Goal: Task Accomplishment & Management: Manage account settings

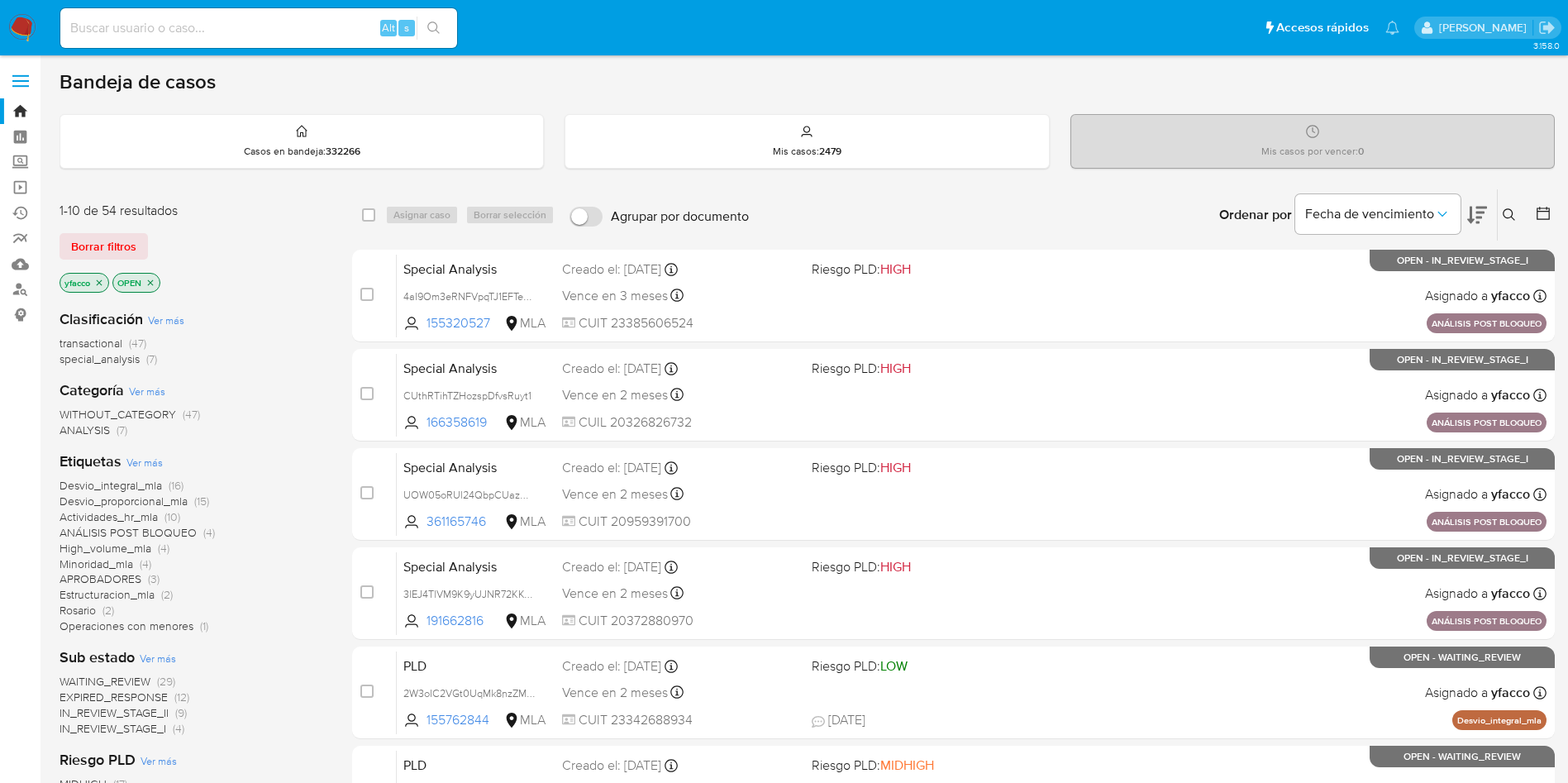
click at [341, 45] on div "Alt s" at bounding box center [258, 28] width 397 height 39
click at [334, 36] on input at bounding box center [258, 27] width 397 height 21
paste input "DuBxtJvs6dEsxVrPdmfT4cXM"
type input "DuBxtJvs6dEsxVrPdmfT4cXM"
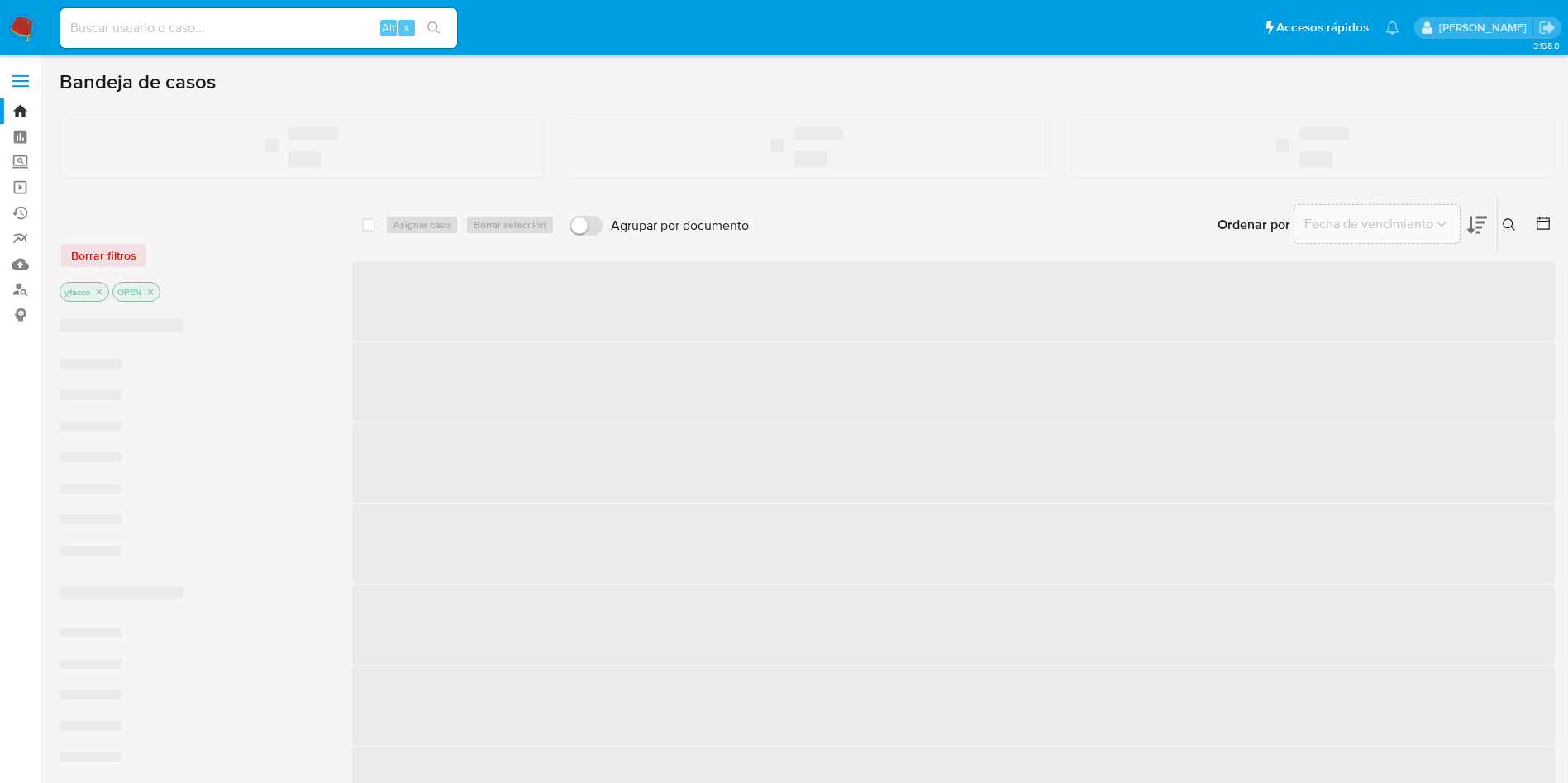
click at [181, 34] on input at bounding box center [258, 27] width 397 height 21
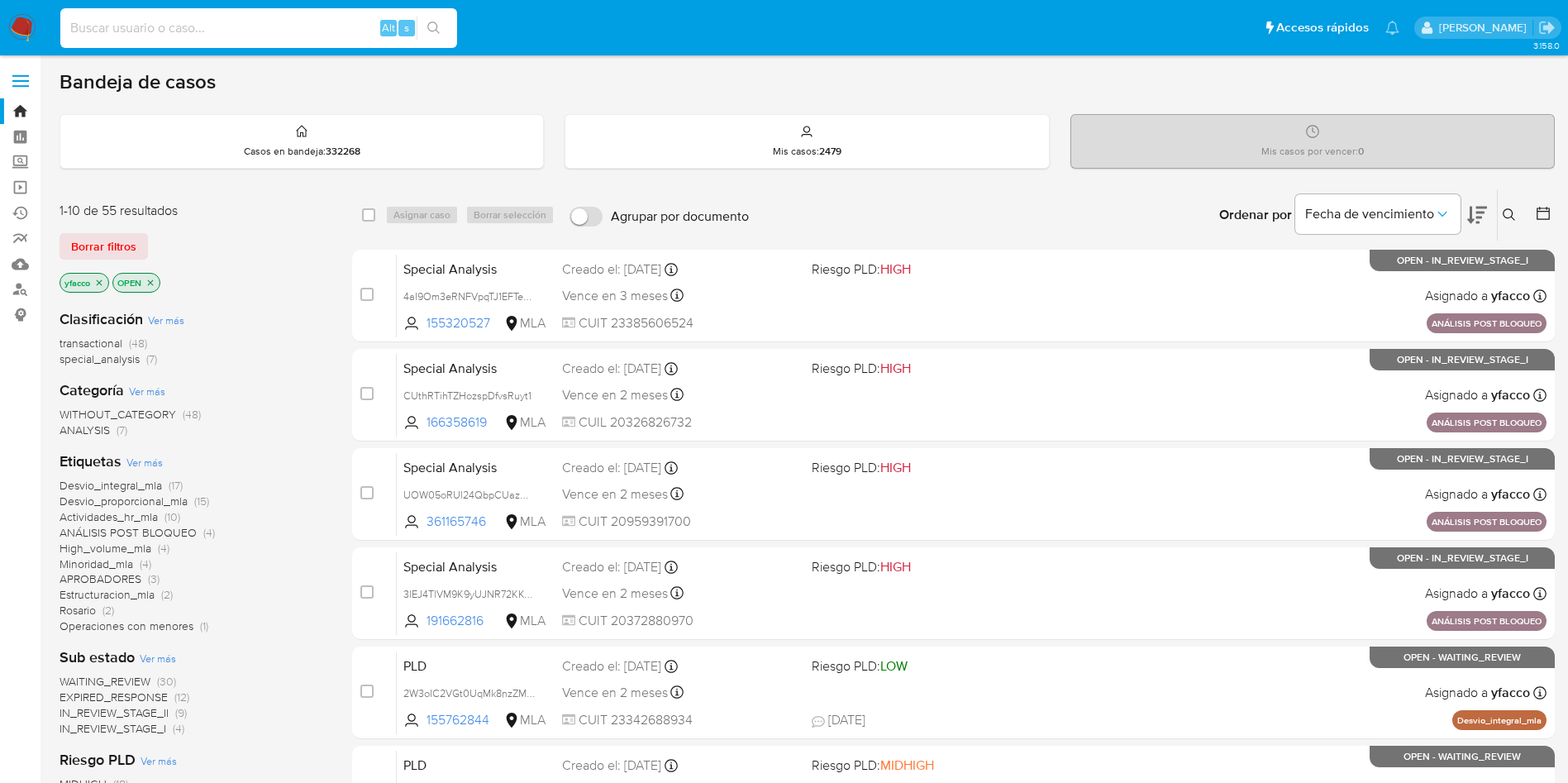
paste input "DuBxtJvs6dEsxVrPdmfT4cXM"
type input "DuBxtJvs6dEsxVrPdmfT4cXM"
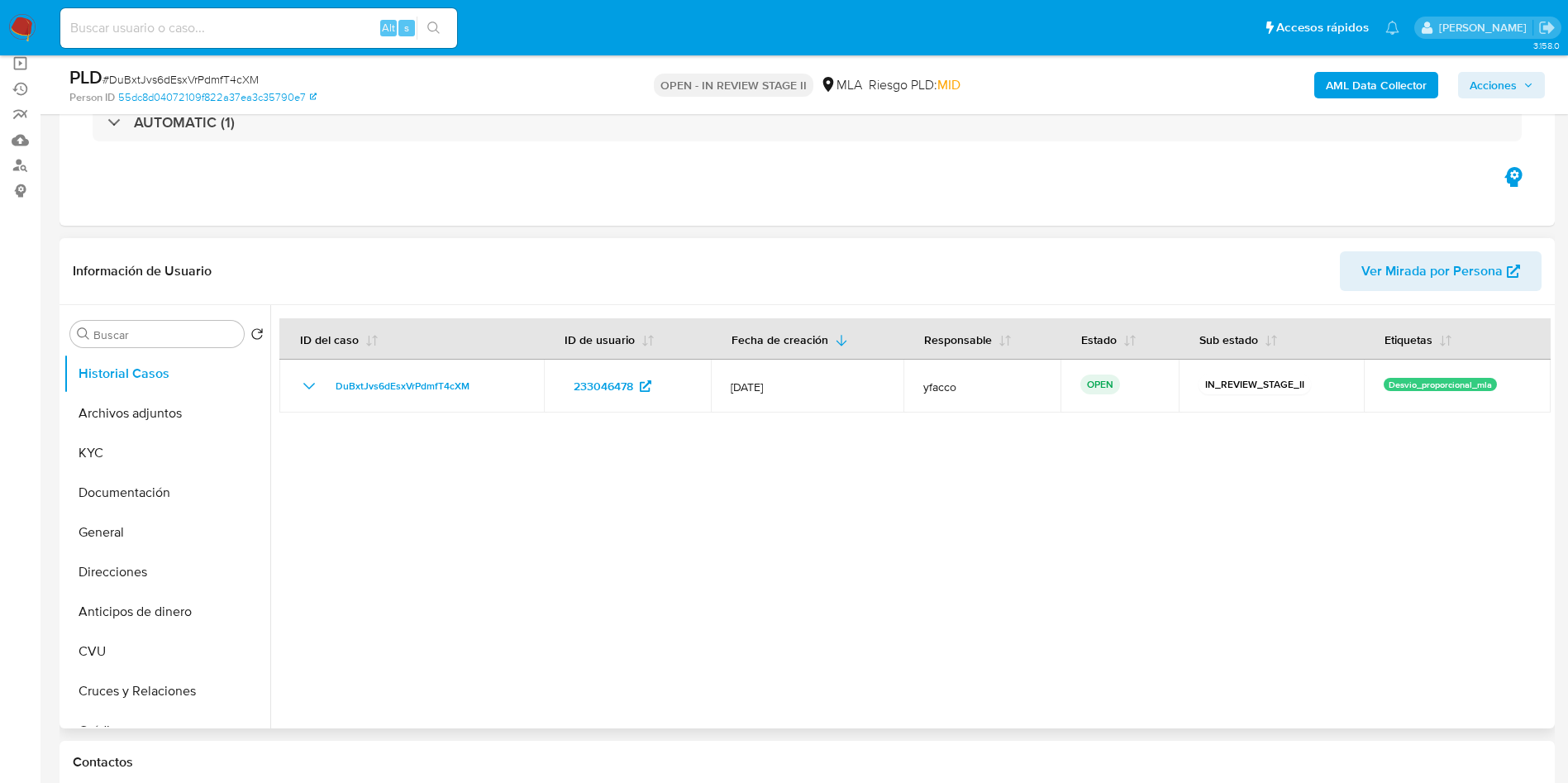
select select "10"
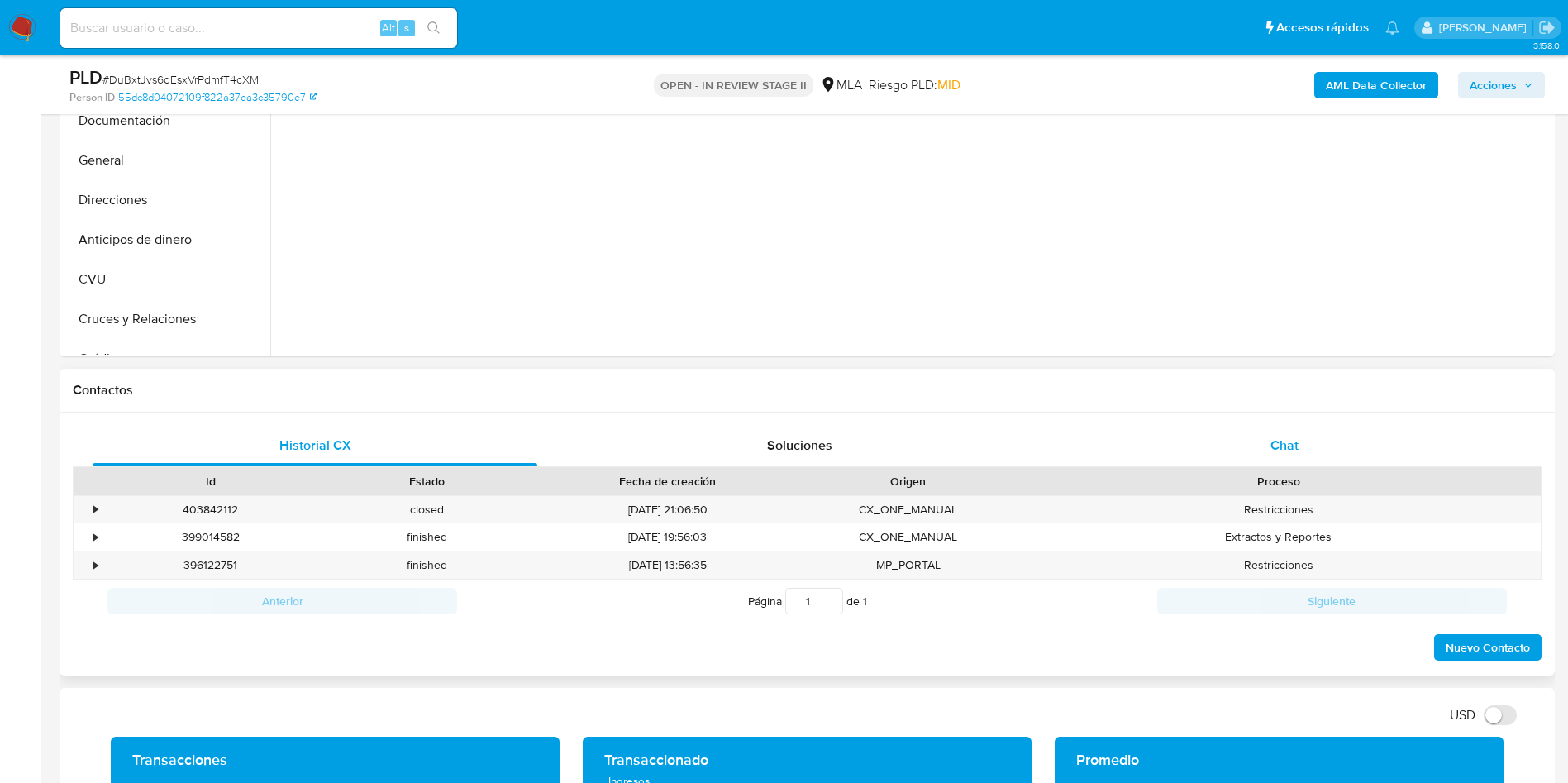
click at [1237, 455] on div "Chat" at bounding box center [1284, 446] width 445 height 39
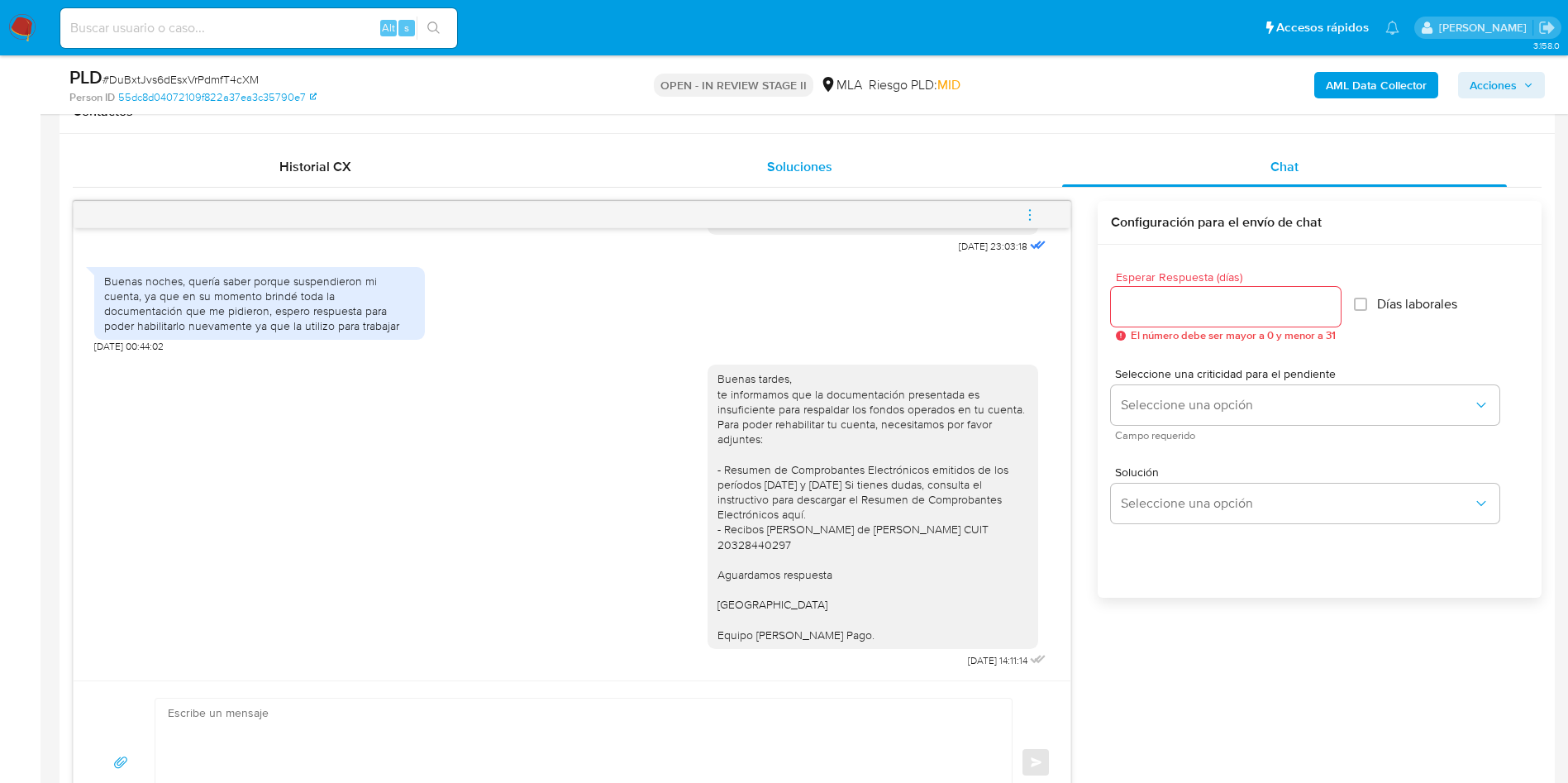
scroll to position [744, 0]
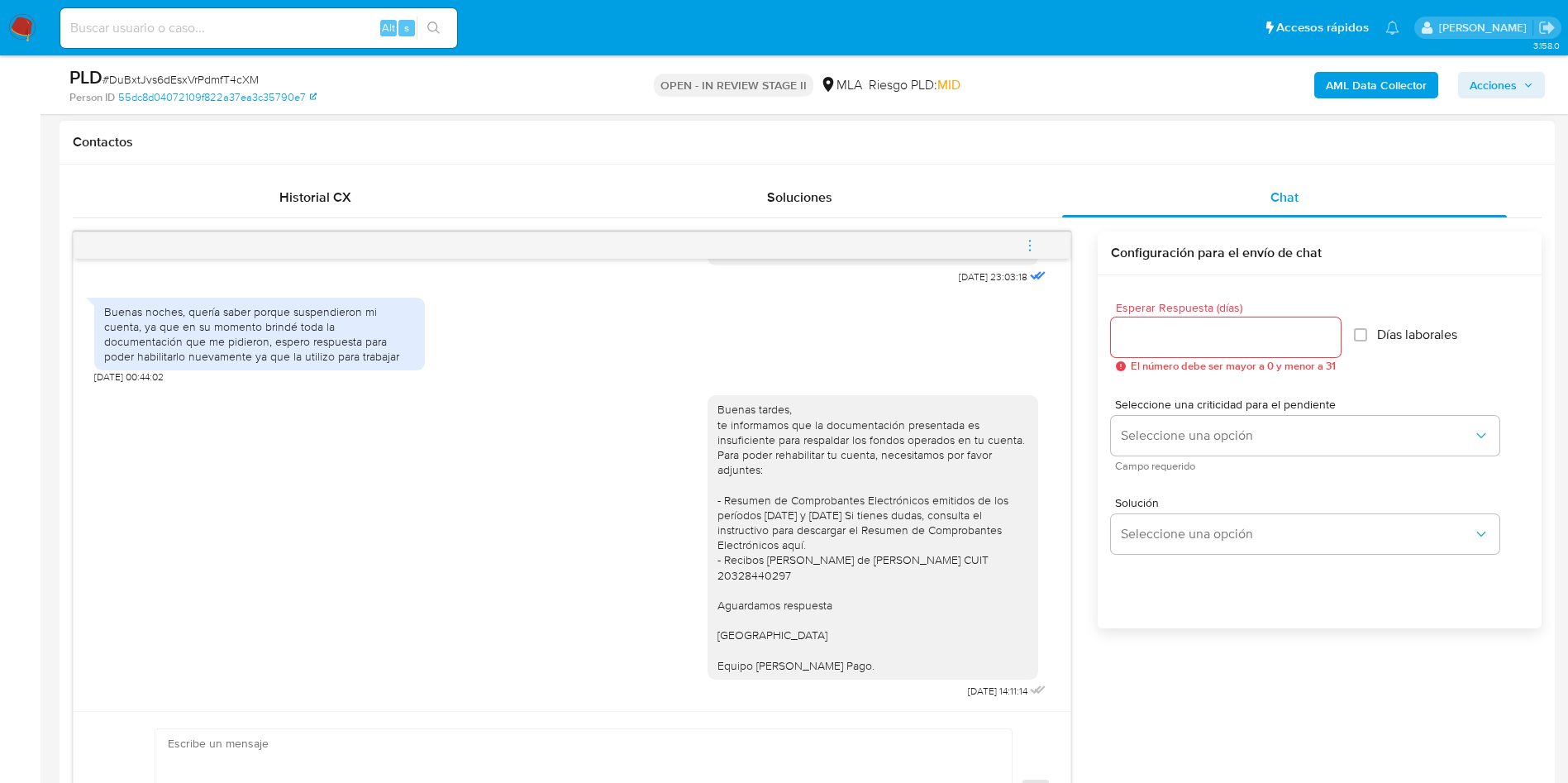
click at [1030, 243] on icon "menu-action" at bounding box center [1030, 245] width 15 height 15
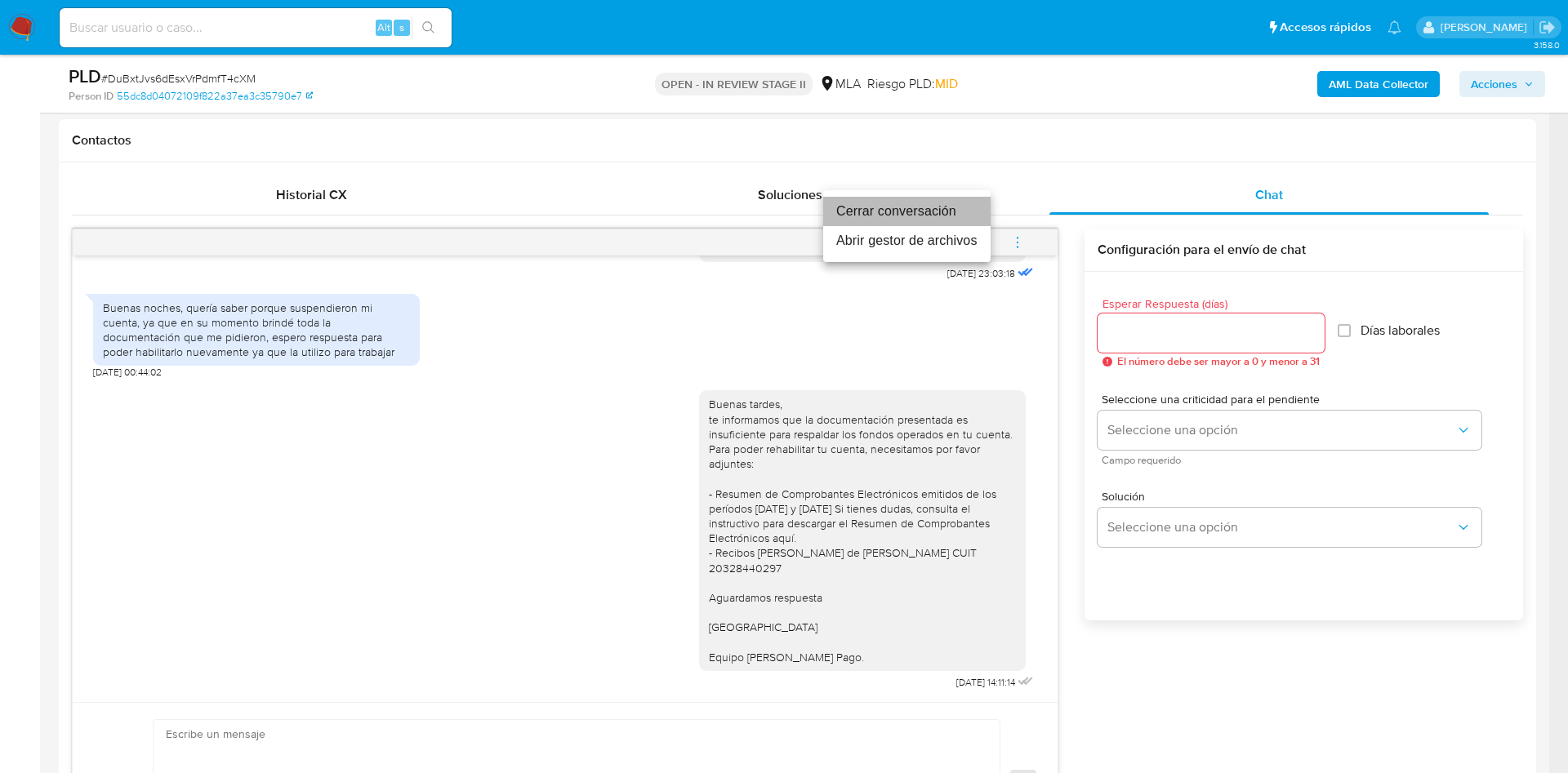
click at [914, 213] on li "Cerrar conversación" at bounding box center [907, 211] width 168 height 30
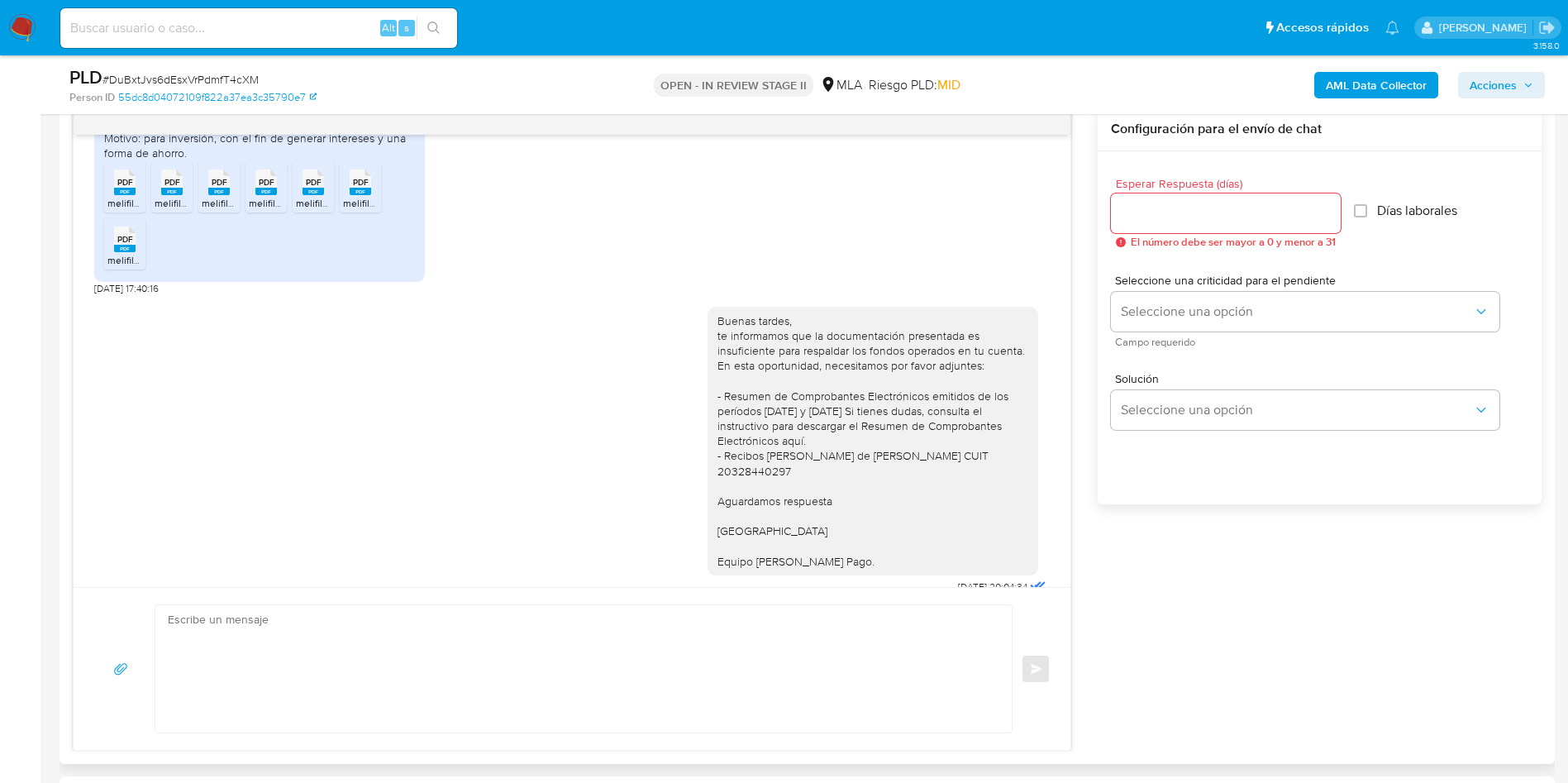
scroll to position [868, 0]
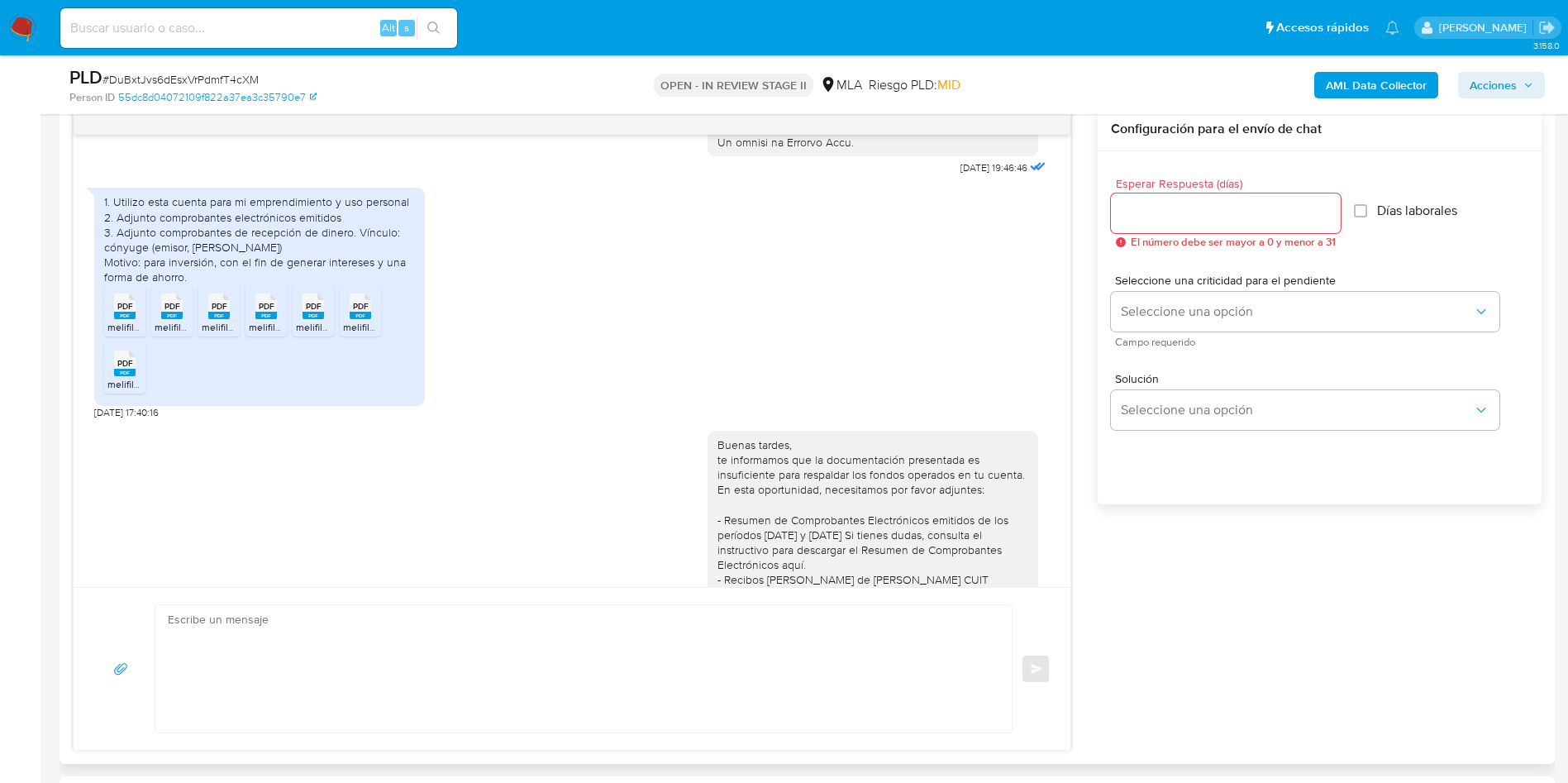
drag, startPoint x: 105, startPoint y: 232, endPoint x: 204, endPoint y: 312, distance: 127.3
click at [204, 285] on div "1. Utilizo esta cuenta para mi emprendimiento y uso personal 2. Adjunto comprob…" at bounding box center [259, 239] width 311 height 90
copy div "1. Utilizo esta cuenta para mi emprendimiento y uso personal 2. Adjunto comprob…"
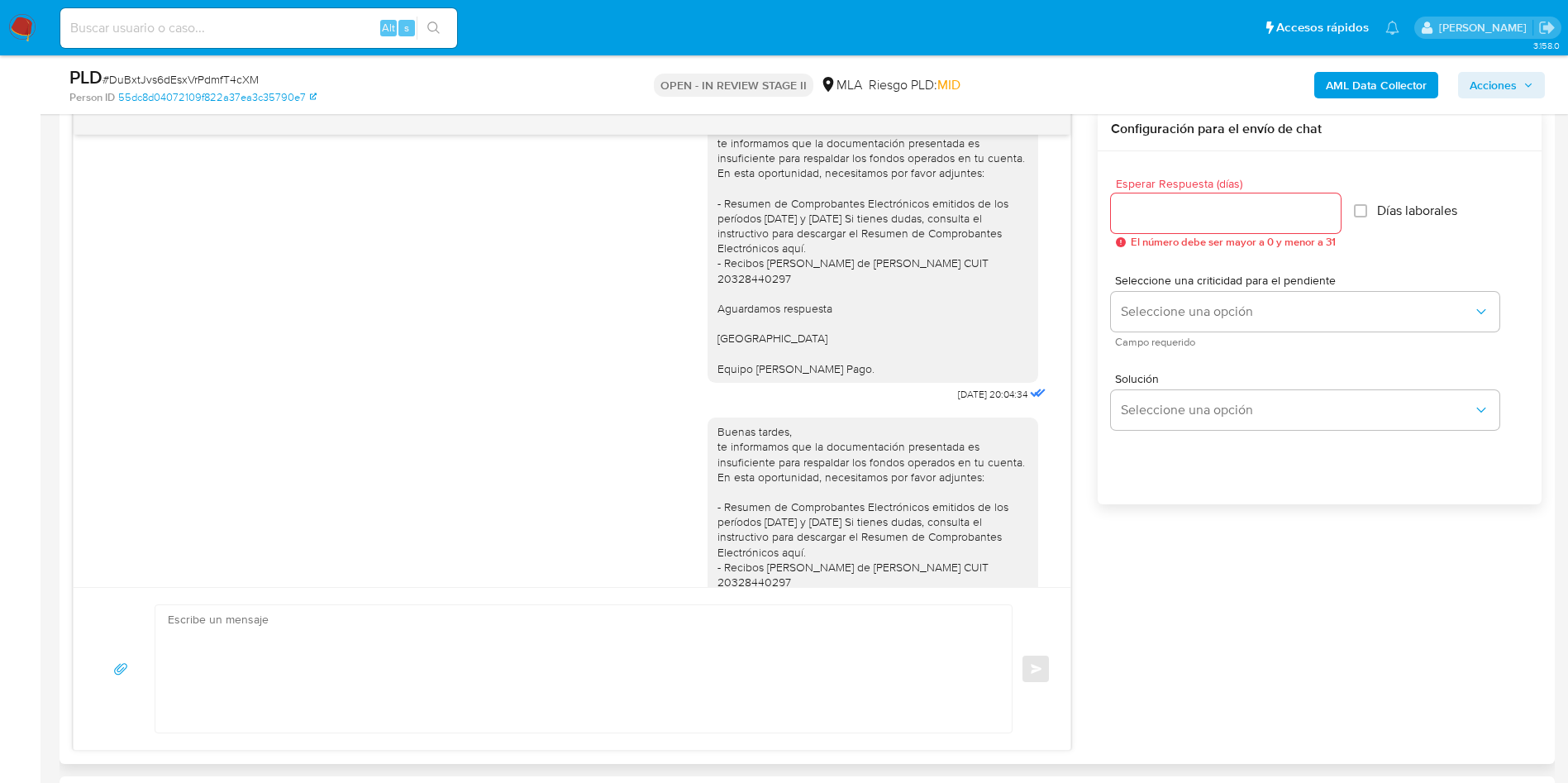
scroll to position [1140, 0]
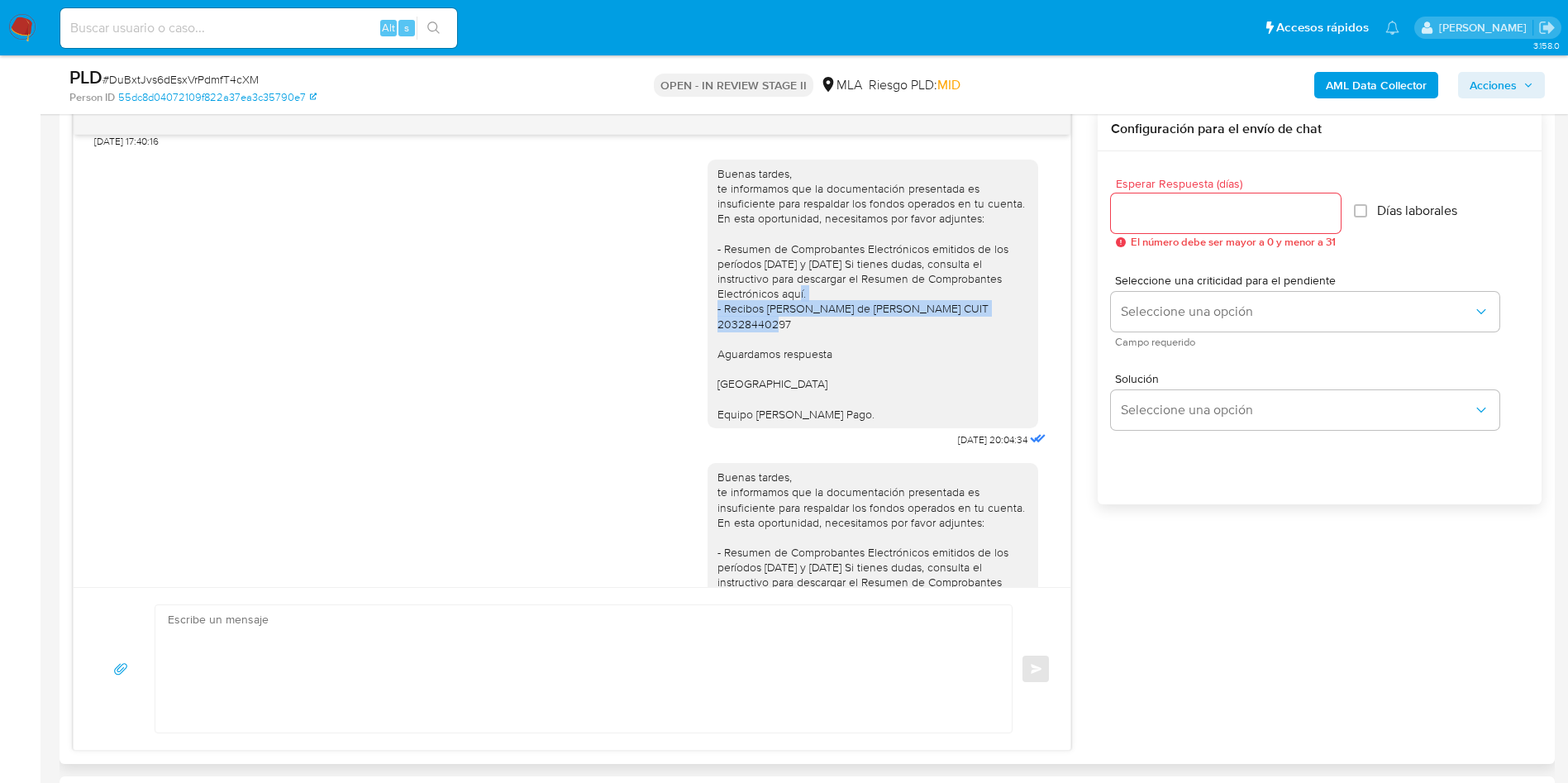
drag, startPoint x: 704, startPoint y: 337, endPoint x: 820, endPoint y: 355, distance: 117.4
click at [820, 355] on div "Buenas tardes, te informamos que la documentación presentada es insuficiente pa…" at bounding box center [873, 294] width 311 height 256
copy div "Recibos de sueldo de Maximiliano Miranda CUIT 20328440297"
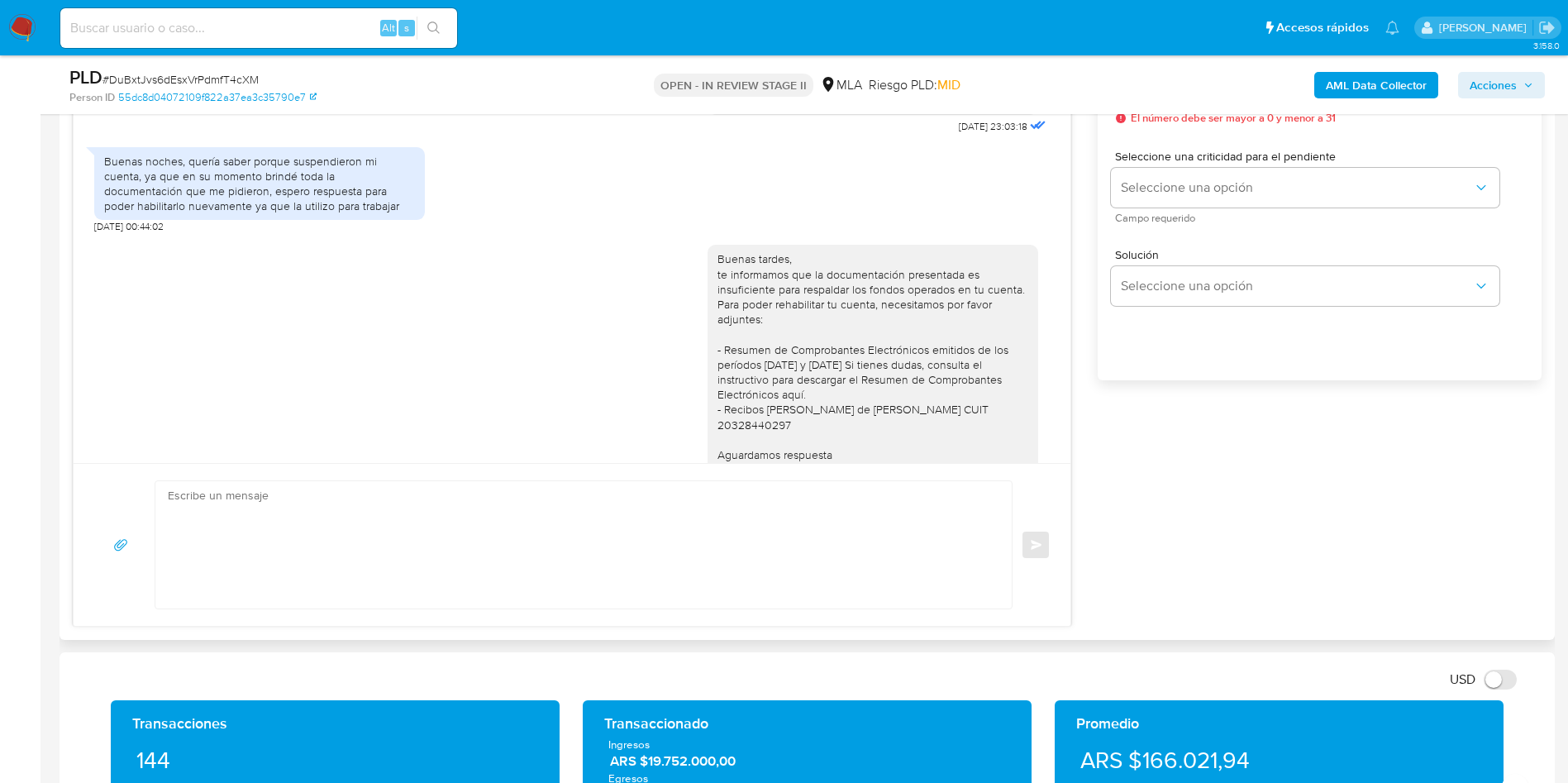
scroll to position [1512, 0]
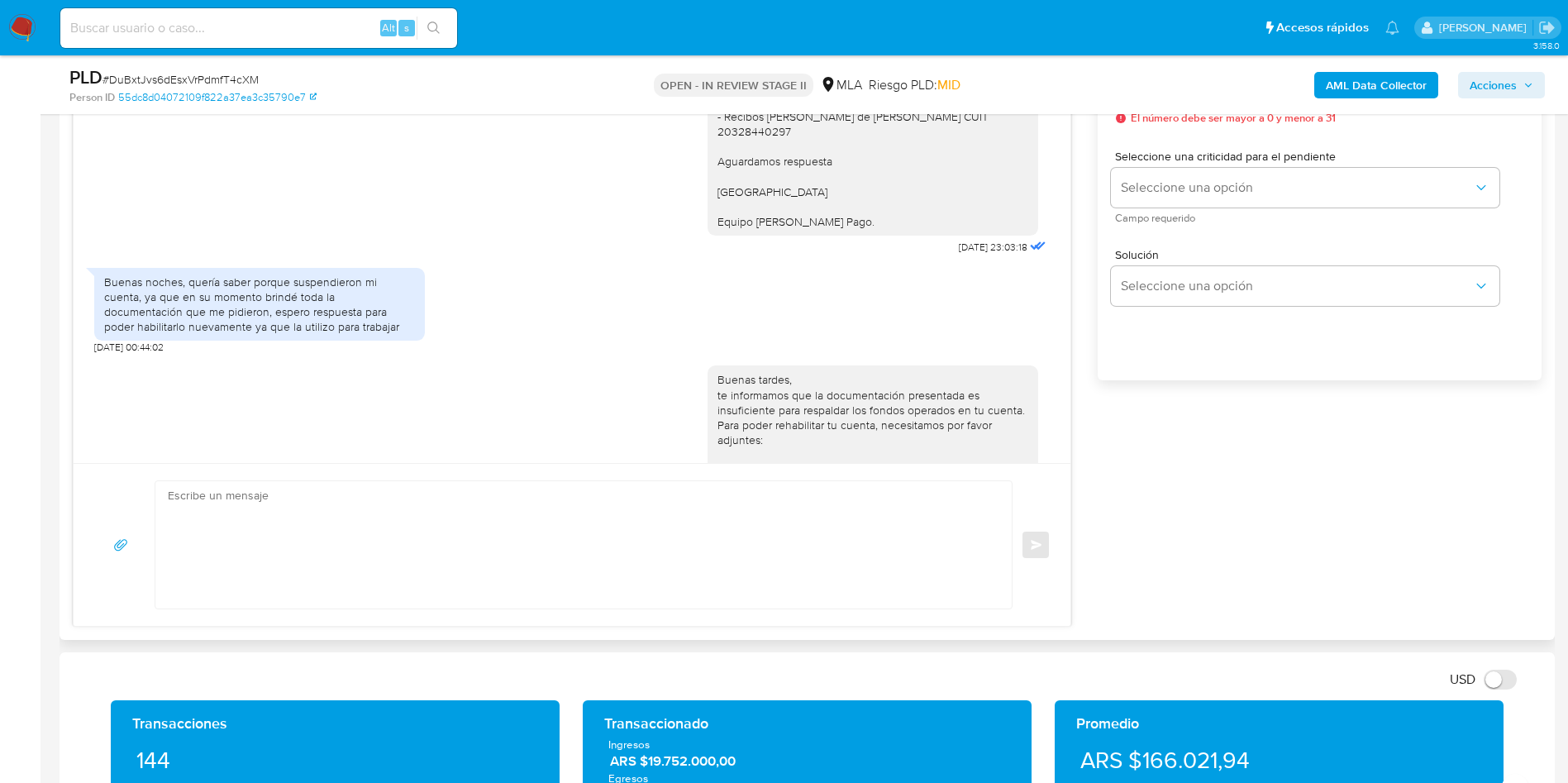
drag, startPoint x: 1208, startPoint y: 611, endPoint x: 1115, endPoint y: 535, distance: 120.1
click at [1208, 611] on div "17/07/2025 19:46:46 1. Utilizo esta cuenta para mi emprendimiento y uso persona…" at bounding box center [807, 305] width 1469 height 643
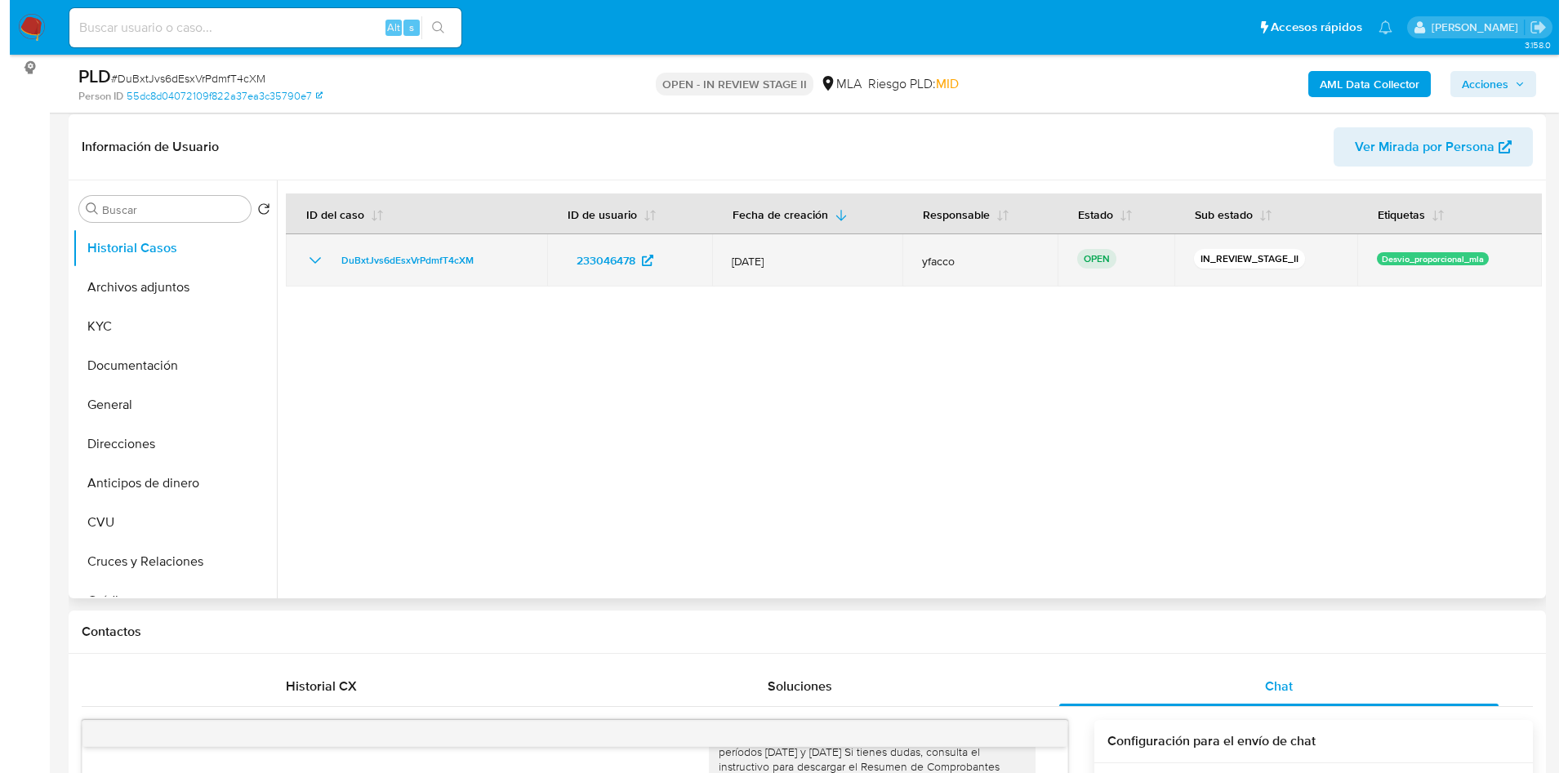
scroll to position [123, 0]
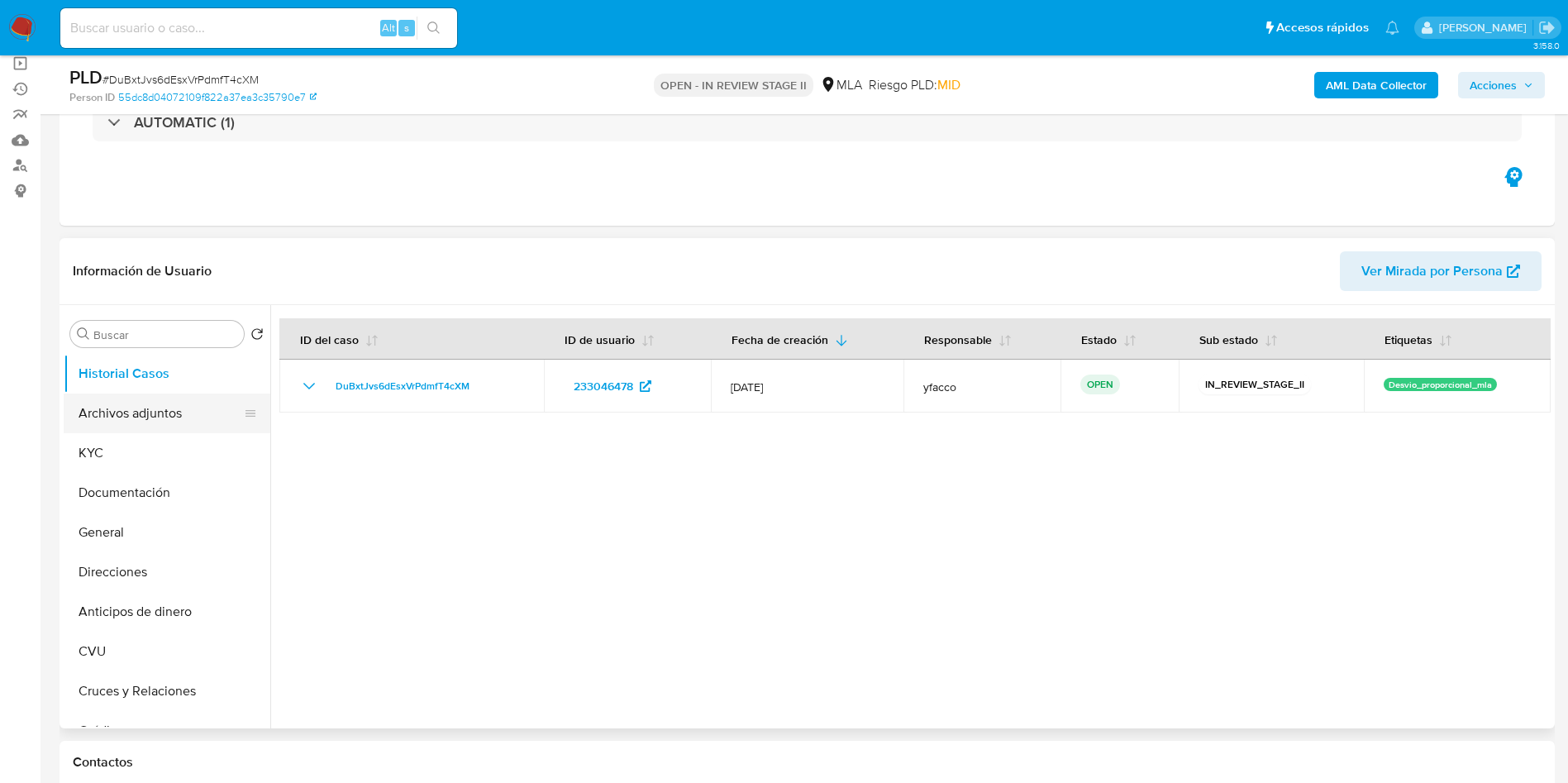
drag, startPoint x: 132, startPoint y: 421, endPoint x: 185, endPoint y: 419, distance: 53.0
click at [132, 420] on button "Archivos adjuntos" at bounding box center [160, 413] width 194 height 39
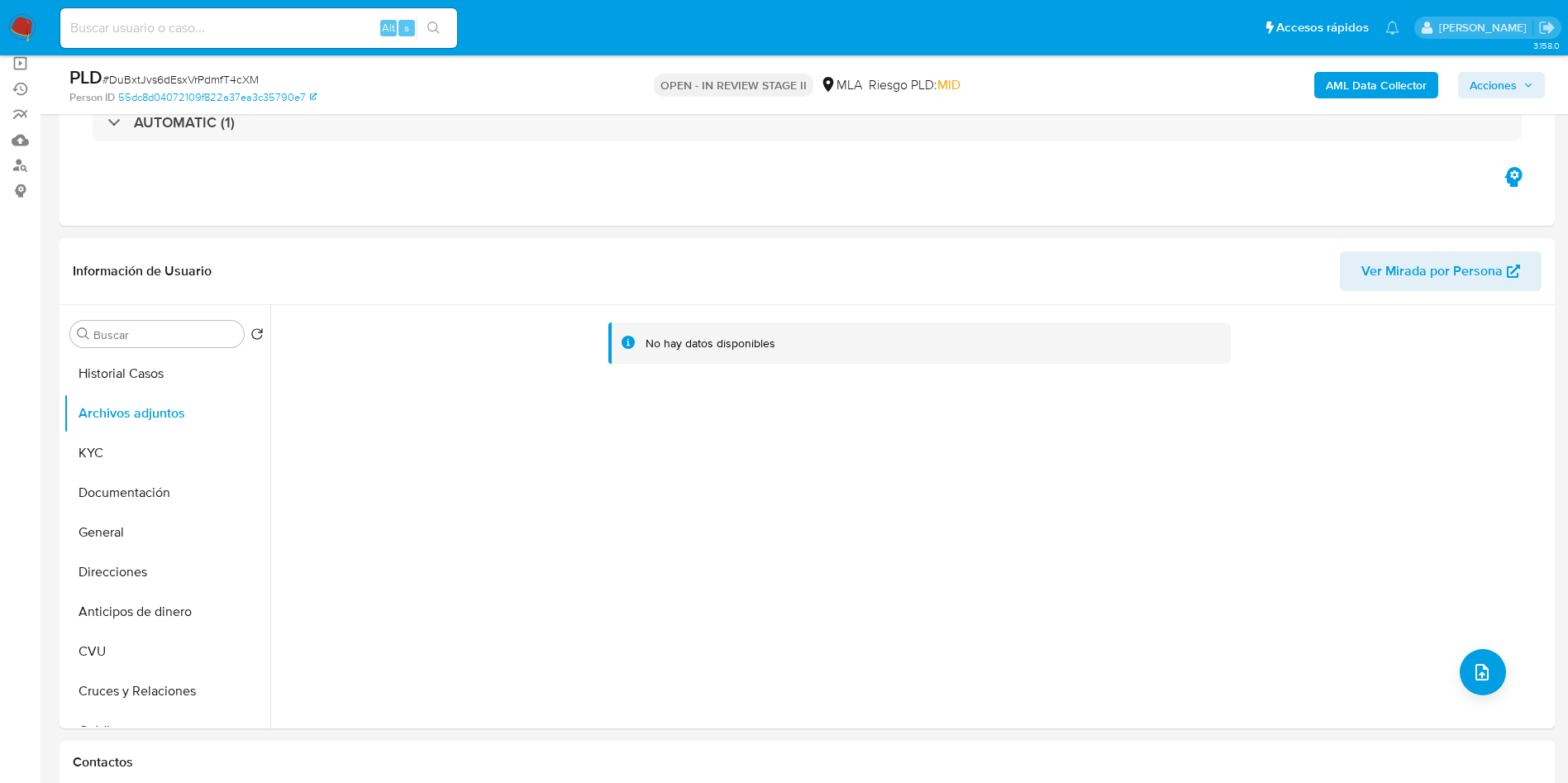
click at [1386, 84] on b "AML Data Collector" at bounding box center [1377, 85] width 101 height 27
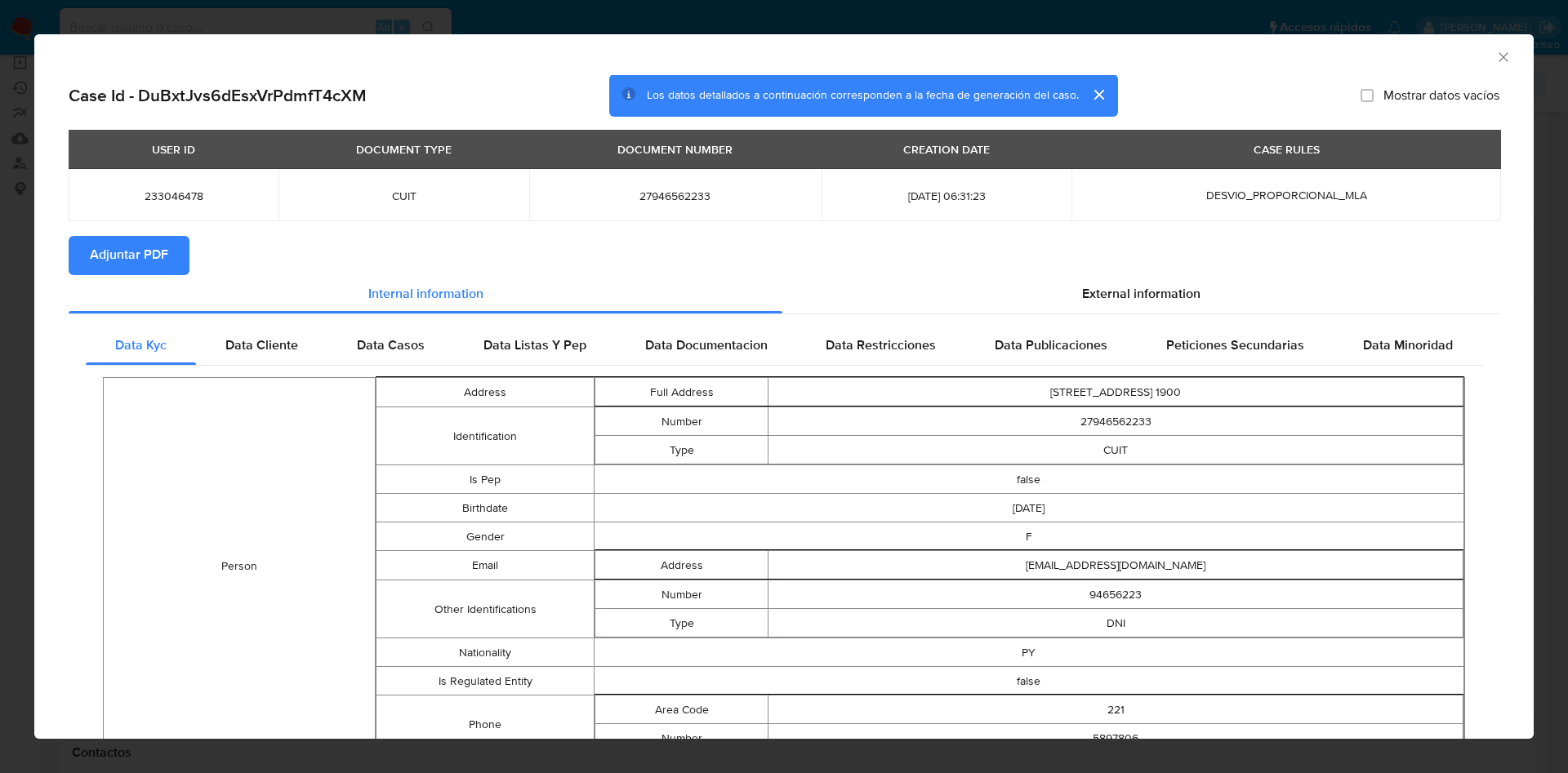
click at [136, 254] on span "Adjuntar PDF" at bounding box center [129, 256] width 79 height 36
click at [1495, 62] on icon "Cerrar ventana" at bounding box center [1503, 57] width 16 height 16
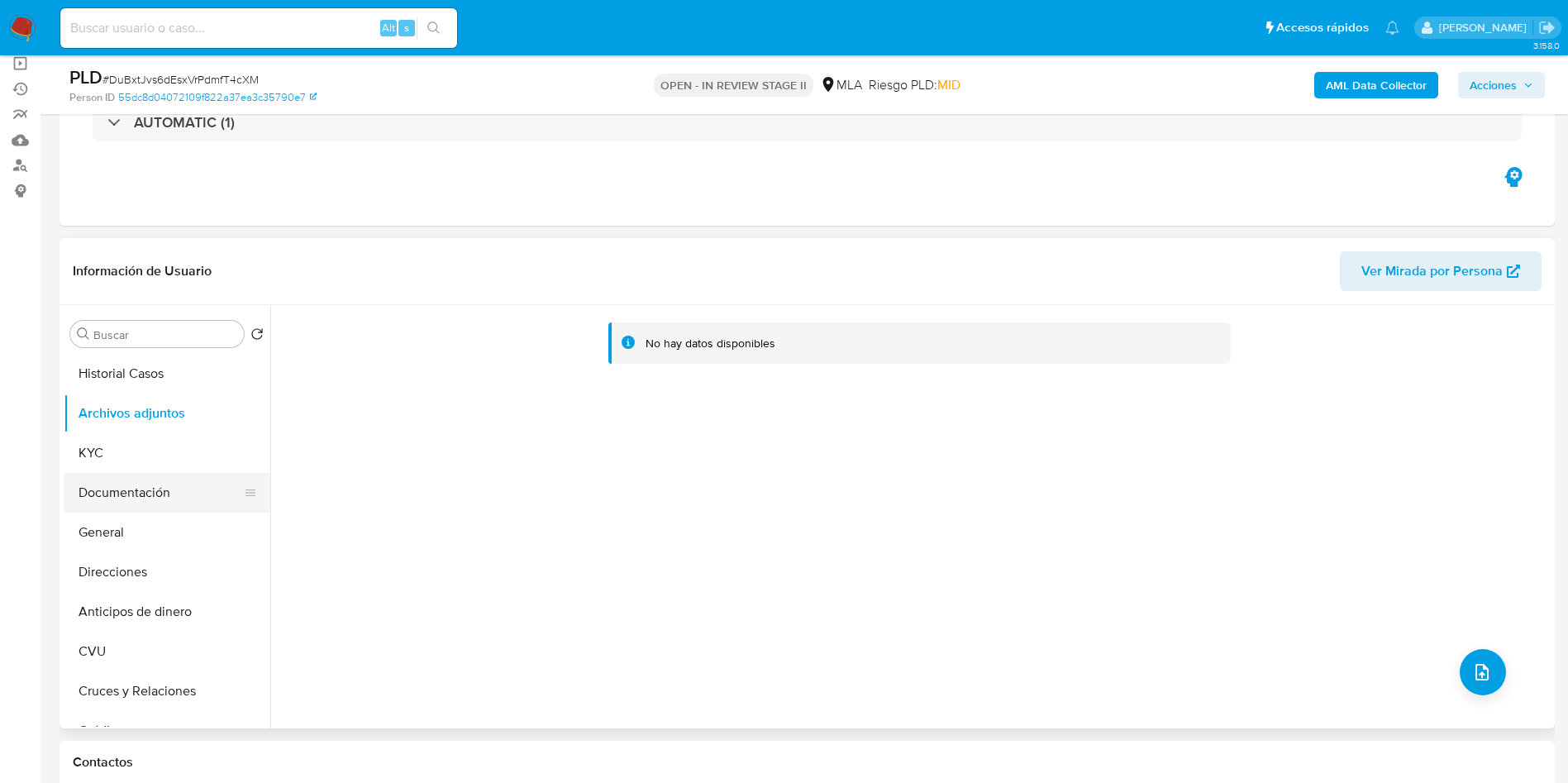
click at [114, 497] on button "Documentación" at bounding box center [160, 493] width 194 height 39
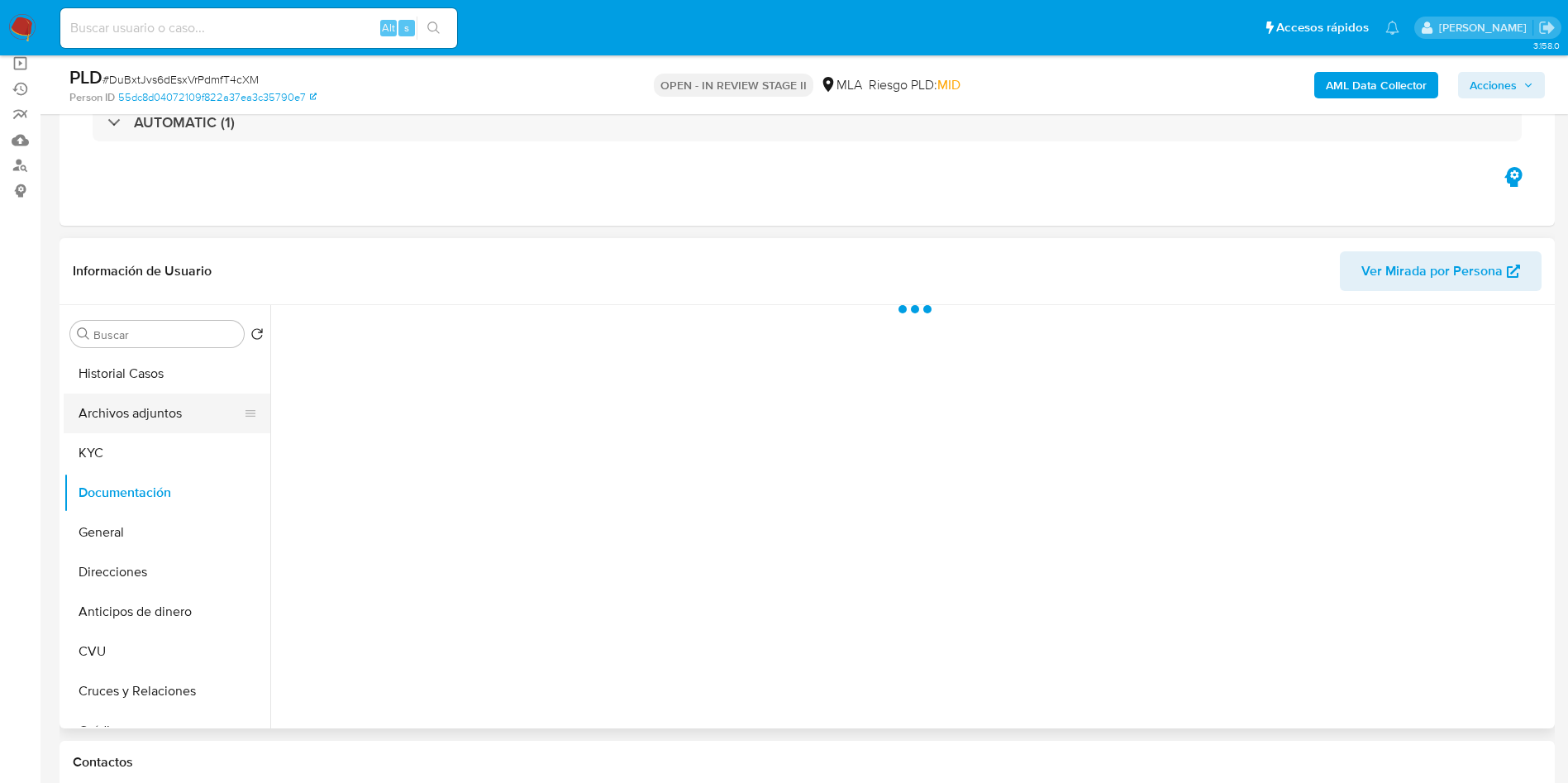
click at [135, 418] on button "Archivos adjuntos" at bounding box center [160, 413] width 194 height 39
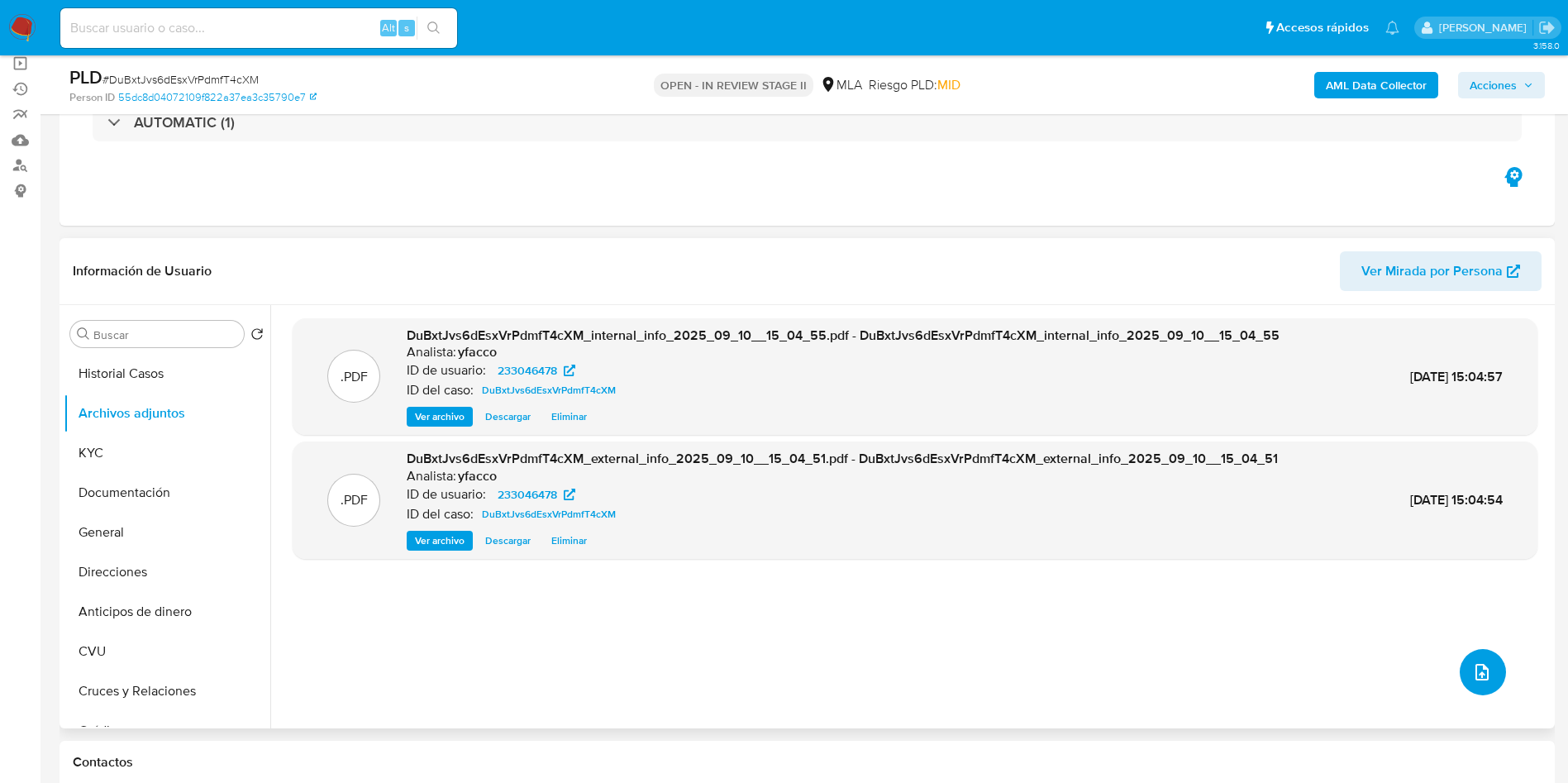
click at [1483, 666] on icon "upload-file" at bounding box center [1481, 672] width 20 height 20
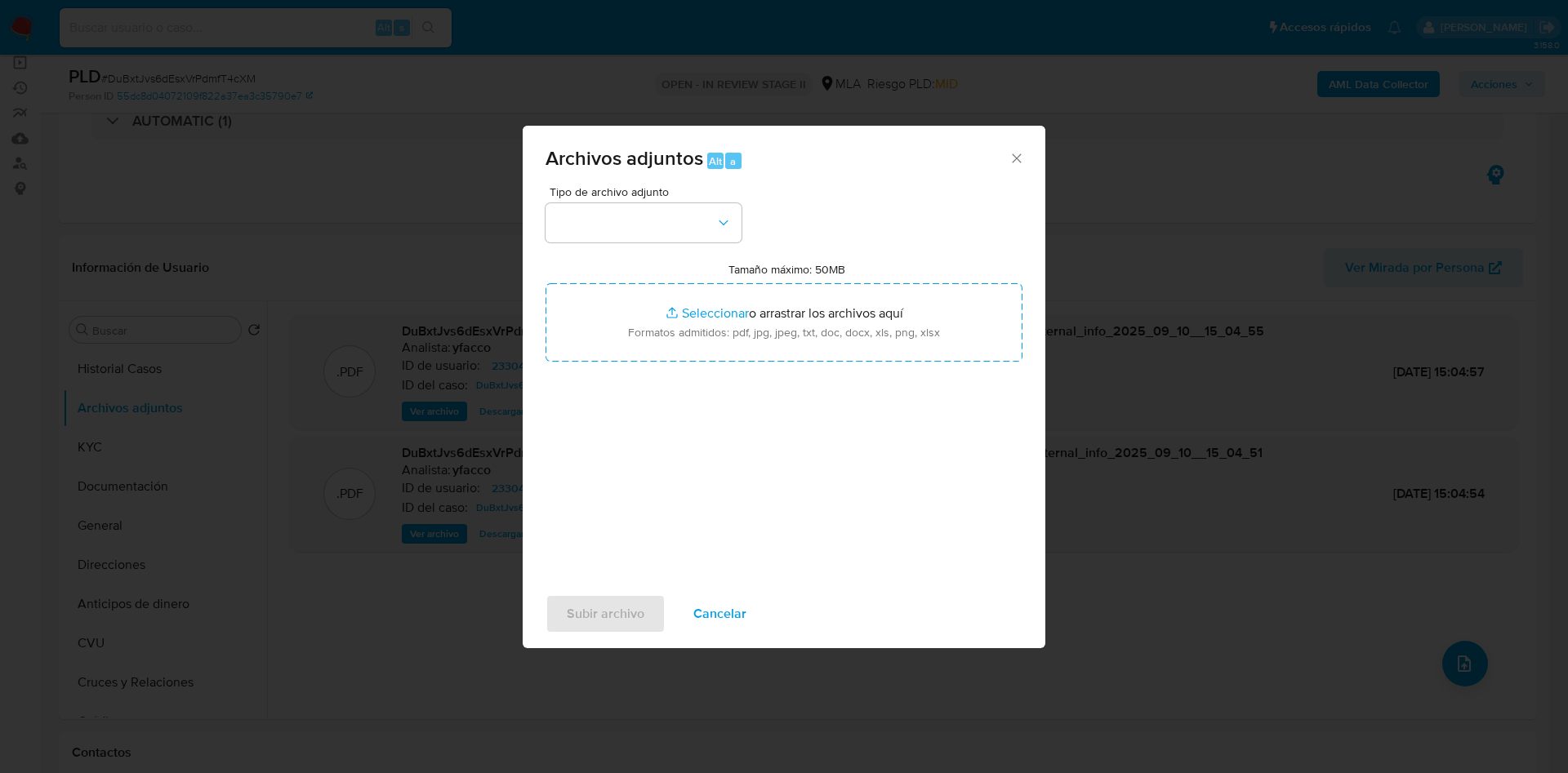
click at [688, 245] on div "Tipo de archivo adjunto Tamaño máximo: 50MB Seleccionar archivos Seleccionar o …" at bounding box center [784, 378] width 477 height 385
click at [687, 232] on button "button" at bounding box center [643, 223] width 196 height 39
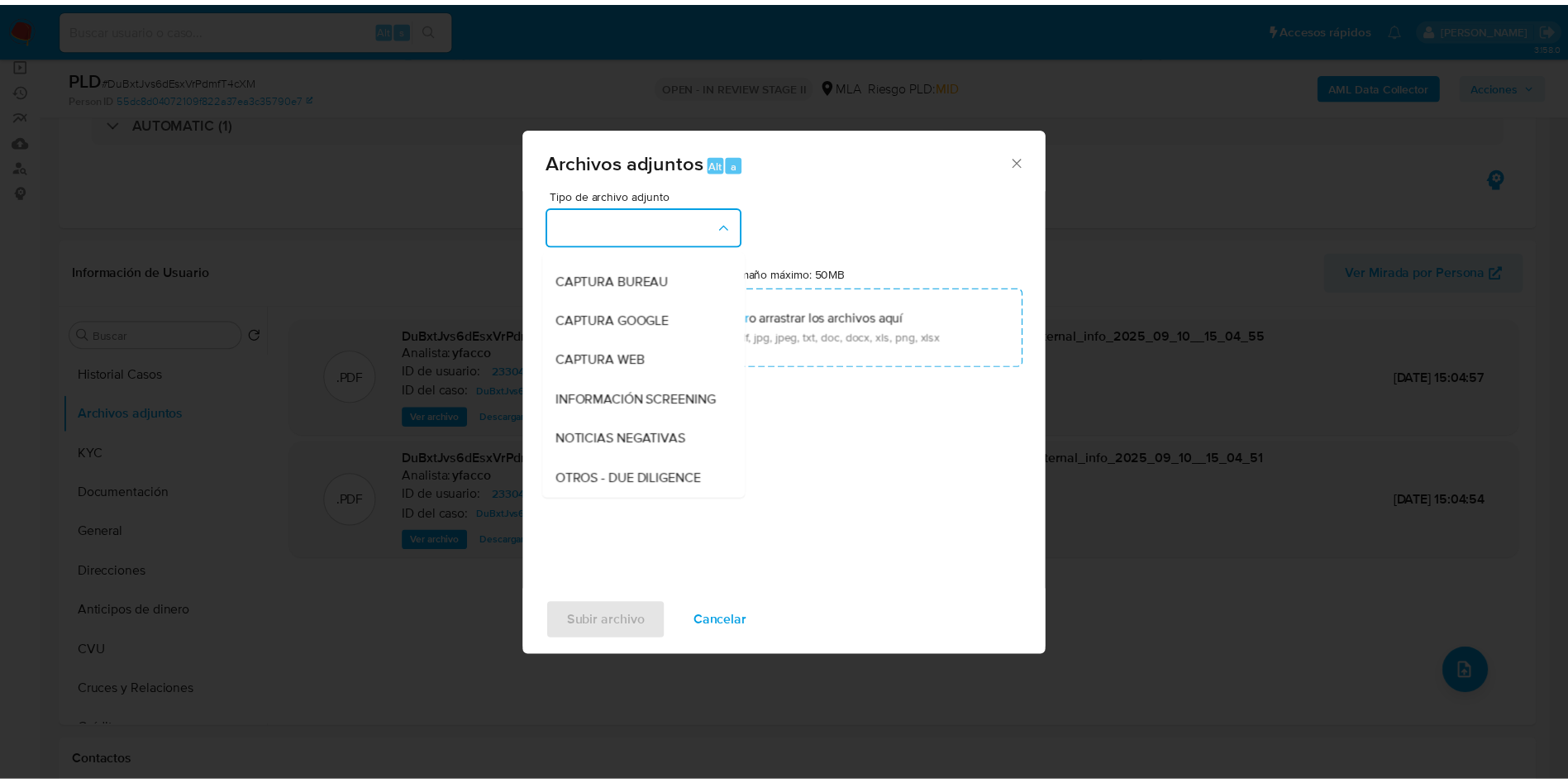
scroll to position [248, 0]
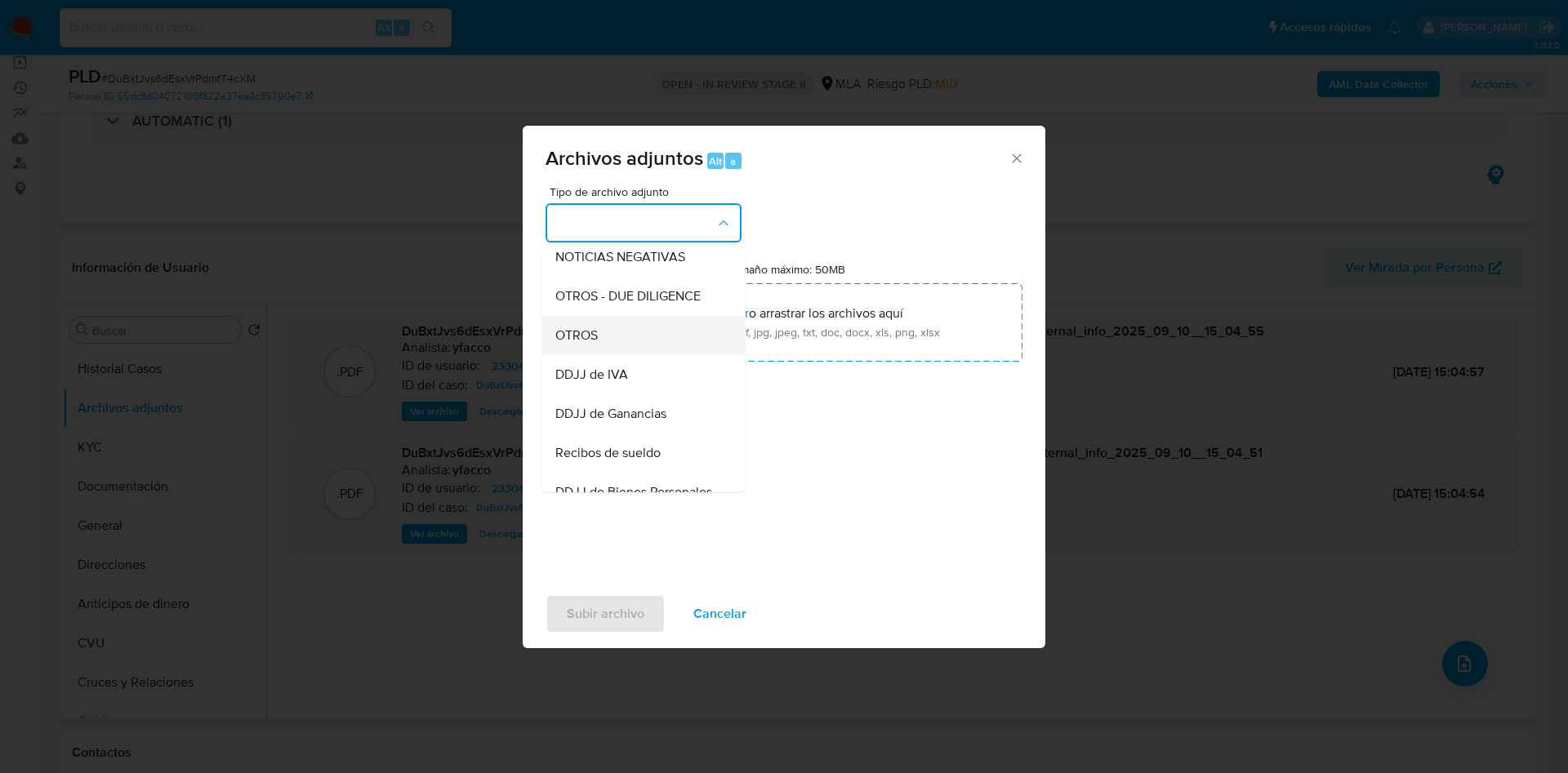
click at [569, 341] on span "OTROS" at bounding box center [577, 335] width 42 height 16
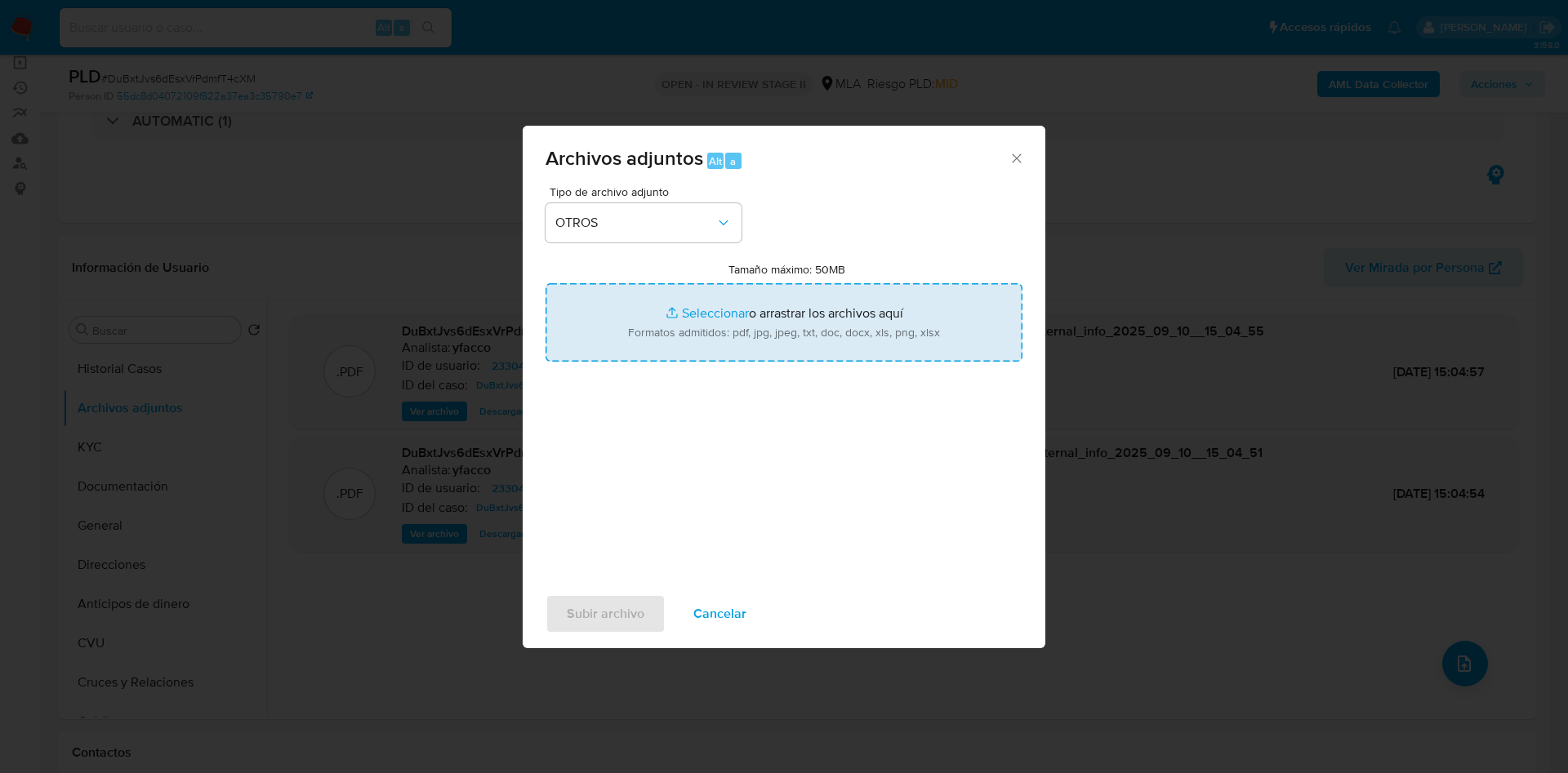
click at [699, 313] on input "Tamaño máximo: 50MB Seleccionar archivos" at bounding box center [784, 323] width 477 height 79
type input "C:\fakepath\Caselog DuBxtJvs6dEsxVrPdmfT4cXM_2025_07_17_15_39_26.docx"
click at [718, 315] on input "Tamaño máximo: 50MB Seleccionar archivos" at bounding box center [784, 323] width 477 height 79
type input "C:\fakepath\Movimientos 233046478.xlsx"
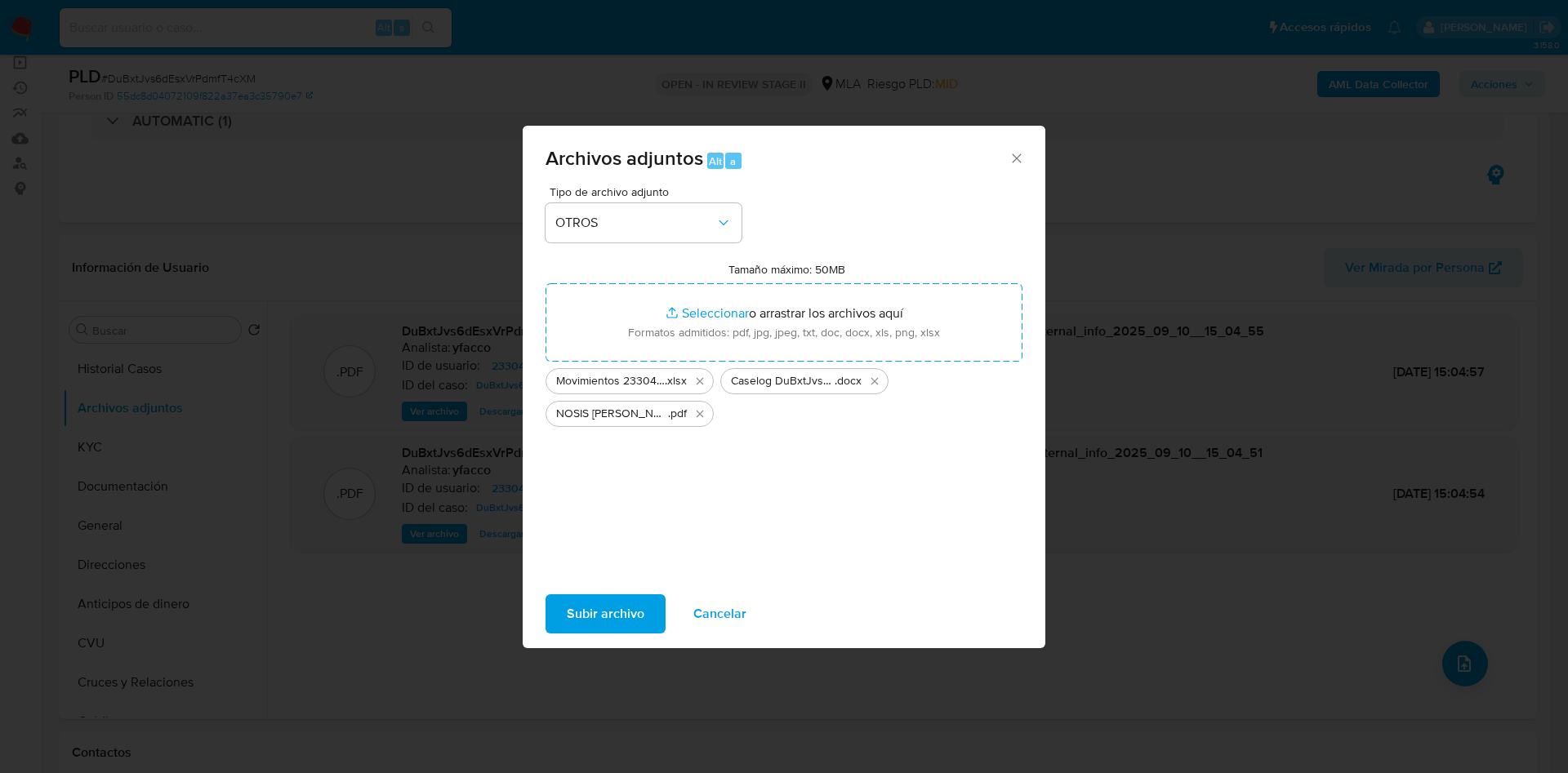
click at [600, 610] on span "Subir archivo" at bounding box center [606, 614] width 78 height 36
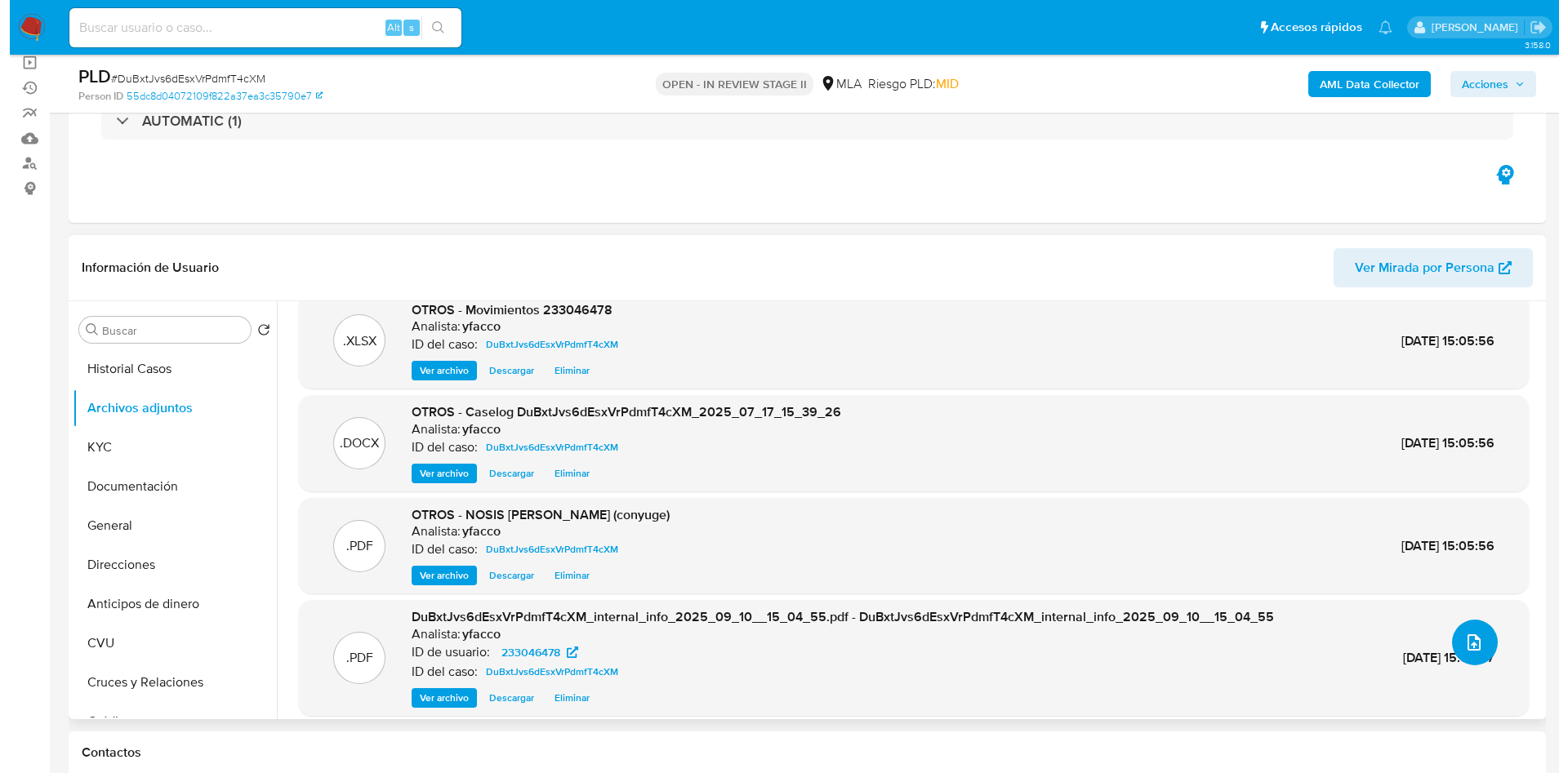
scroll to position [33, 0]
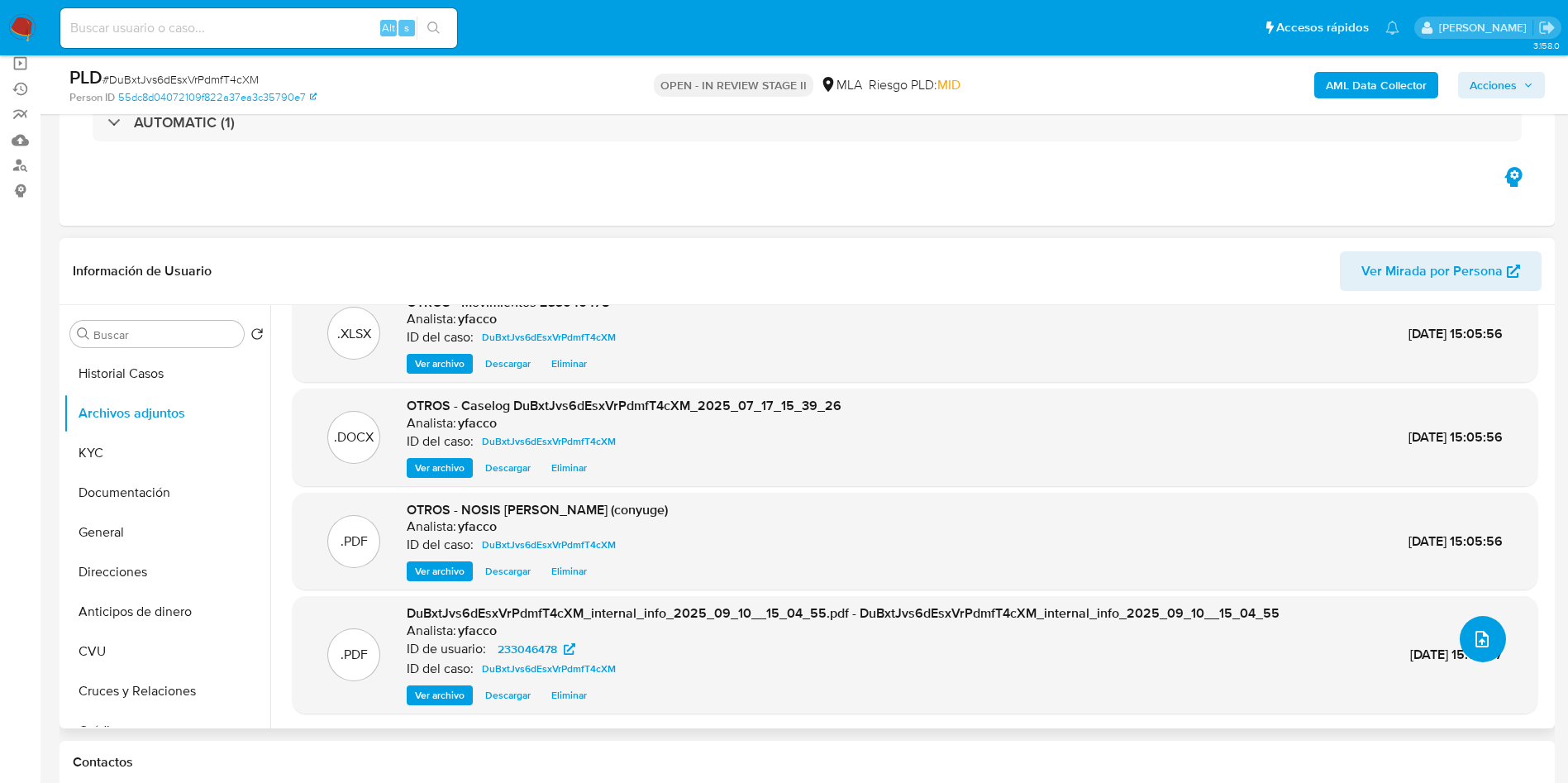
click at [1494, 628] on button "upload-file" at bounding box center [1483, 639] width 46 height 46
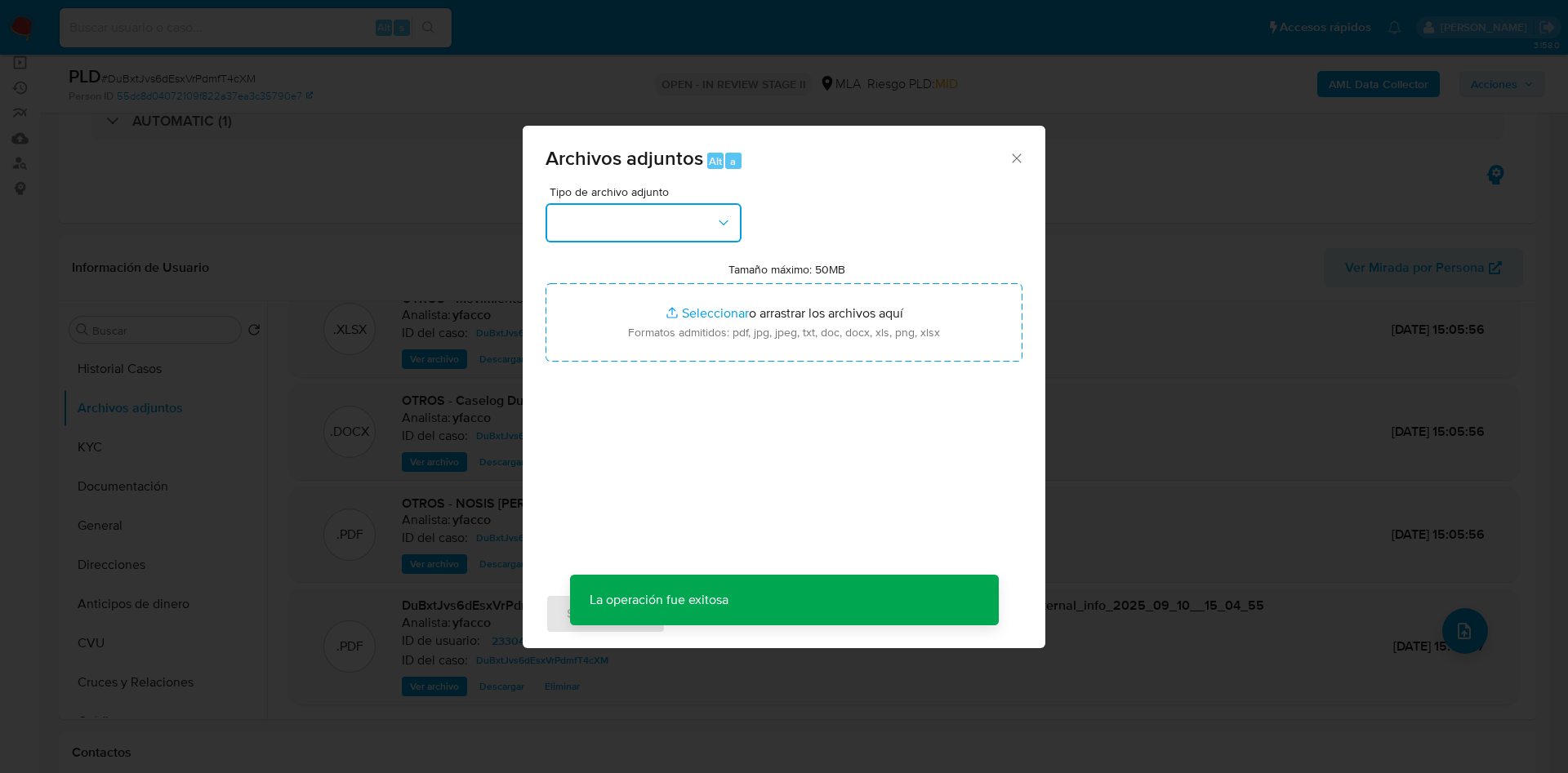
click at [690, 226] on button "button" at bounding box center [643, 223] width 196 height 39
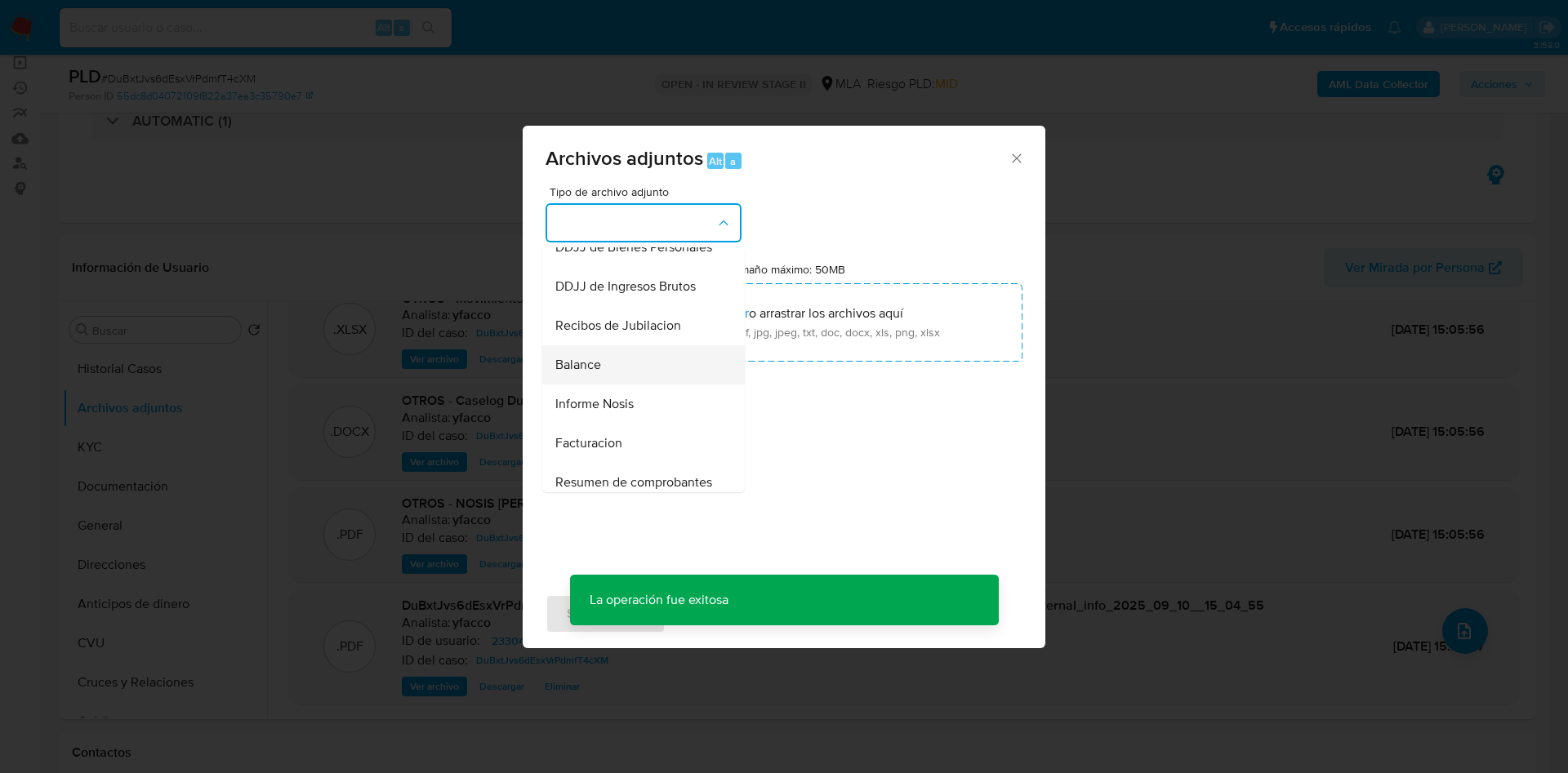
scroll to position [612, 0]
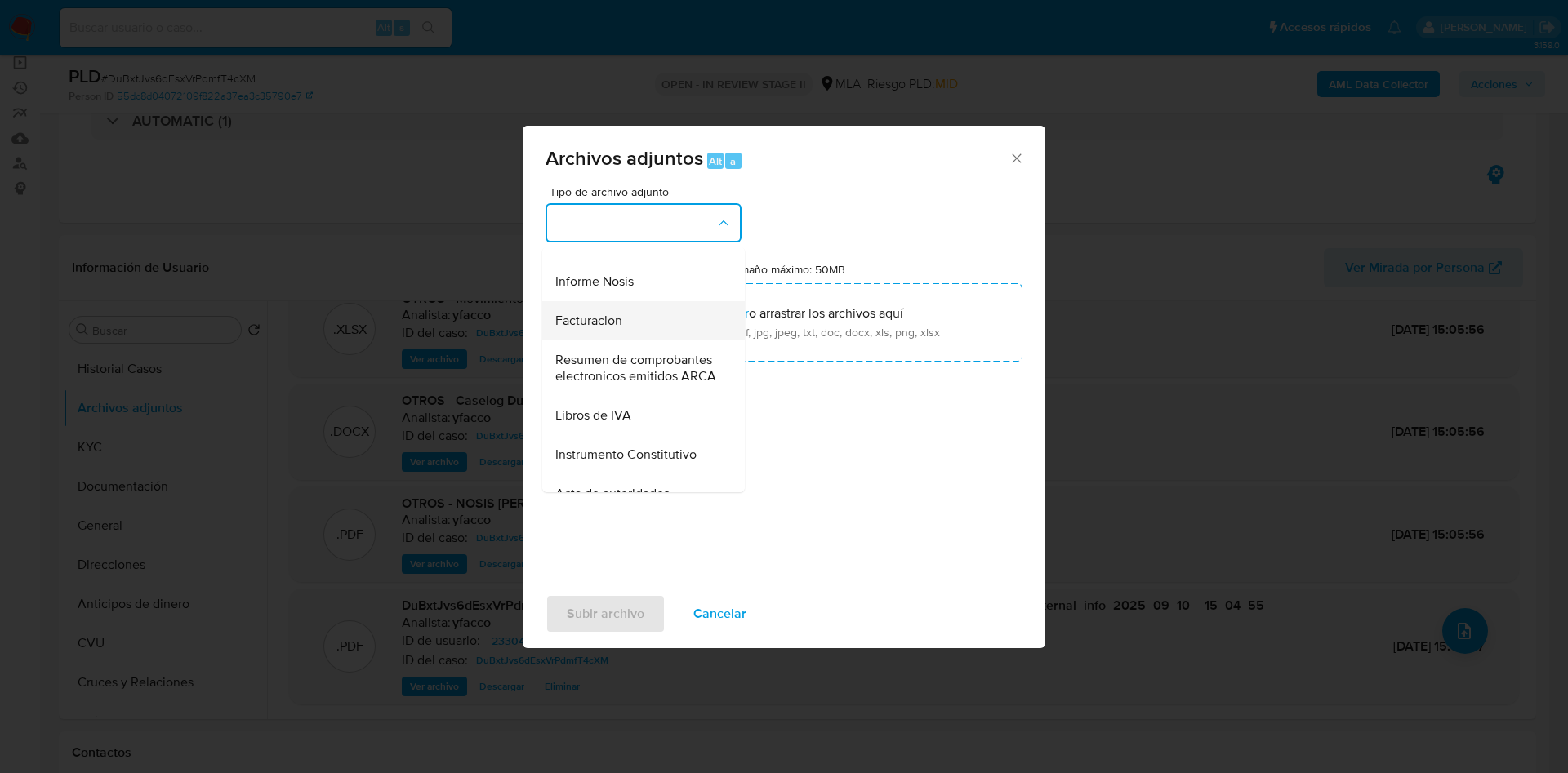
click at [636, 340] on div "Facturacion" at bounding box center [639, 321] width 167 height 39
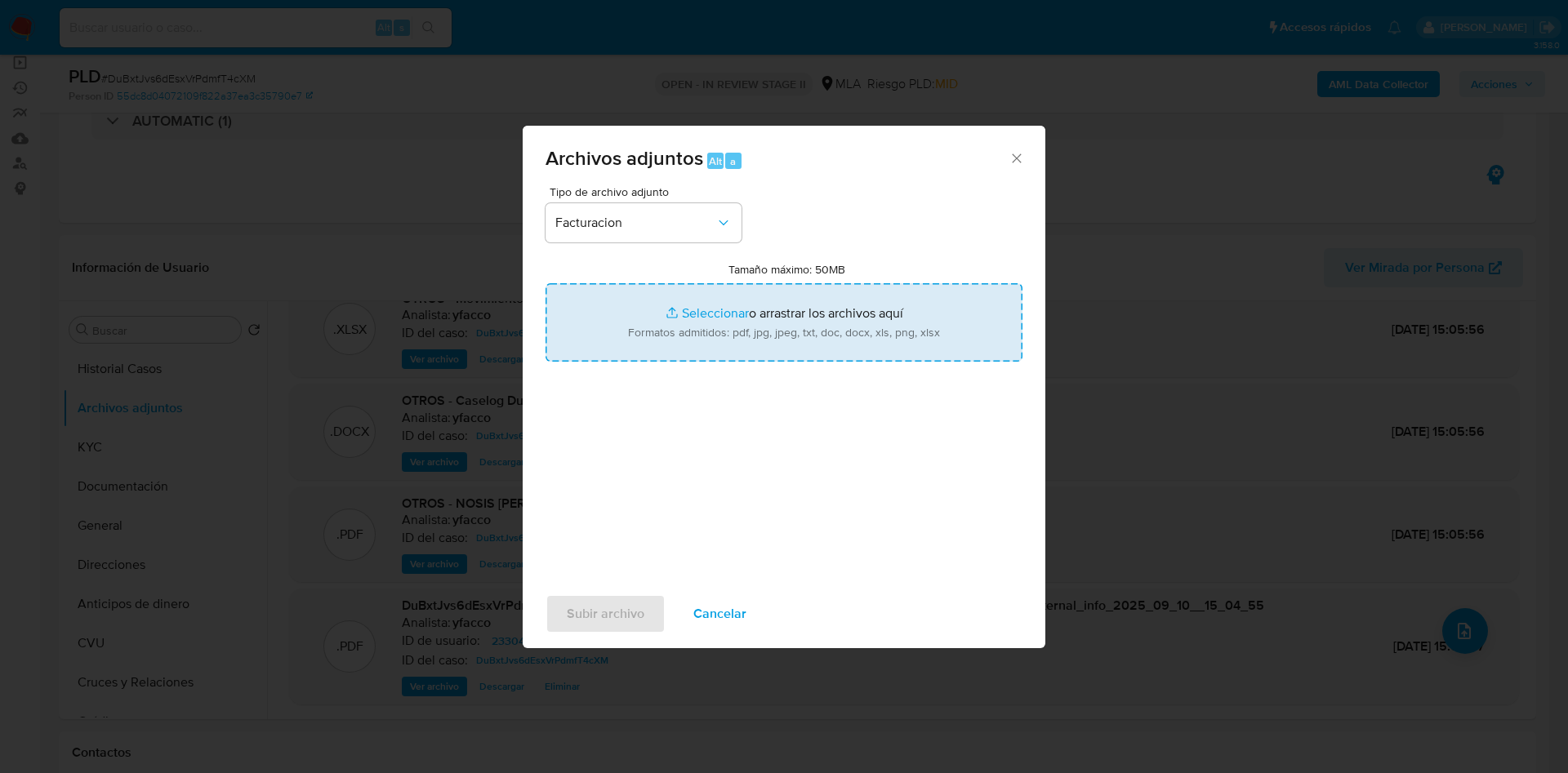
click at [706, 310] on input "Tamaño máximo: 50MB Seleccionar archivos" at bounding box center [784, 323] width 477 height 79
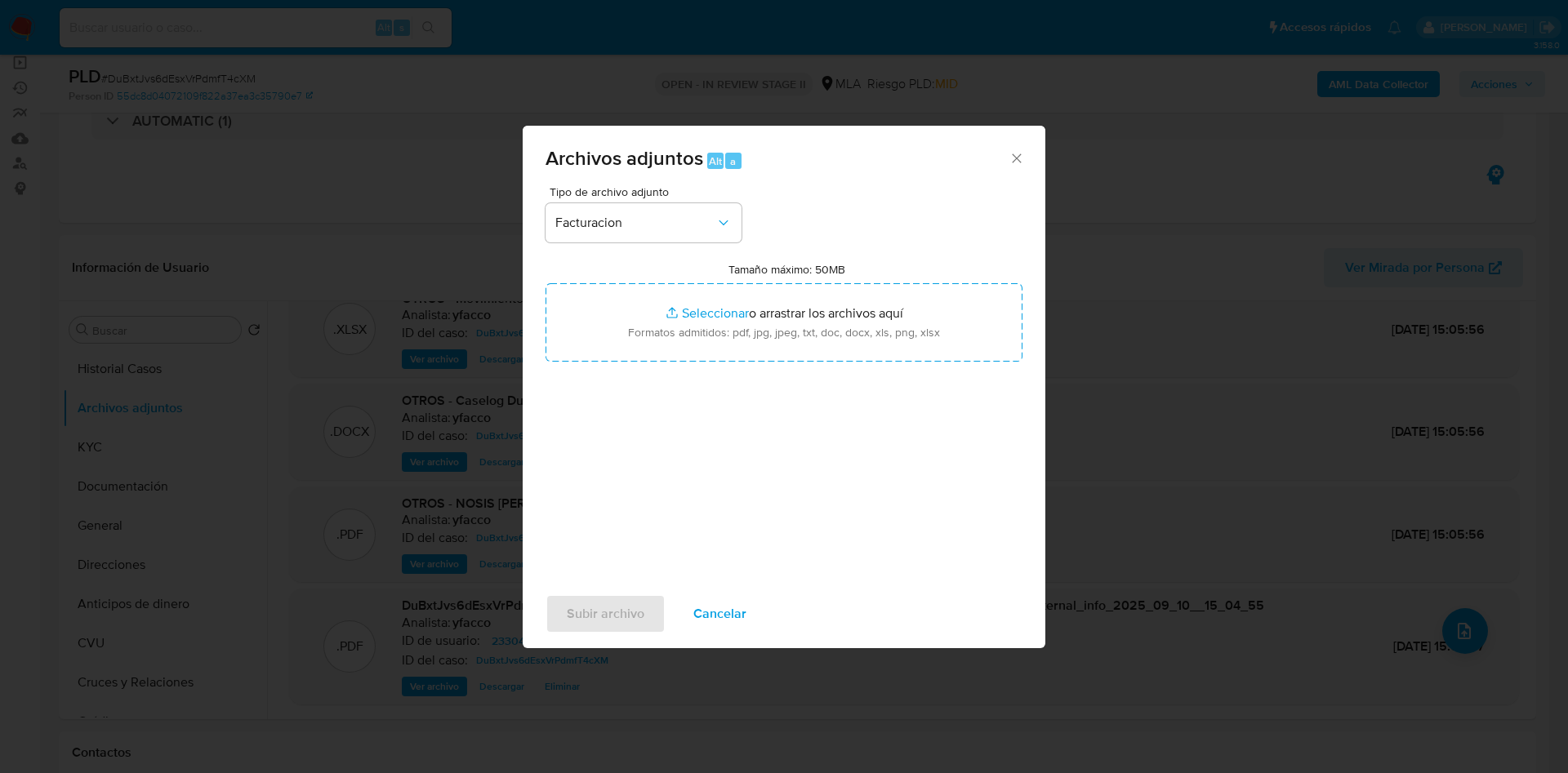
click at [734, 605] on span "Cancelar" at bounding box center [720, 614] width 53 height 36
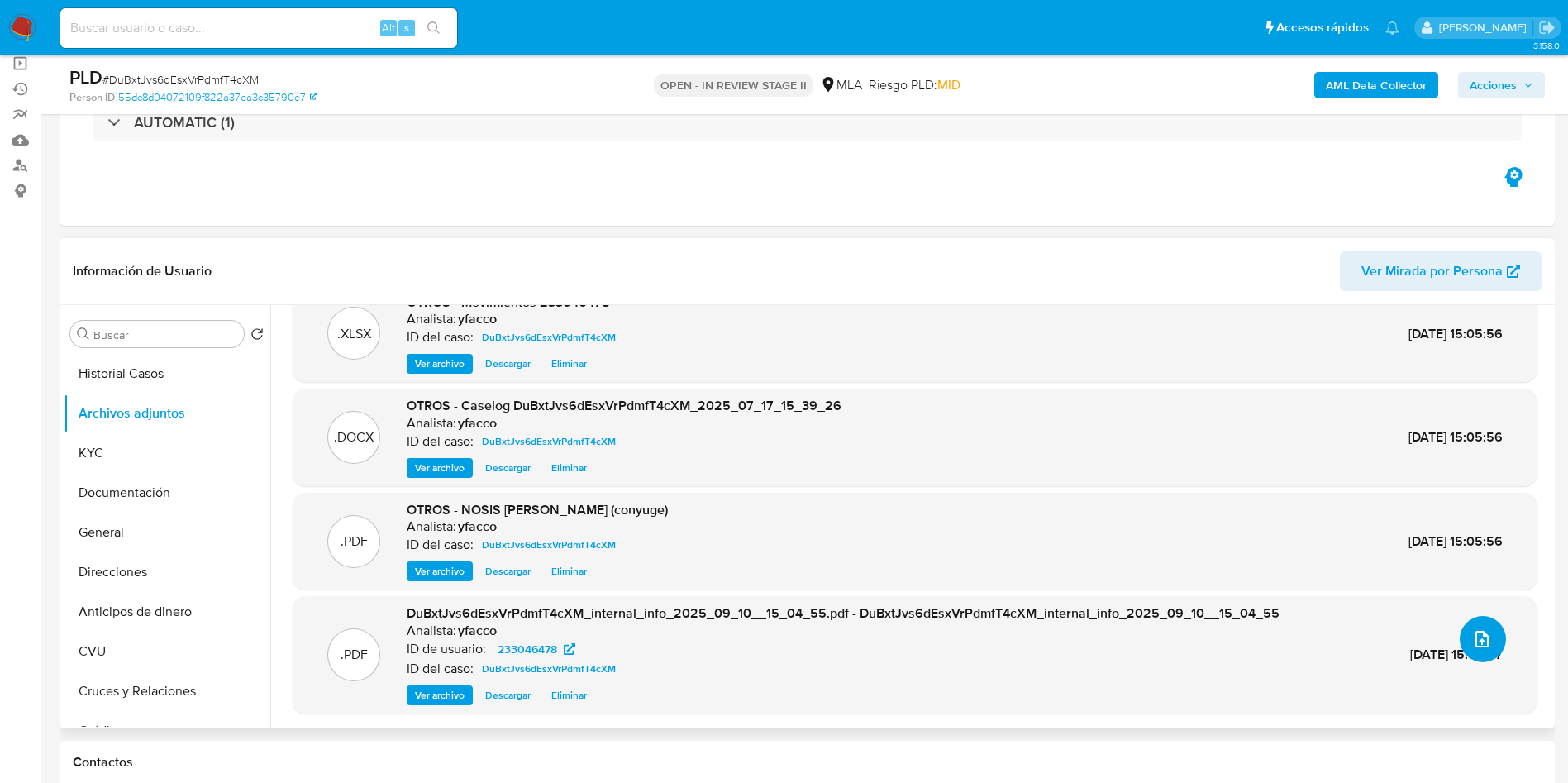
click at [1460, 635] on button "upload-file" at bounding box center [1483, 639] width 46 height 46
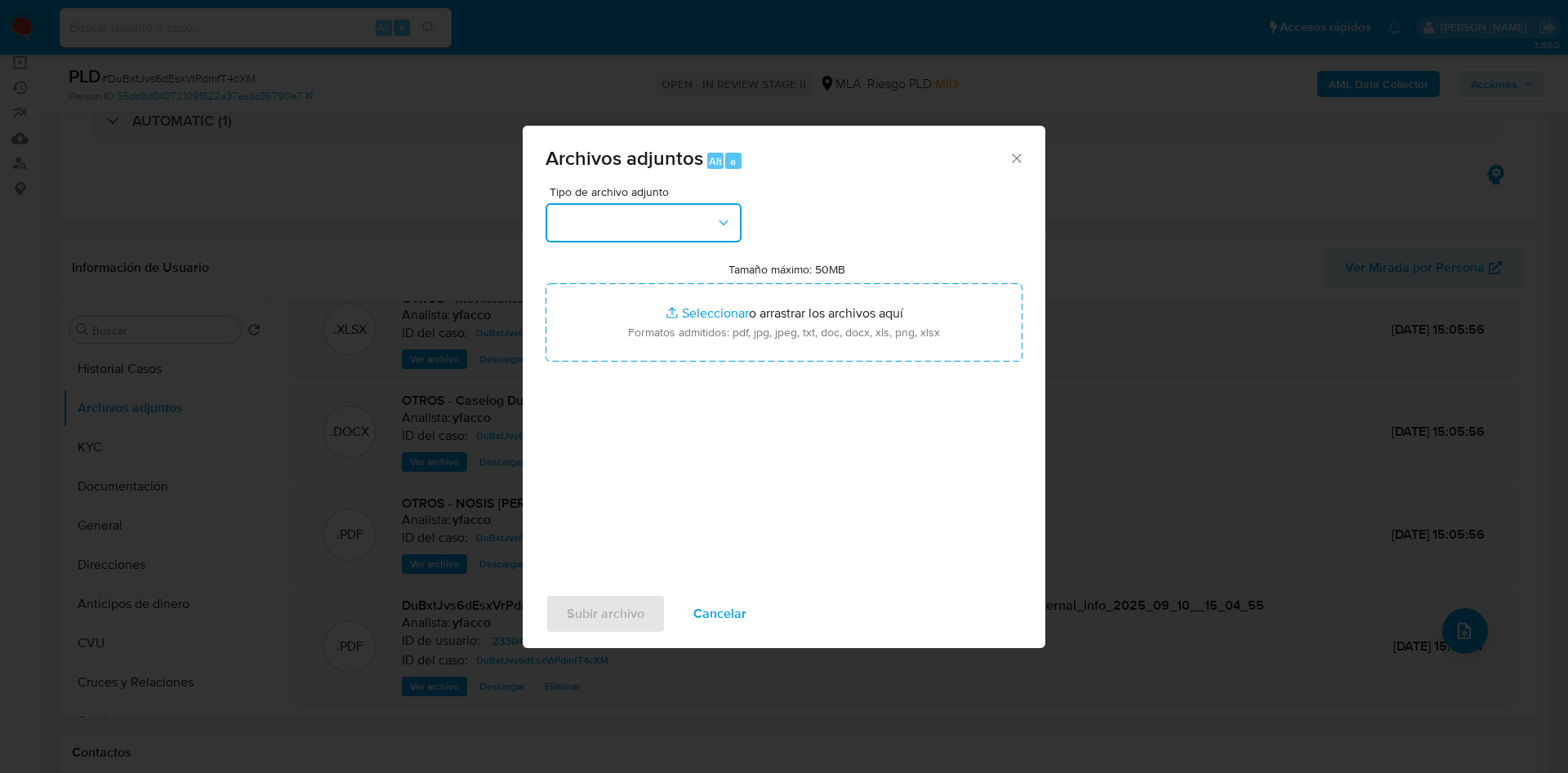
click at [692, 240] on button "button" at bounding box center [643, 223] width 196 height 39
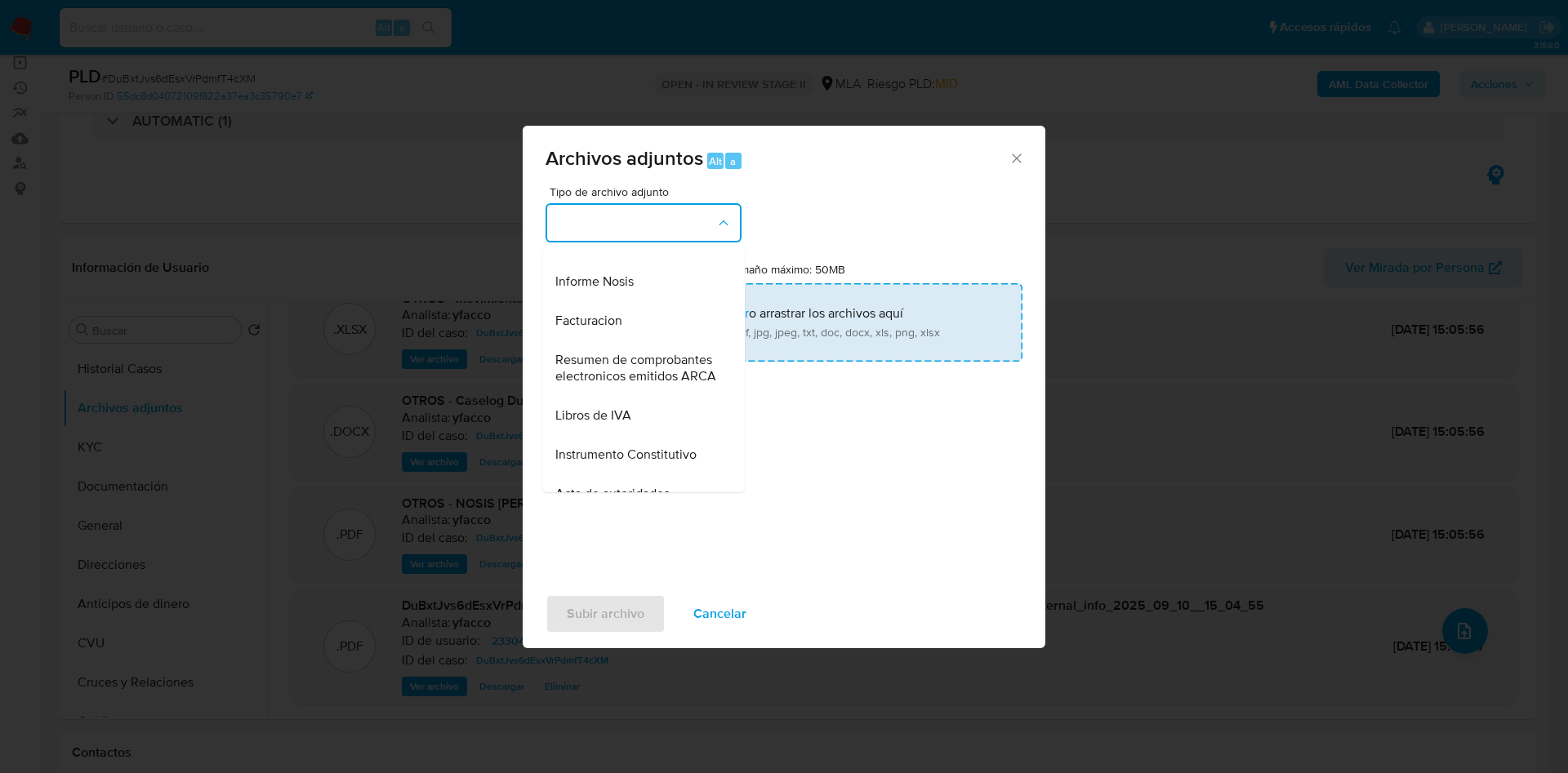
click at [575, 329] on span "Facturacion" at bounding box center [589, 320] width 67 height 16
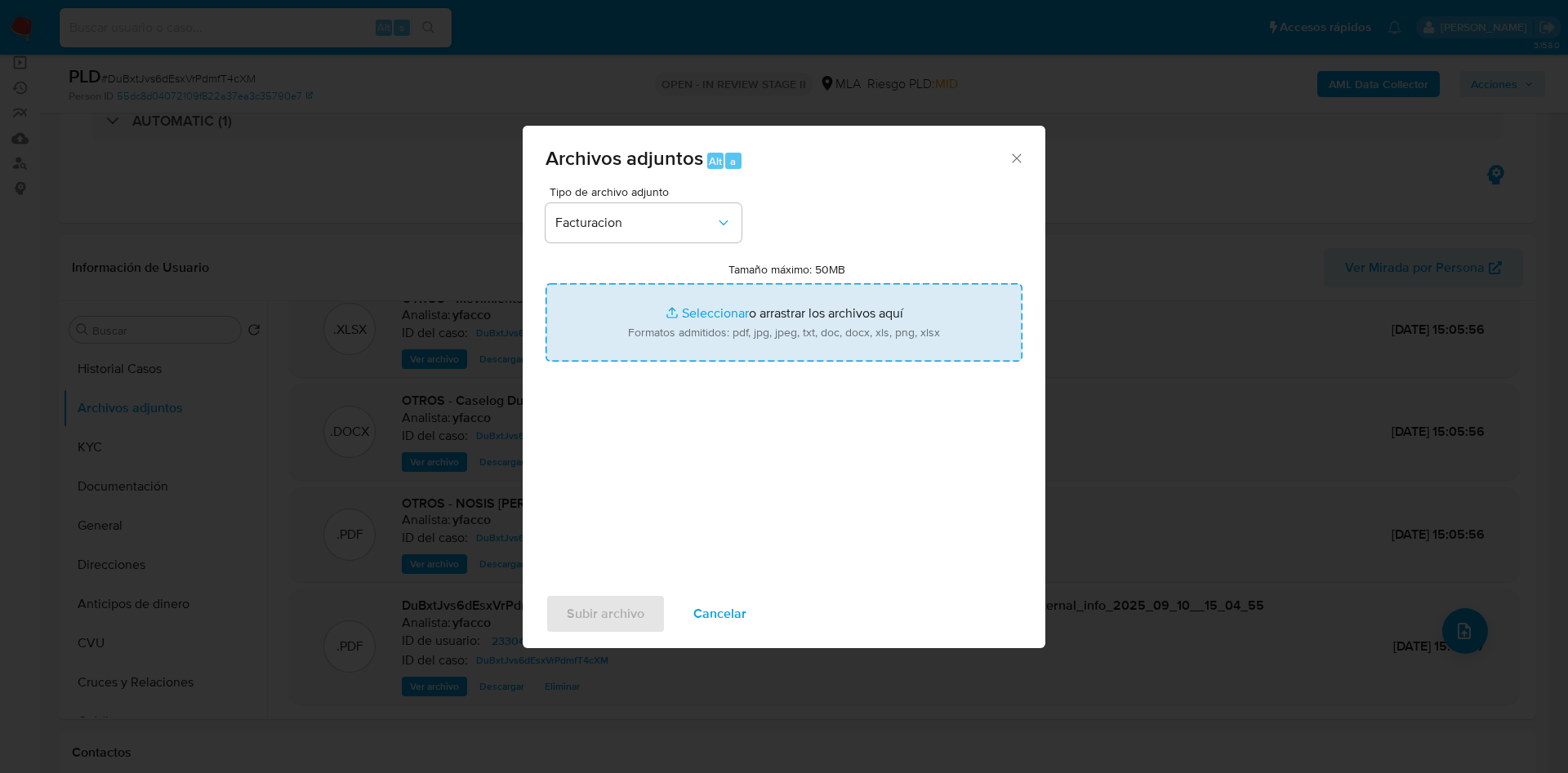
click at [705, 312] on input "Tamaño máximo: 50MB Seleccionar archivos" at bounding box center [784, 323] width 477 height 79
type input "C:\fakepath\Maria Belen Acevedo Galeano.pdf"
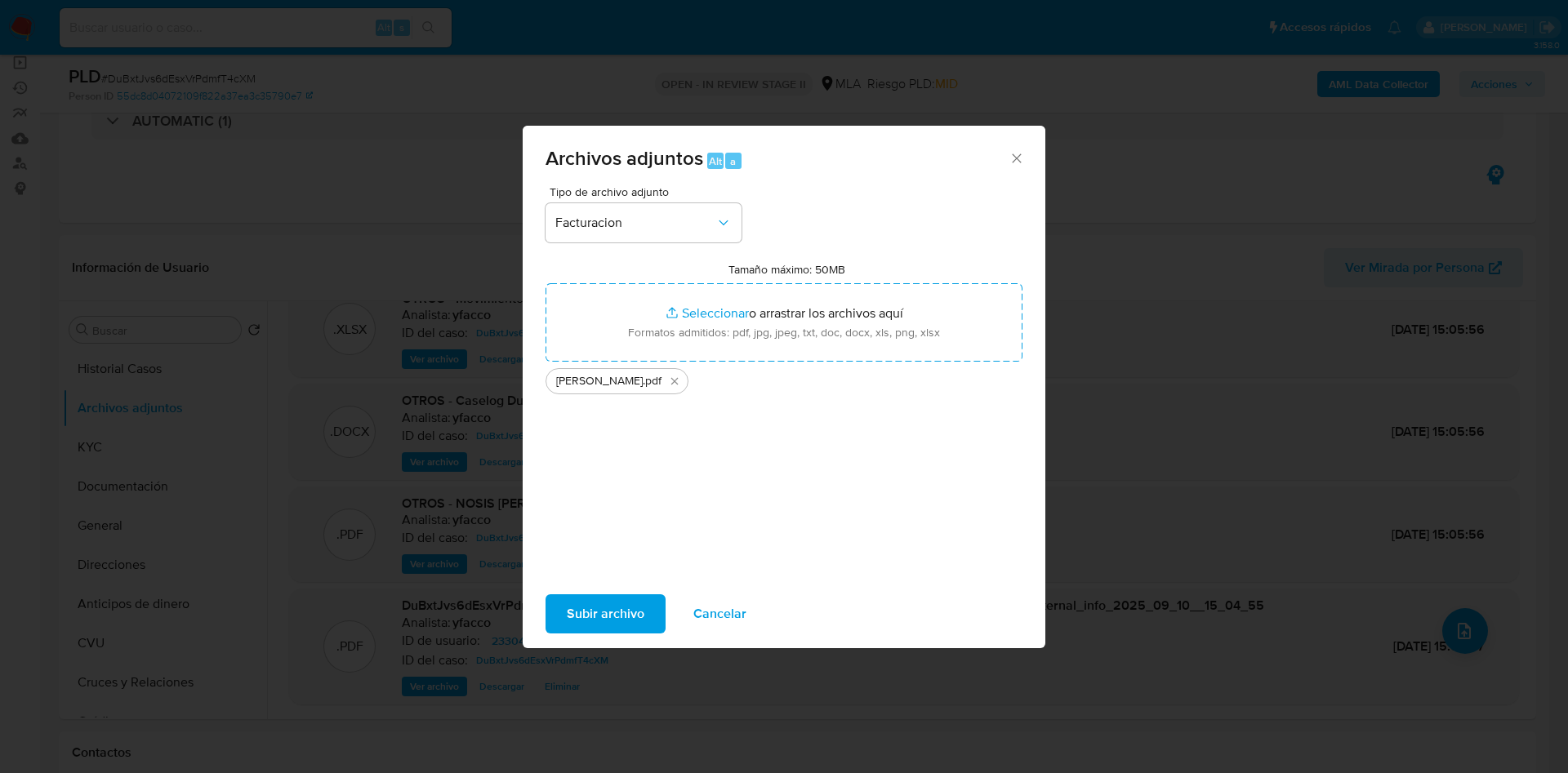
click at [601, 613] on span "Subir archivo" at bounding box center [606, 614] width 78 height 36
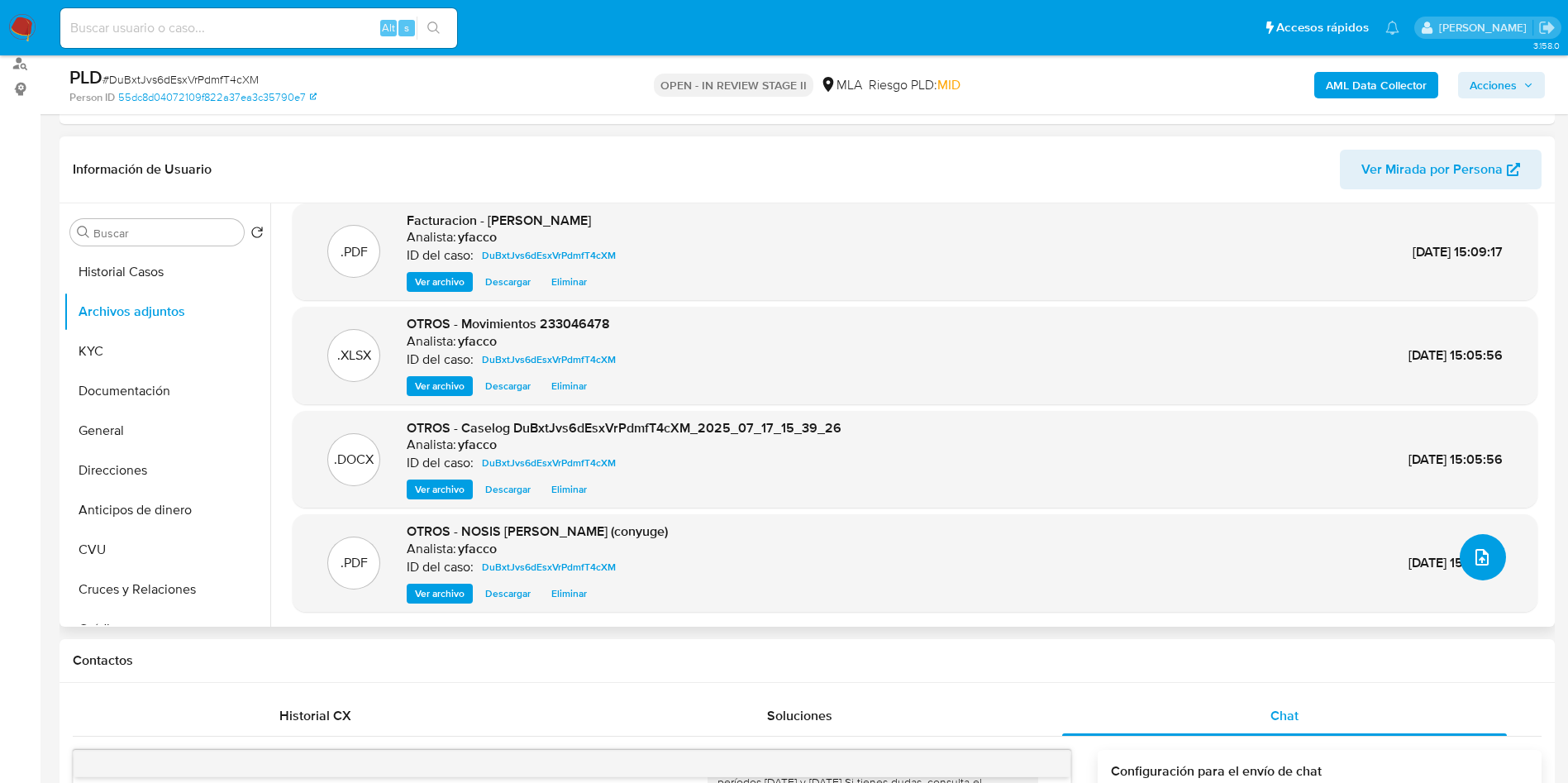
scroll to position [248, 0]
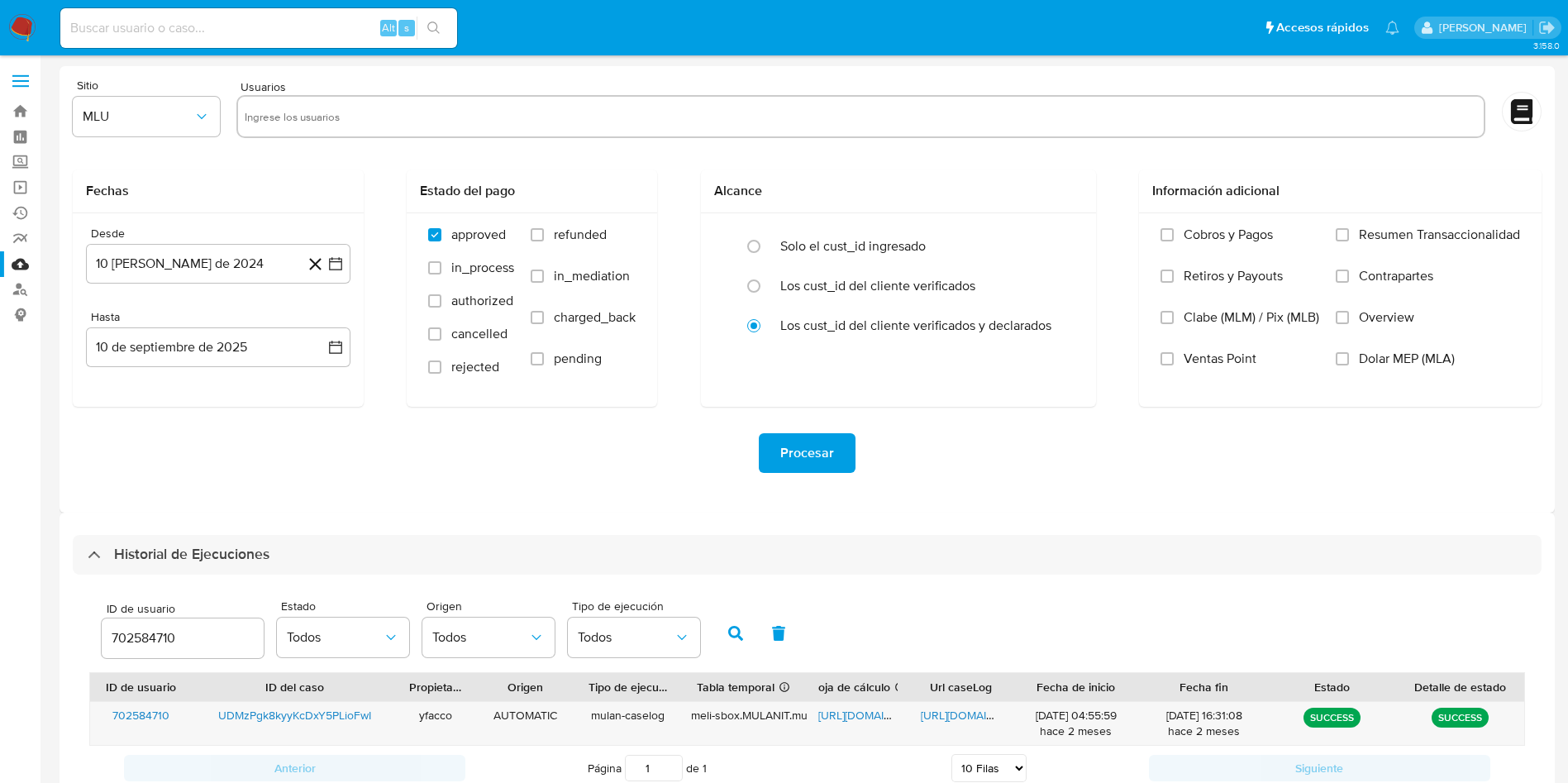
select select "10"
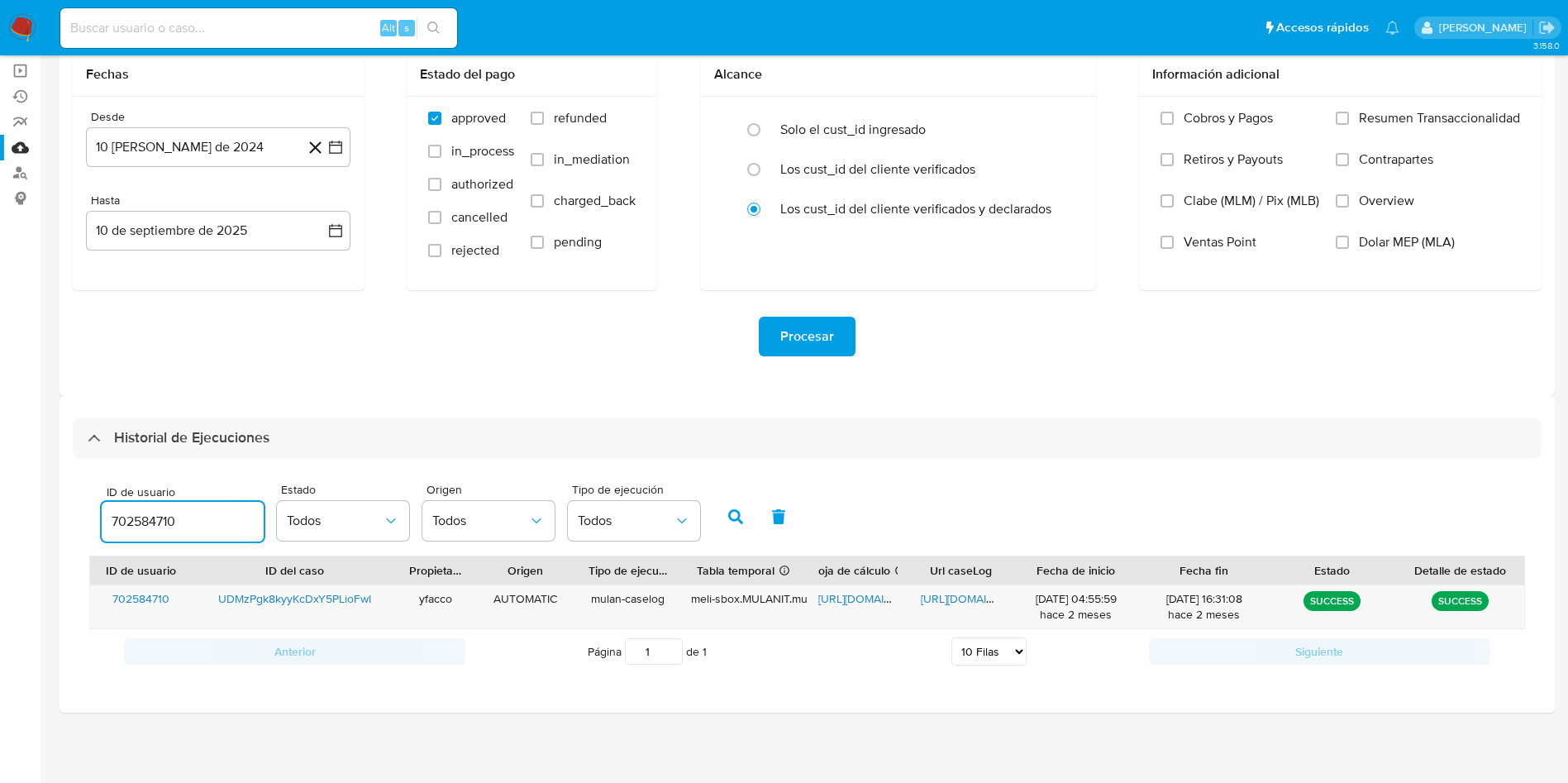
drag, startPoint x: 208, startPoint y: 520, endPoint x: 0, endPoint y: 485, distance: 210.9
click at [0, 485] on section "Bandeja Tablero Screening Búsqueda en Listas Watchlist Herramientas Operaciones…" at bounding box center [784, 333] width 1568 height 900
type input "233046478"
click at [741, 523] on icon "button" at bounding box center [735, 516] width 15 height 15
click at [930, 599] on span "https://docs.google.com/document/d/1HKC6KK7VDIO6-05MNY5Y4BkDFOlJQj3eG5BWQdjOgBU…" at bounding box center [977, 598] width 114 height 16
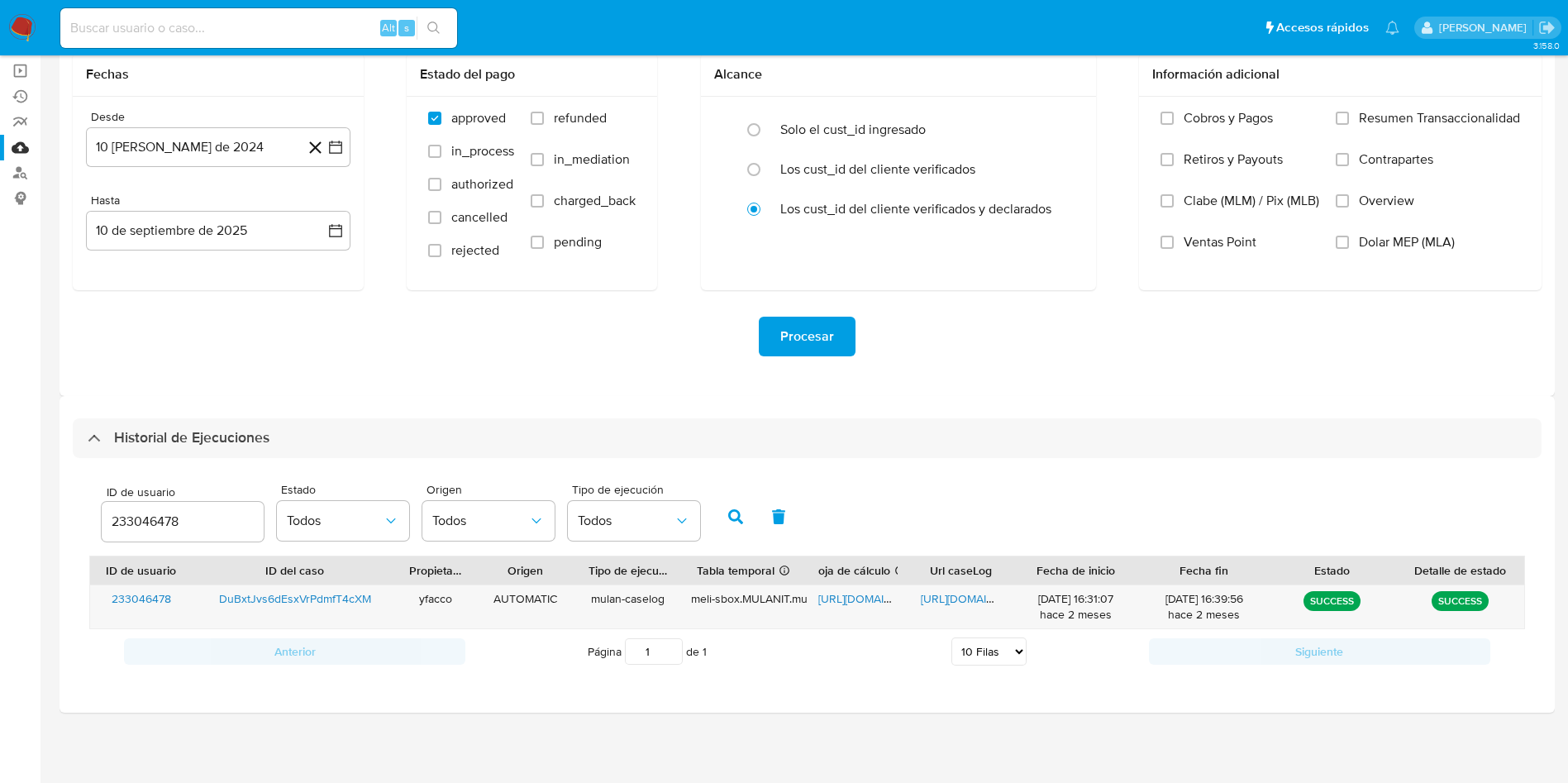
drag, startPoint x: 196, startPoint y: 520, endPoint x: 0, endPoint y: 473, distance: 201.6
click at [0, 473] on section "Bandeja Tablero Screening Búsqueda en Listas Watchlist Herramientas Operaciones…" at bounding box center [784, 333] width 1568 height 900
type input "665860634"
click at [744, 521] on button "button" at bounding box center [736, 516] width 43 height 39
click at [979, 600] on span "https://docs.google.com/document/d/145lp4F_JXjU61YHh8fDprbW3PM_vZ0Cry-gNMWoDbWQ…" at bounding box center [977, 598] width 114 height 16
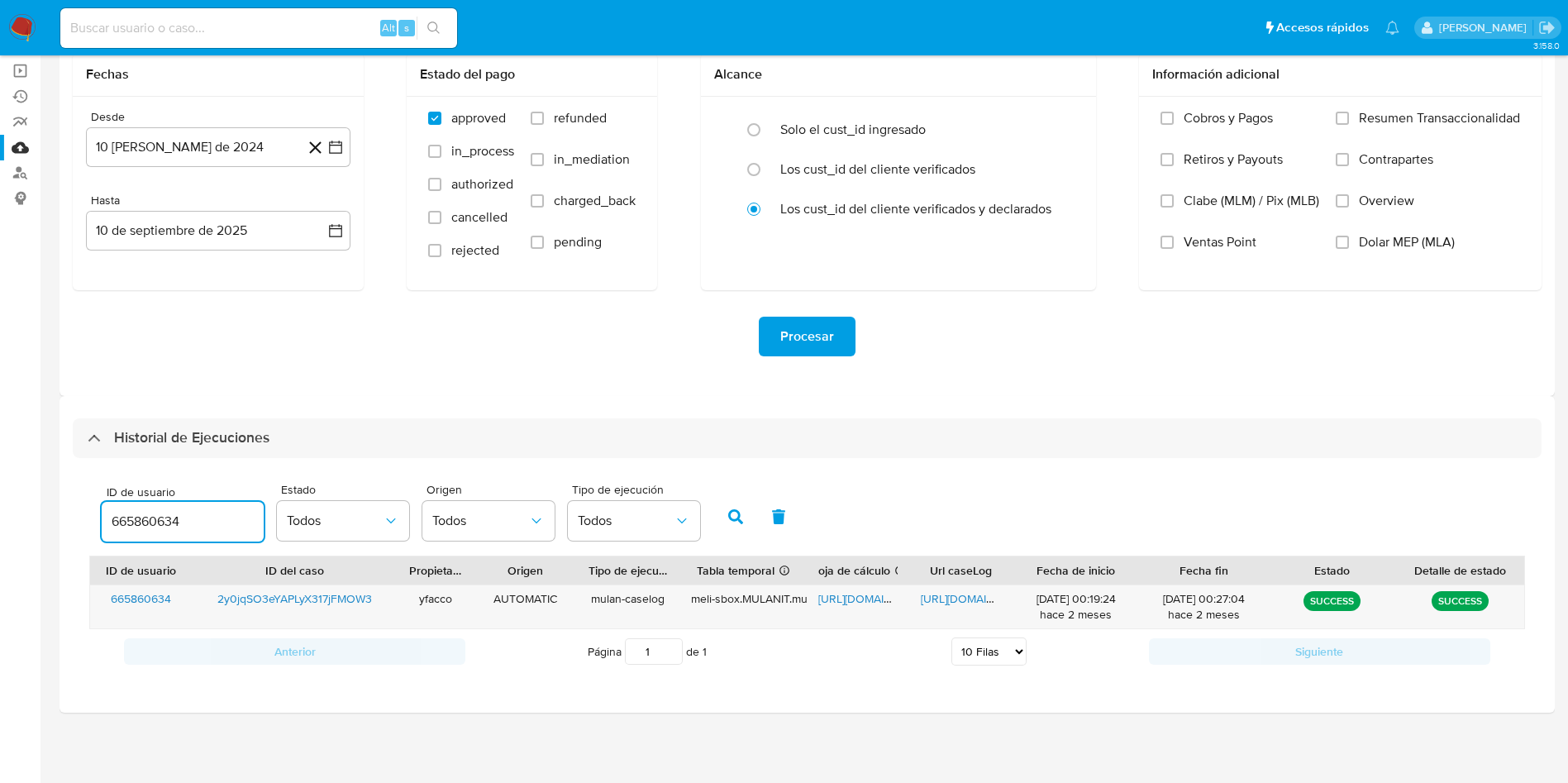
drag, startPoint x: 207, startPoint y: 527, endPoint x: 30, endPoint y: 524, distance: 177.0
click at [30, 524] on section "Bandeja Tablero Screening Búsqueda en Listas Watchlist Herramientas Operaciones…" at bounding box center [784, 333] width 1568 height 900
type input "702584710"
click at [733, 519] on icon "button" at bounding box center [735, 516] width 15 height 15
click at [941, 598] on span "https://docs.google.com/document/d/1NcgO5QAFiK6ZA4MsH3NekF-imxHDIsaqCNm1wVEdacg…" at bounding box center [977, 598] width 114 height 16
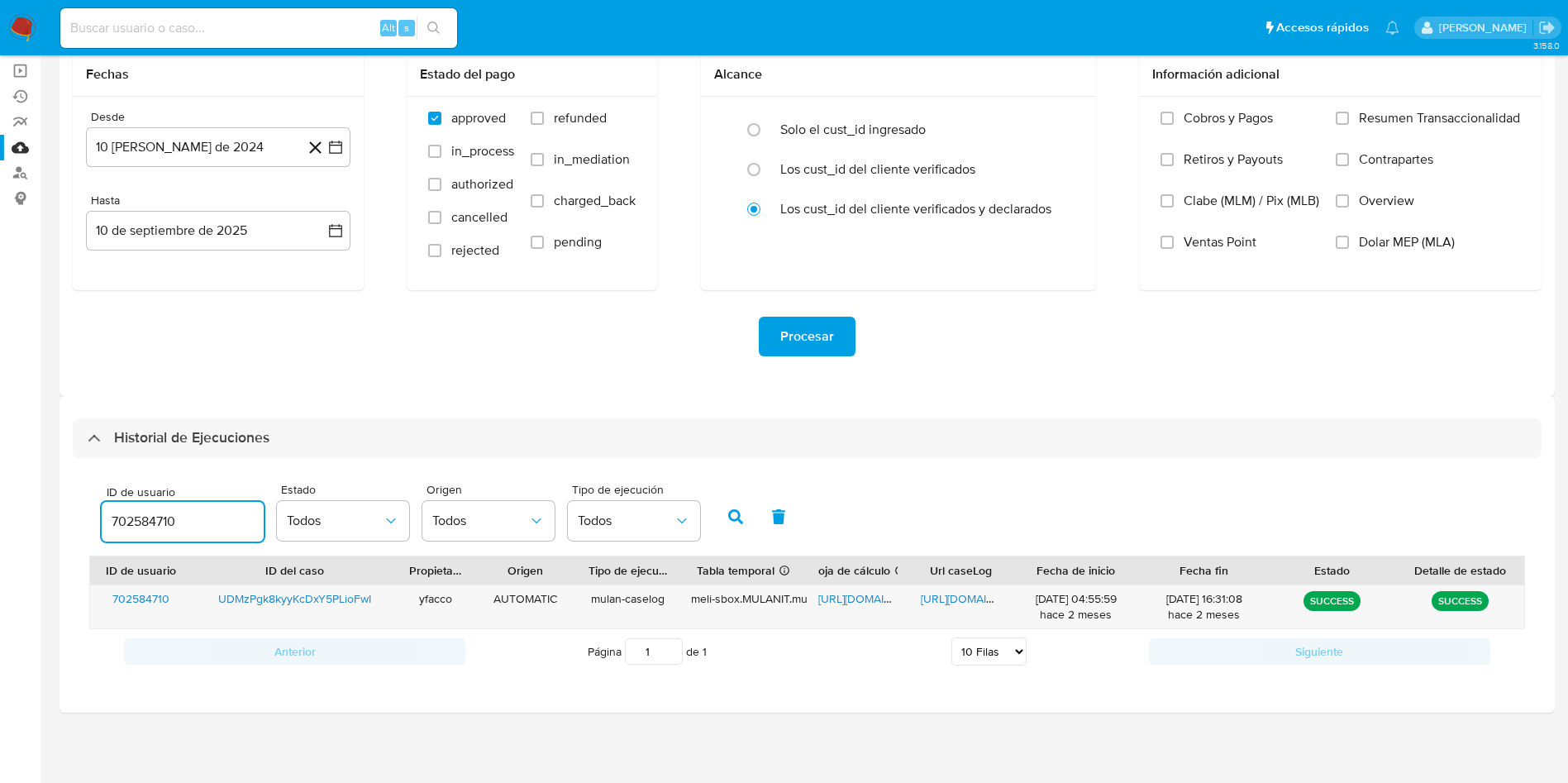
drag, startPoint x: 197, startPoint y: 516, endPoint x: 0, endPoint y: 501, distance: 197.6
click at [0, 501] on section "Bandeja Tablero Screening Búsqueda en Listas Watchlist Herramientas Operaciones…" at bounding box center [784, 333] width 1568 height 900
type input "1568881709"
click at [718, 515] on button "button" at bounding box center [736, 516] width 43 height 39
click at [955, 590] on span "https://docs.google.com/document/d/1yKwaot5BdQa_PSXaJbl4vOUFLoLINLxstHWjSiSt6RM…" at bounding box center [977, 598] width 114 height 16
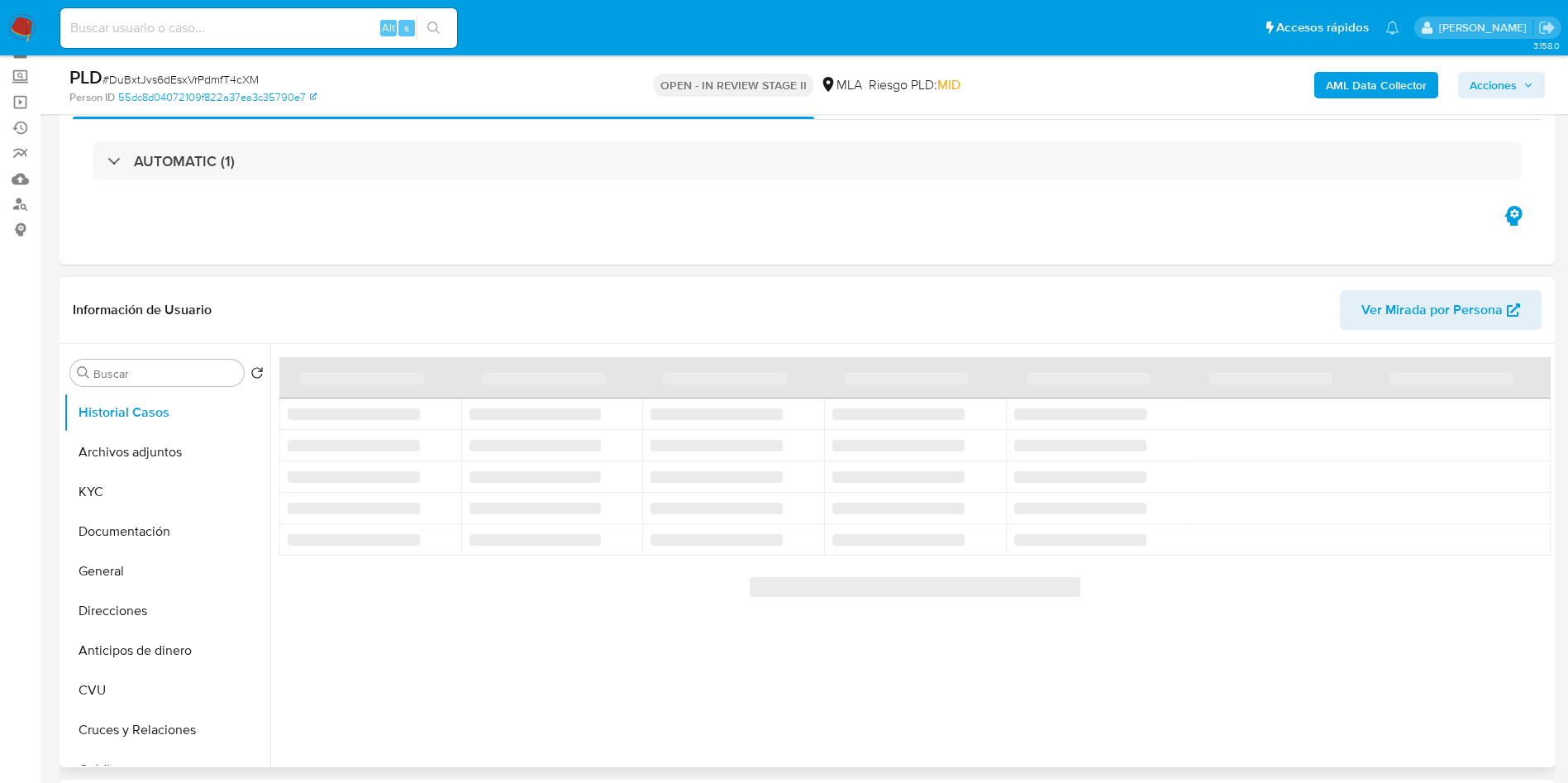
scroll to position [124, 0]
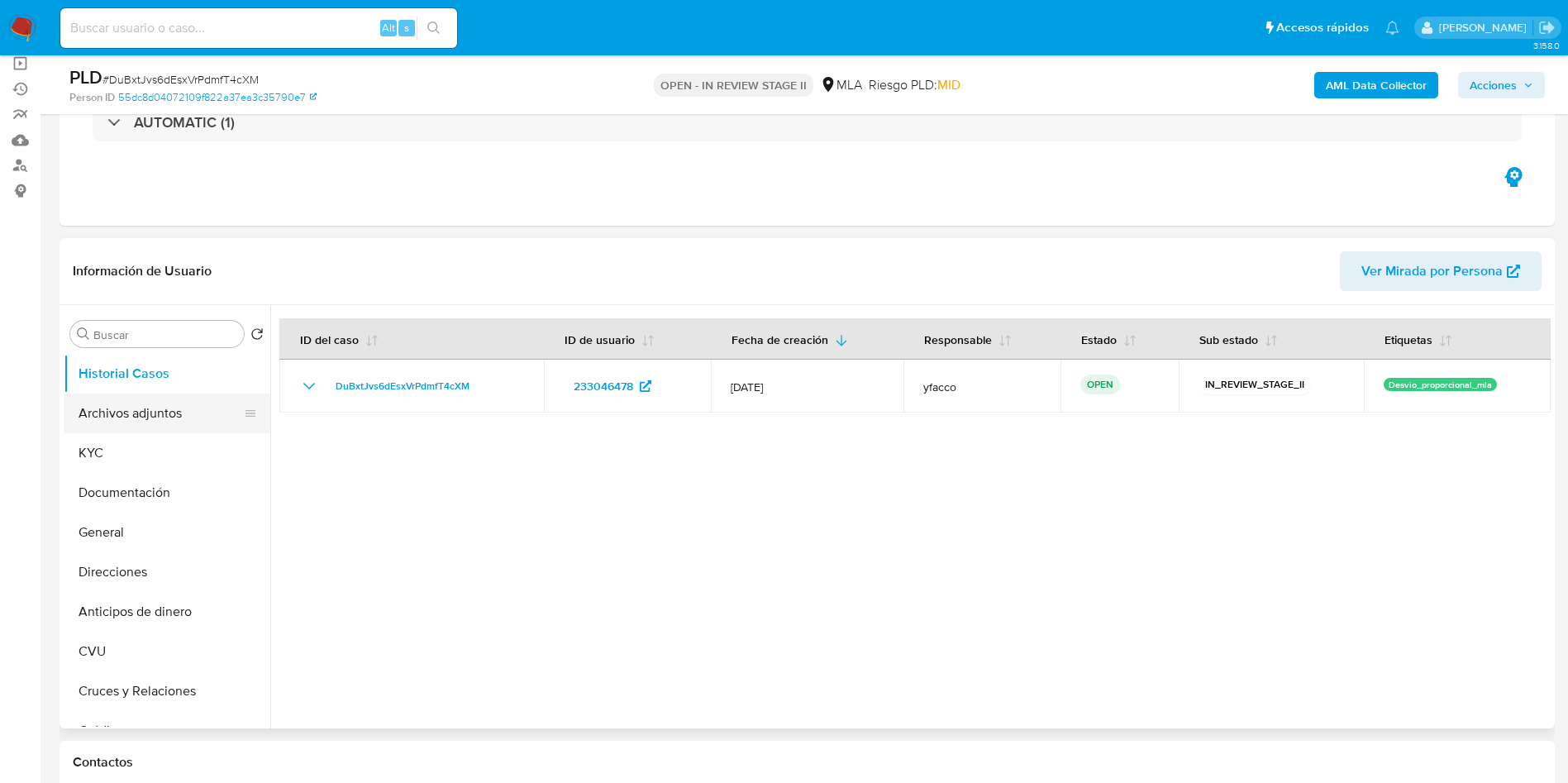
click at [159, 427] on button "Archivos adjuntos" at bounding box center [160, 413] width 194 height 39
select select "10"
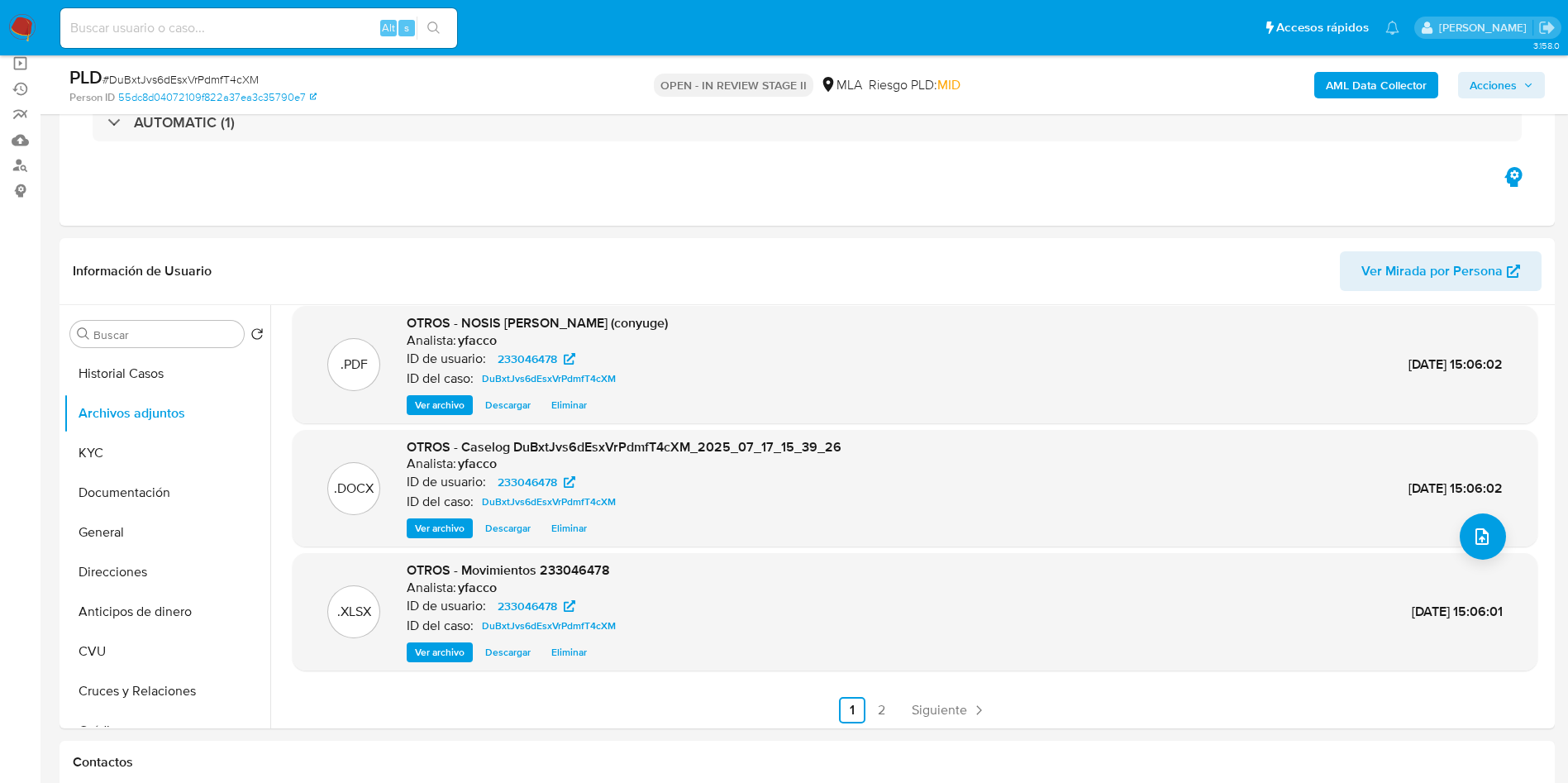
scroll to position [139, 0]
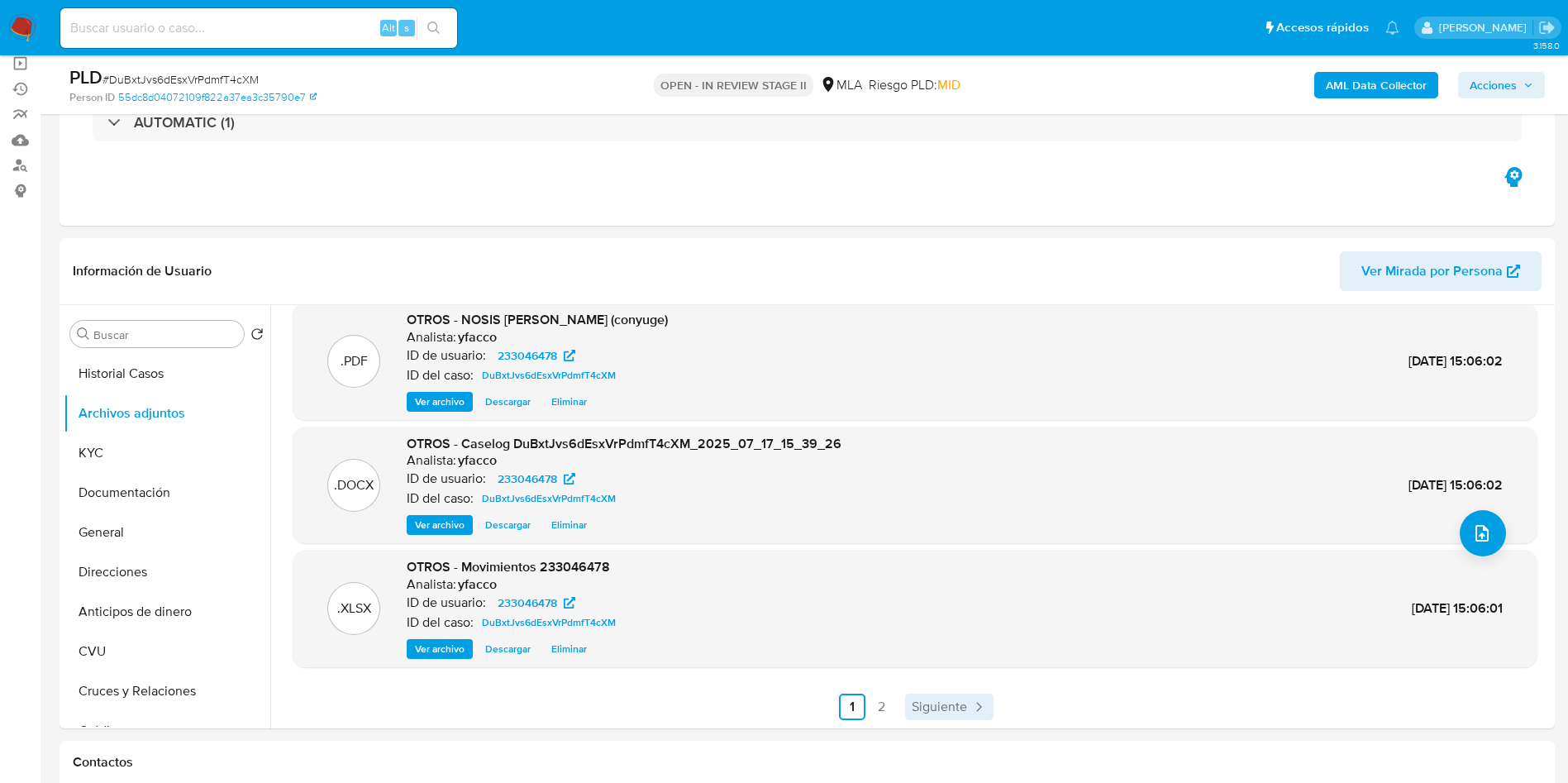
click at [940, 696] on link "Siguiente" at bounding box center [949, 707] width 88 height 27
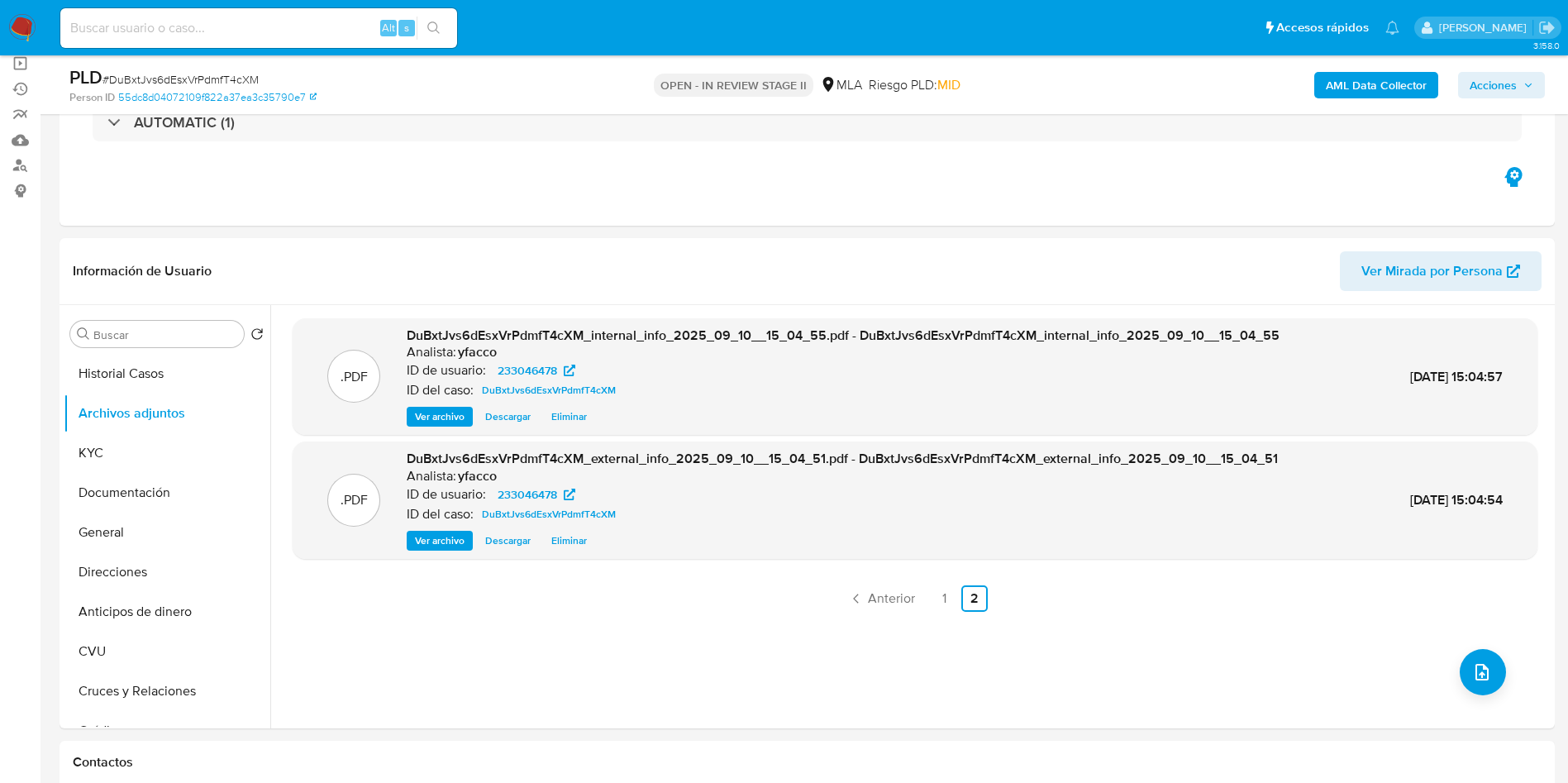
scroll to position [497, 0]
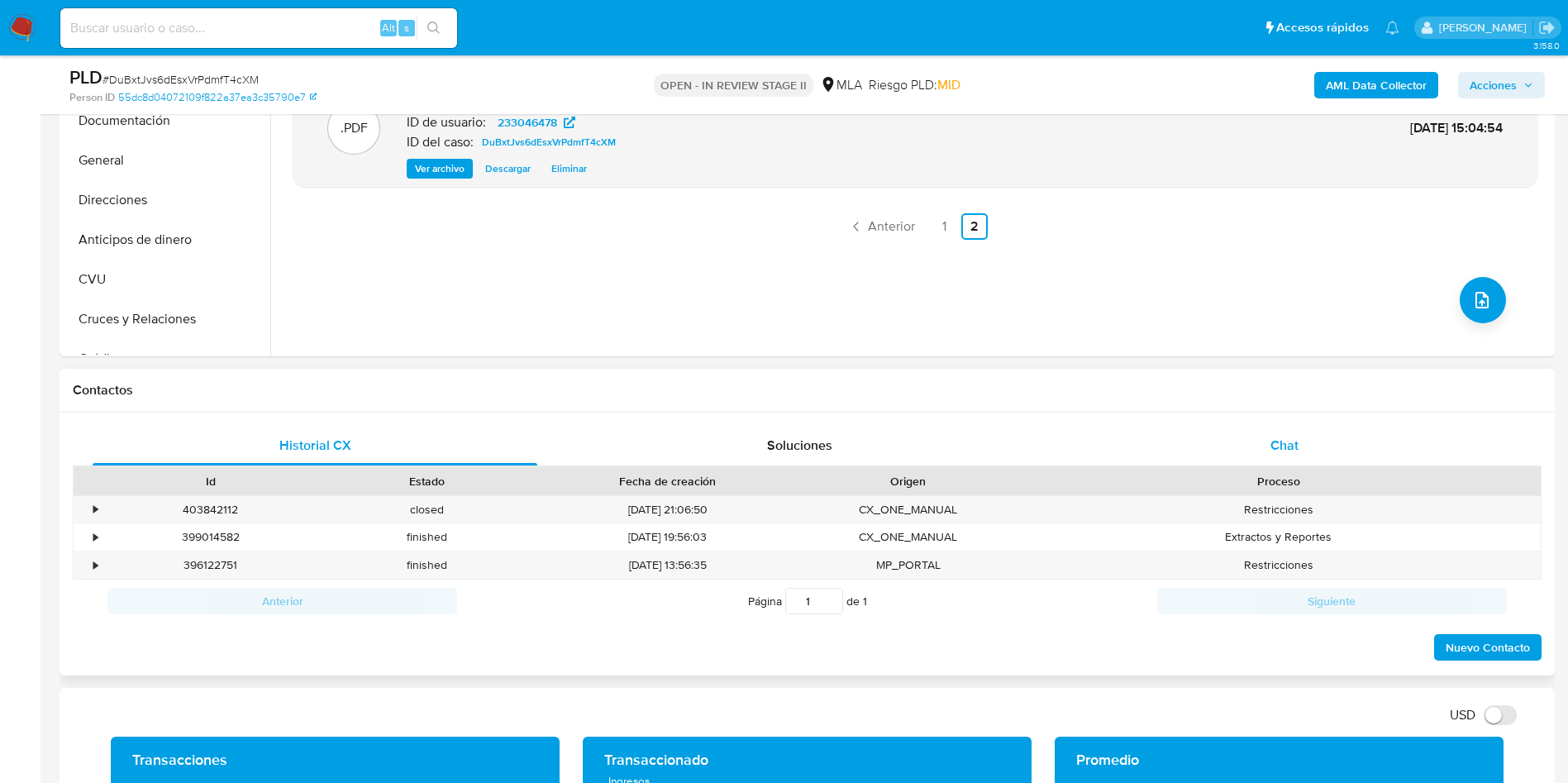
click at [1278, 459] on div "Chat" at bounding box center [1284, 446] width 445 height 39
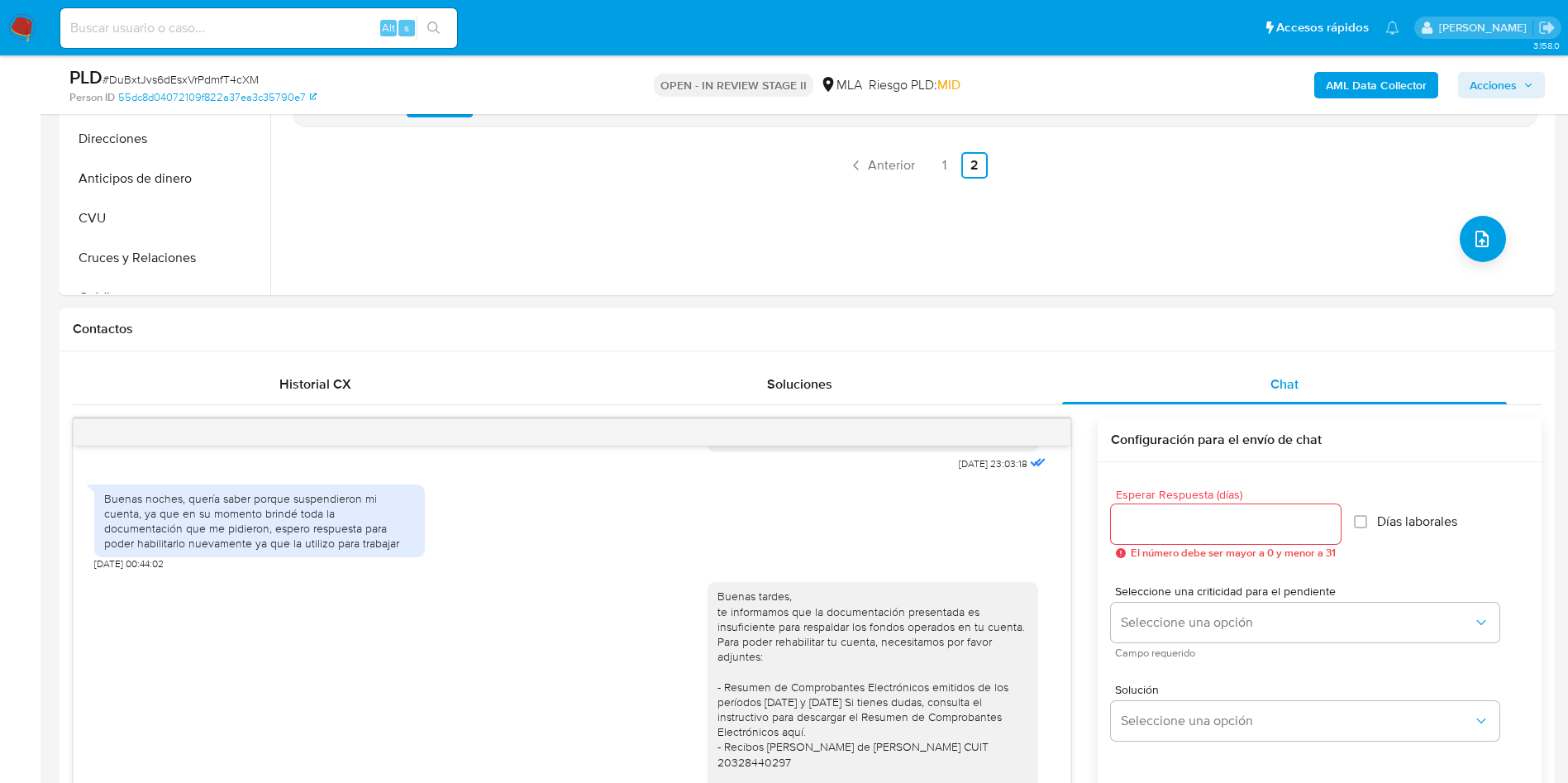
scroll to position [620, 0]
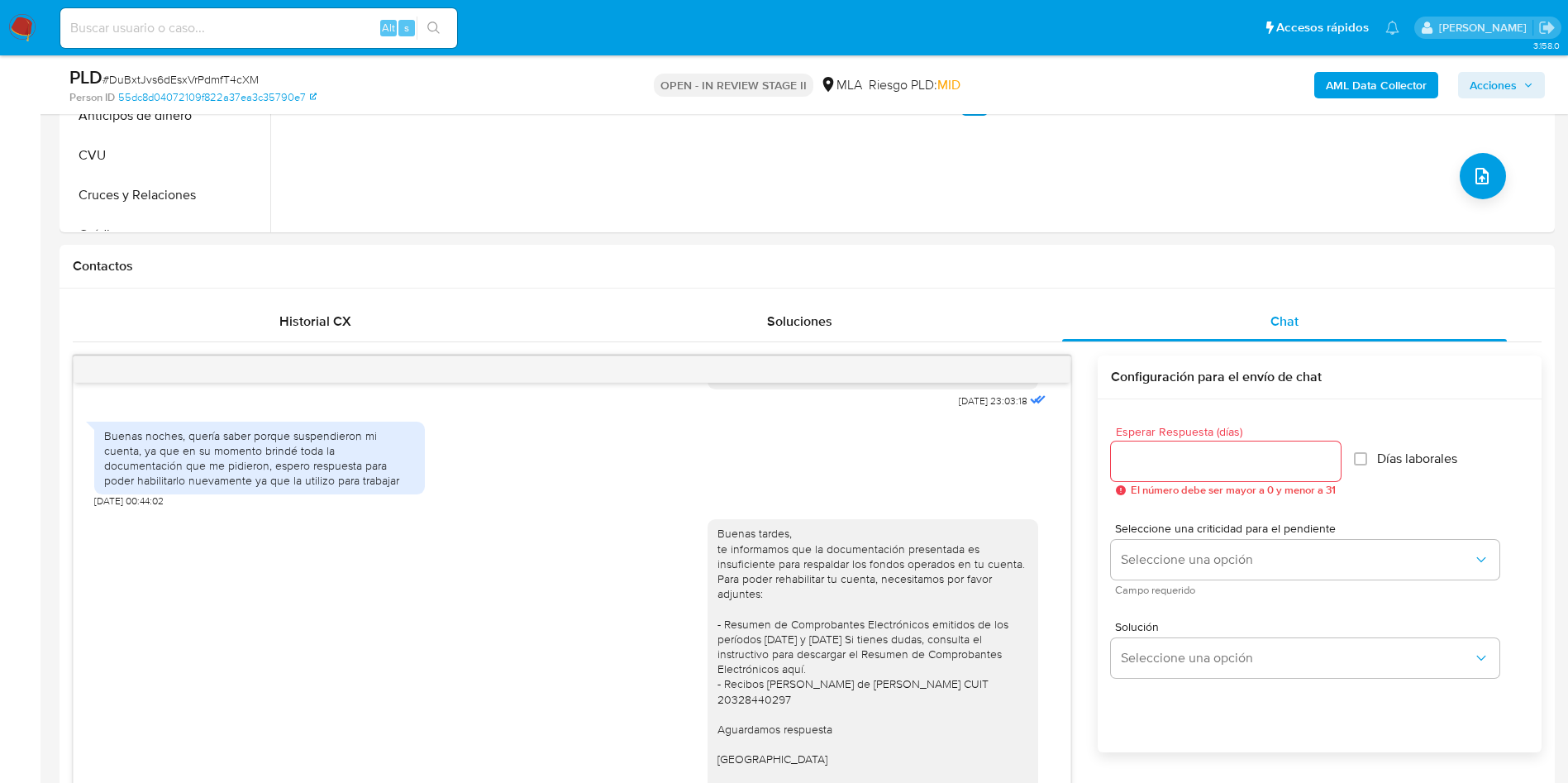
click at [1506, 96] on span "Acciones" at bounding box center [1493, 85] width 47 height 27
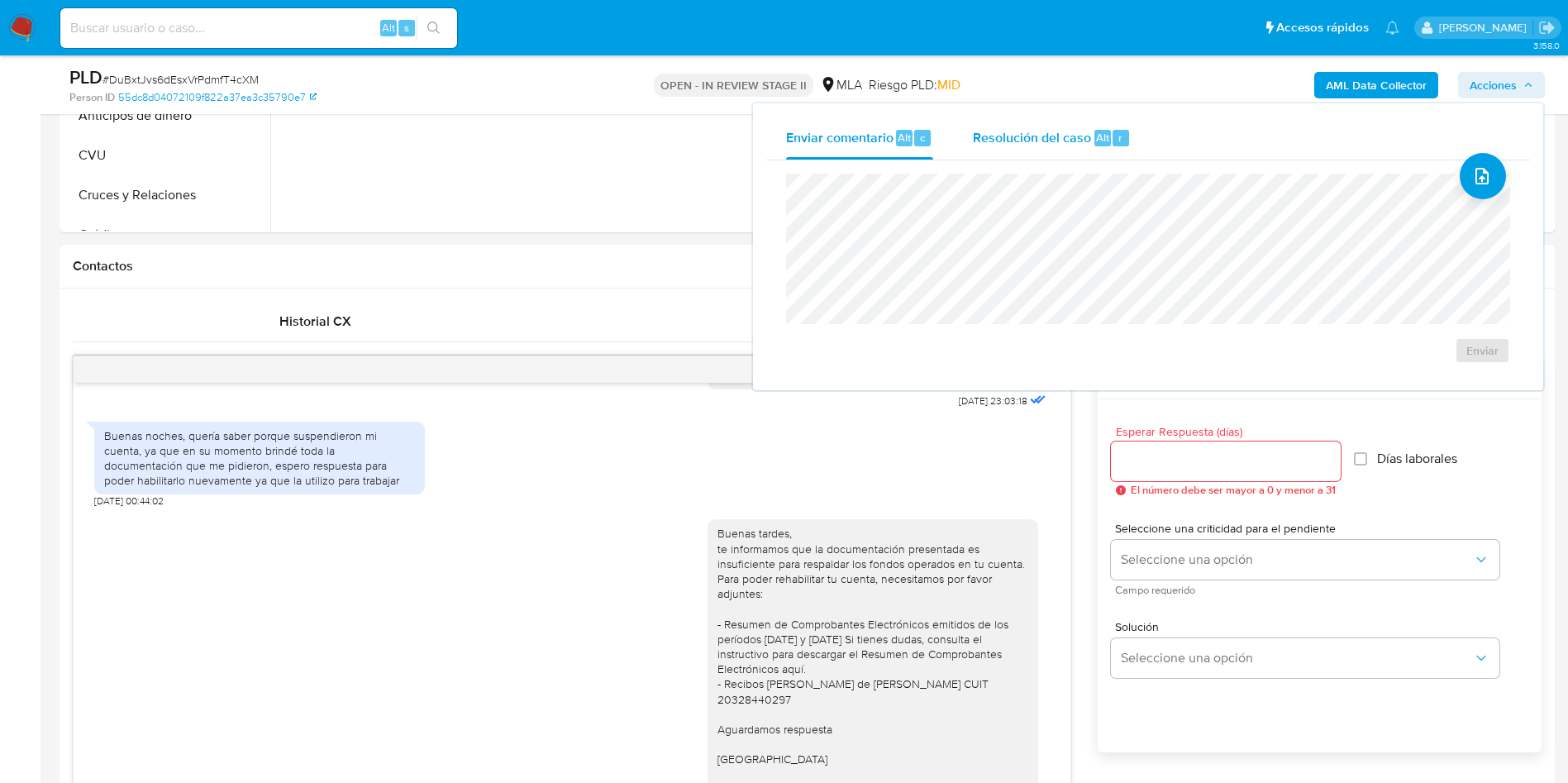
click at [1120, 139] on span "r" at bounding box center [1120, 137] width 4 height 15
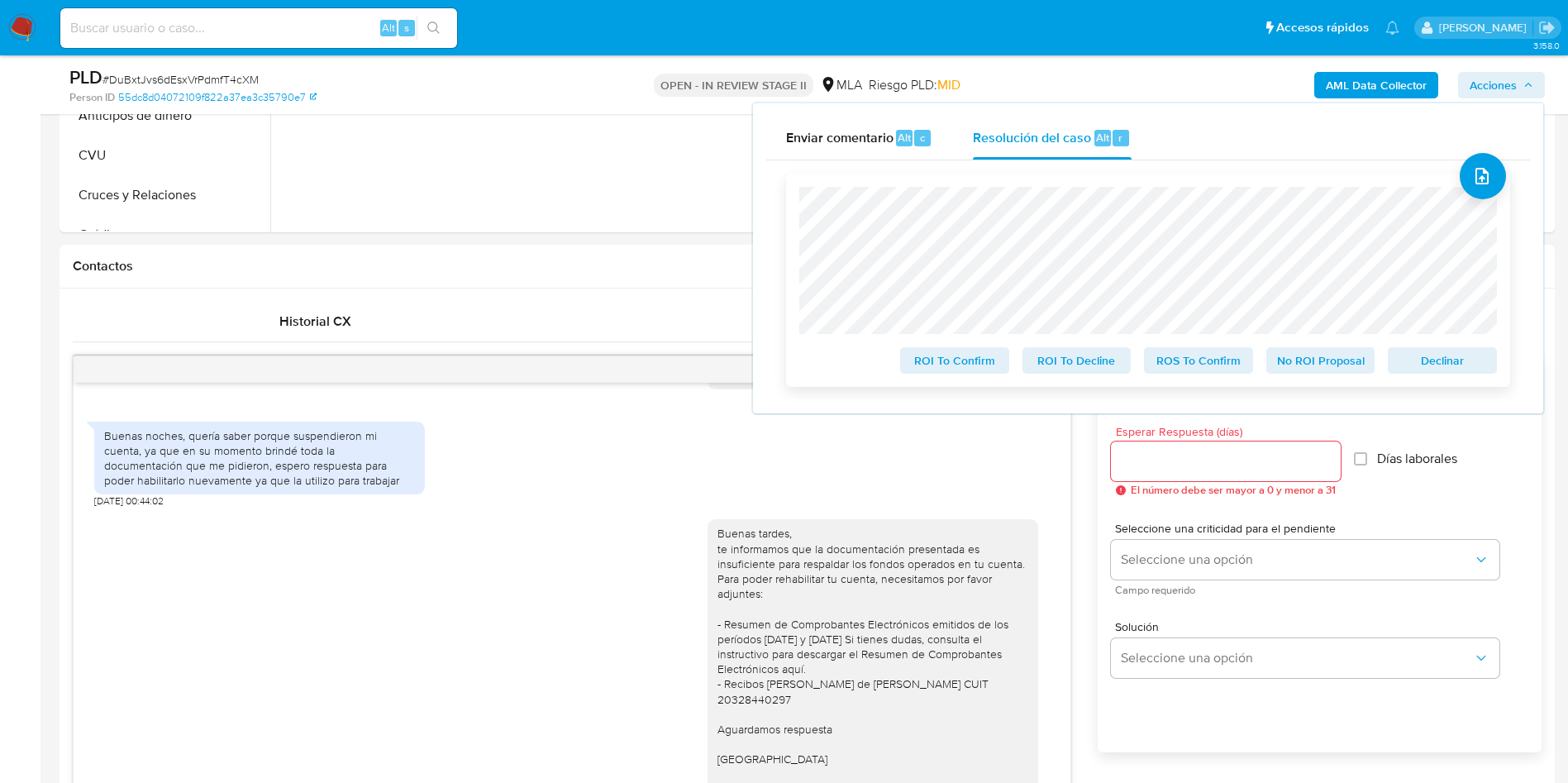
click at [1292, 356] on span "No ROI Proposal" at bounding box center [1321, 360] width 86 height 23
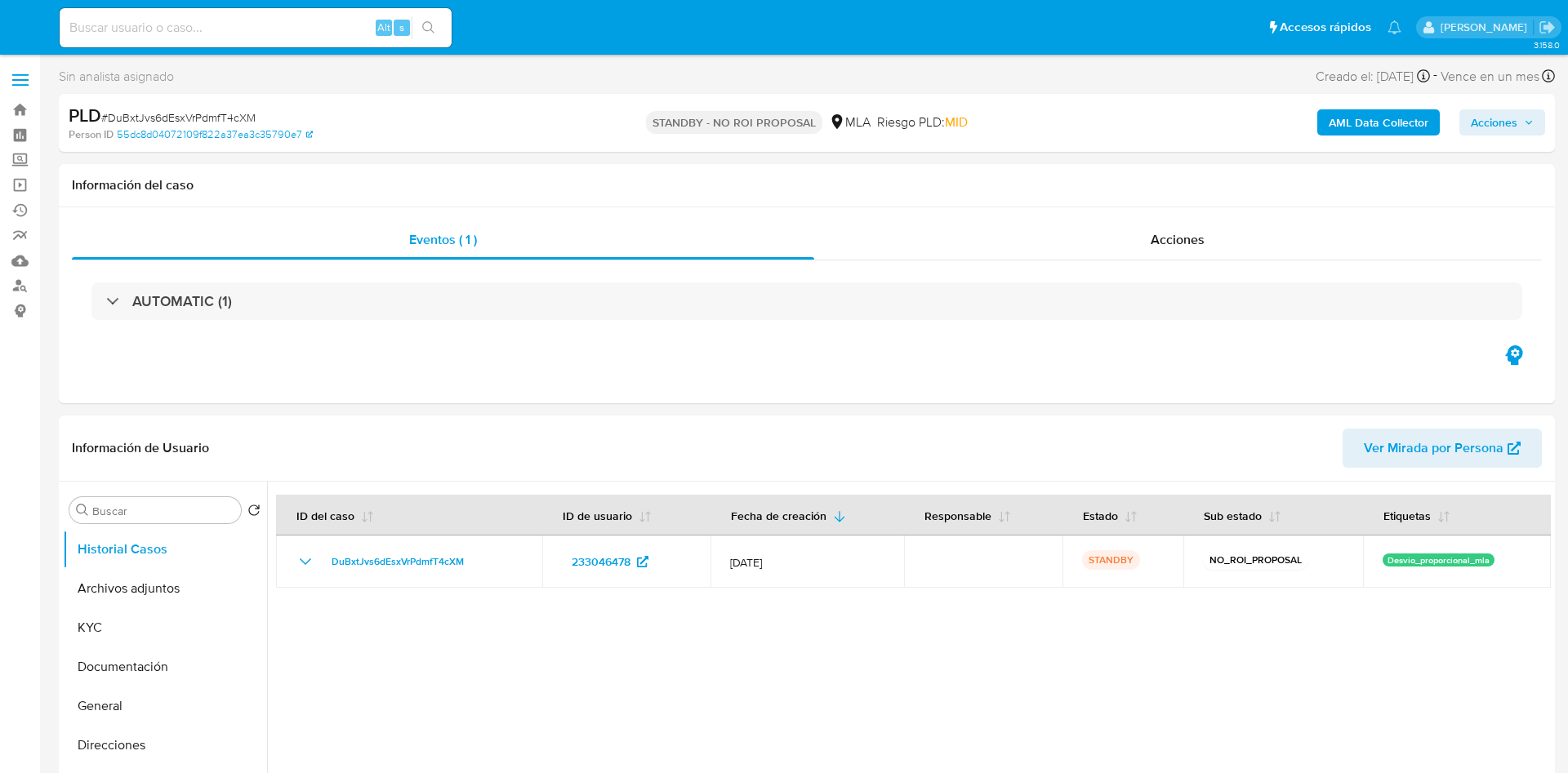
select select "10"
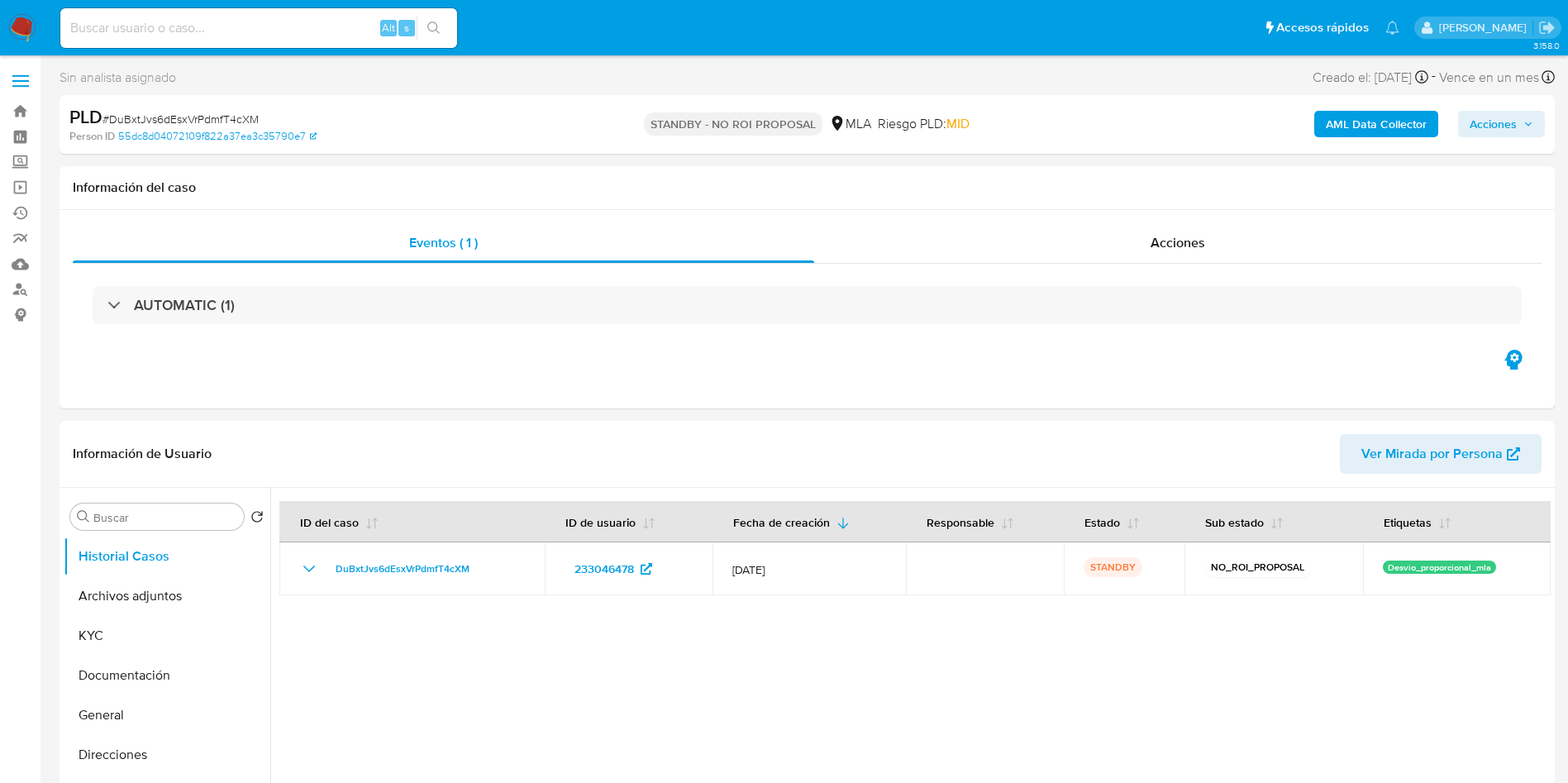
click at [329, 18] on input at bounding box center [258, 27] width 397 height 21
paste input "2y0jqSO3eYAPLyX317jFMOW3"
type input "2y0jqSO3eYAPLyX317jFMOW3"
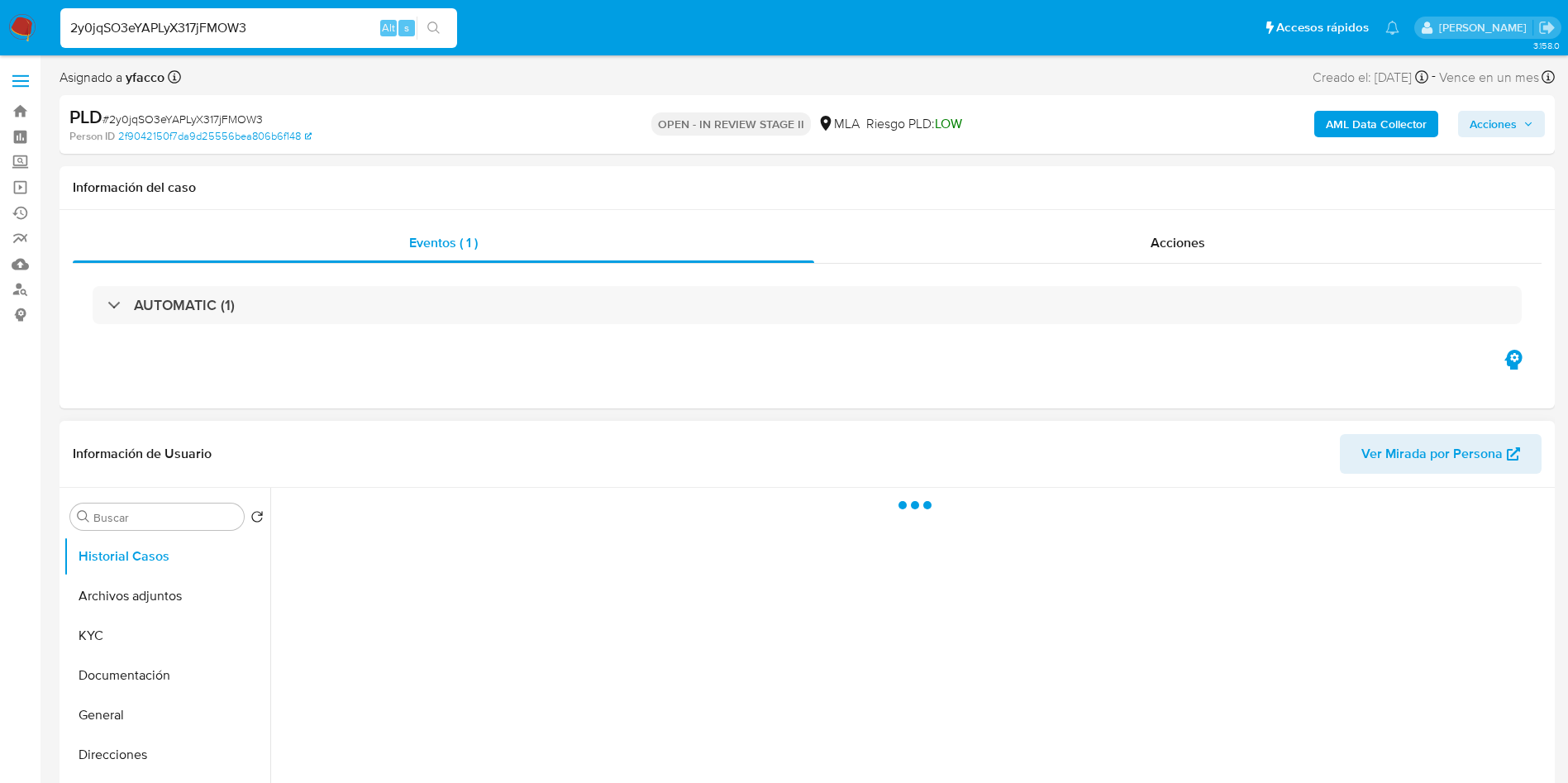
scroll to position [124, 0]
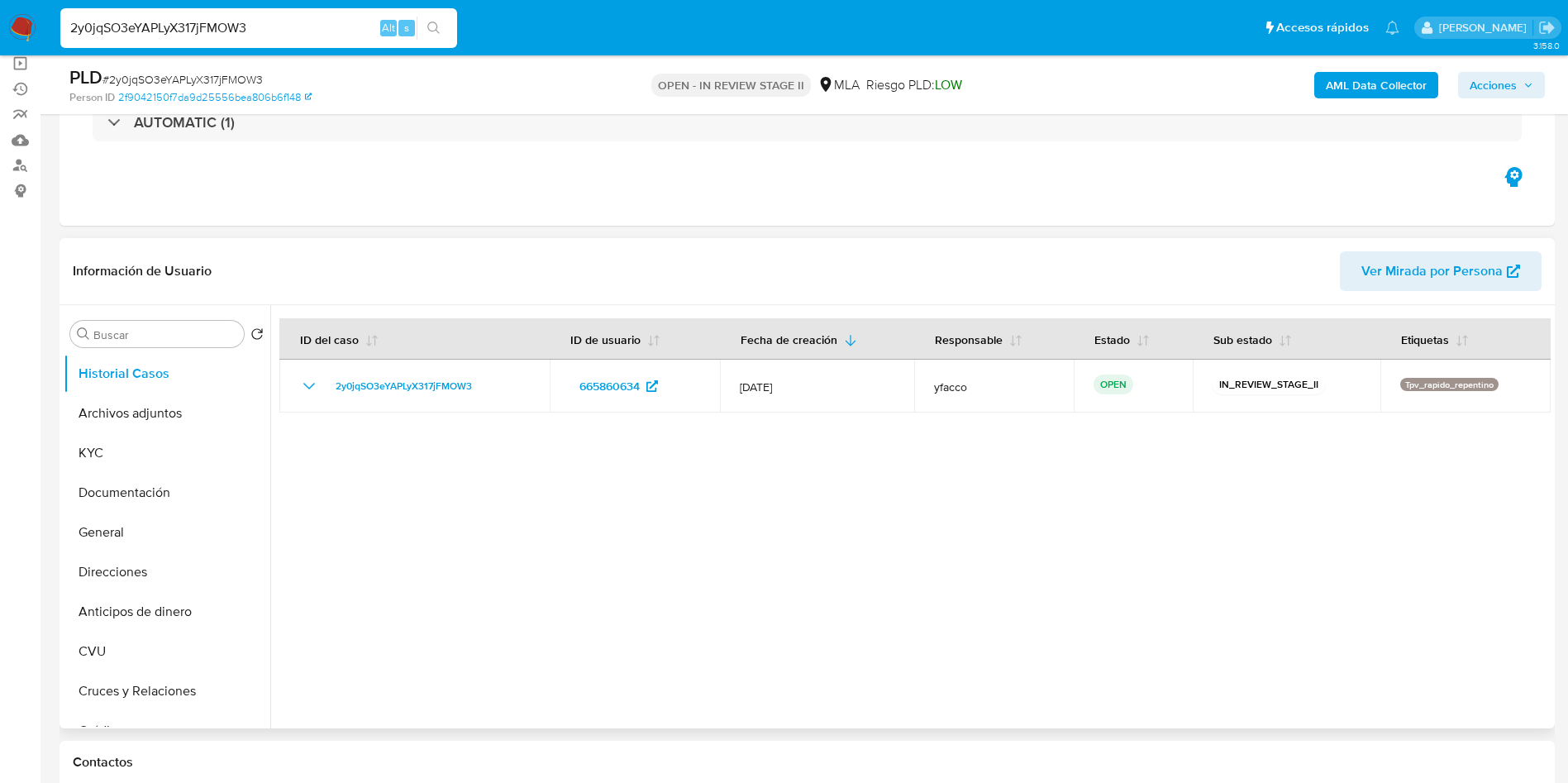
select select "10"
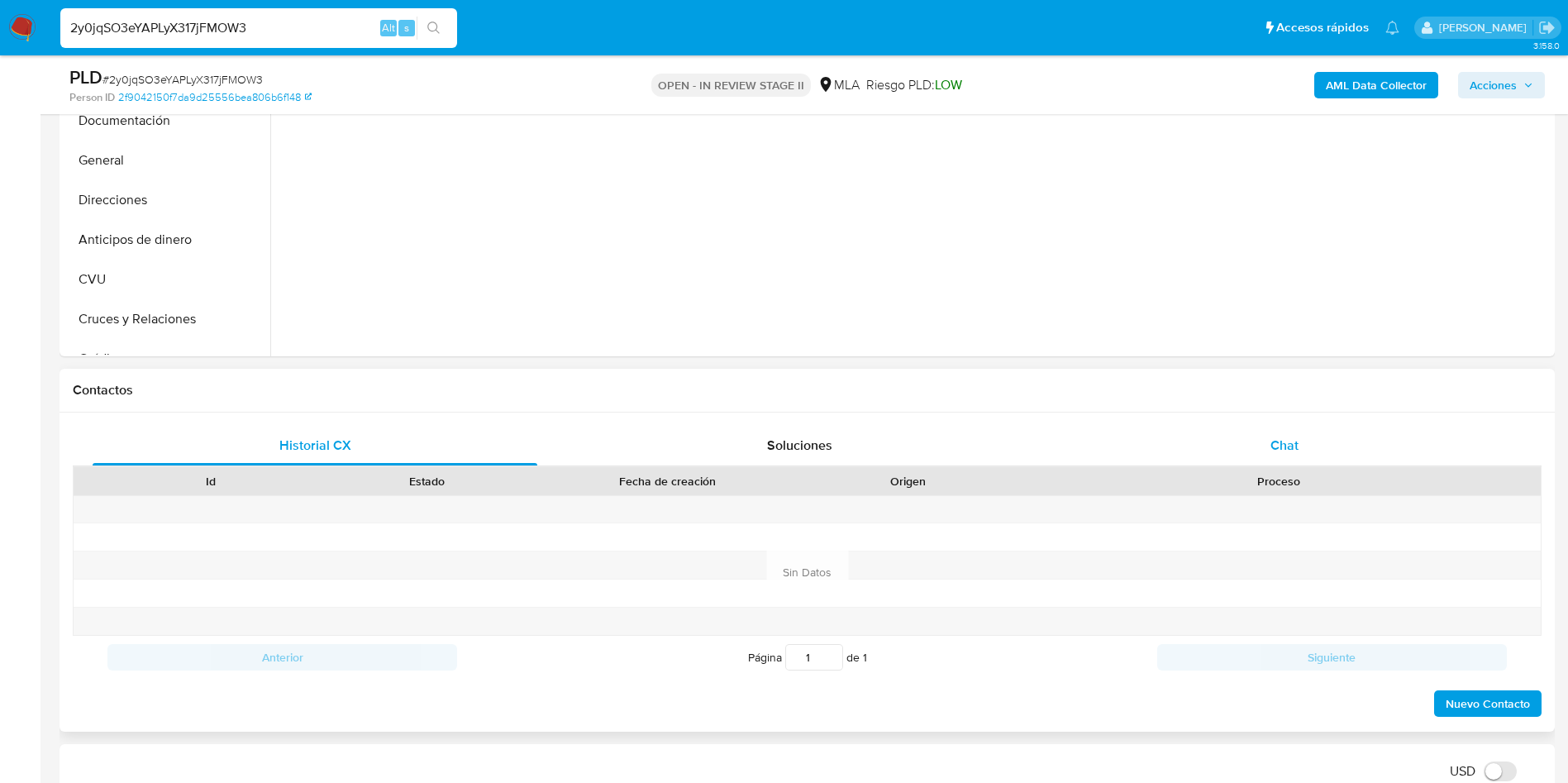
click at [1244, 454] on div "Chat" at bounding box center [1284, 446] width 445 height 39
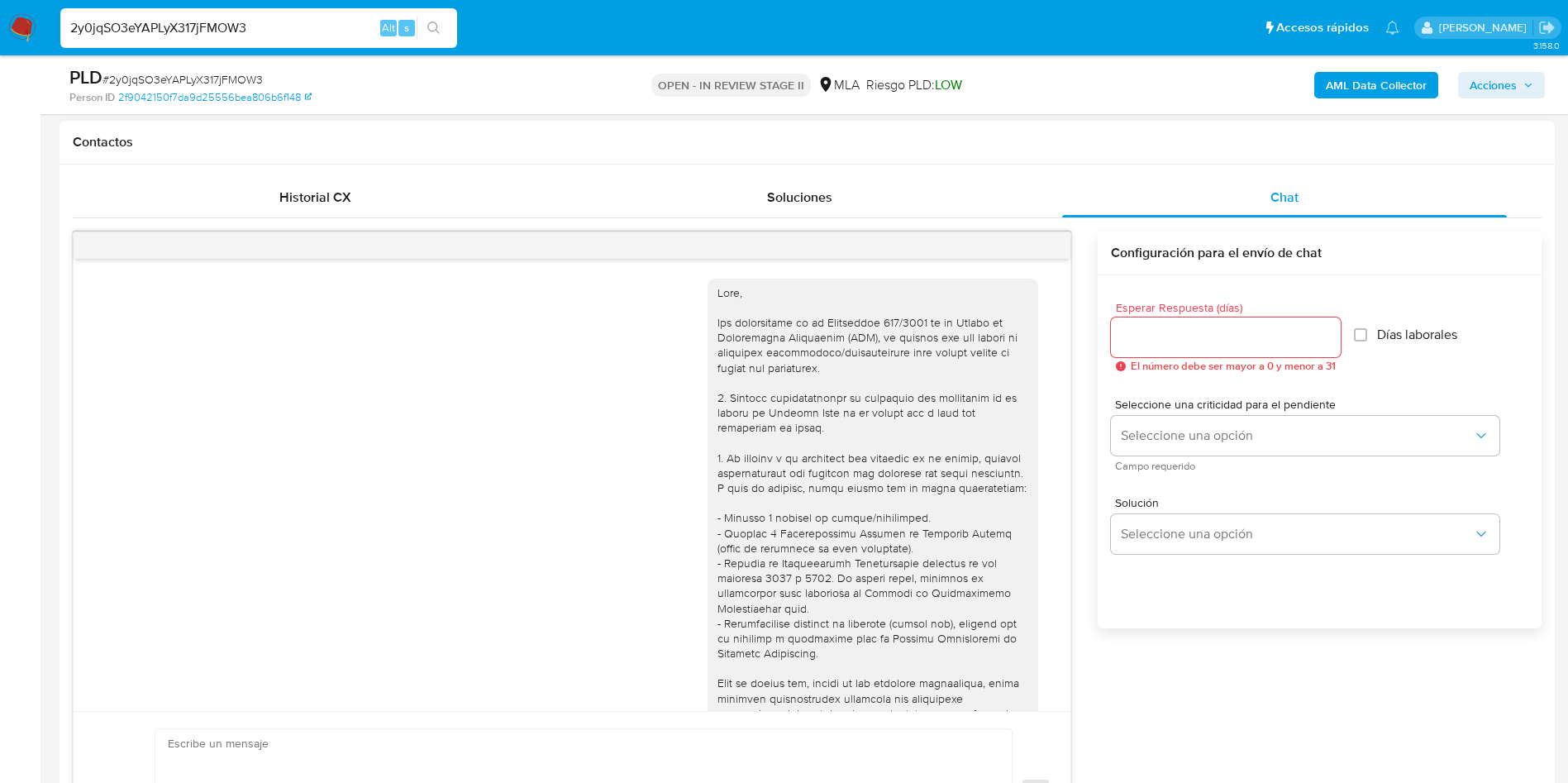
scroll to position [1667, 0]
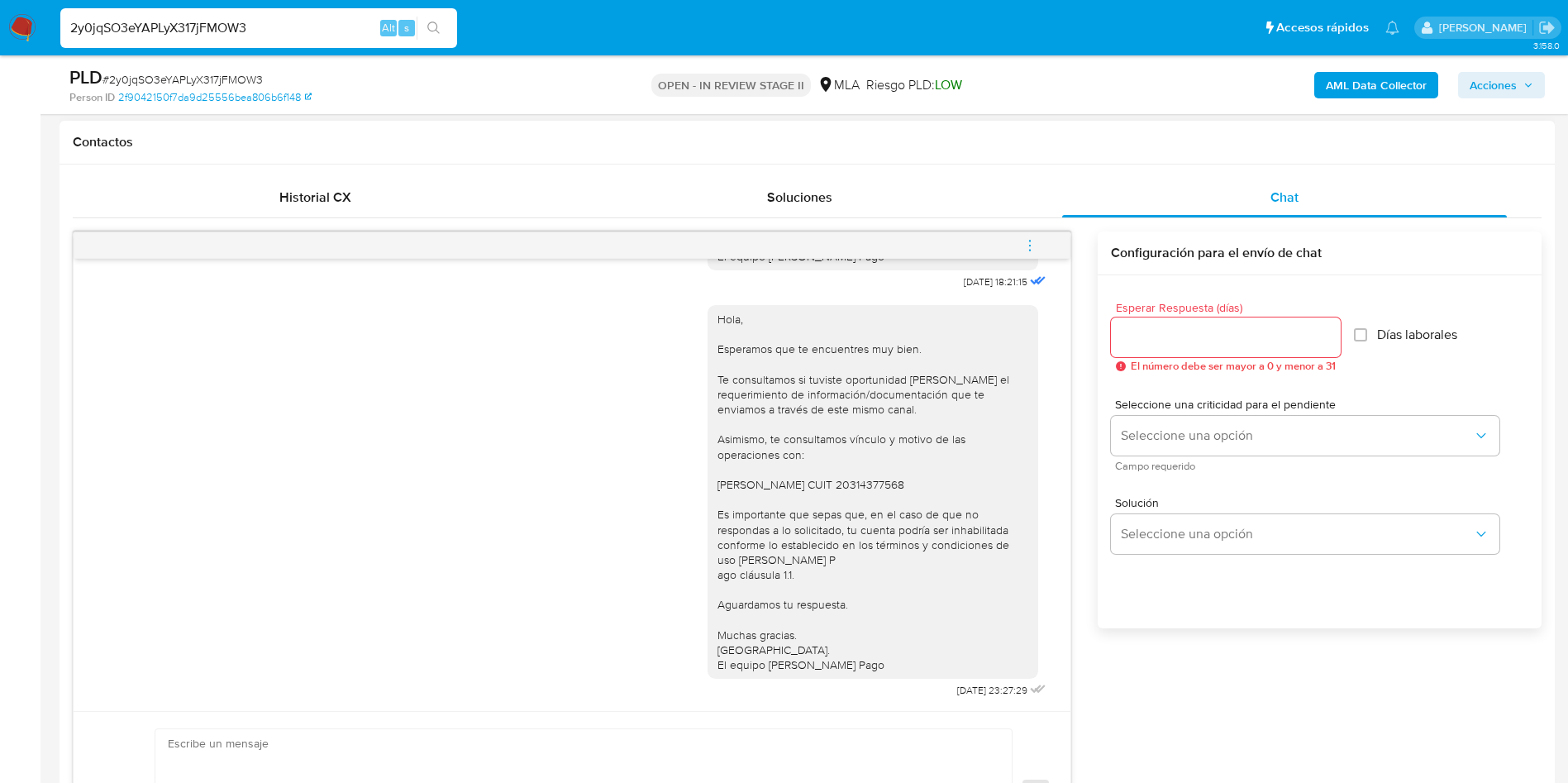
click at [1027, 246] on icon "menu-action" at bounding box center [1030, 245] width 15 height 15
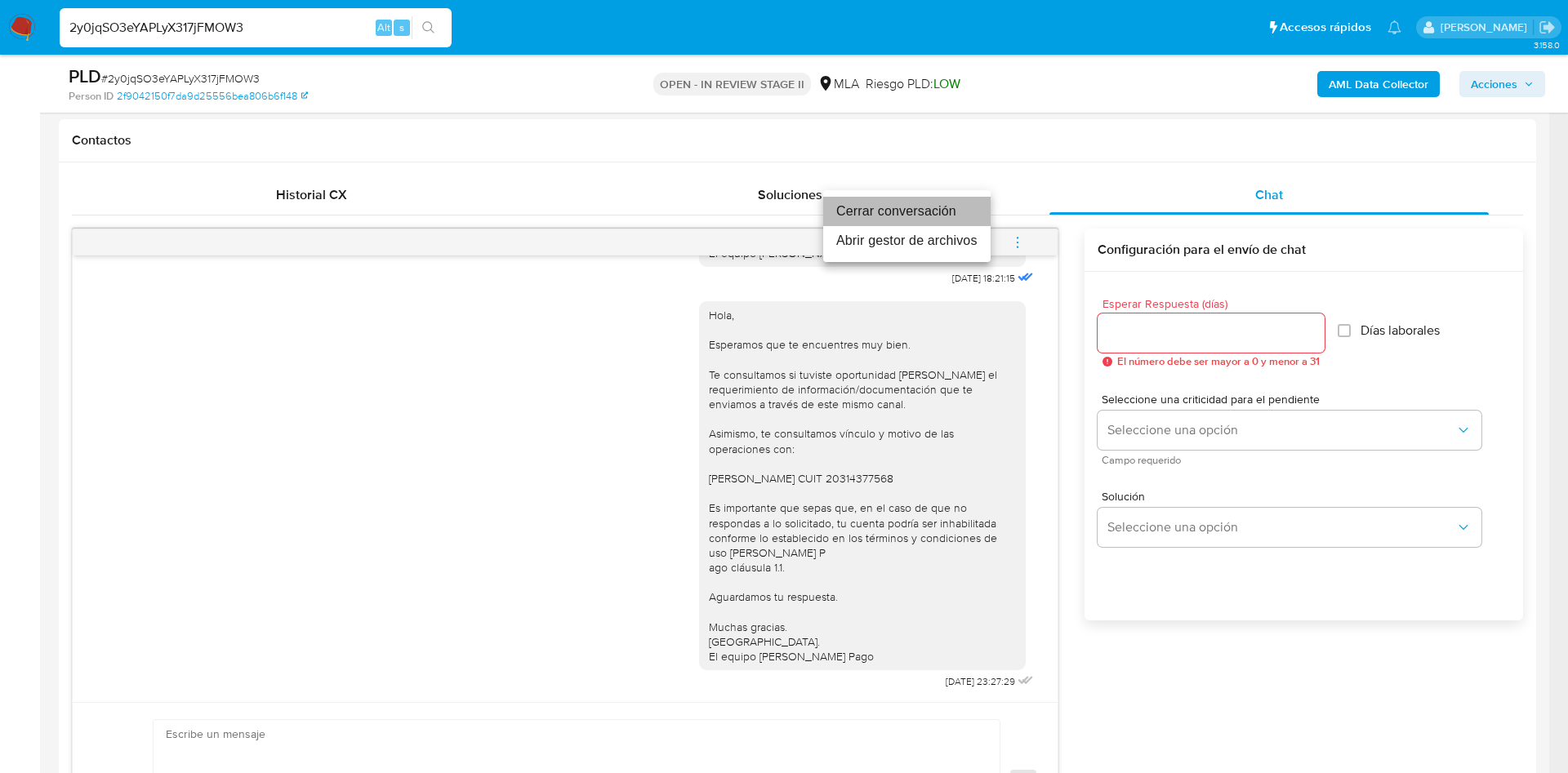
click at [902, 216] on li "Cerrar conversación" at bounding box center [907, 211] width 168 height 30
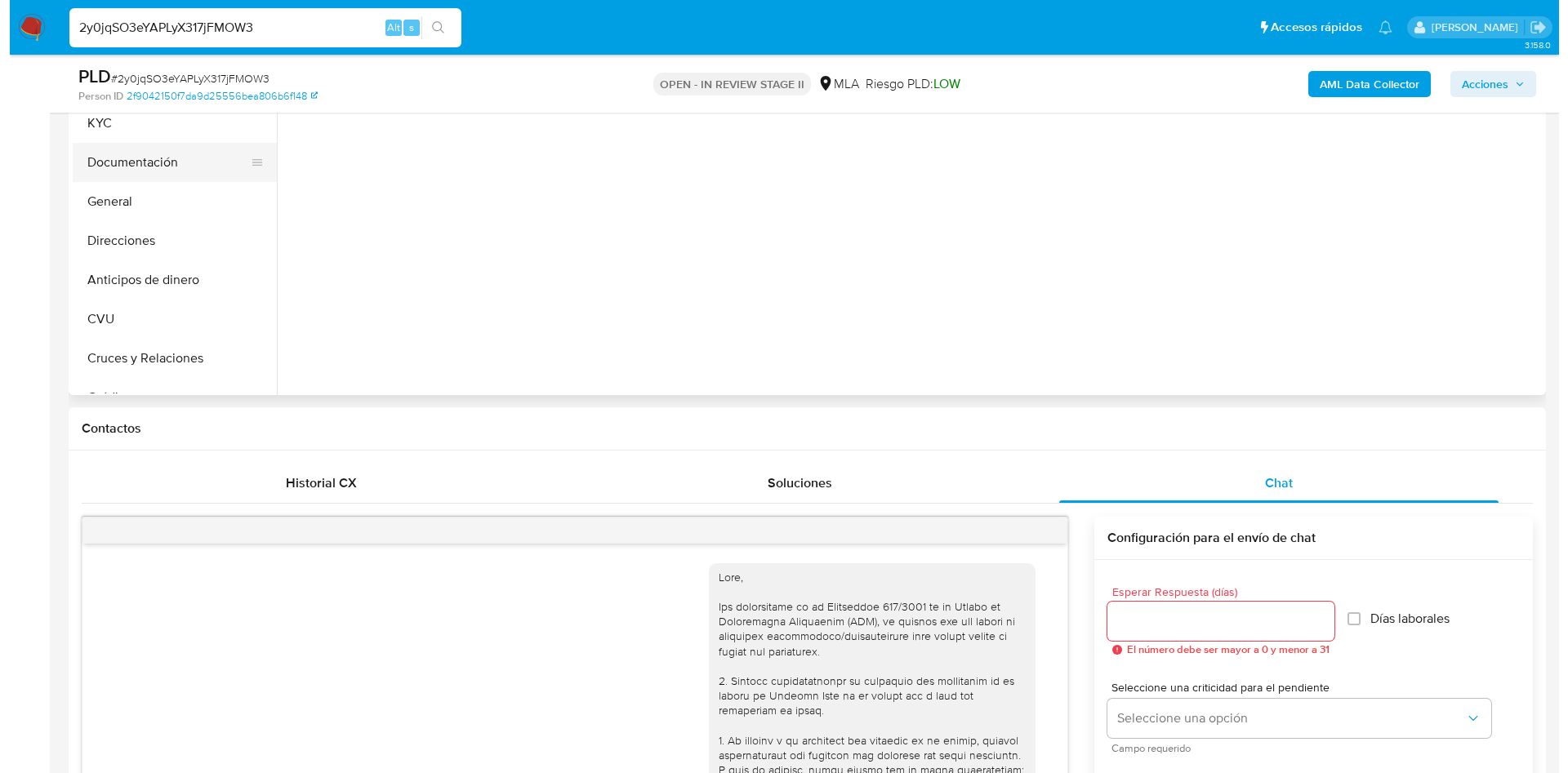
scroll to position [245, 0]
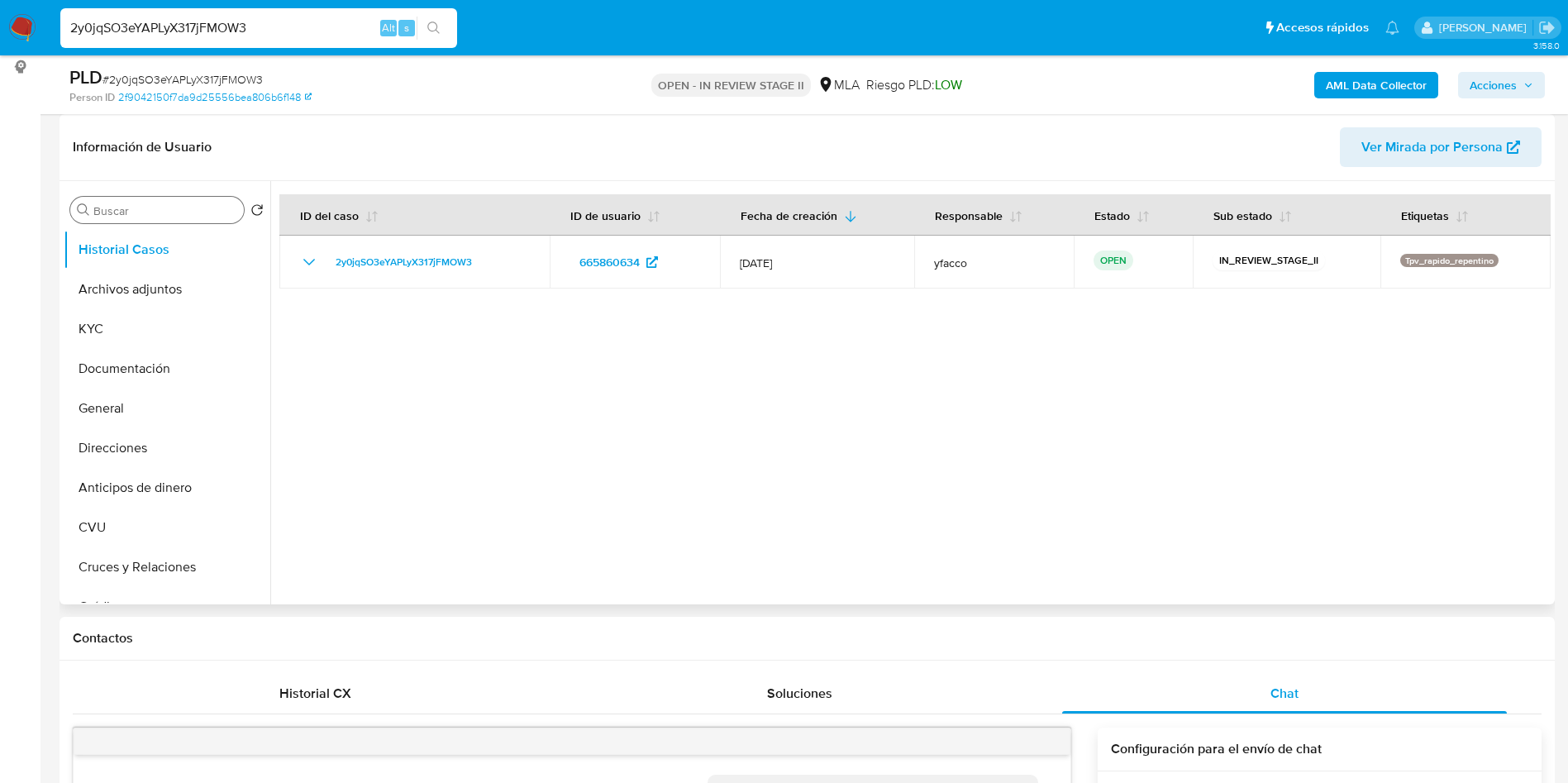
click at [147, 215] on input "Buscar" at bounding box center [165, 210] width 144 height 15
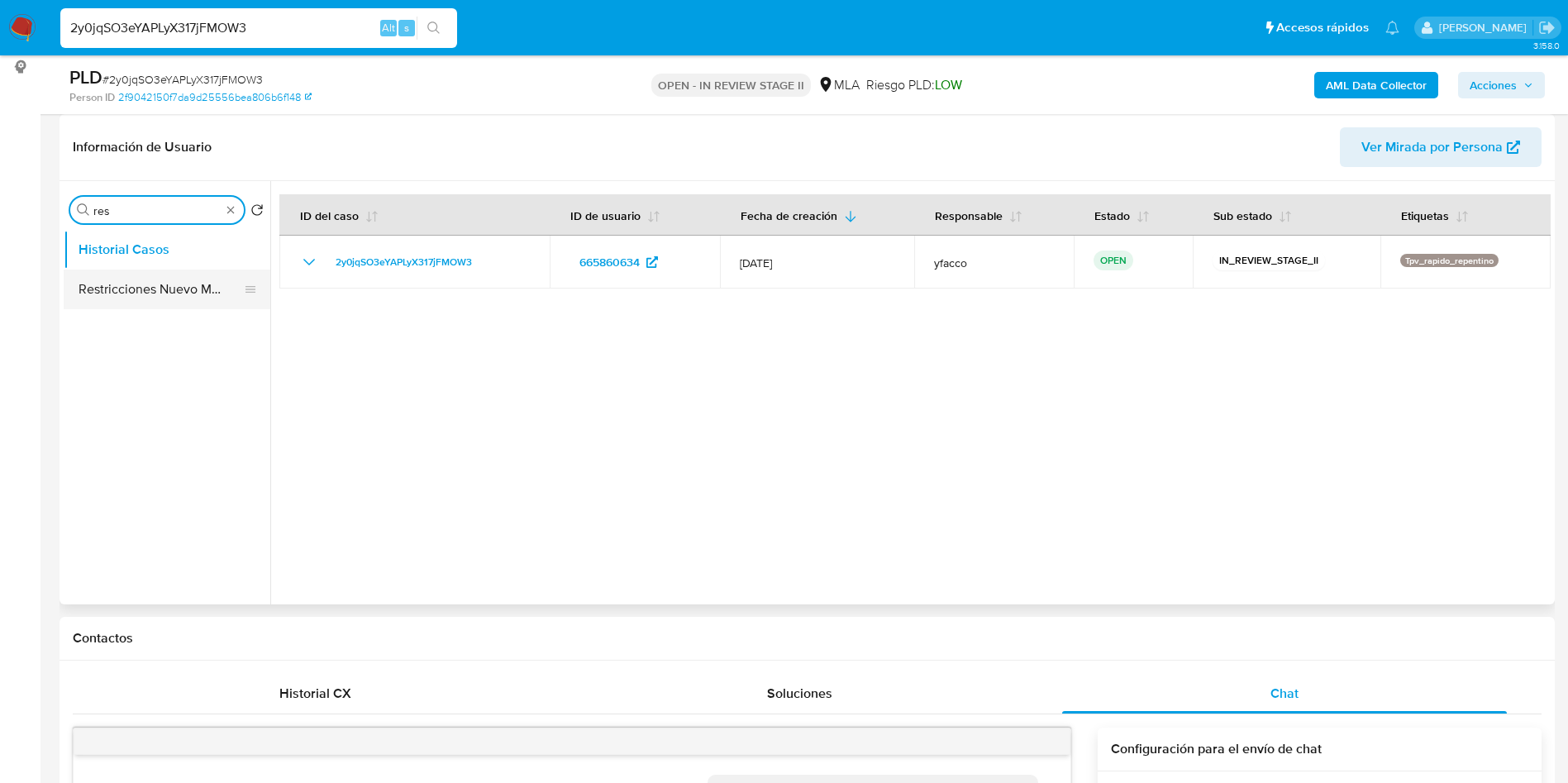
type input "res"
click at [139, 285] on button "Restricciones Nuevo Mundo" at bounding box center [160, 289] width 194 height 39
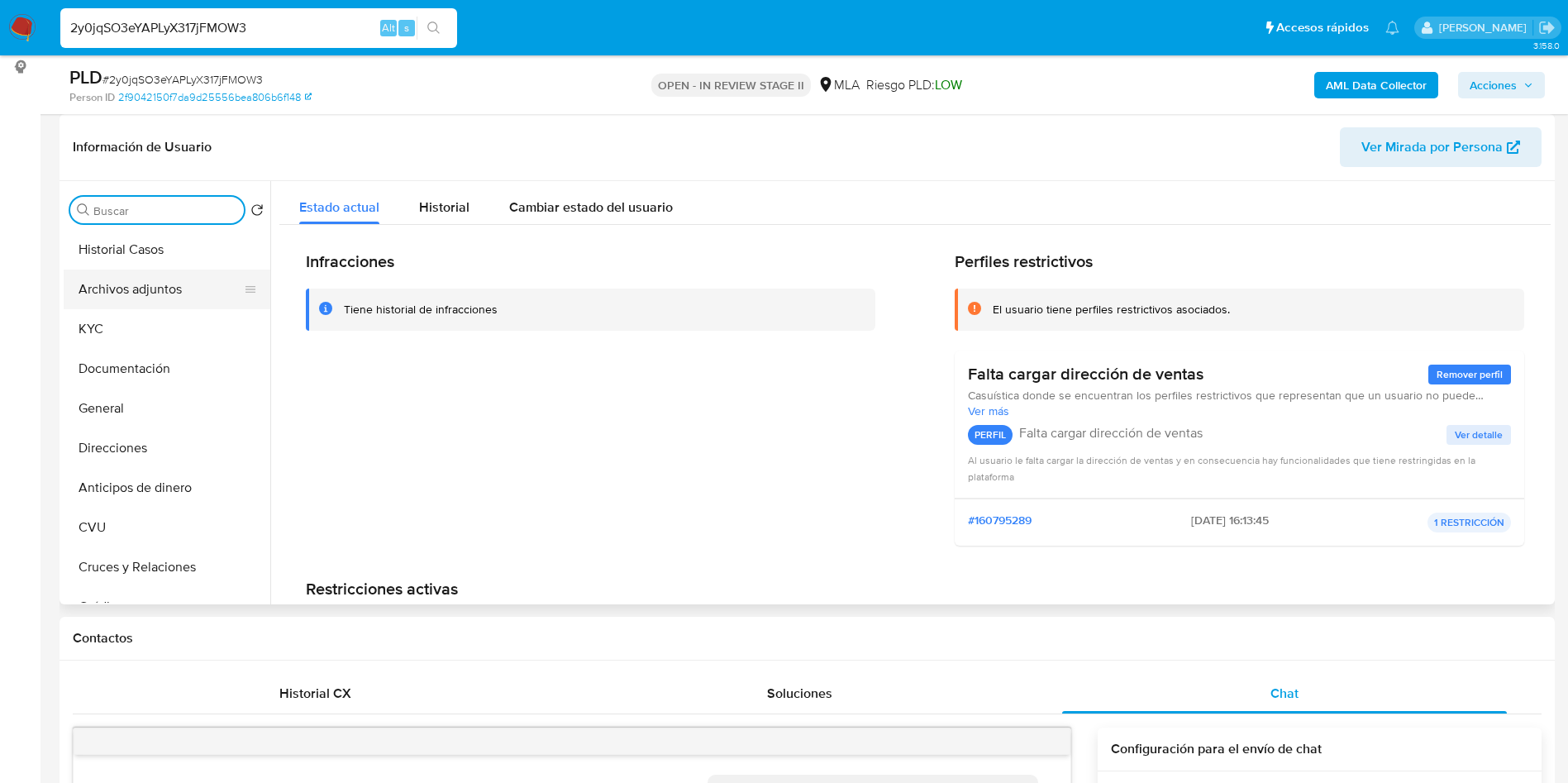
click at [129, 304] on button "Archivos adjuntos" at bounding box center [160, 289] width 194 height 39
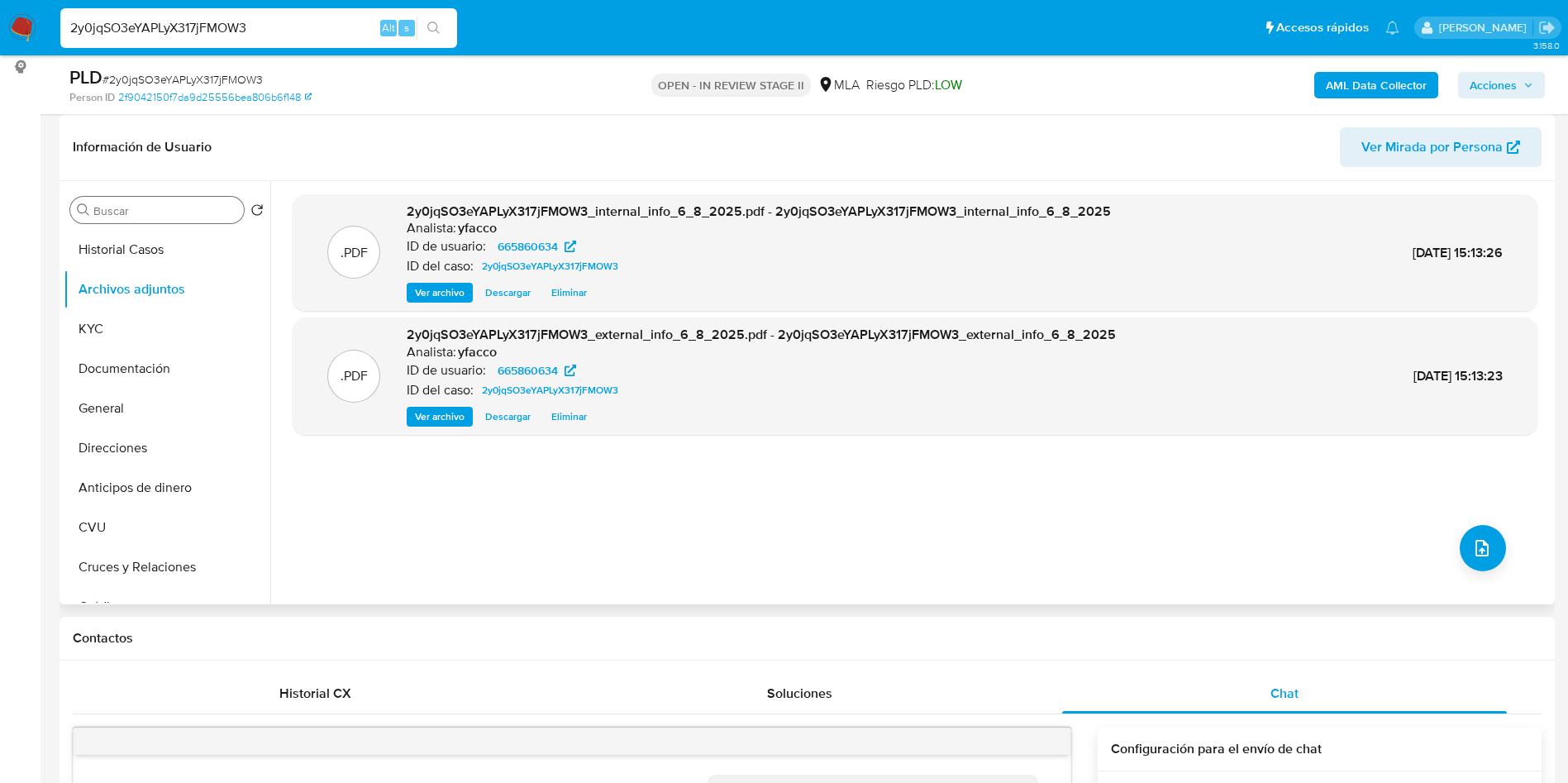
click at [1290, 571] on div ".PDF 2y0jqSO3eYAPLyX317jFMOW3_internal_info_6_8_2025.pdf - 2y0jqSO3eYAPLyX317jF…" at bounding box center [915, 393] width 1245 height 397
click at [1487, 545] on button "upload-file" at bounding box center [1483, 548] width 46 height 46
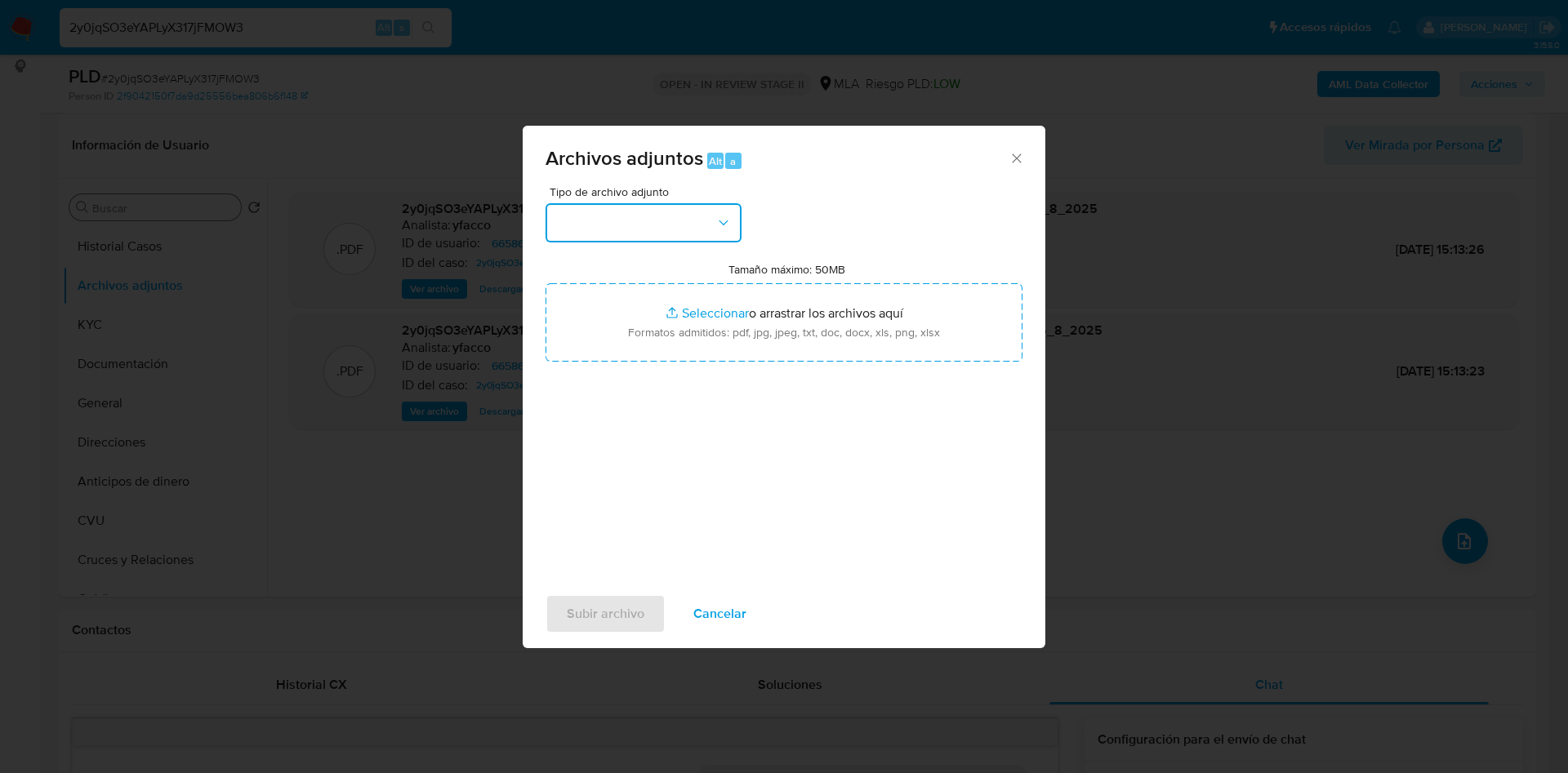
click at [663, 217] on button "button" at bounding box center [643, 223] width 196 height 39
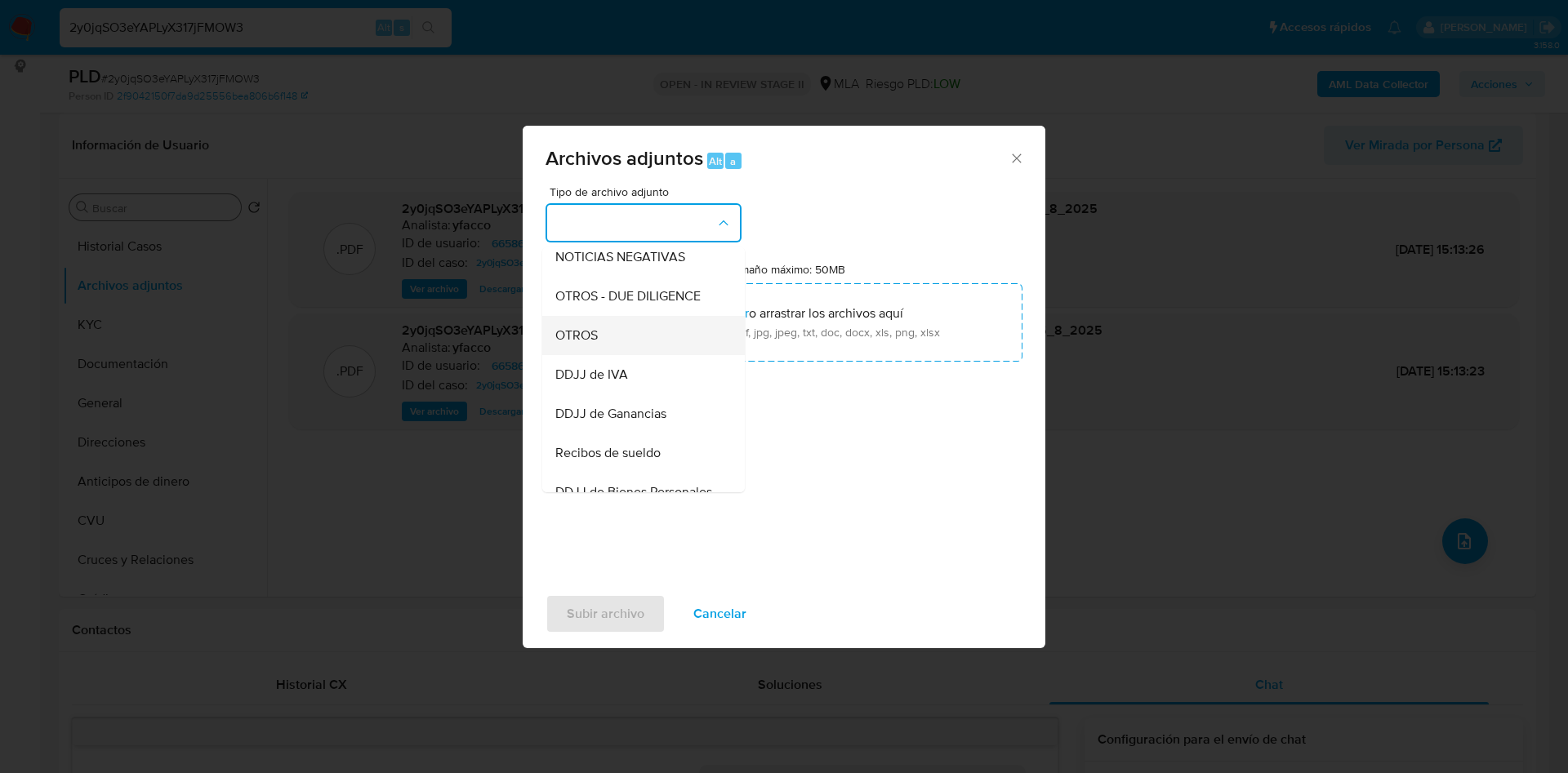
click at [570, 344] on span "OTROS" at bounding box center [577, 335] width 42 height 16
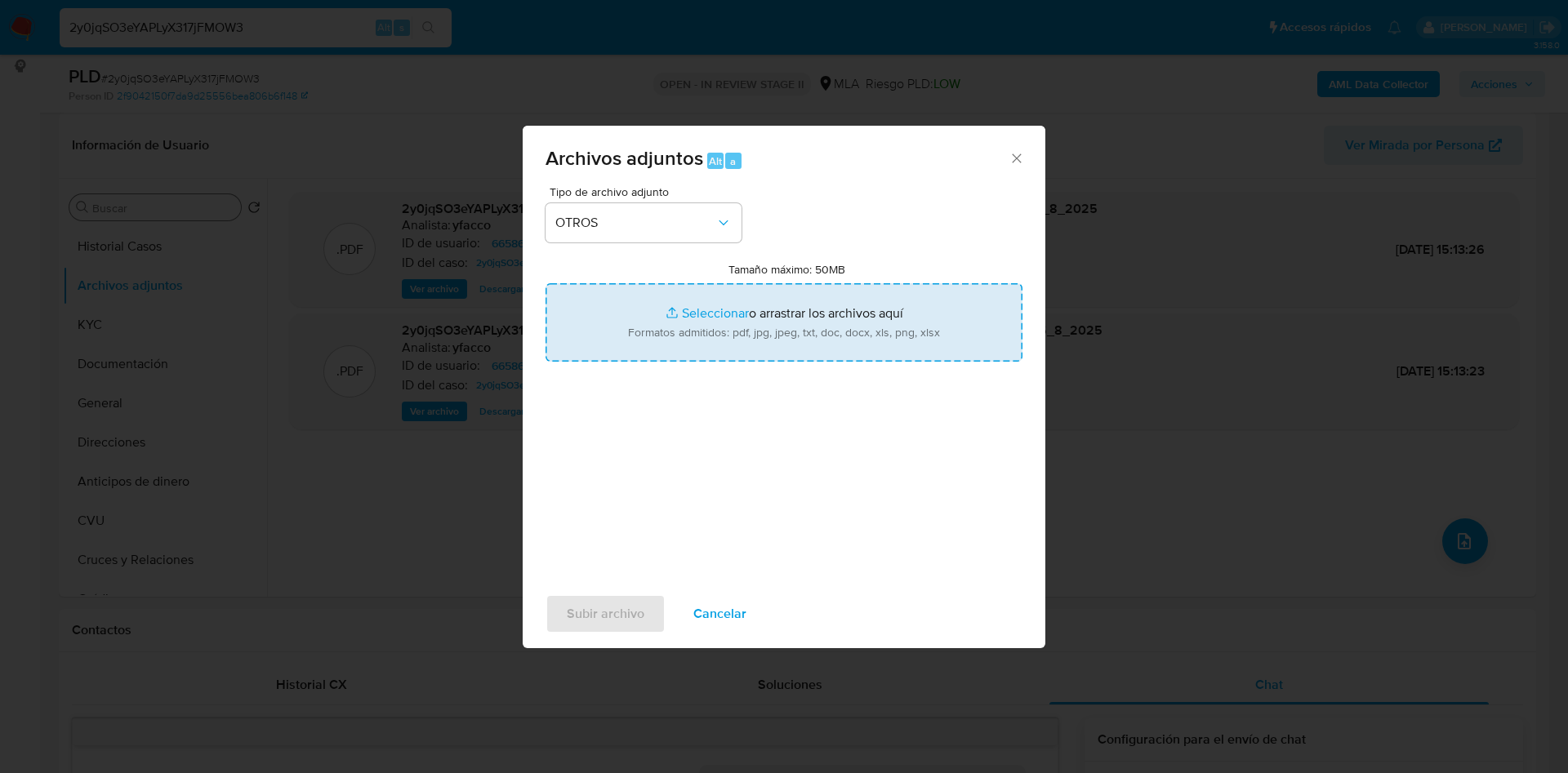
click at [718, 311] on input "Tamaño máximo: 50MB Seleccionar archivos" at bounding box center [784, 323] width 477 height 79
type input "C:\fakepath\Caselog 2y0jqSO3eYAPLyX317jFMOW3_2025_07_17_23_26_43.docx"
click at [713, 310] on input "Tamaño máximo: 50MB Seleccionar archivos" at bounding box center [784, 323] width 477 height 79
type input "C:\fakepath\Movimientos 665860634.xlsx"
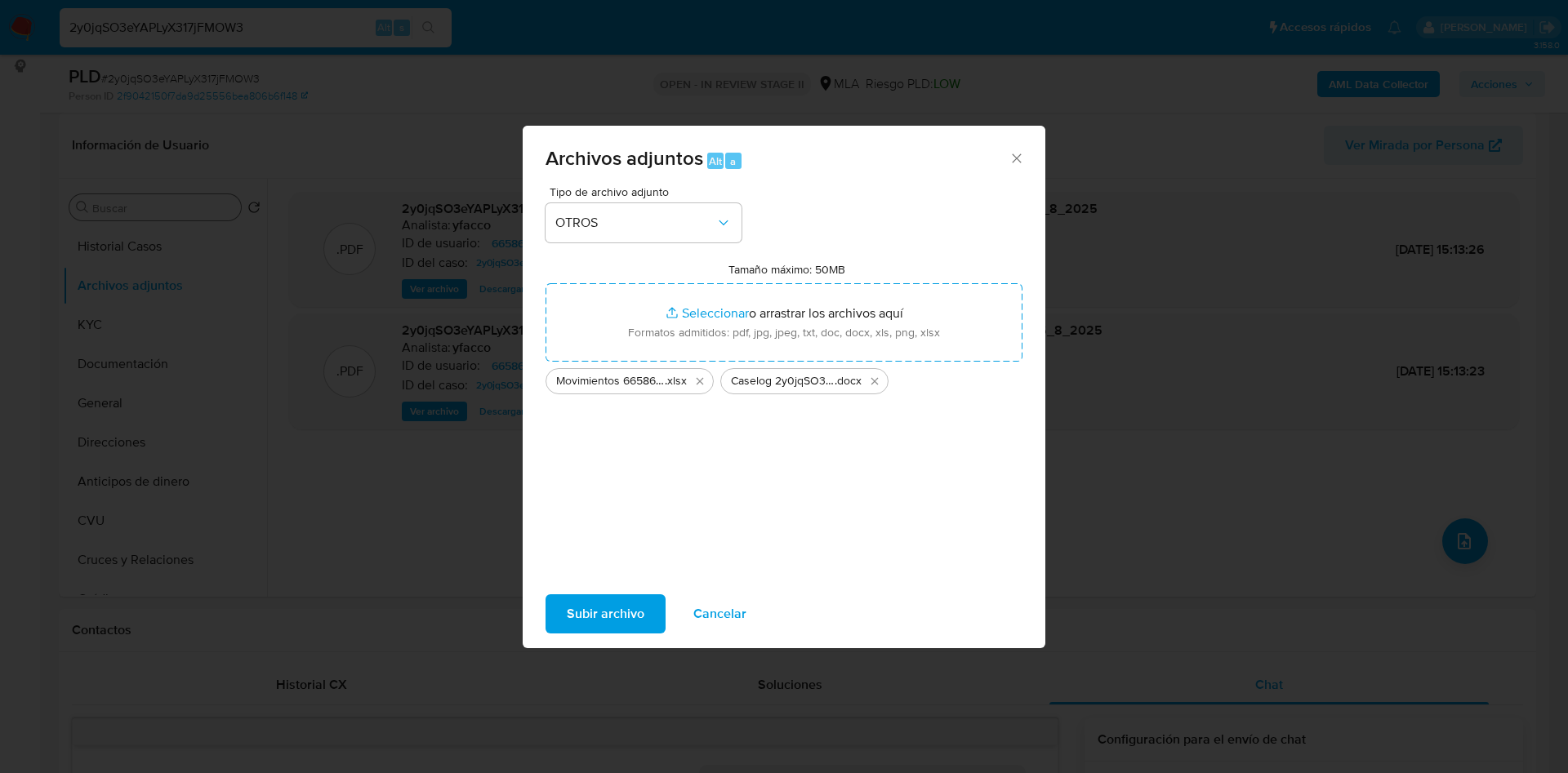
click at [614, 613] on span "Subir archivo" at bounding box center [606, 614] width 78 height 36
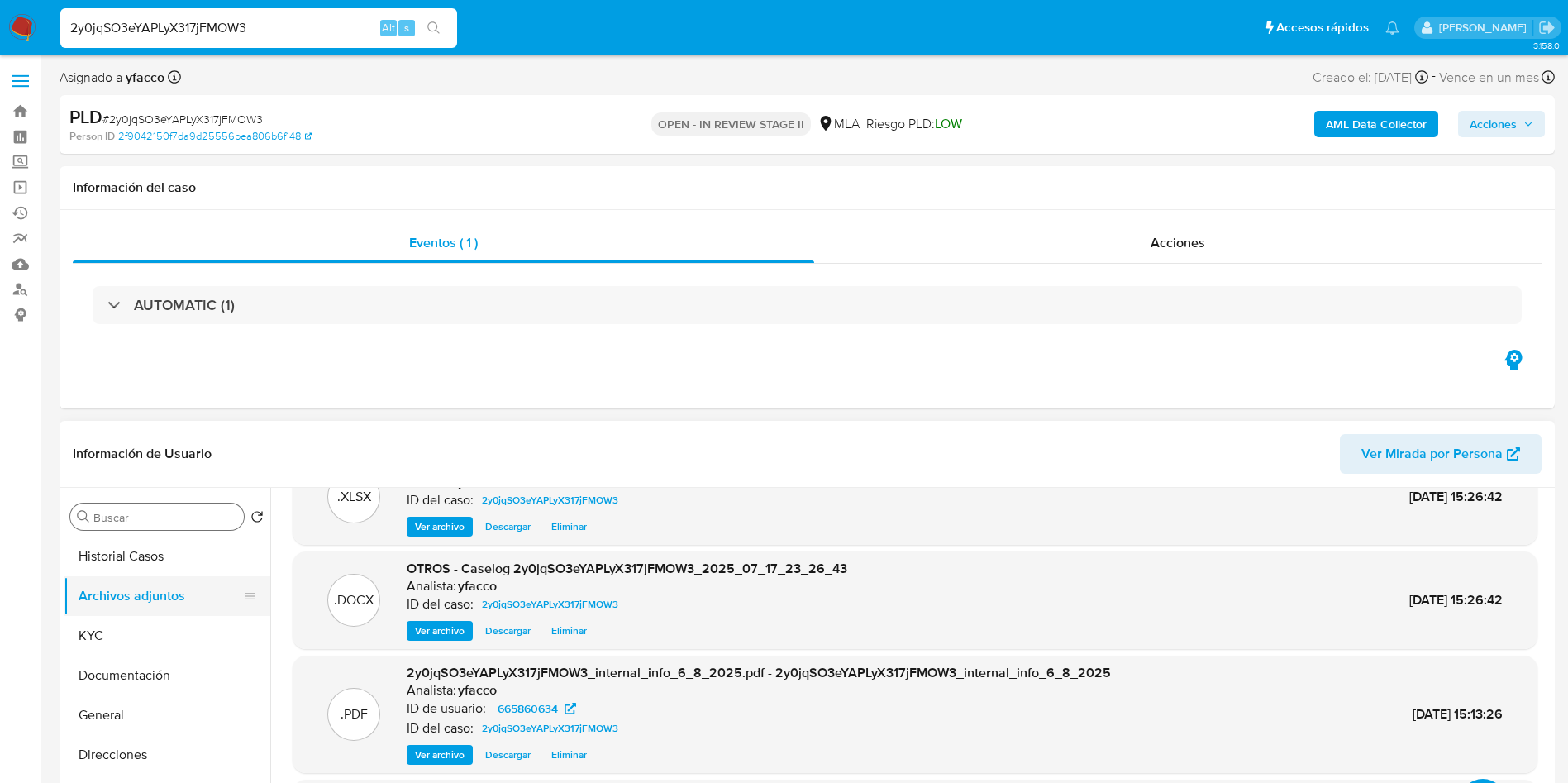
scroll to position [124, 0]
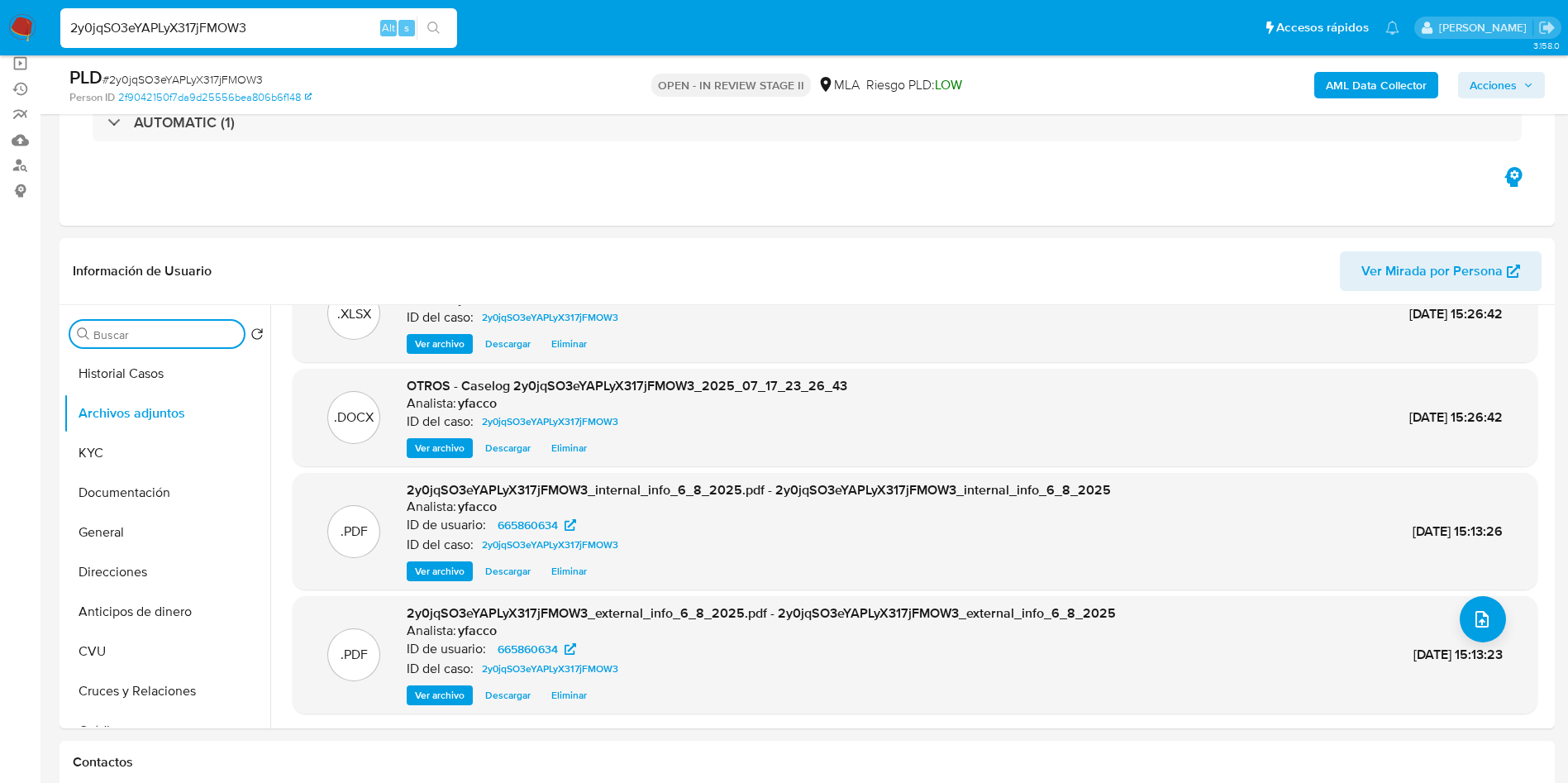
click at [154, 337] on input "Buscar" at bounding box center [165, 334] width 144 height 15
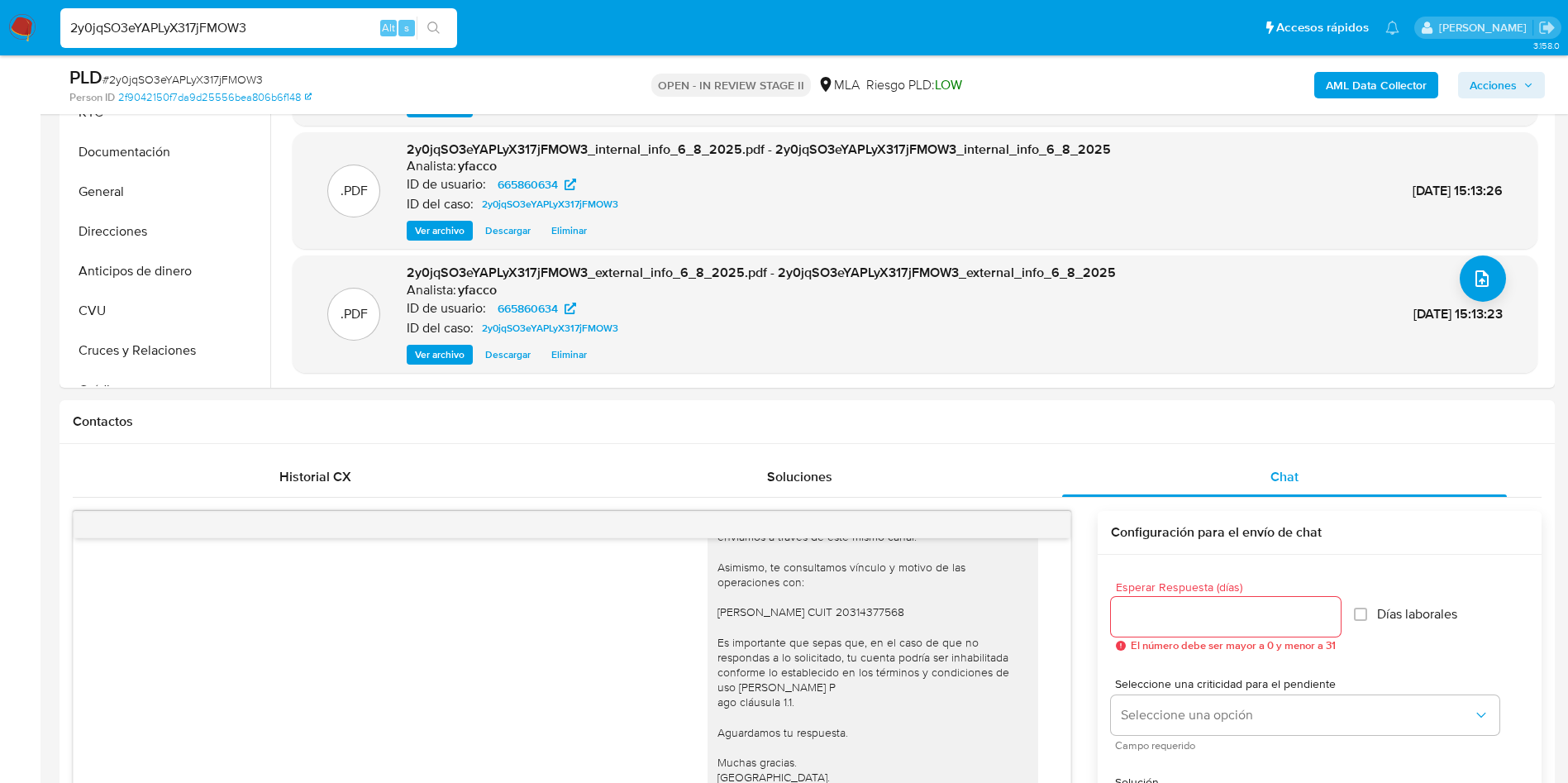
scroll to position [248, 0]
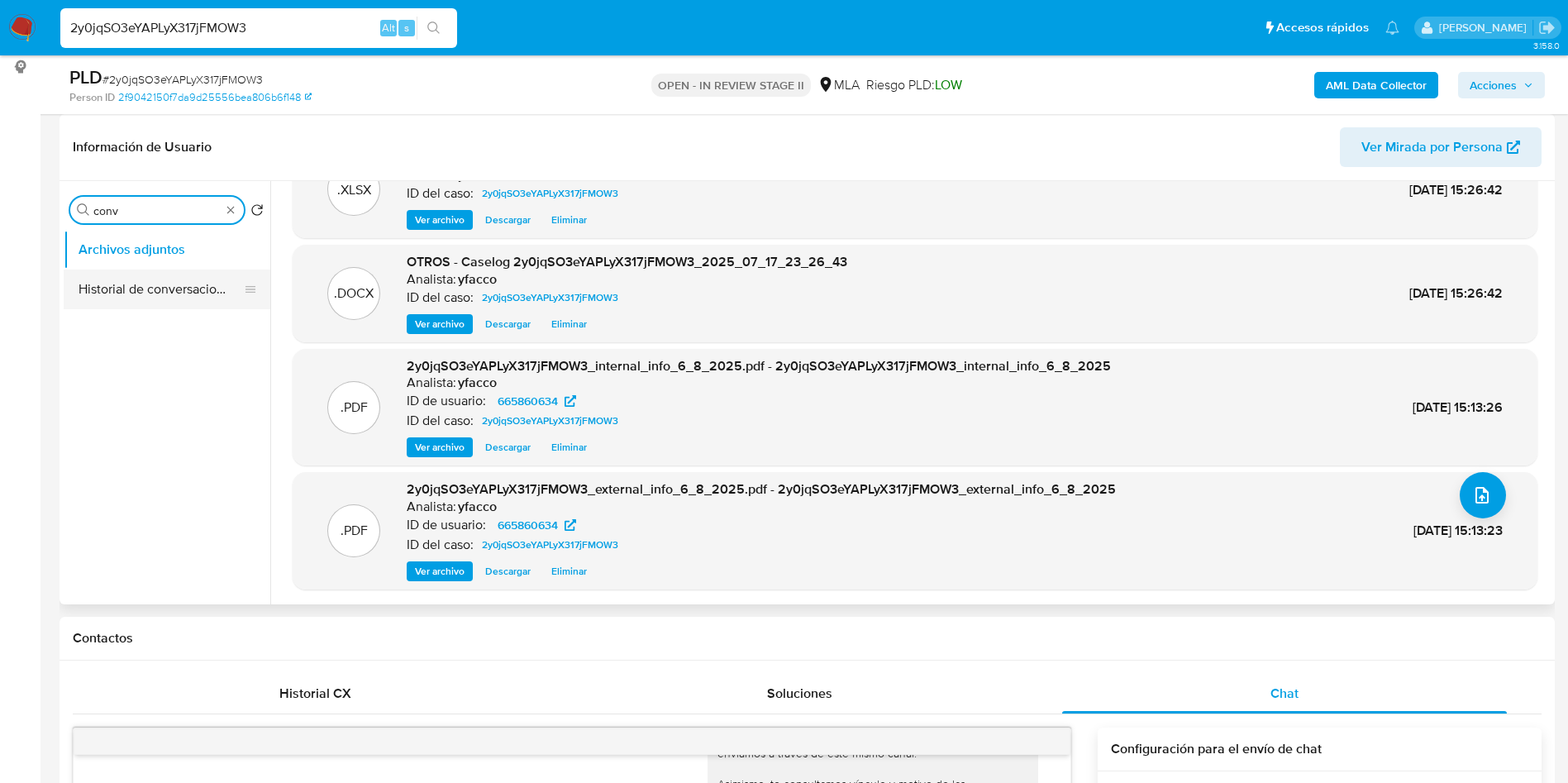
type input "conv"
click at [168, 296] on button "Historial de conversaciones" at bounding box center [160, 289] width 194 height 39
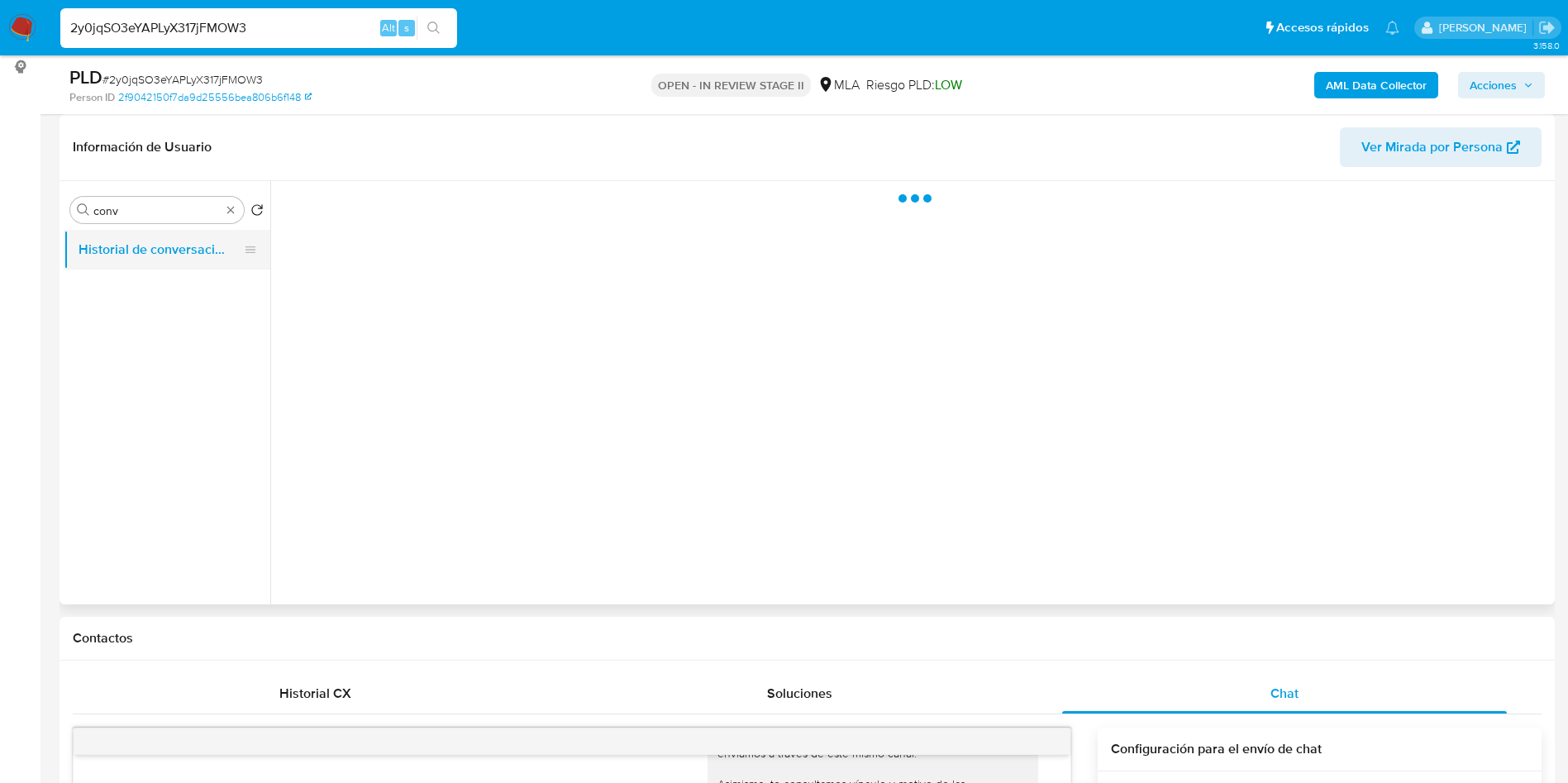
scroll to position [0, 0]
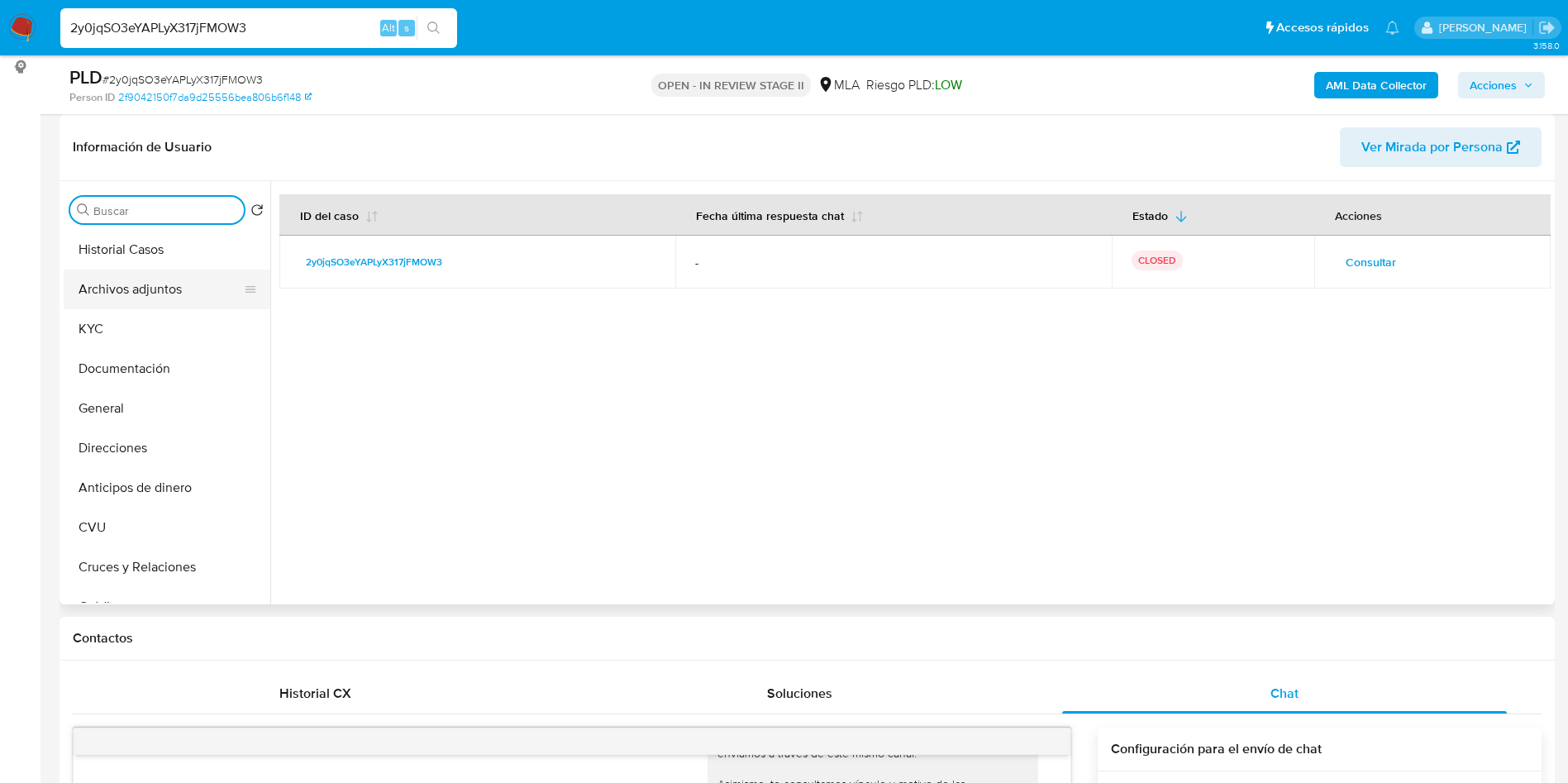
click at [170, 289] on button "Archivos adjuntos" at bounding box center [160, 289] width 194 height 39
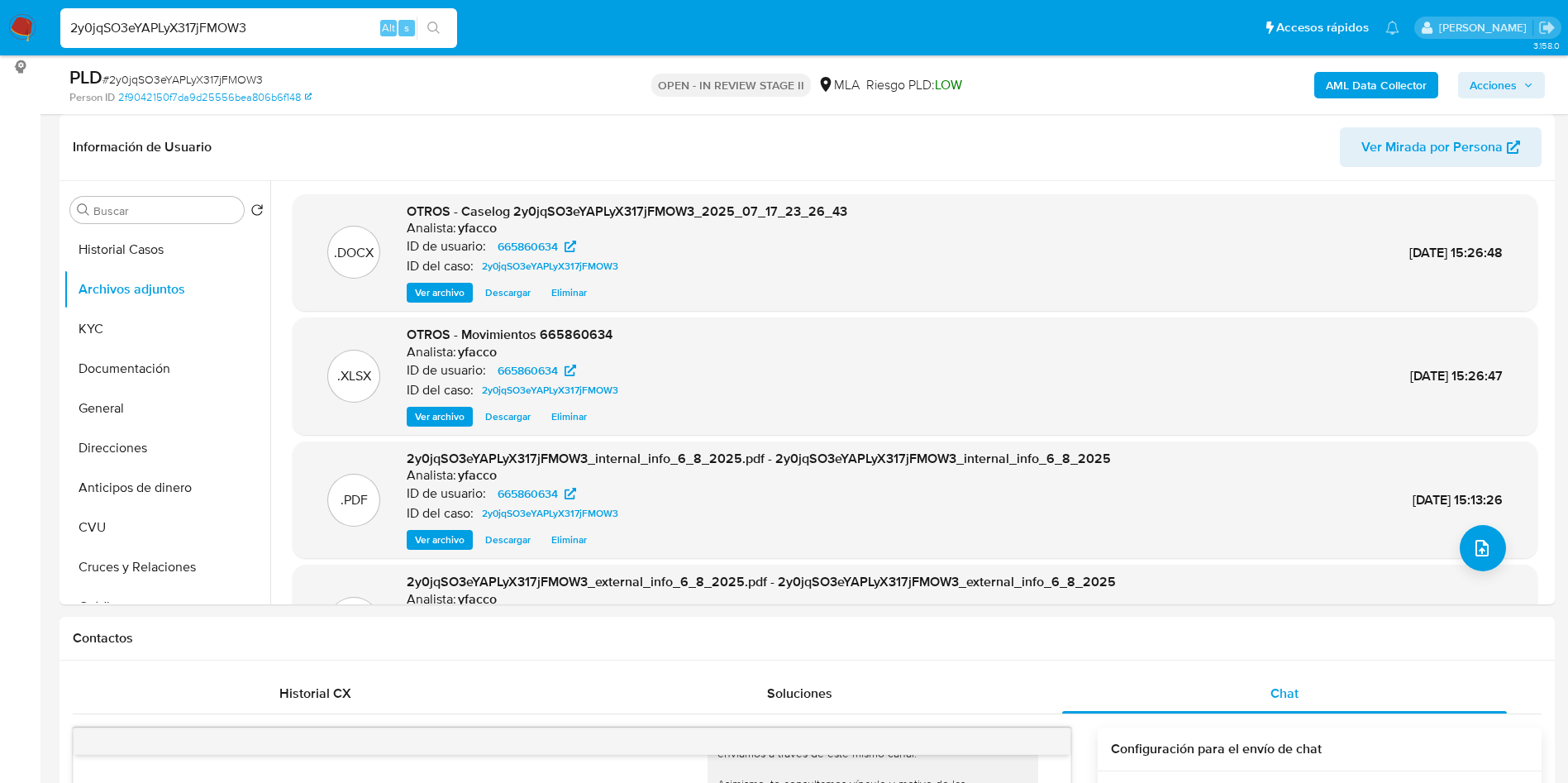
click at [1498, 72] on span "Acciones" at bounding box center [1493, 85] width 47 height 27
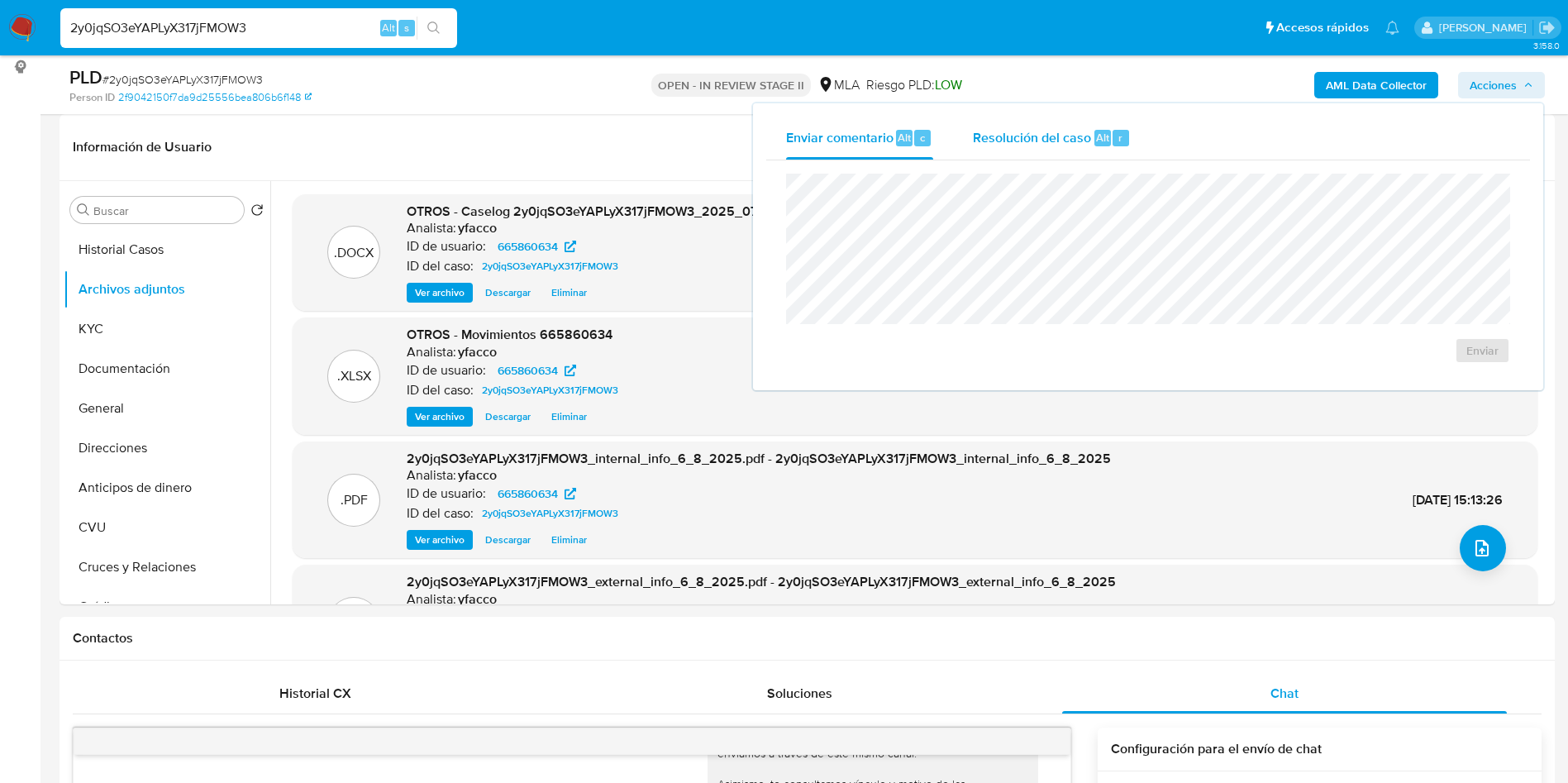
click at [1000, 138] on span "Resolución del caso" at bounding box center [1032, 136] width 118 height 19
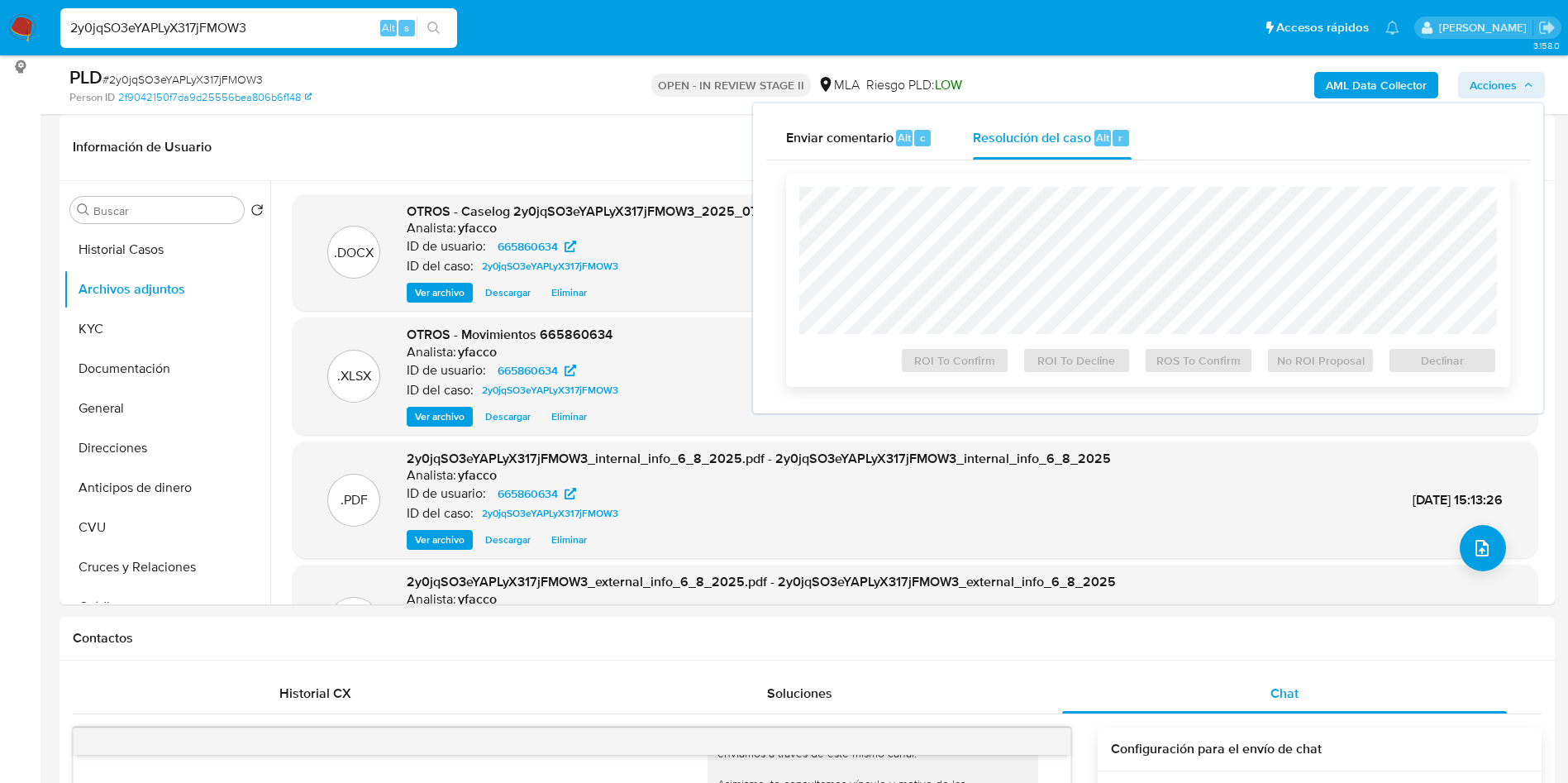
click at [1025, 189] on div at bounding box center [1148, 261] width 698 height 148
click at [1354, 371] on span "No ROI Proposal" at bounding box center [1321, 360] width 86 height 23
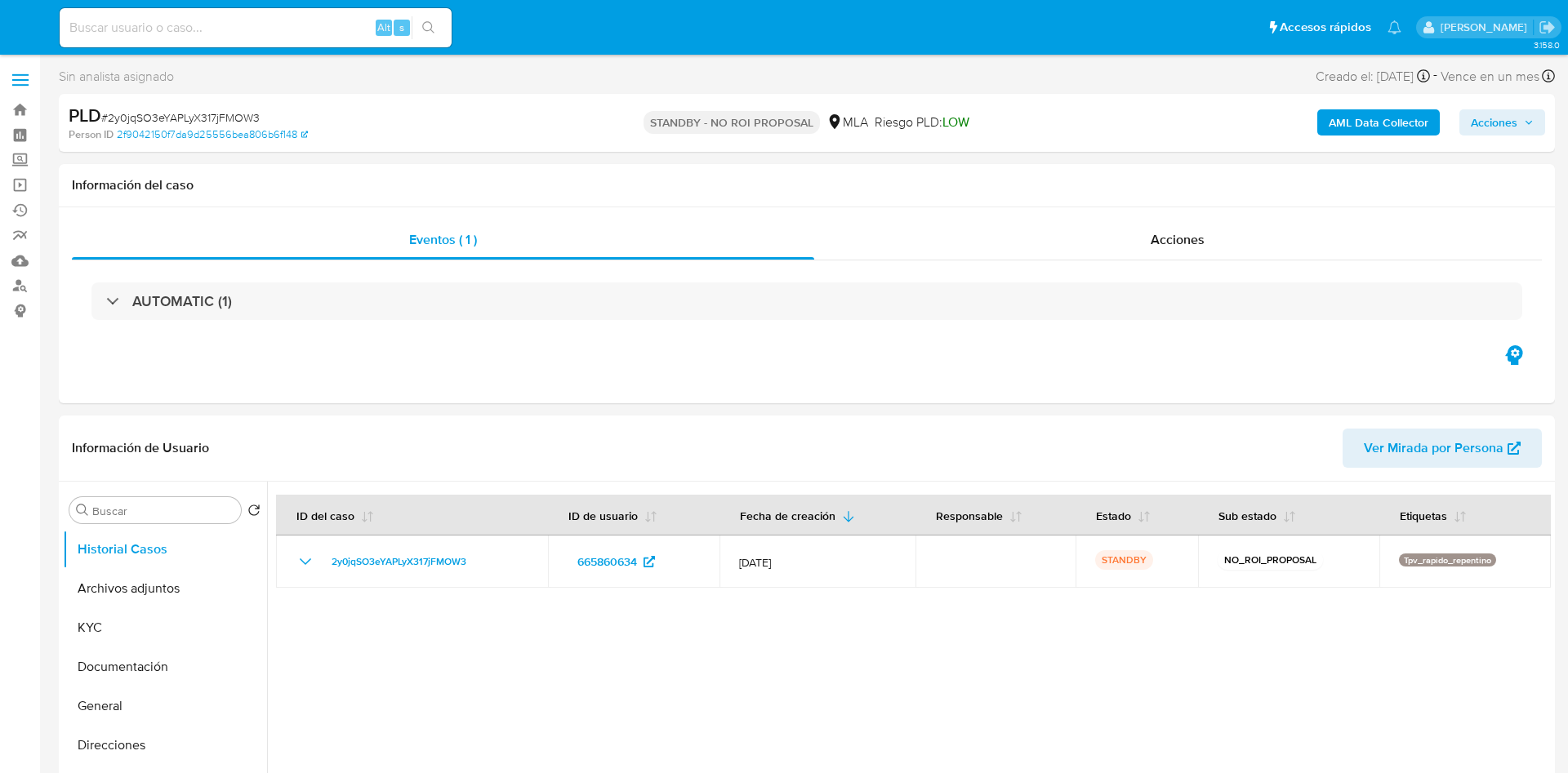
select select "10"
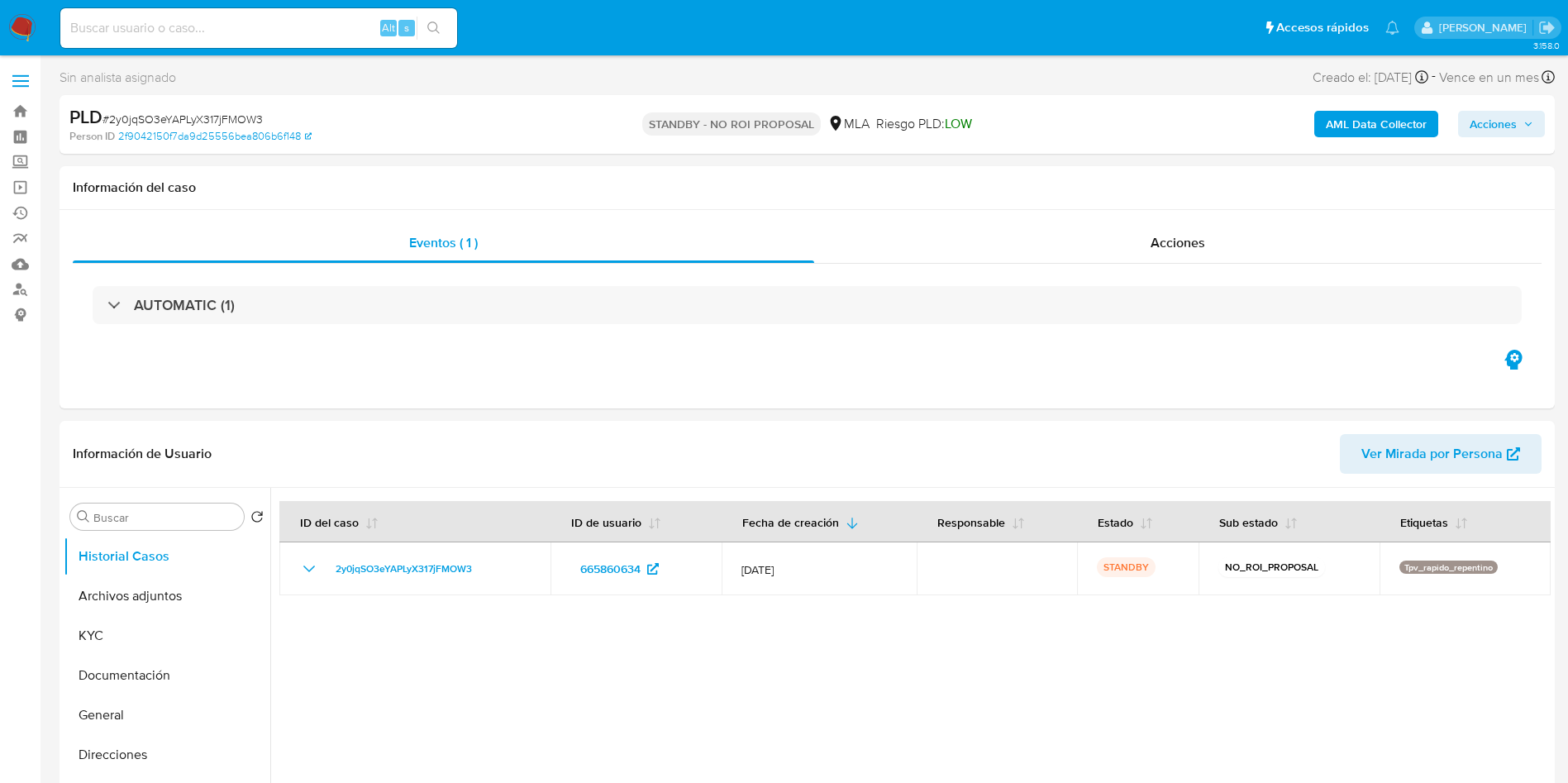
click at [353, 40] on div "Alt s" at bounding box center [258, 28] width 397 height 39
click at [346, 21] on input at bounding box center [258, 27] width 397 height 21
paste input "UDMzPgk8kyyKcDxY5PLioFwI"
type input "UDMzPgk8kyyKcDxY5PLioFwI"
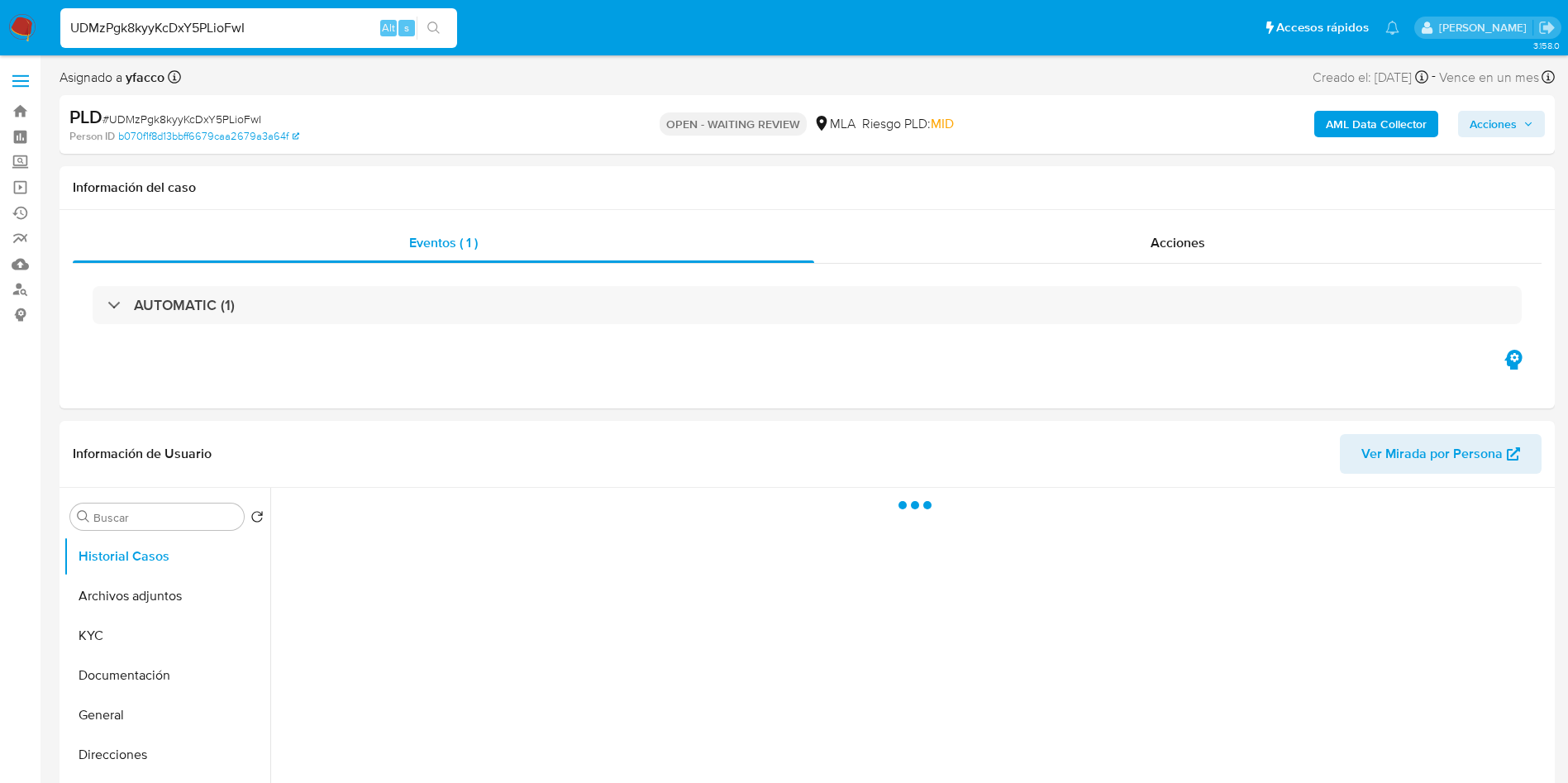
select select "10"
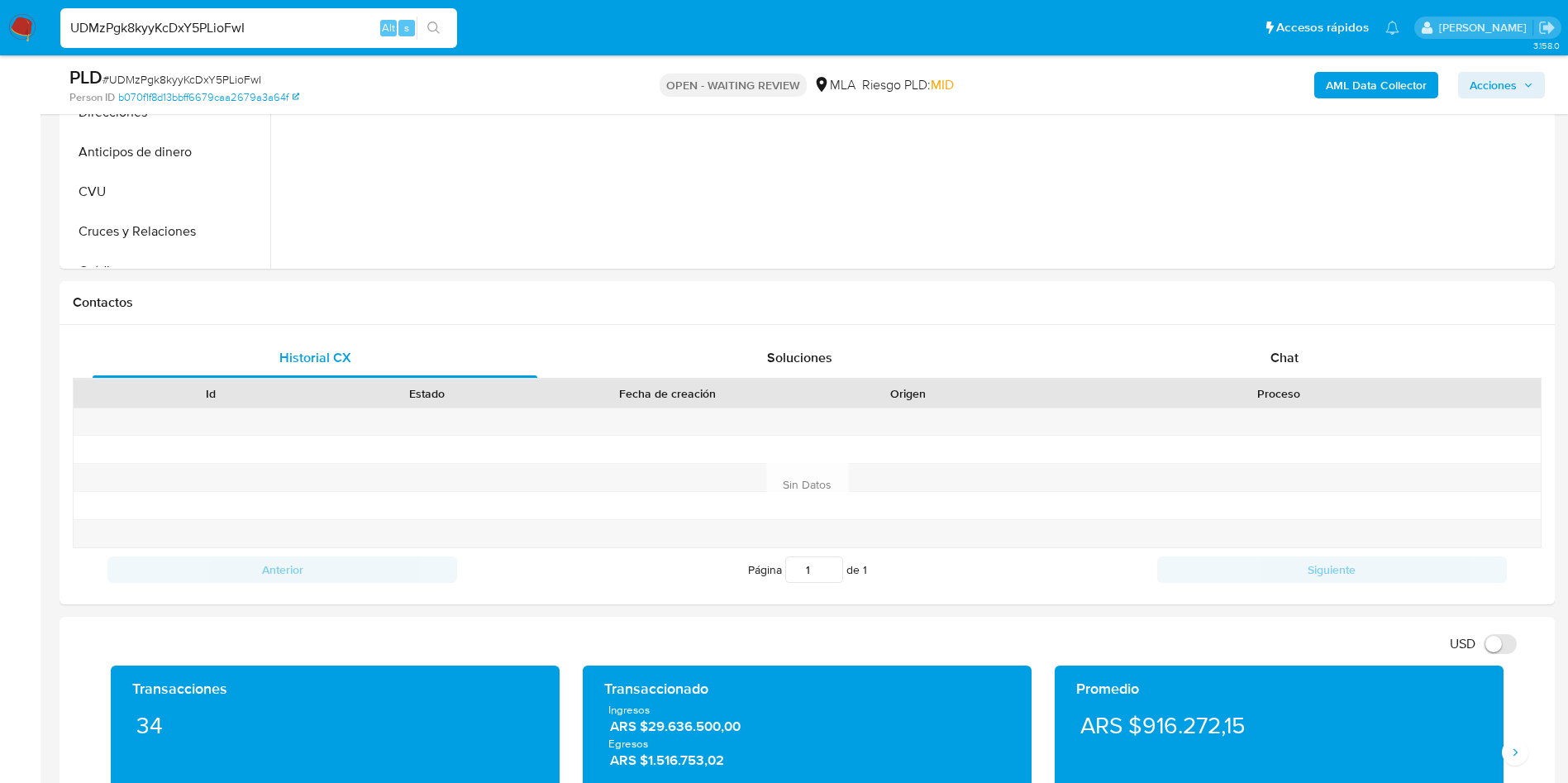
scroll to position [641, 0]
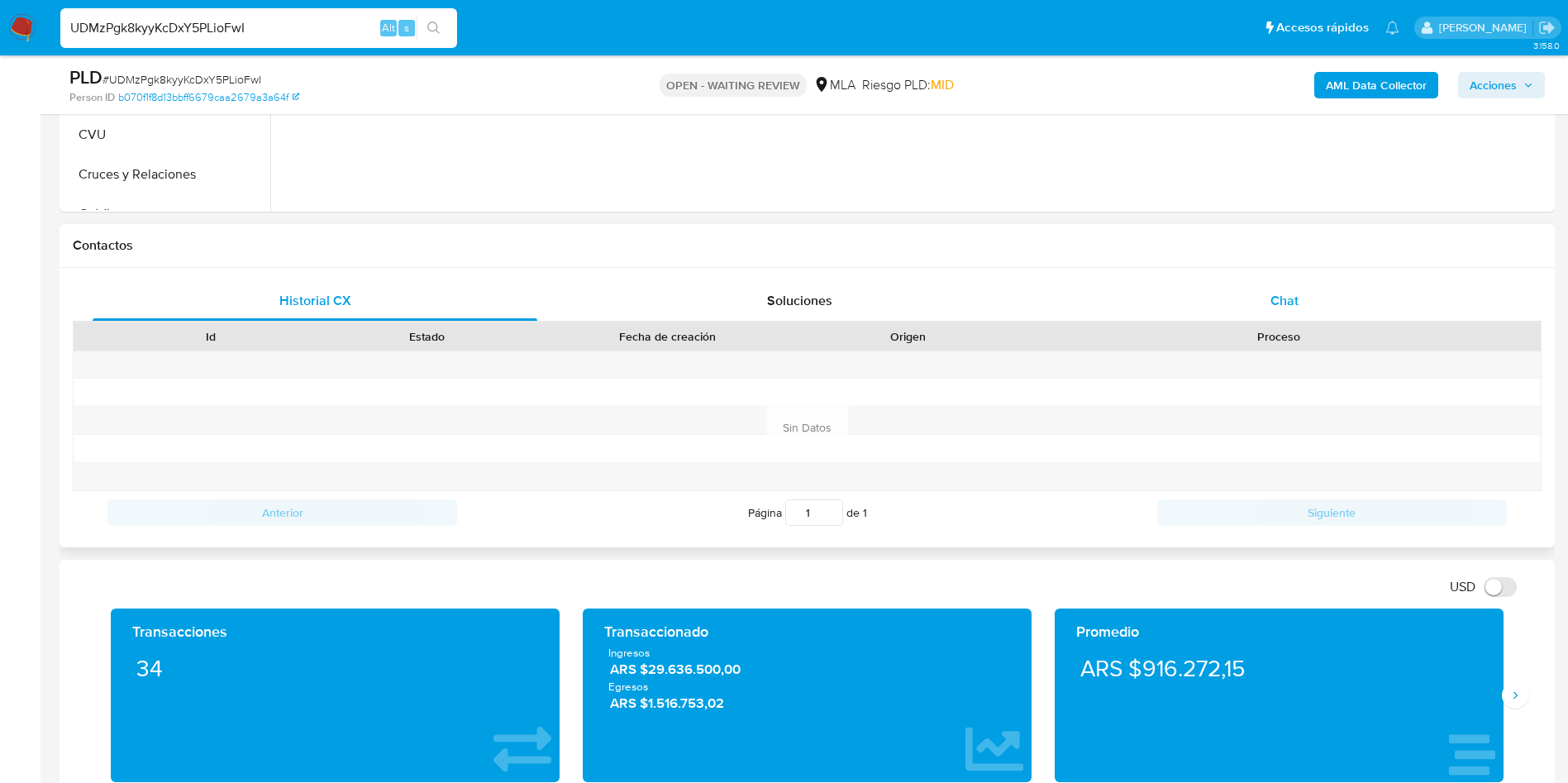
click at [1301, 303] on div "Chat" at bounding box center [1284, 301] width 445 height 39
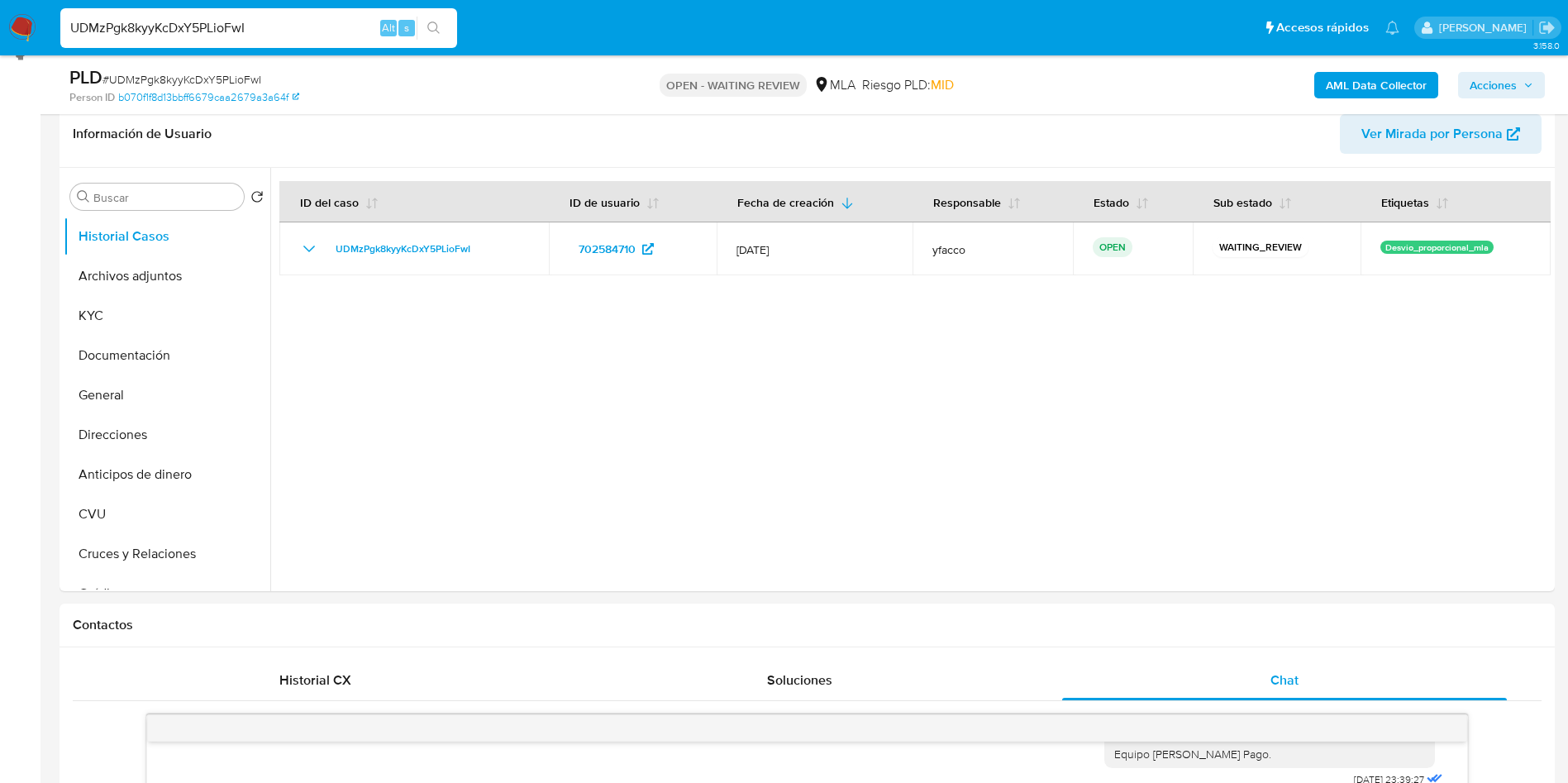
scroll to position [244, 0]
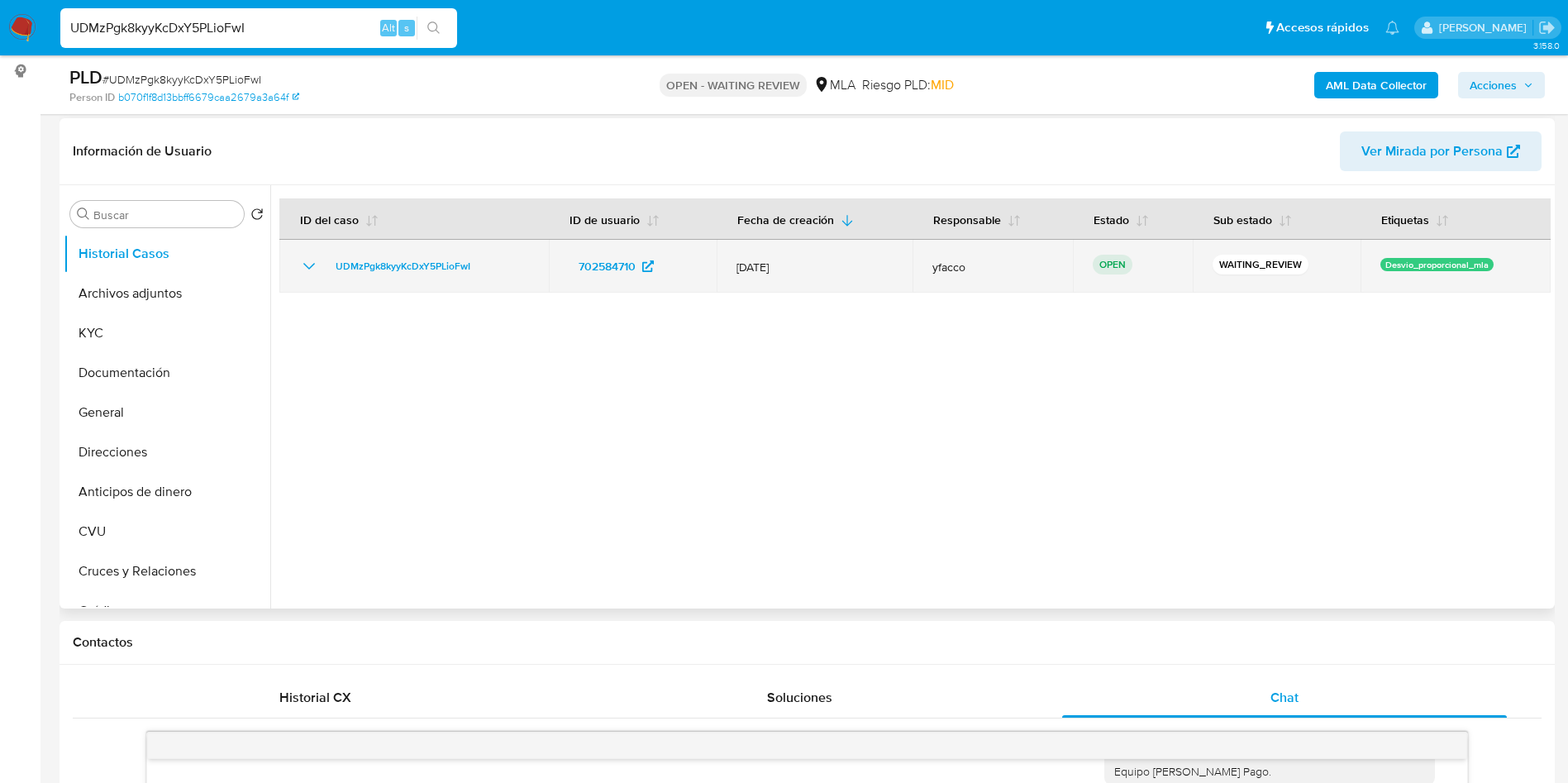
drag, startPoint x: 326, startPoint y: 269, endPoint x: 496, endPoint y: 254, distance: 170.7
click at [496, 254] on td "UDMzPgk8kyyKcDxY5PLioFwI" at bounding box center [414, 267] width 269 height 53
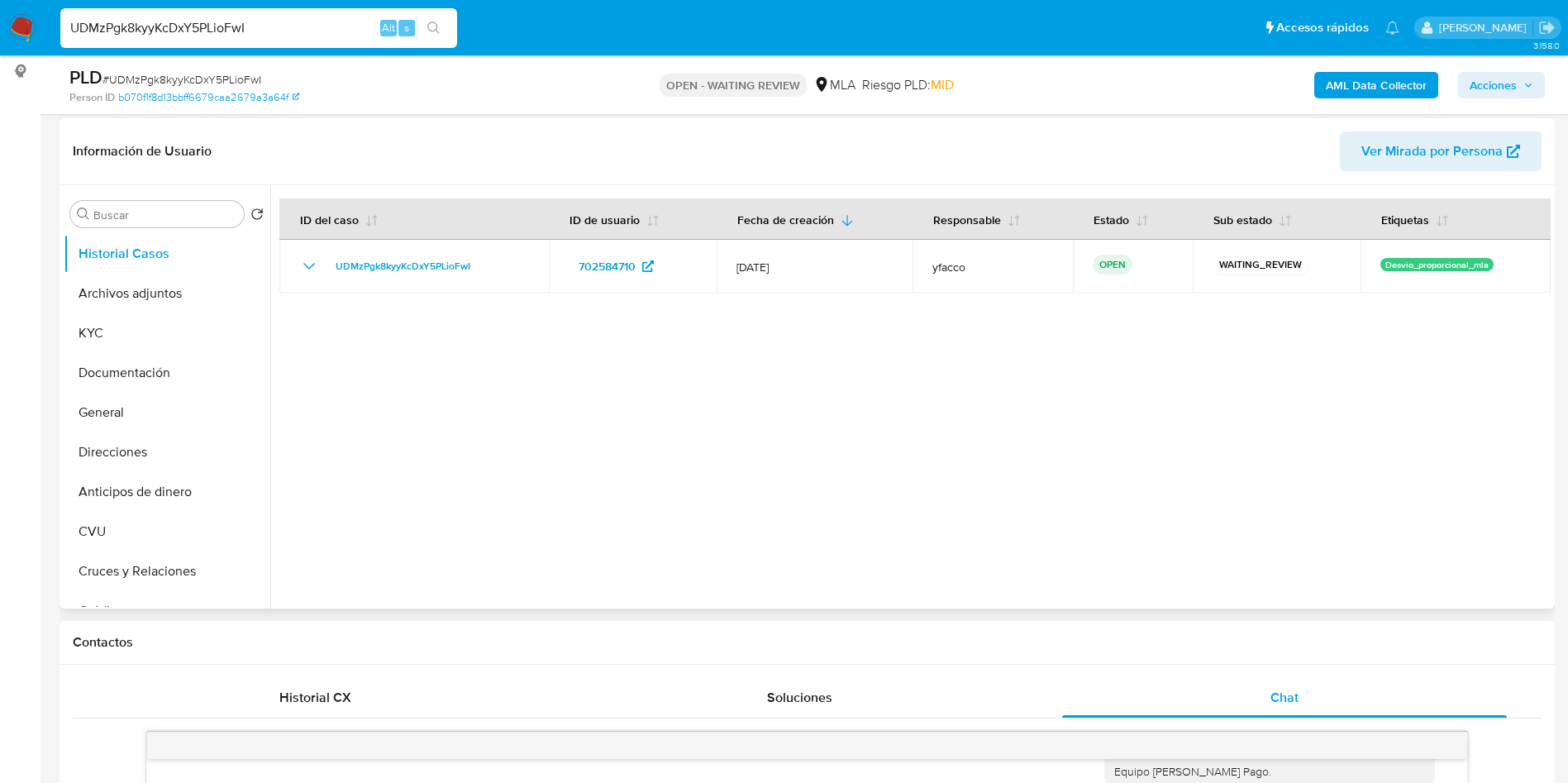
click at [1094, 473] on div at bounding box center [910, 397] width 1281 height 424
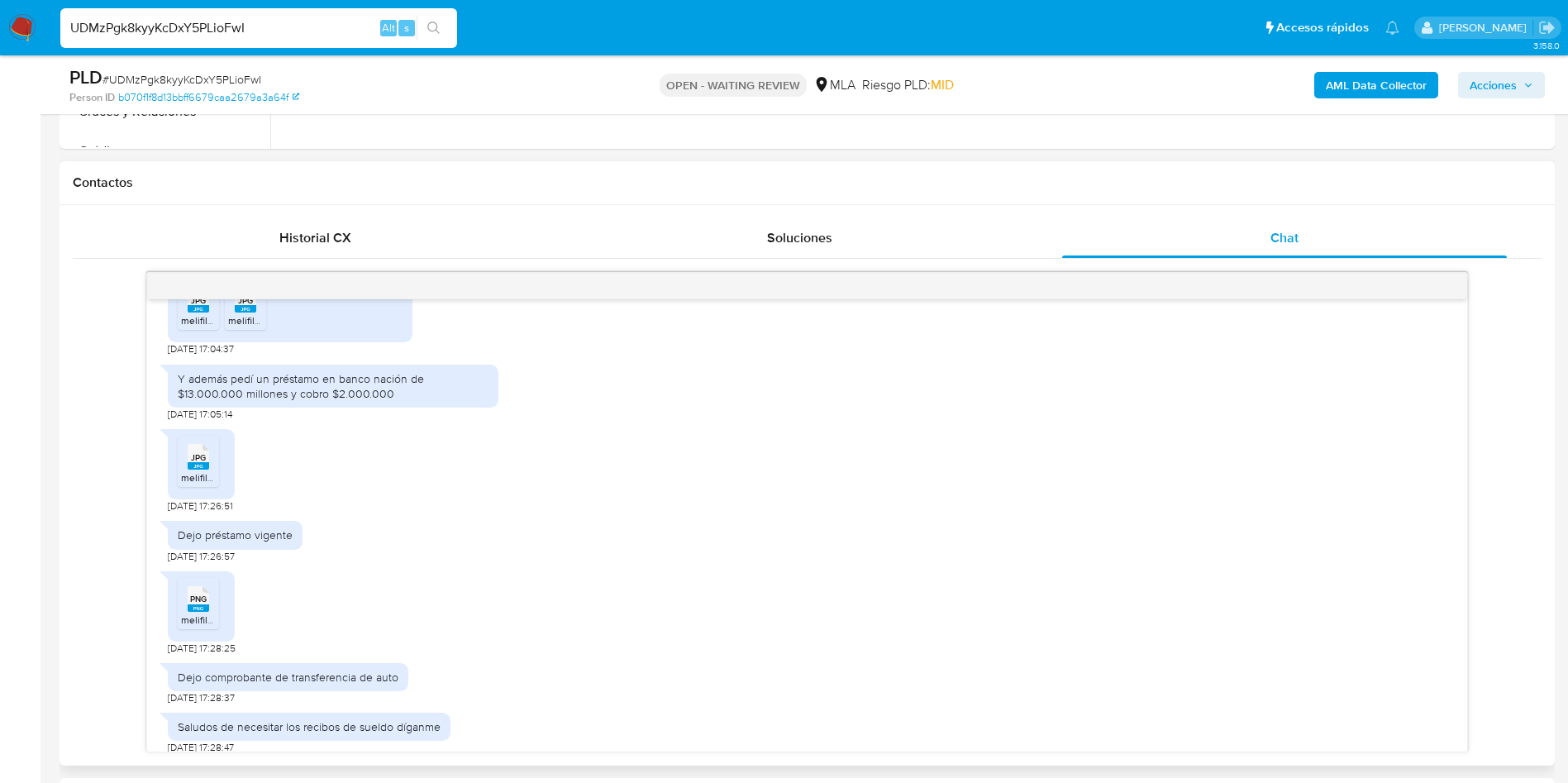
scroll to position [1230, 0]
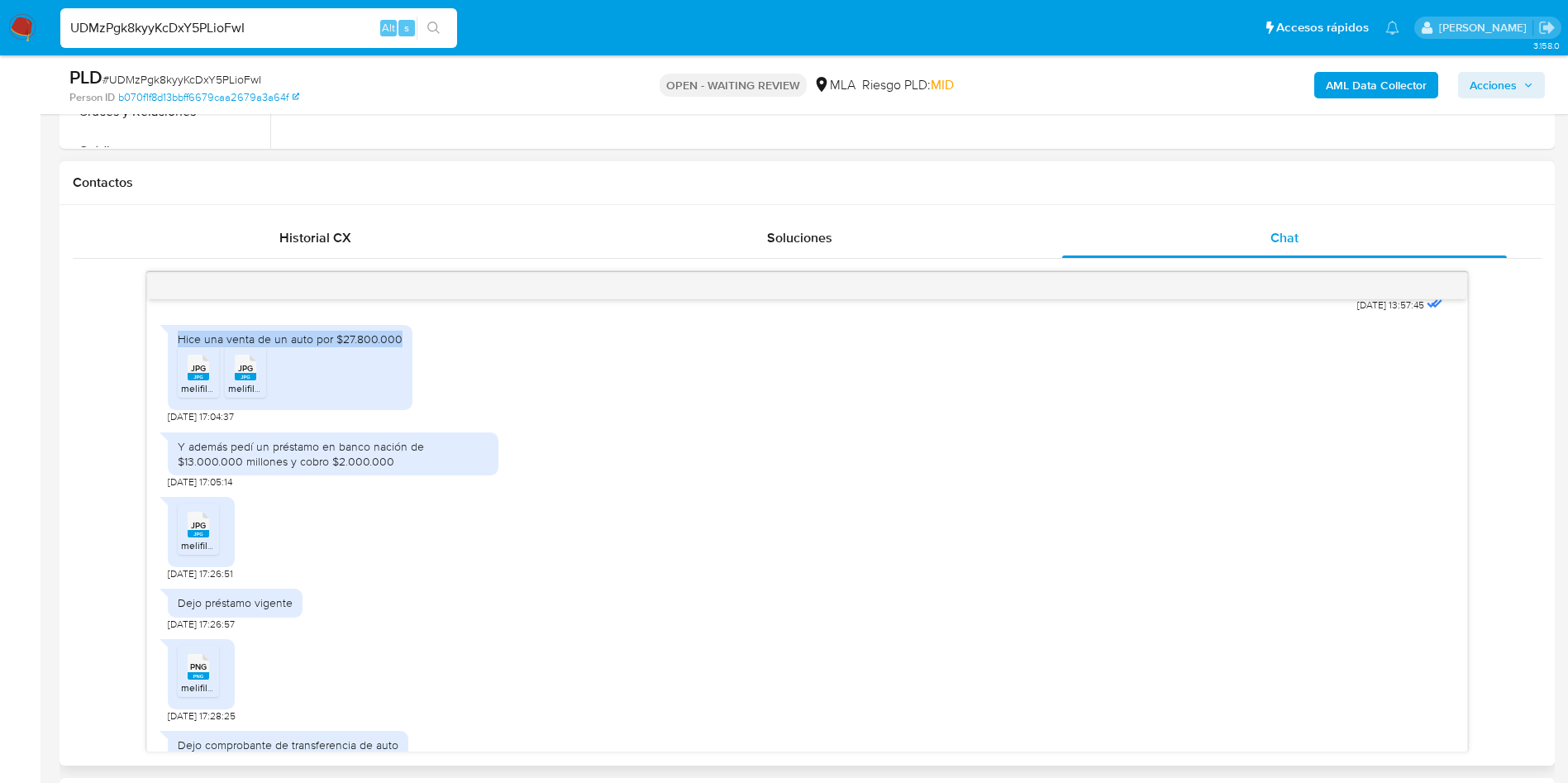
drag, startPoint x: 179, startPoint y: 387, endPoint x: 402, endPoint y: 383, distance: 223.0
click at [402, 383] on div "Hice una venta de un auto por $27.800.000 JPG JPG melifile3565345315570547838.j…" at bounding box center [290, 367] width 244 height 85
copy div "Hice una venta de un auto por $27.800.000"
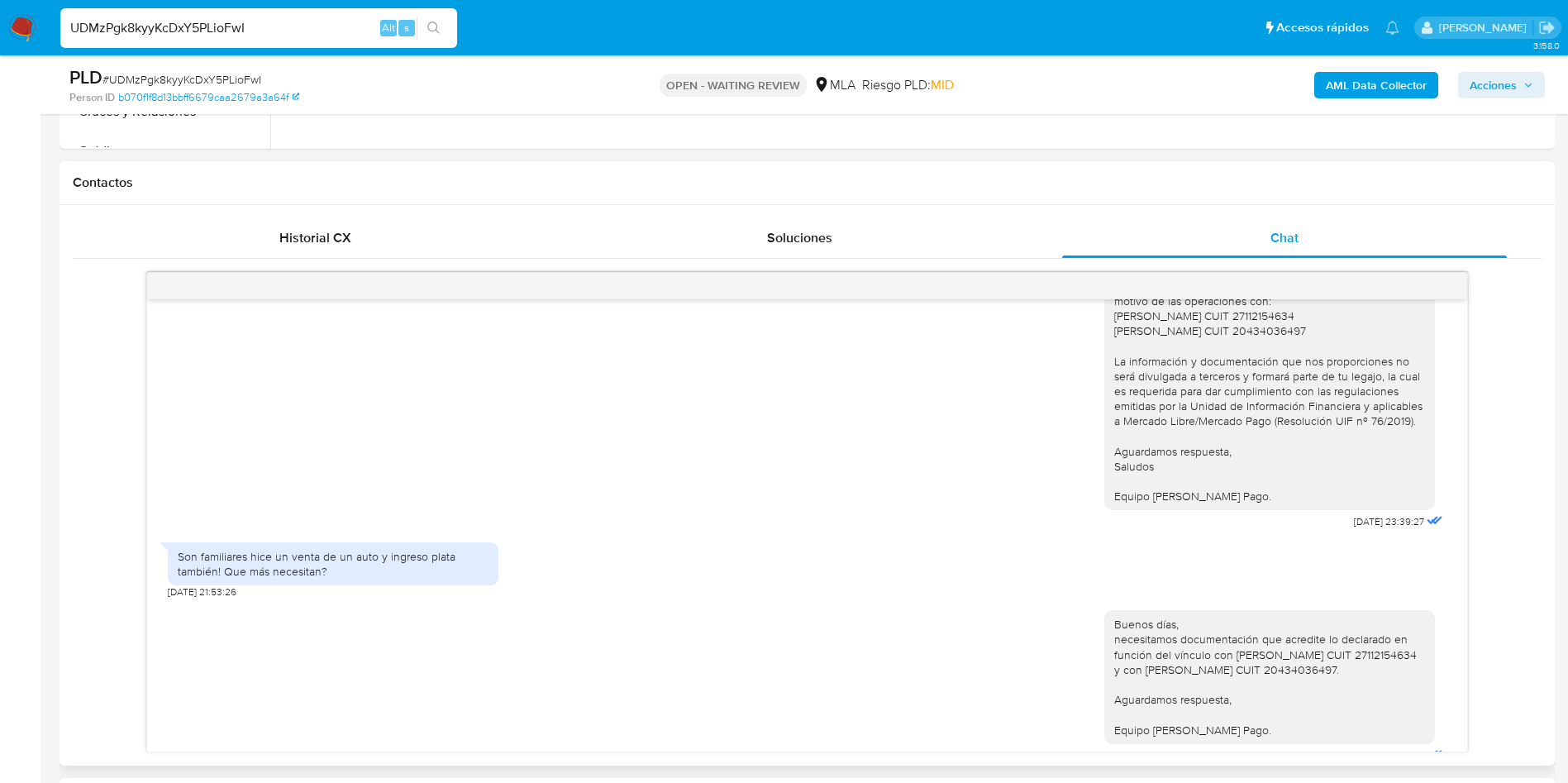
scroll to position [2111, 0]
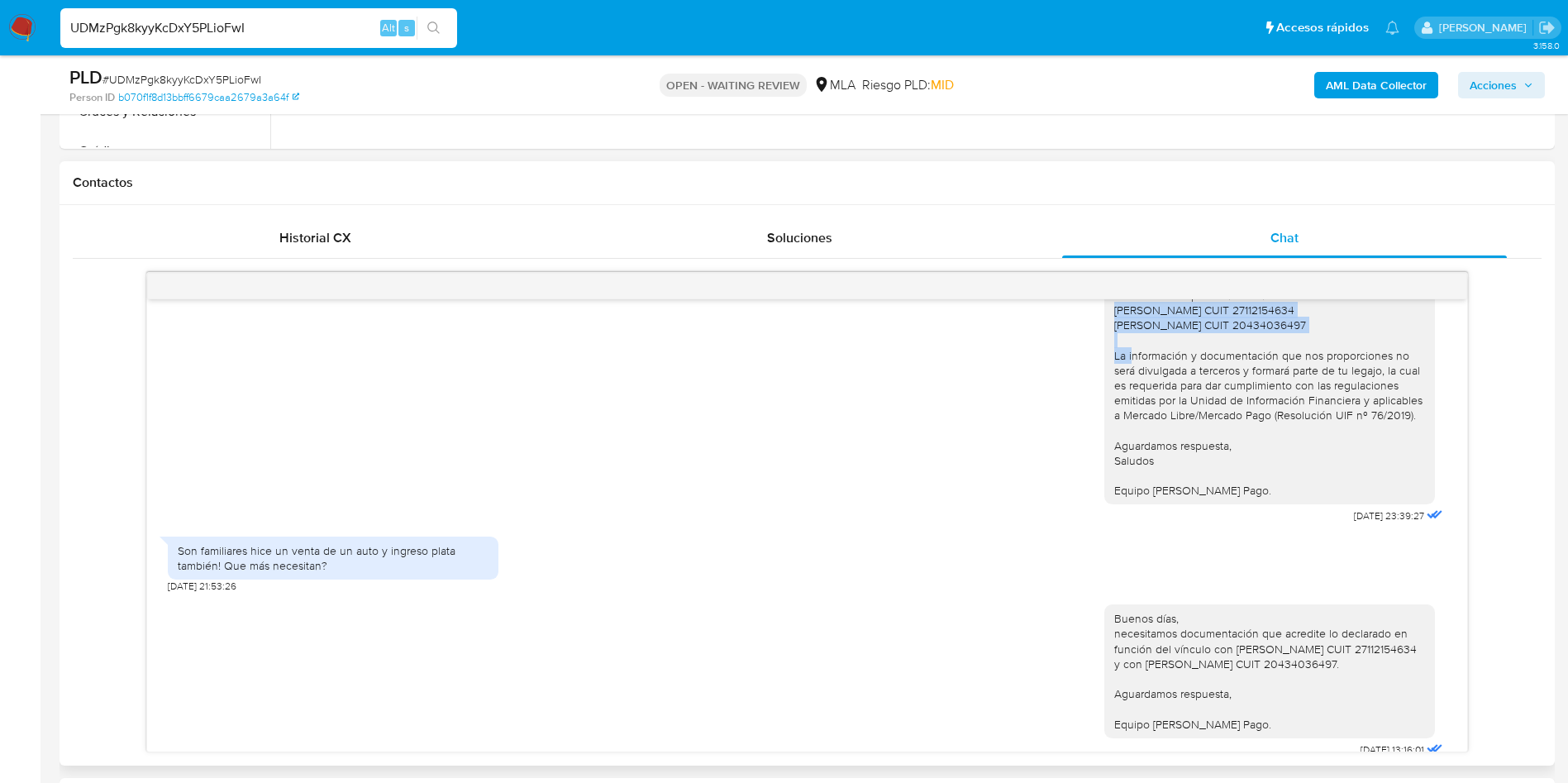
drag, startPoint x: 1096, startPoint y: 358, endPoint x: 1285, endPoint y: 364, distance: 189.1
click at [1285, 364] on div "Buenas tardes, en esta oportunidad, necesitamos por favor declare vínculo y mot…" at bounding box center [1270, 377] width 311 height 241
copy div "Mabel Lilian Gomez CUIT 27112154634 Livio Valentin CUIT 20434036497"
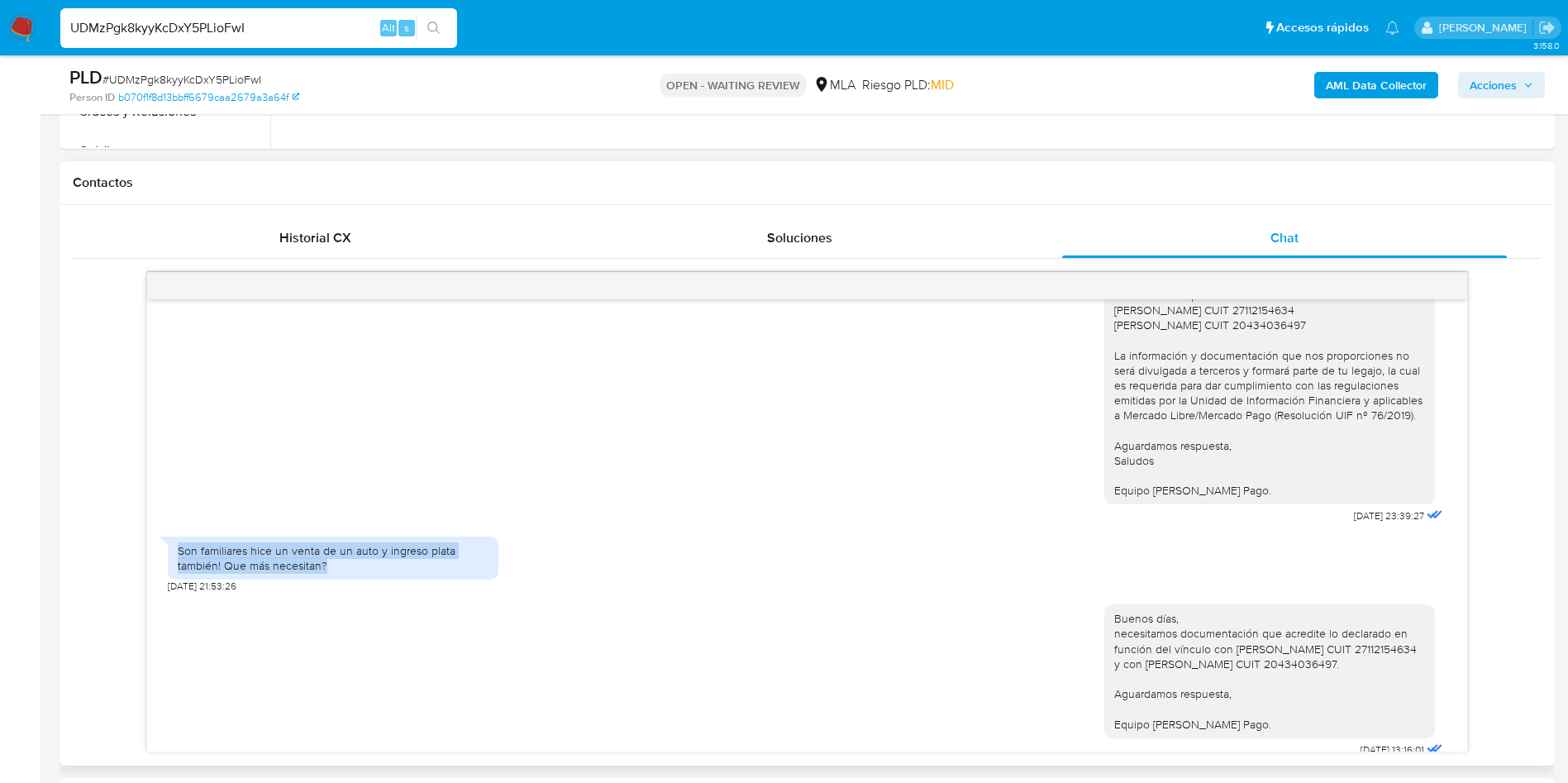
drag, startPoint x: 180, startPoint y: 612, endPoint x: 346, endPoint y: 623, distance: 166.4
click at [346, 573] on div "Son familiares hice un venta de un auto y ingreso plata también! Que más necesi…" at bounding box center [333, 557] width 311 height 30
copy div "Son familiares hice un venta de un auto y ingreso plata también! Que más necesi…"
click at [333, 573] on div "Son familiares hice un venta de un auto y ingreso plata también! Que más necesi…" at bounding box center [333, 557] width 311 height 30
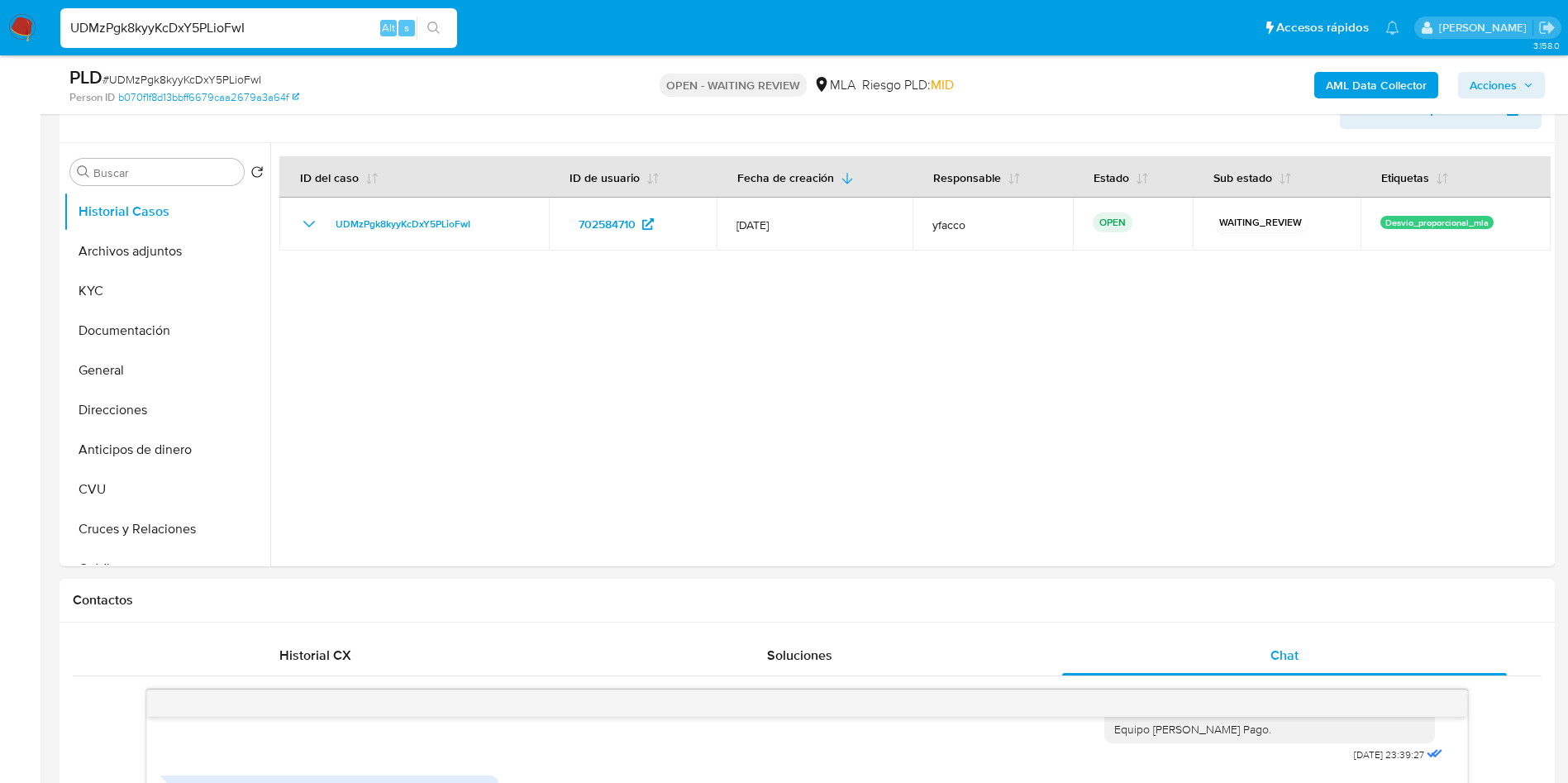
scroll to position [230, 0]
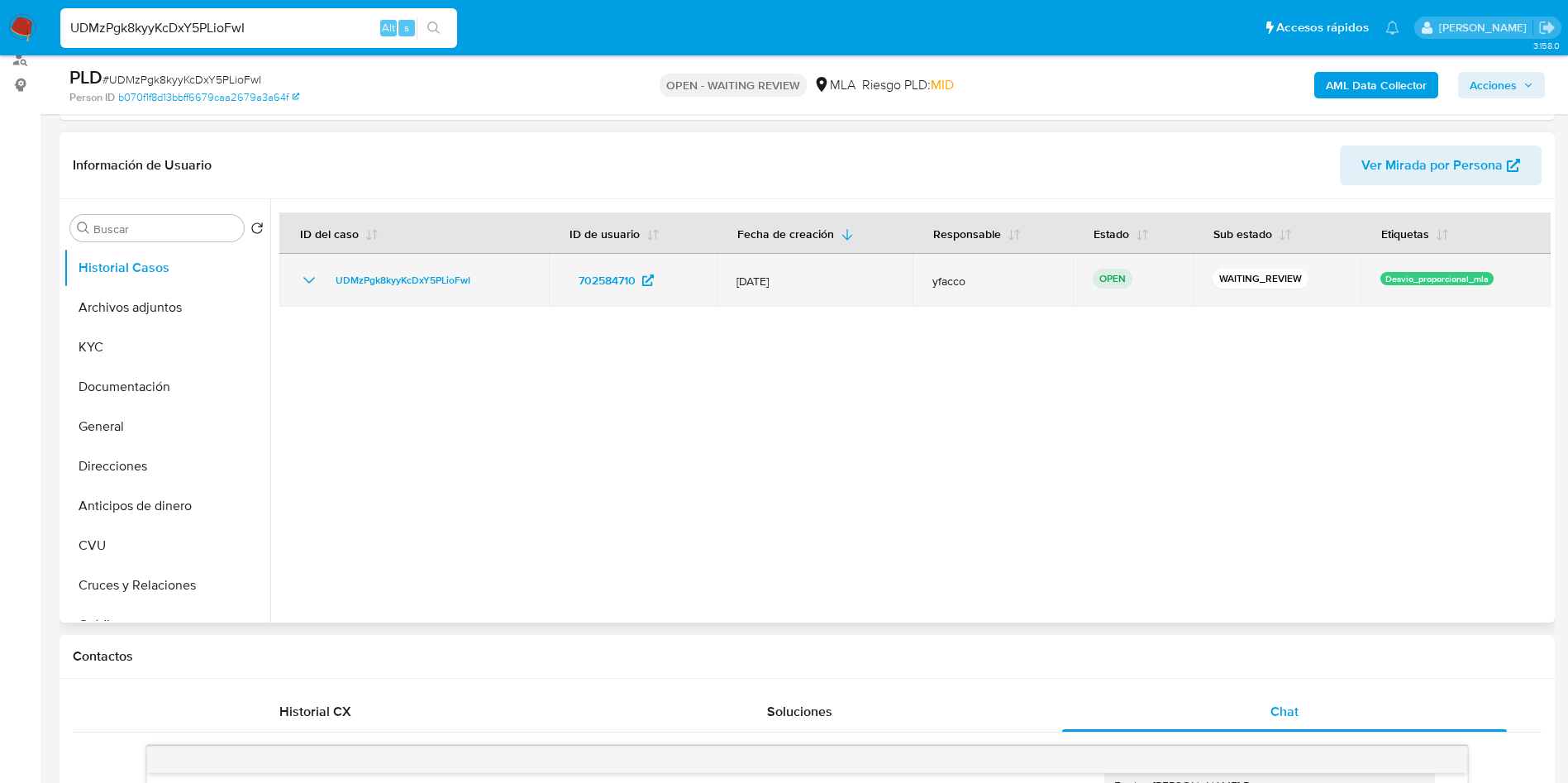
drag, startPoint x: 324, startPoint y: 288, endPoint x: 493, endPoint y: 280, distance: 169.2
click at [493, 280] on div "UDMzPgk8kyyKcDxY5PLioFwI" at bounding box center [414, 280] width 230 height 20
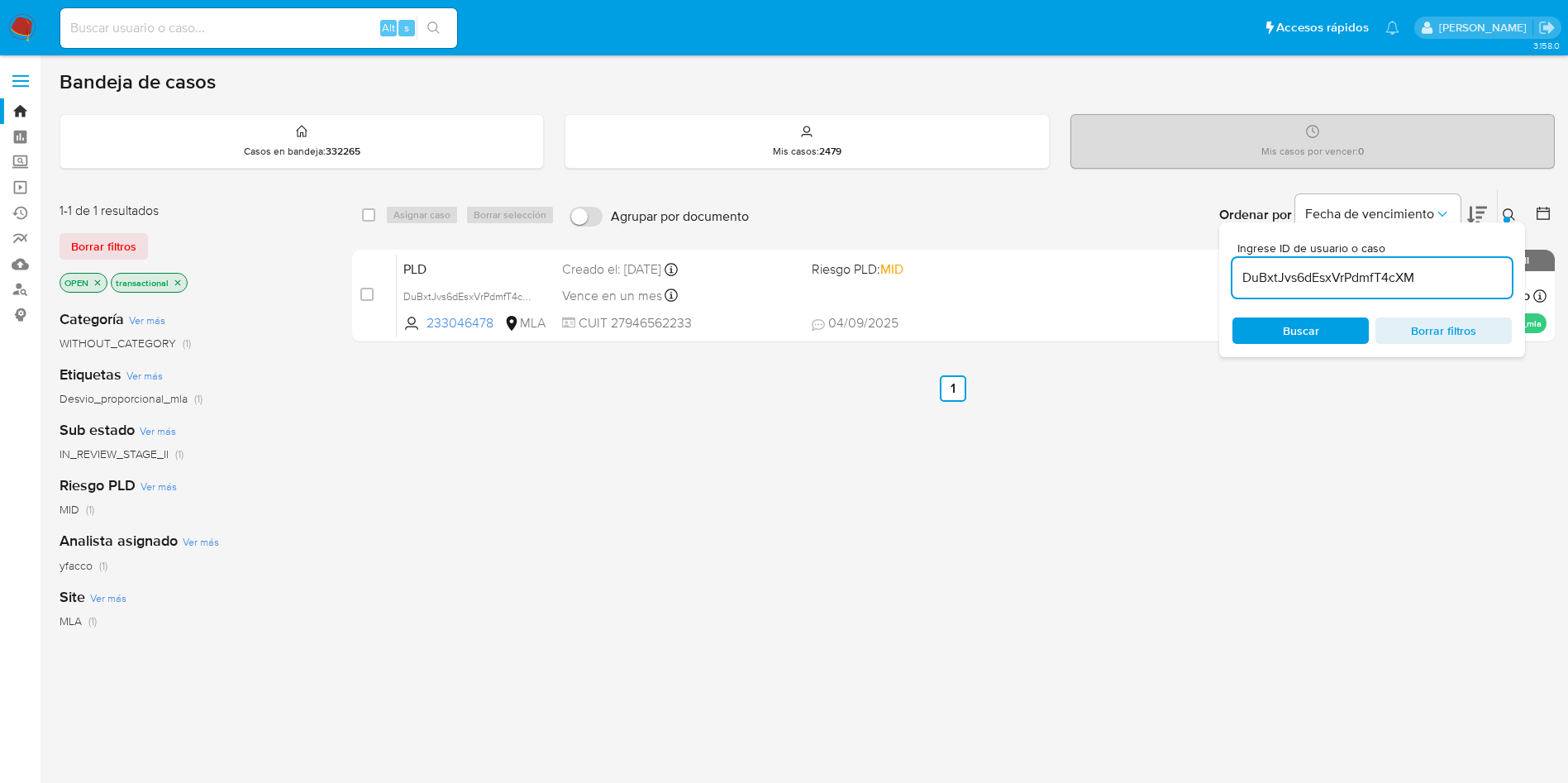
click at [1423, 279] on input "DuBxtJvs6dEsxVrPdmfT4cXM" at bounding box center [1373, 277] width 279 height 21
paste input "UDMzPgk8kyyKcDxY5PLioFwI"
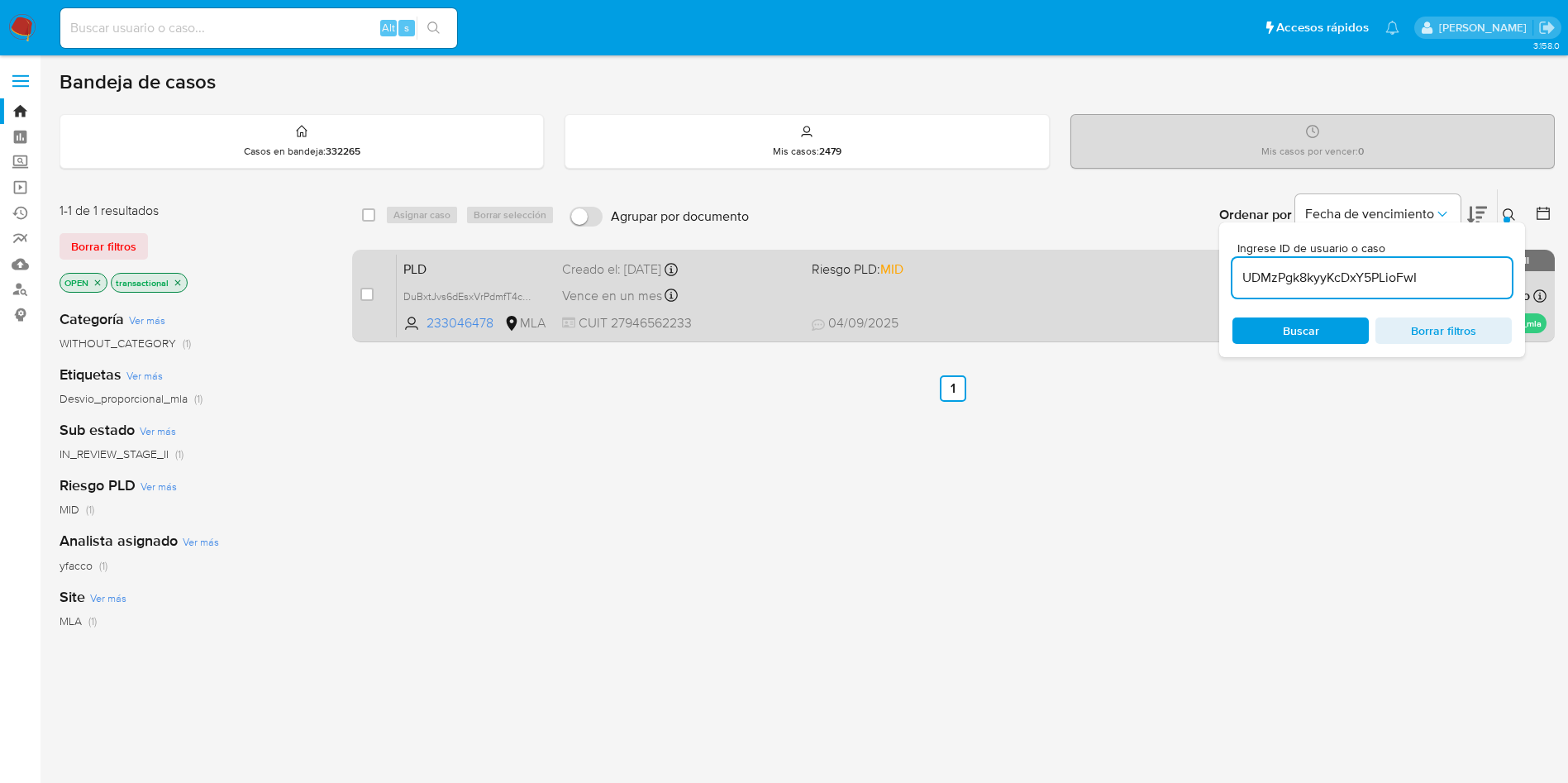
type input "UDMzPgk8kyyKcDxY5PLioFwI"
click at [372, 297] on input "checkbox" at bounding box center [366, 294] width 13 height 13
checkbox input "true"
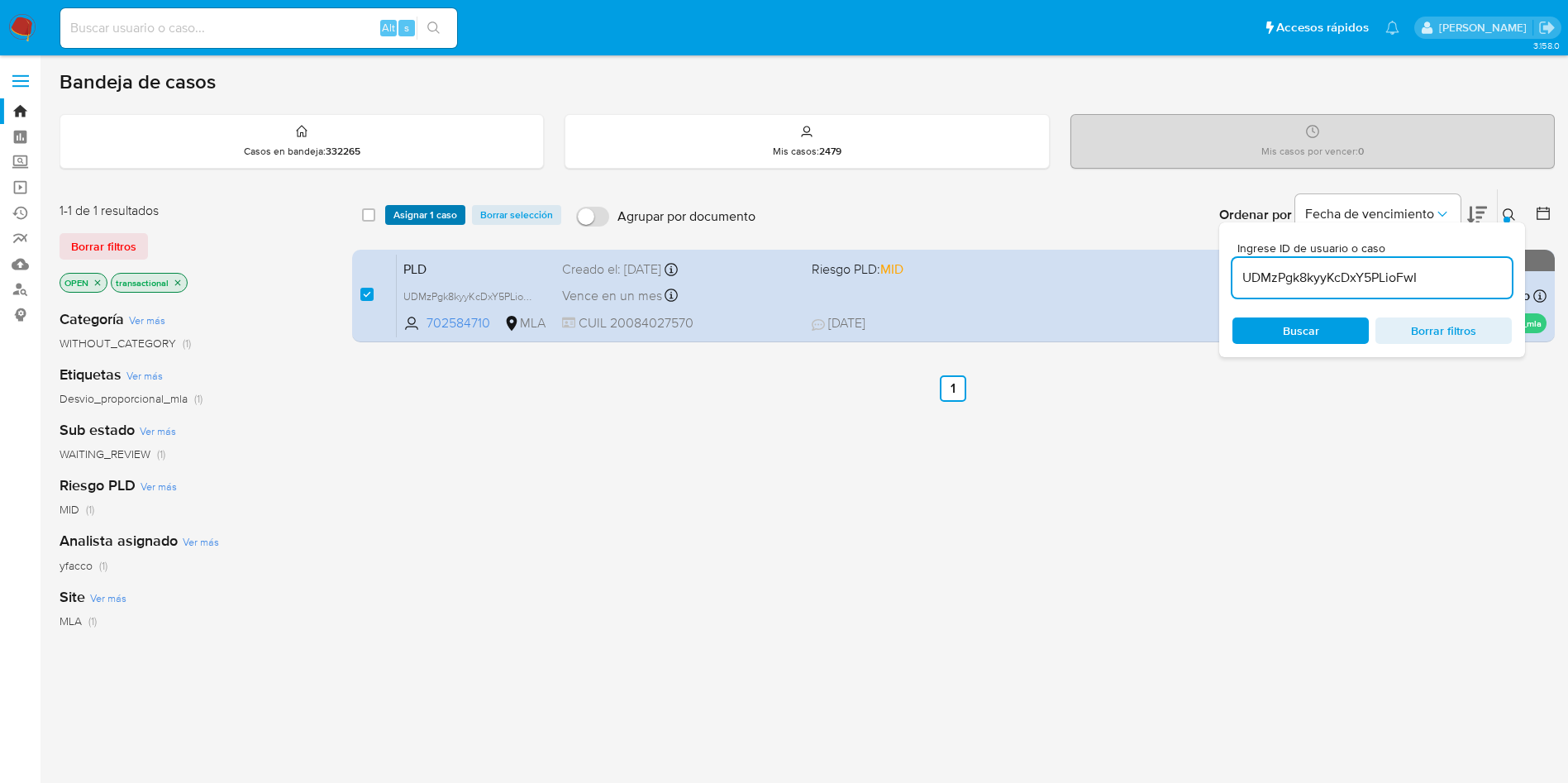
click at [407, 220] on span "Asignar 1 caso" at bounding box center [425, 214] width 63 height 16
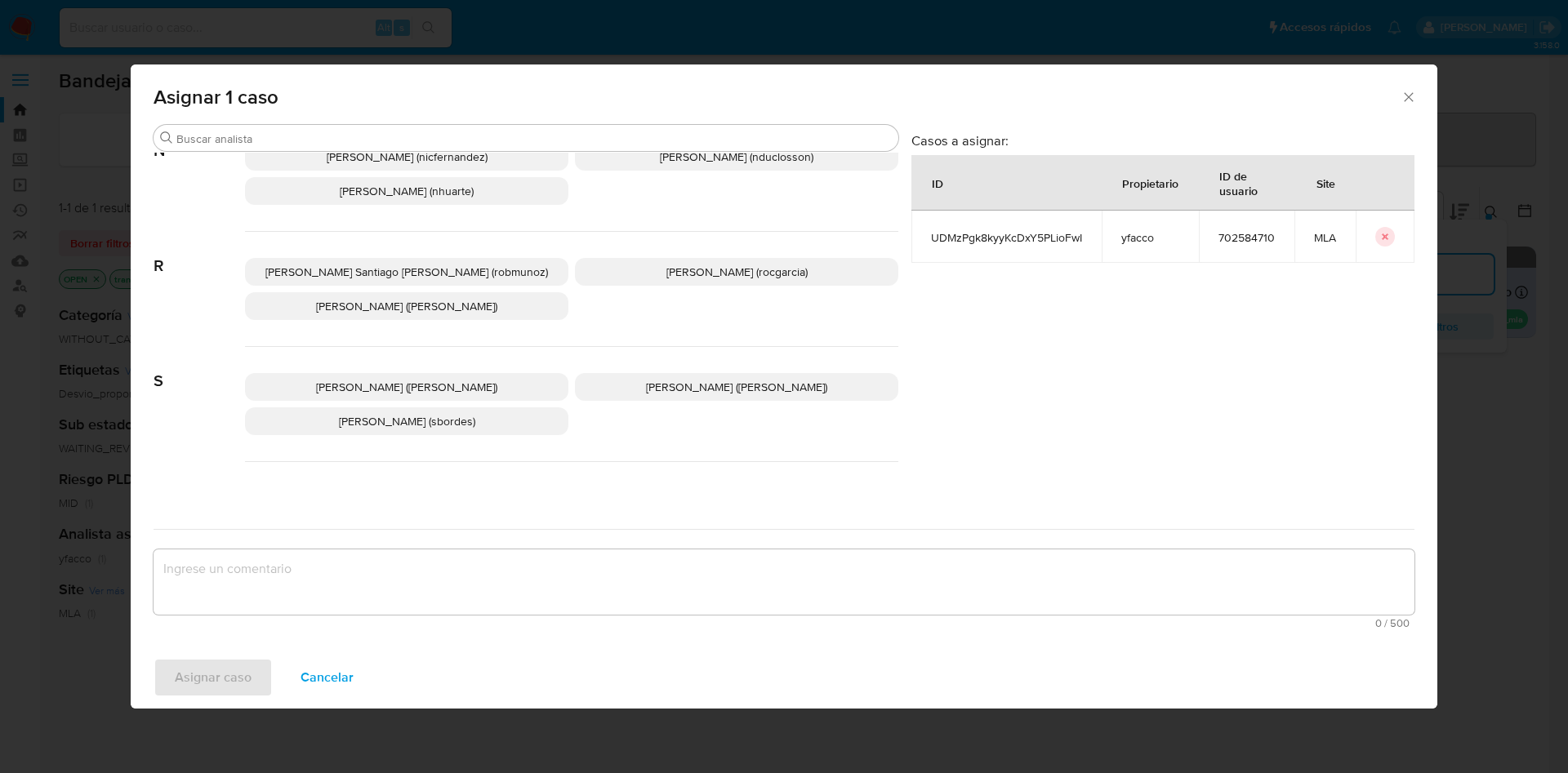
scroll to position [1447, 0]
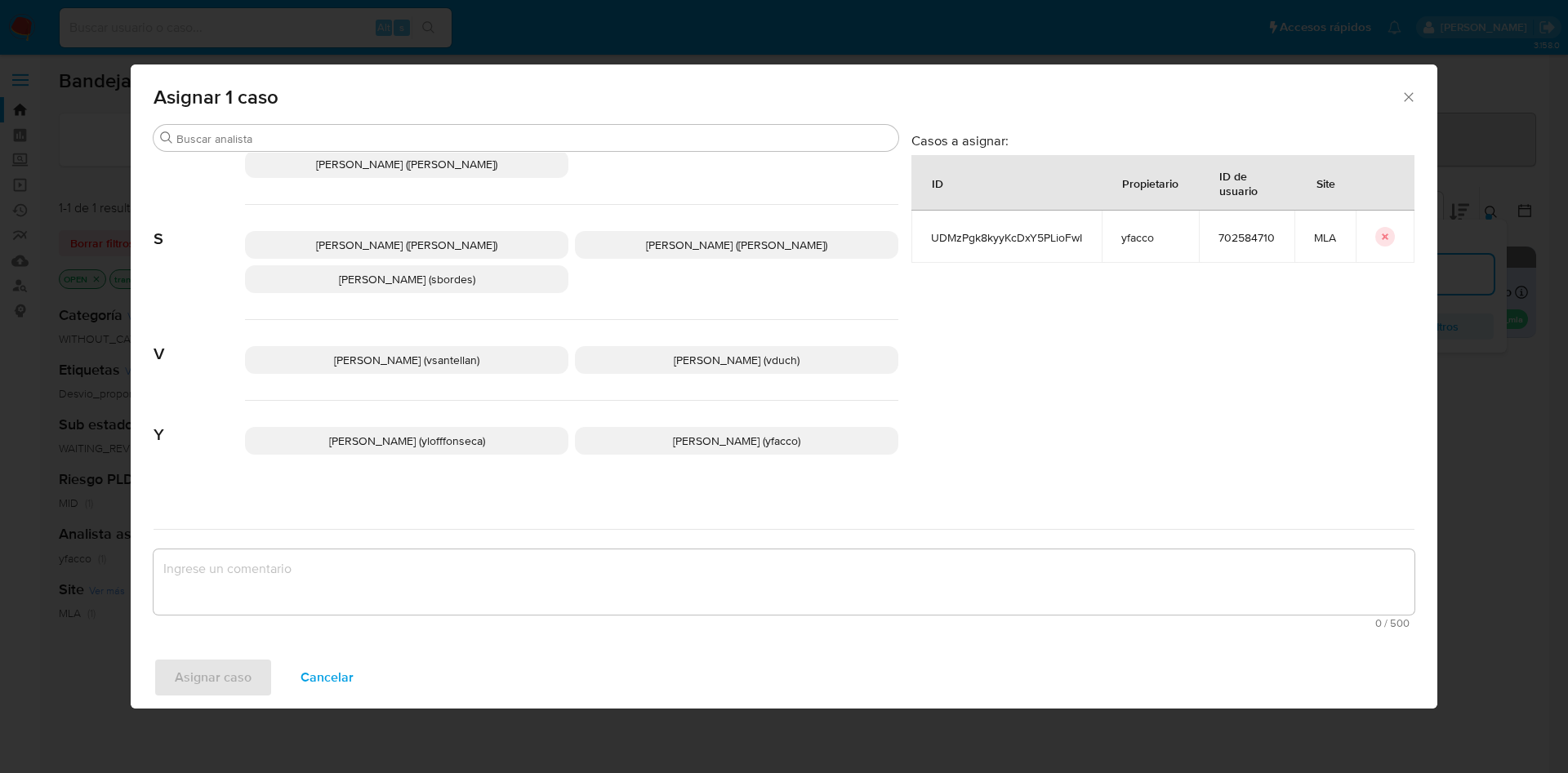
click at [624, 433] on p "[PERSON_NAME] (yfacco)" at bounding box center [737, 440] width 324 height 28
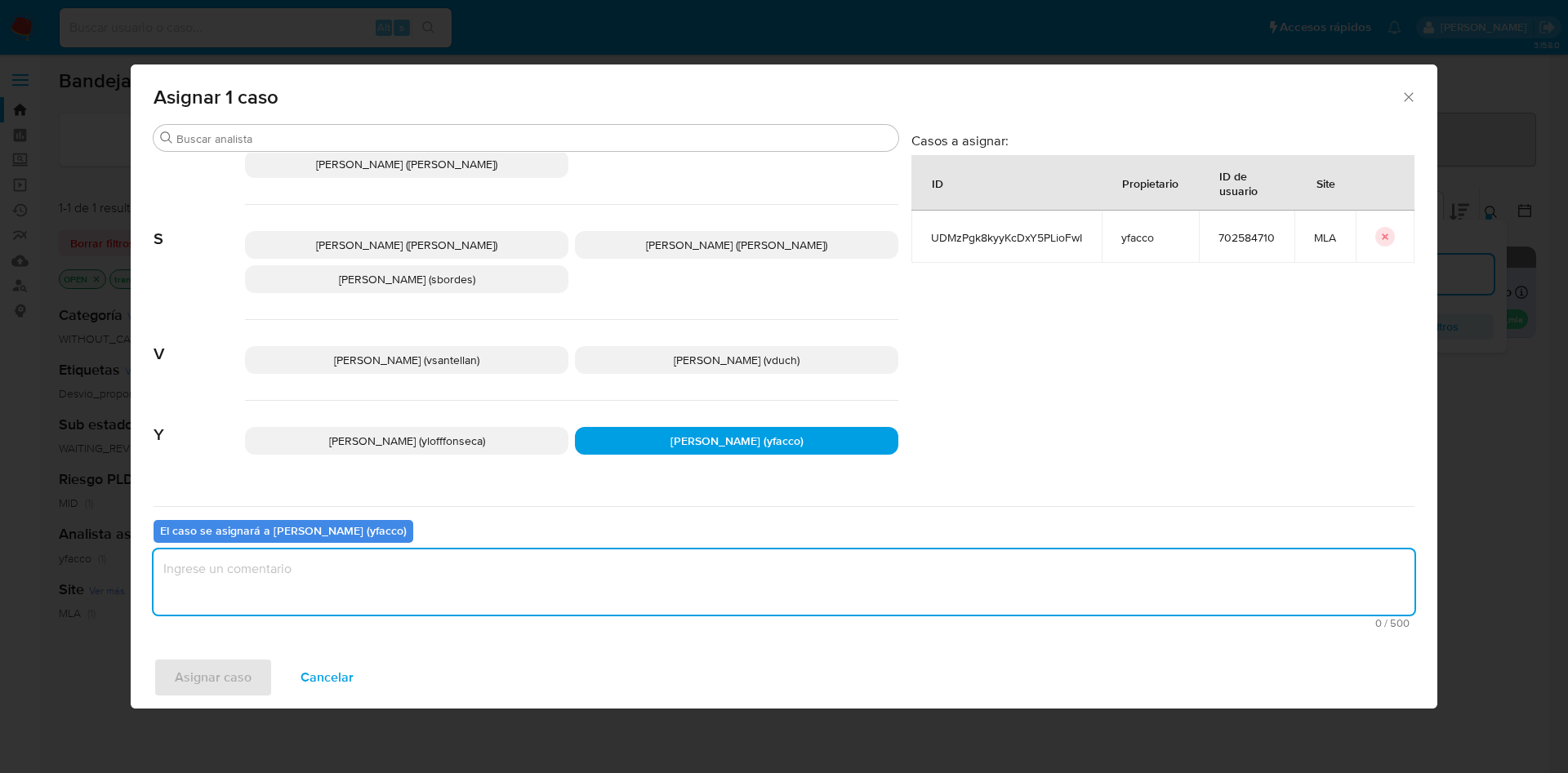
click at [433, 596] on textarea "assign-modal" at bounding box center [784, 582] width 1261 height 65
click at [197, 676] on span "Asignar caso" at bounding box center [213, 677] width 77 height 36
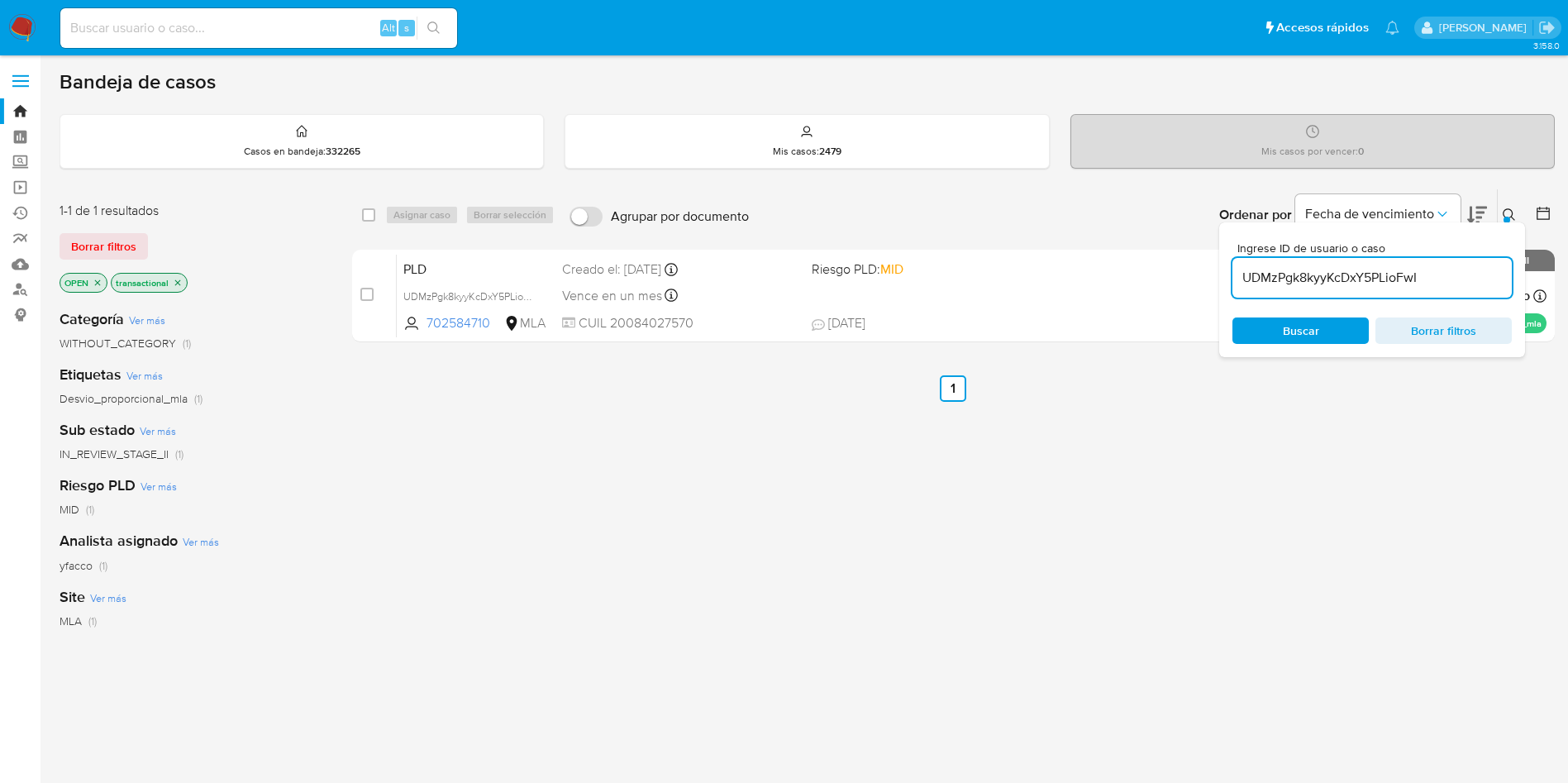
click at [696, 617] on div "select-all-cases-checkbox Asignar caso Borrar selección Agrupar por documento O…" at bounding box center [953, 563] width 1203 height 750
click at [1463, 264] on div "UDMzPgk8kyyKcDxY5PLioFwI" at bounding box center [1373, 278] width 279 height 39
click at [1436, 280] on input "UDMzPgk8kyyKcDxY5PLioFwI" at bounding box center [1373, 277] width 279 height 21
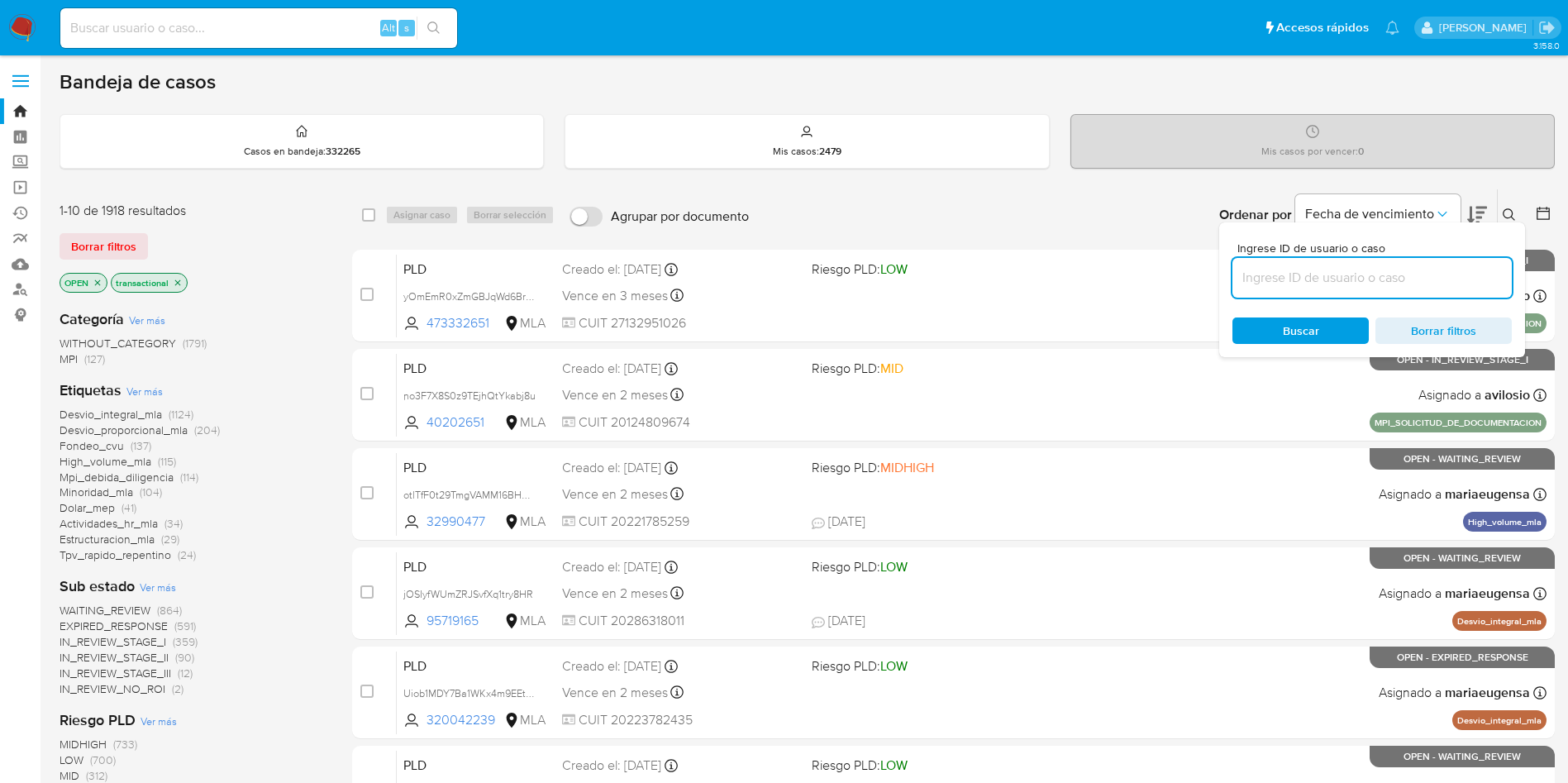
click at [1436, 280] on input at bounding box center [1373, 277] width 279 height 21
paste input "UDMzPgk8kyyKcDxY5PLioFwI"
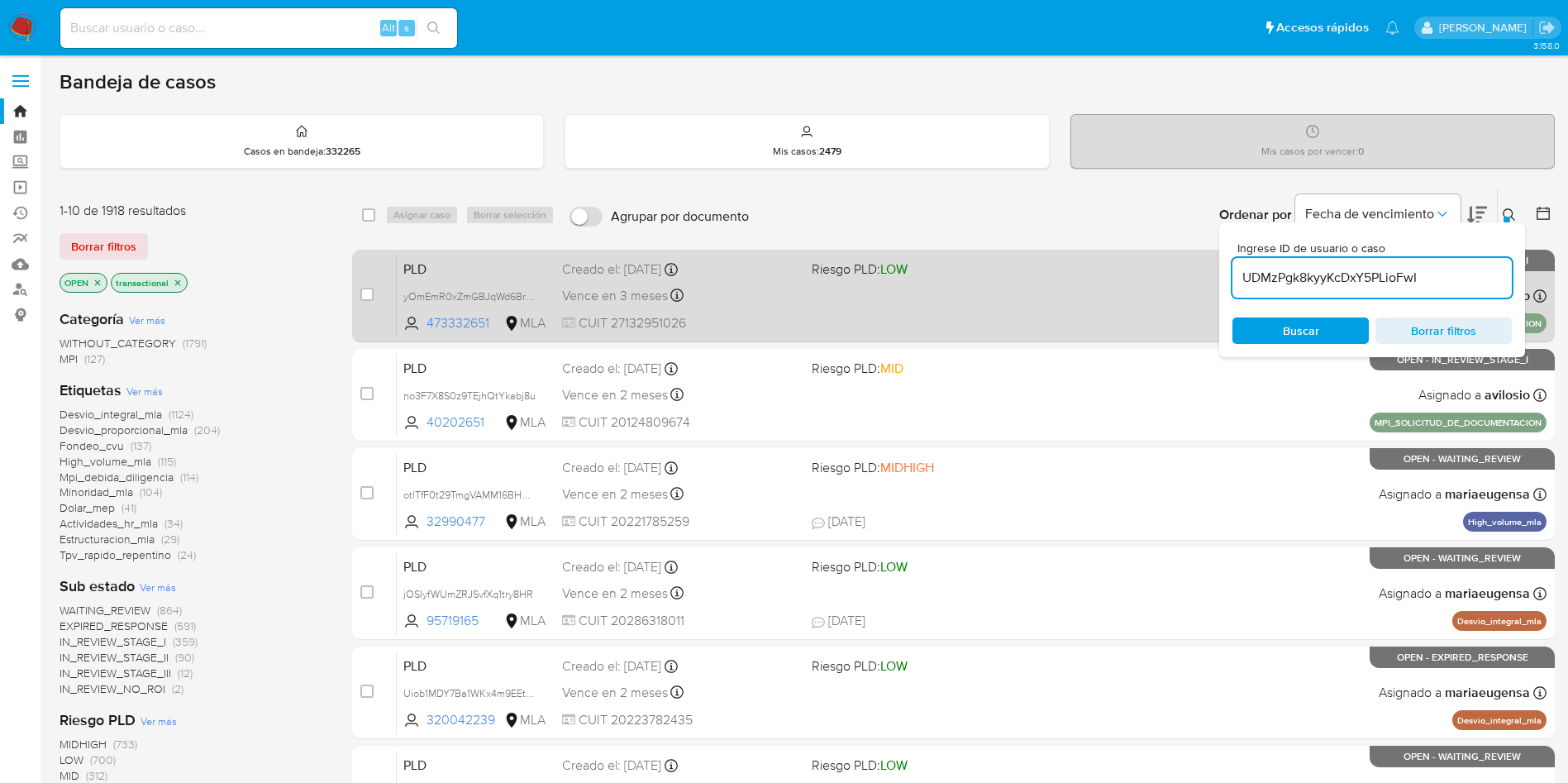
type input "UDMzPgk8kyyKcDxY5PLioFwI"
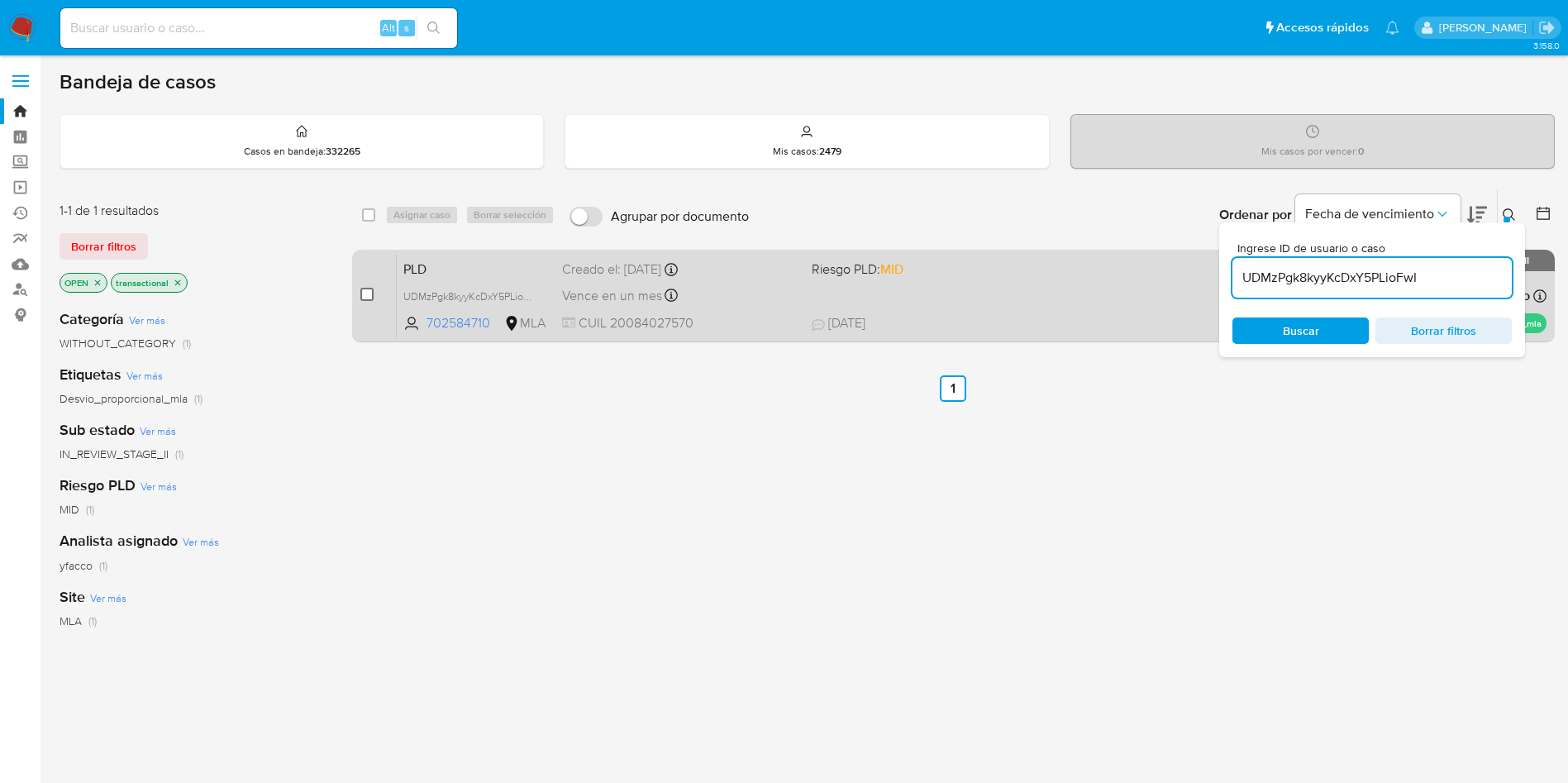
click at [363, 288] on input "checkbox" at bounding box center [366, 294] width 13 height 13
checkbox input "true"
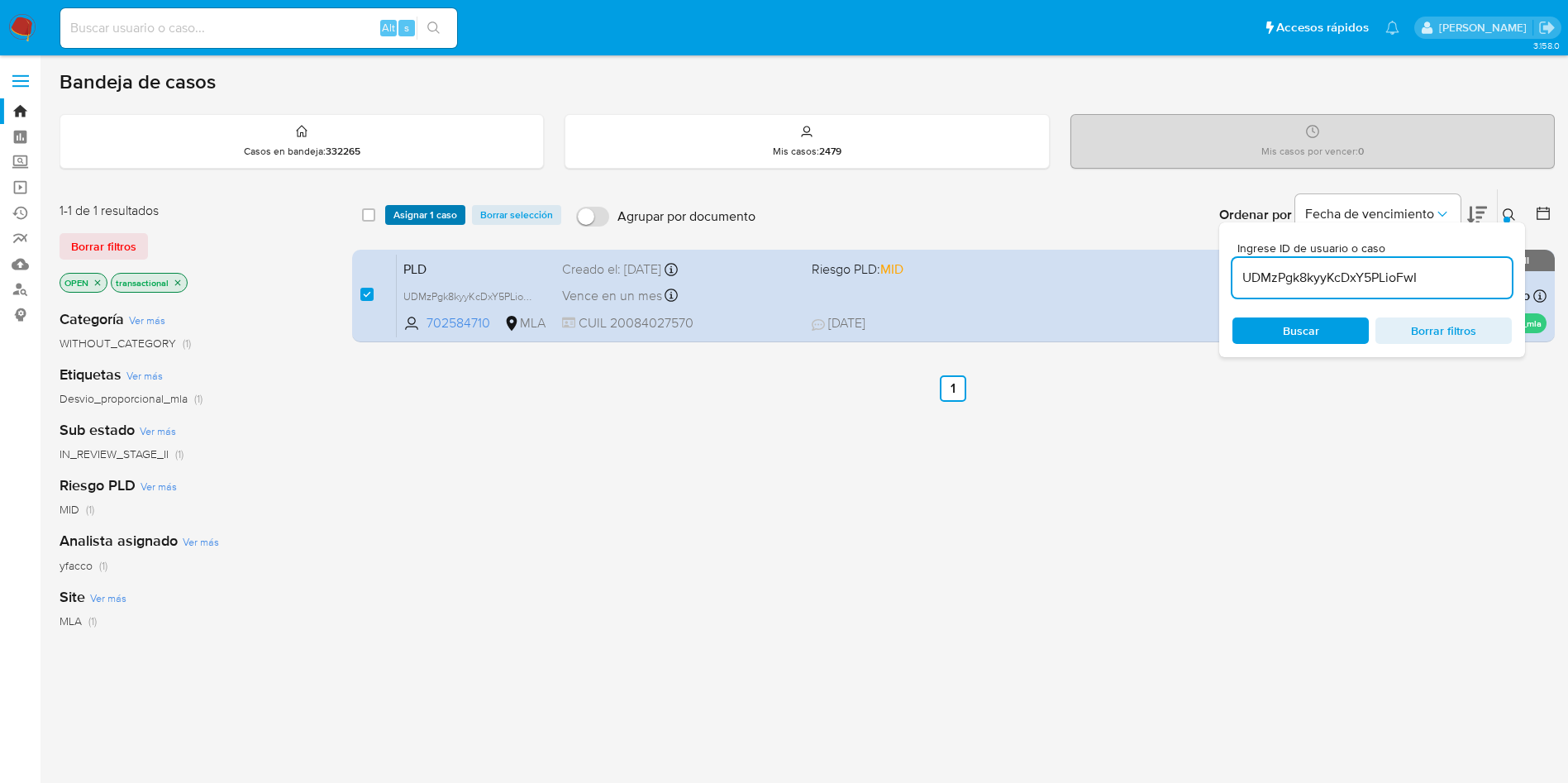
click at [412, 218] on span "Asignar 1 caso" at bounding box center [425, 214] width 63 height 16
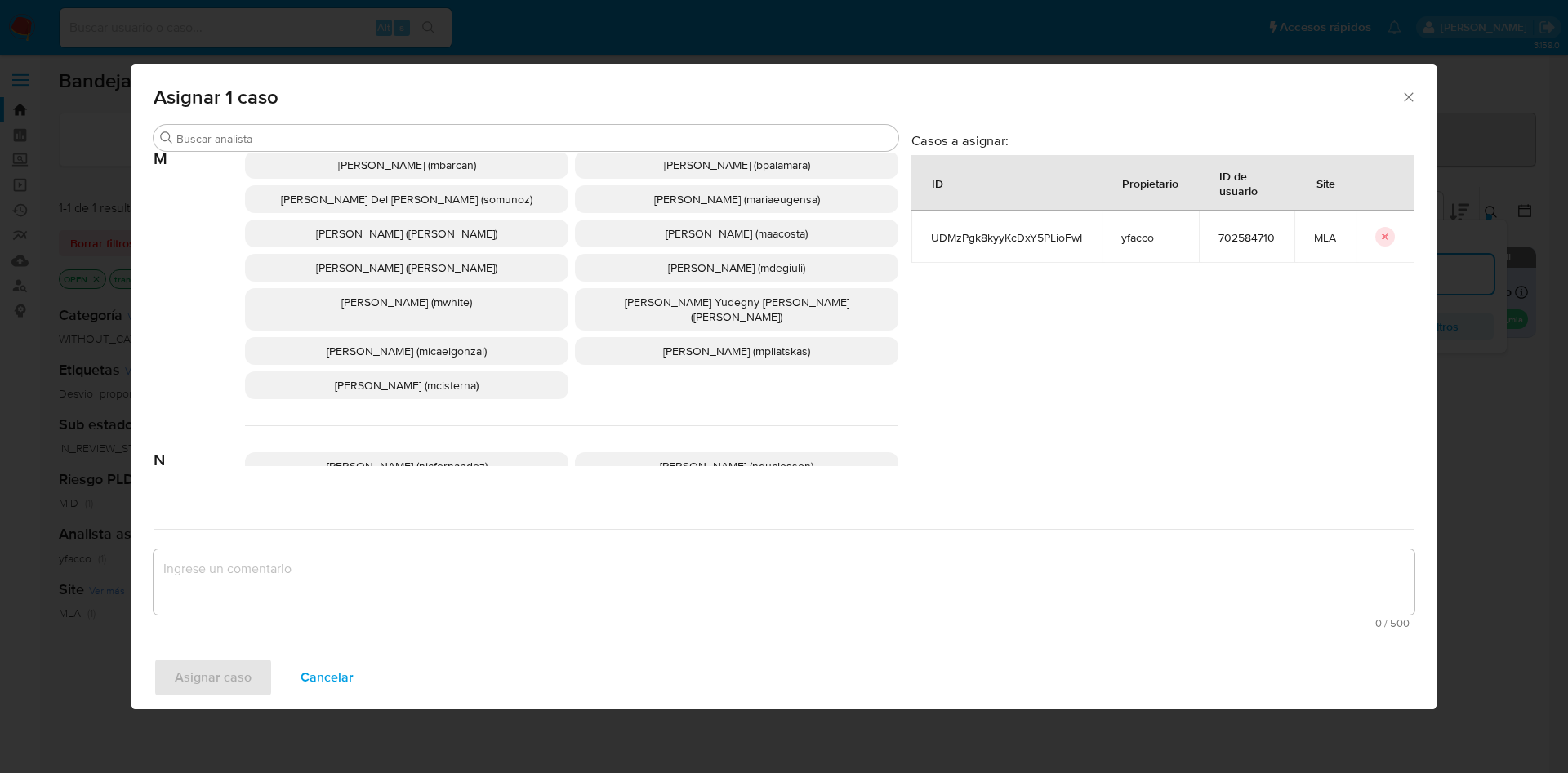
scroll to position [1447, 0]
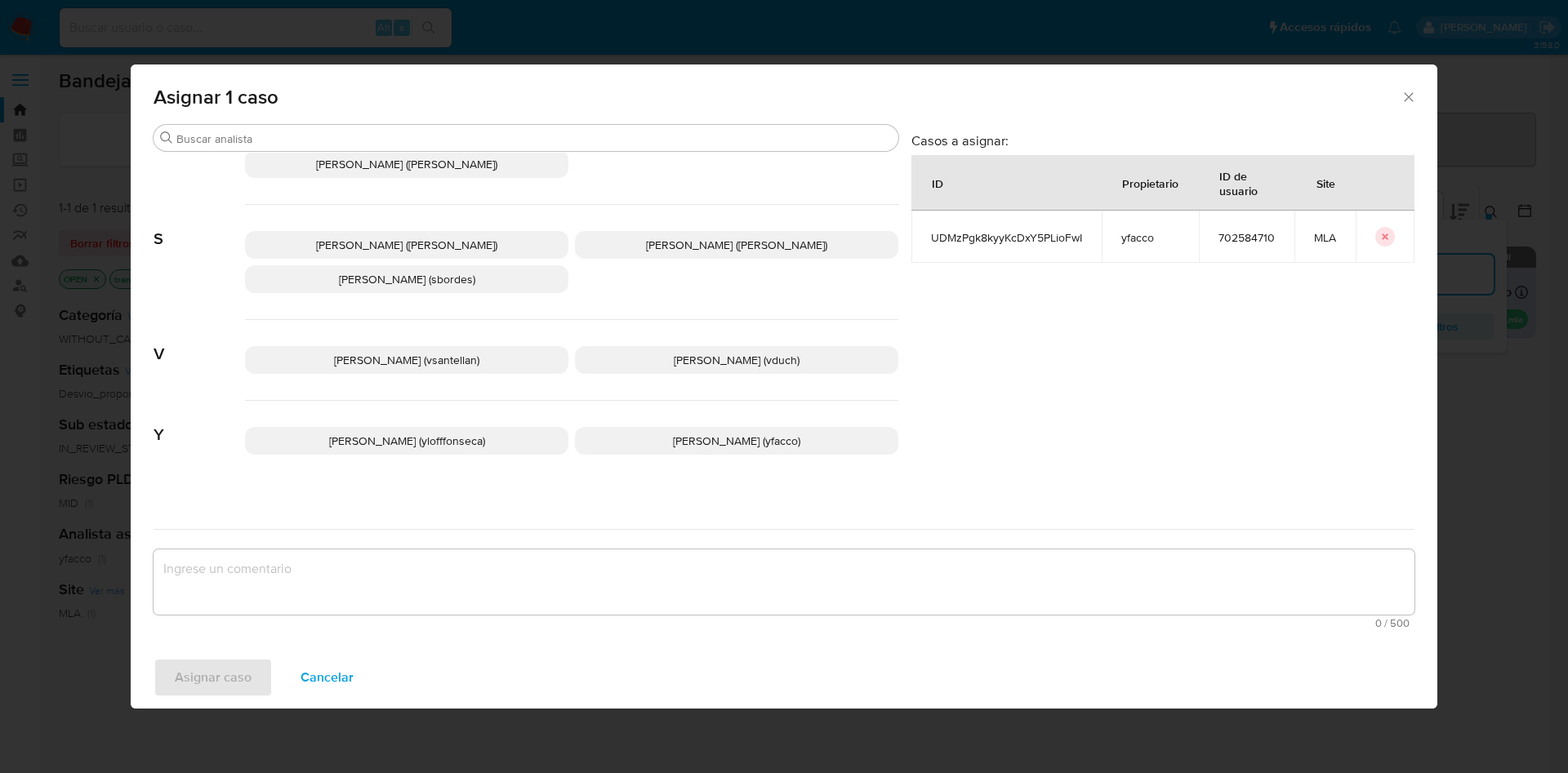
click at [813, 427] on p "[PERSON_NAME] (yfacco)" at bounding box center [737, 440] width 324 height 28
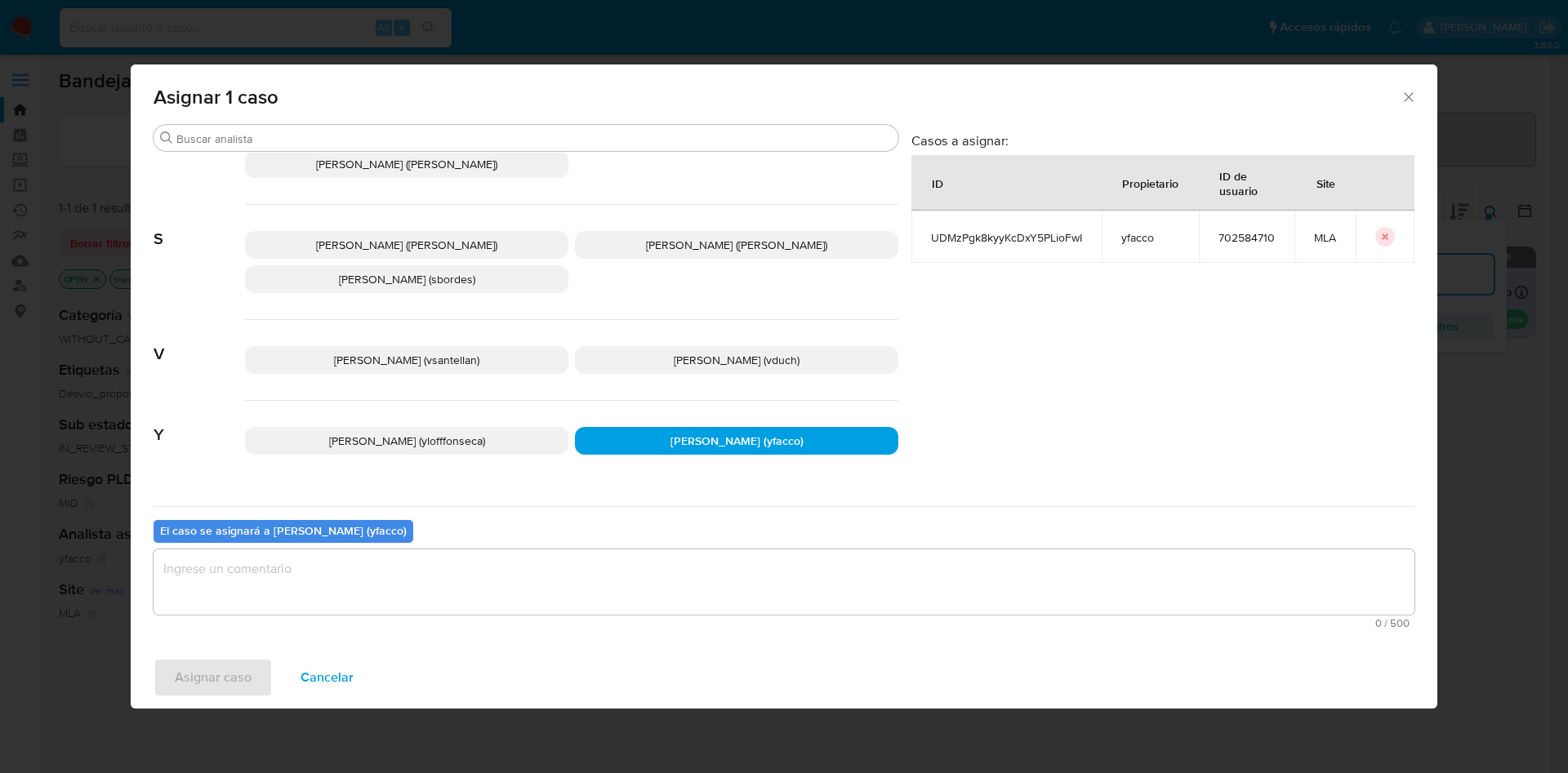
click at [630, 590] on textarea "assign-modal" at bounding box center [784, 582] width 1261 height 65
click at [237, 676] on span "Asignar caso" at bounding box center [213, 677] width 77 height 36
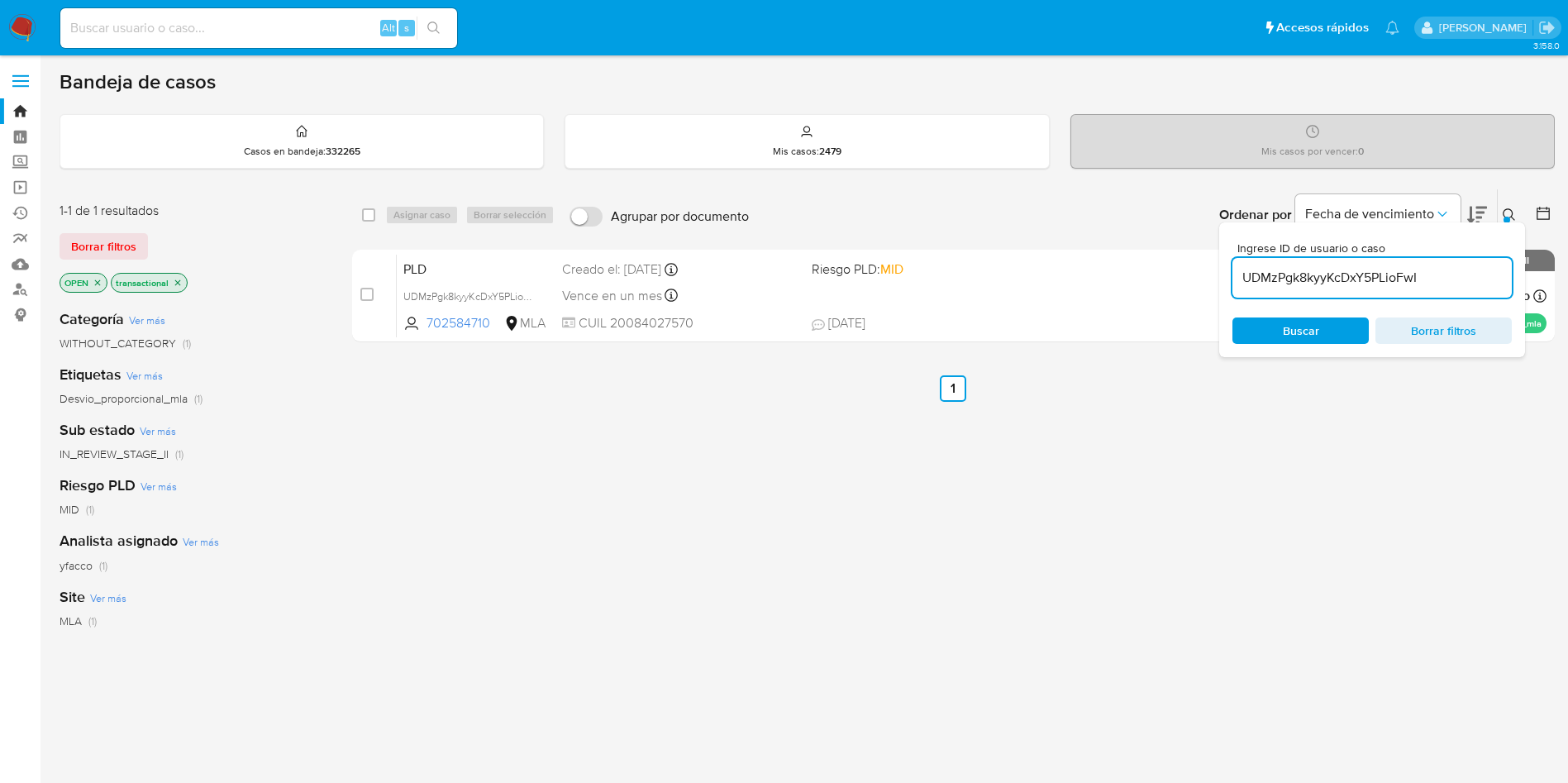
click at [1435, 275] on input "UDMzPgk8kyyKcDxY5PLioFwI" at bounding box center [1373, 277] width 279 height 21
click at [1383, 274] on input at bounding box center [1373, 277] width 279 height 21
paste input "UDMzPgk8kyyKcDxY5PLioFwI"
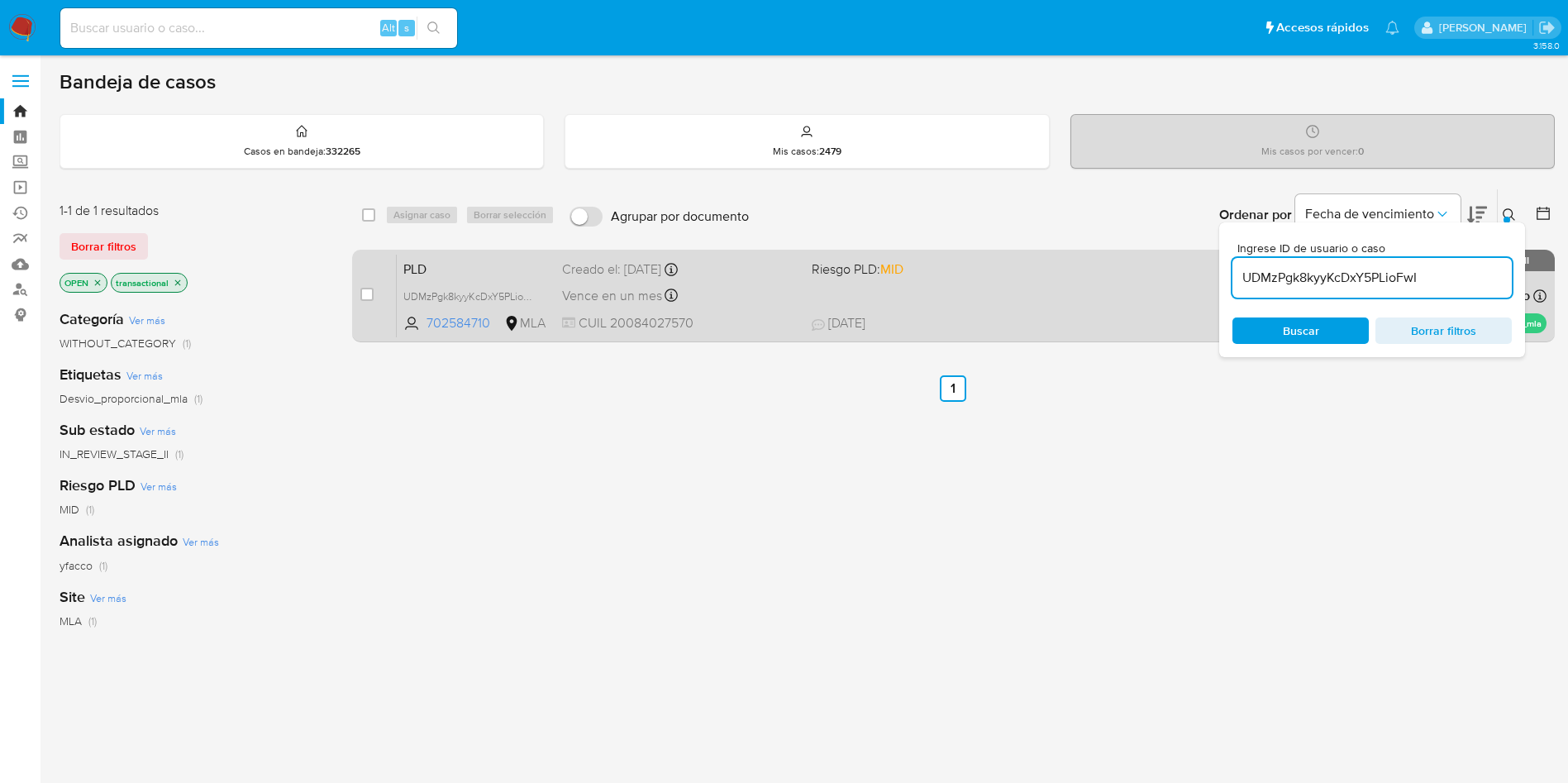
type input "UDMzPgk8kyyKcDxY5PLioFwI"
click at [374, 292] on div "case-item-checkbox No es posible asignar el caso" at bounding box center [378, 295] width 36 height 83
click at [369, 292] on input "checkbox" at bounding box center [366, 294] width 13 height 13
checkbox input "true"
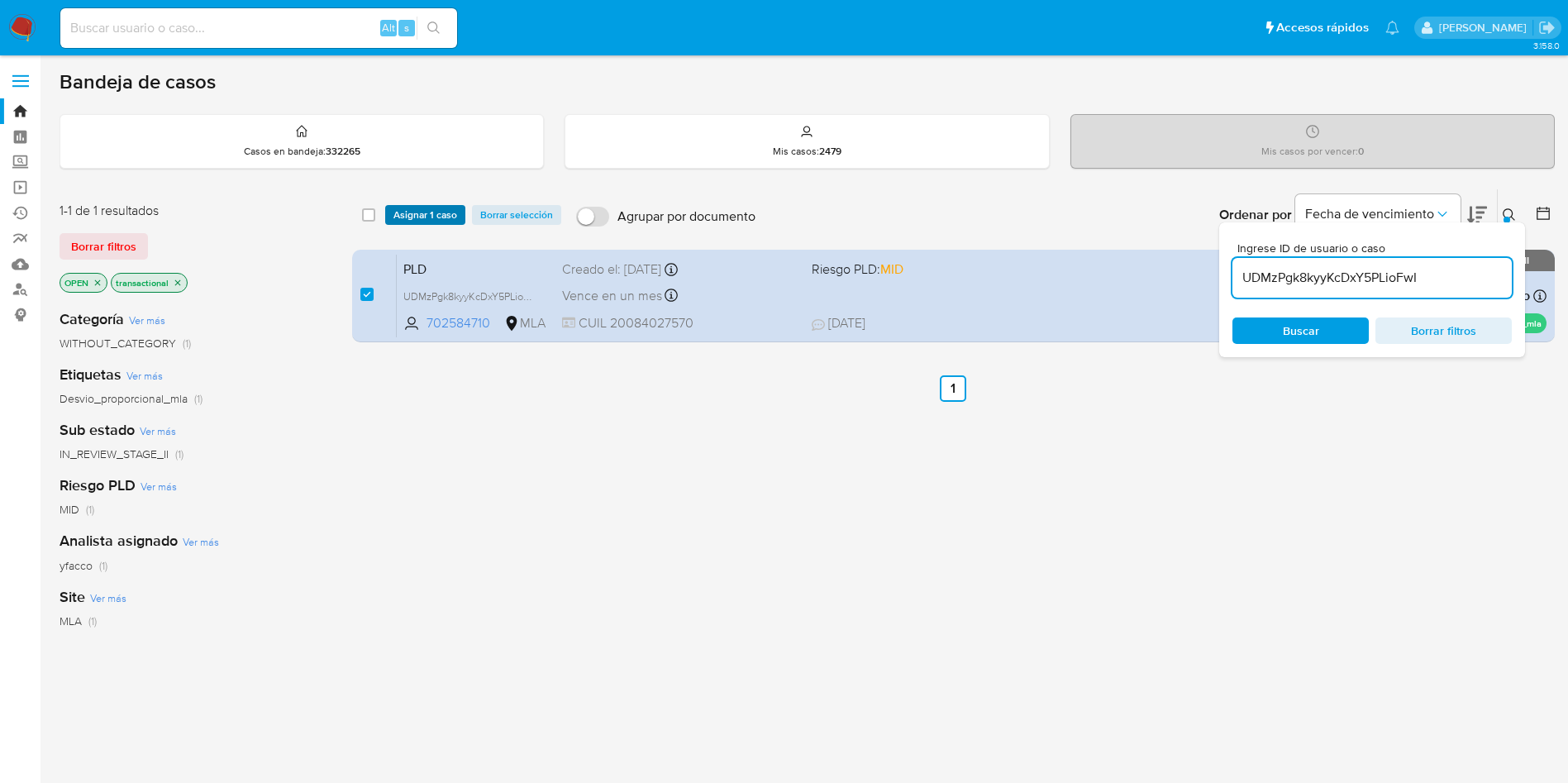
click at [418, 207] on span "Asignar 1 caso" at bounding box center [425, 214] width 63 height 16
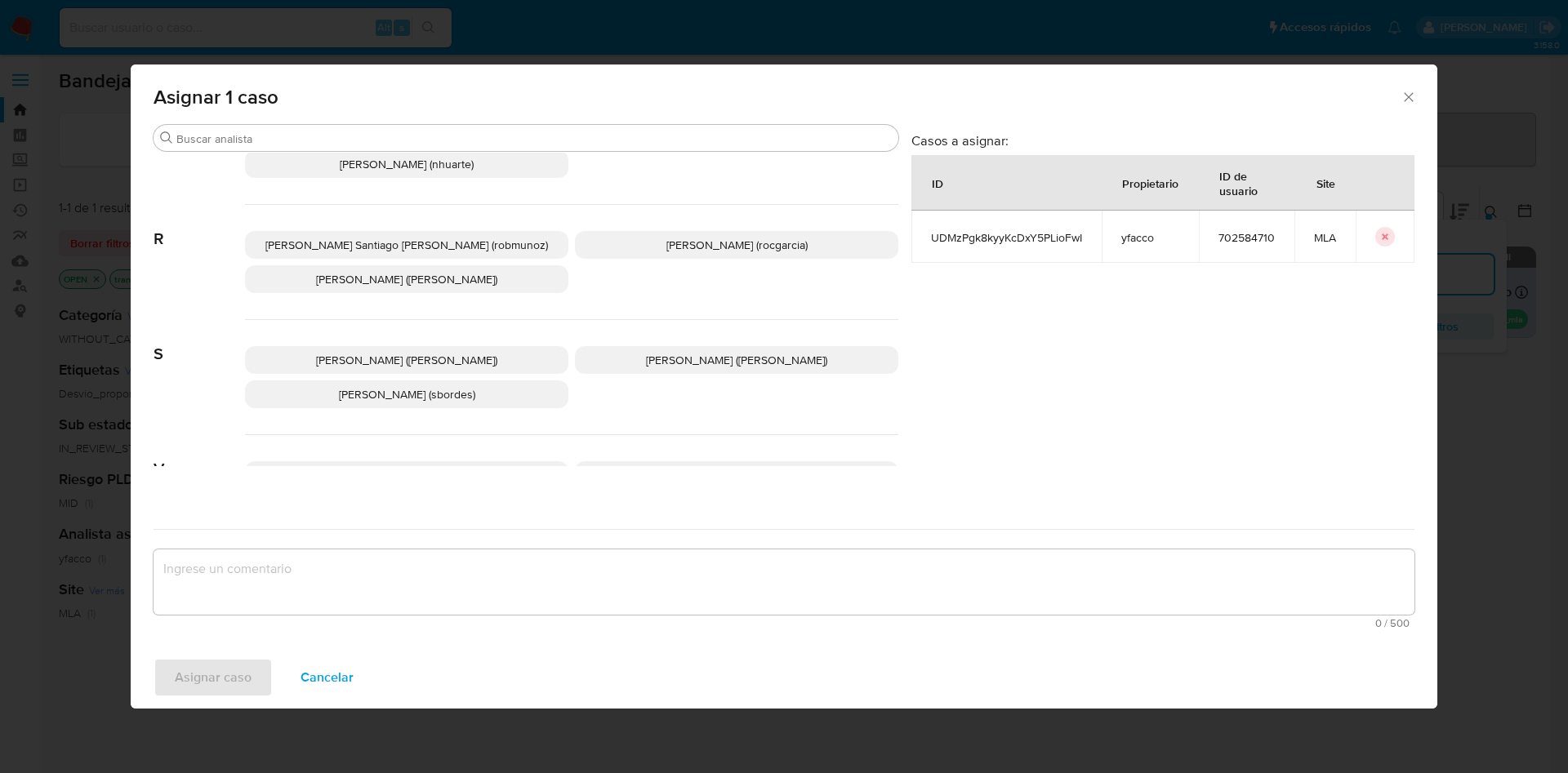
scroll to position [1447, 0]
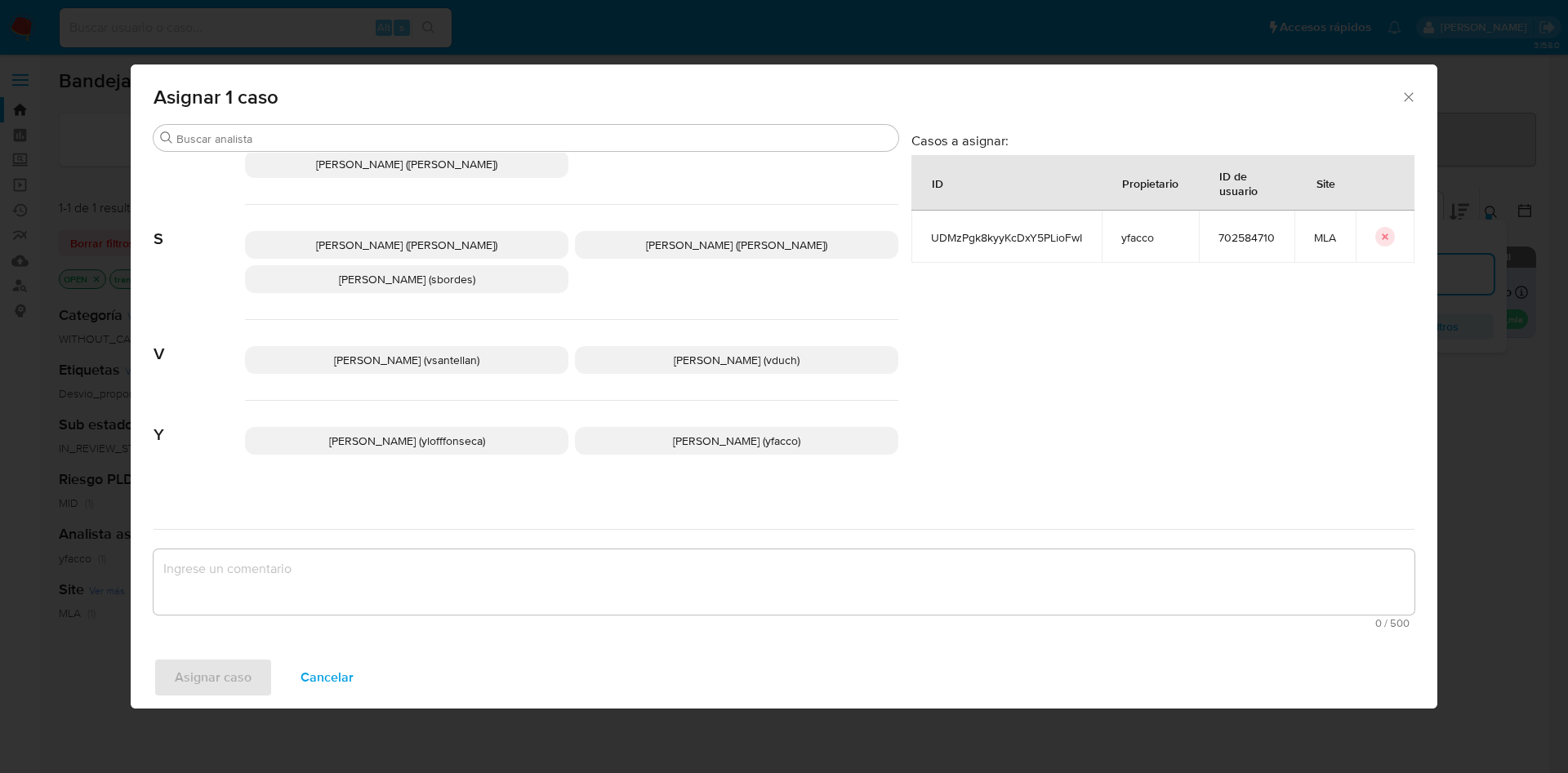
click at [692, 434] on p "Yesica Paola Facco (yfacco)" at bounding box center [737, 440] width 324 height 28
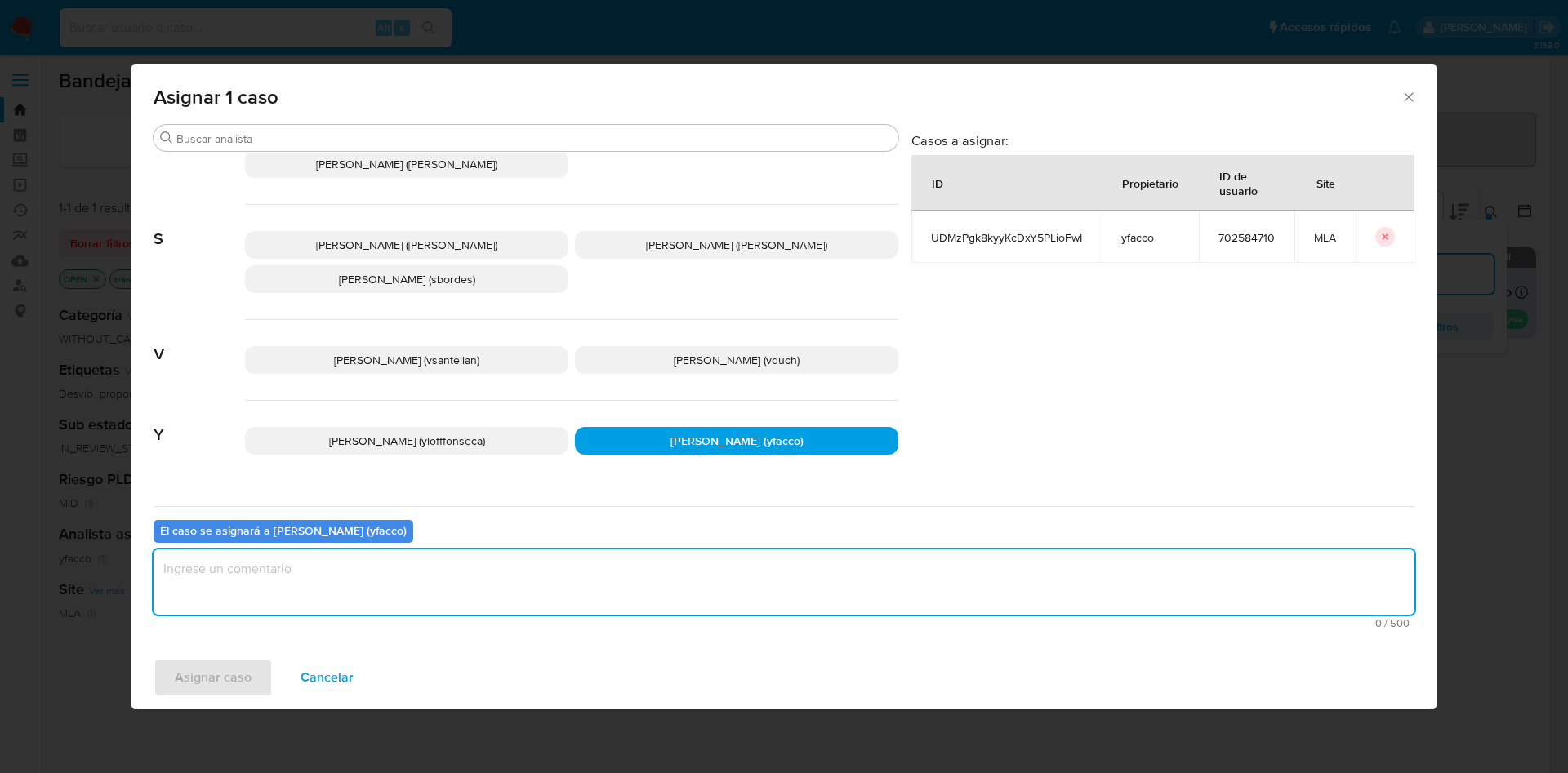
click at [541, 580] on textarea "assign-modal" at bounding box center [784, 582] width 1261 height 65
click at [219, 673] on span "Asignar caso" at bounding box center [213, 677] width 77 height 36
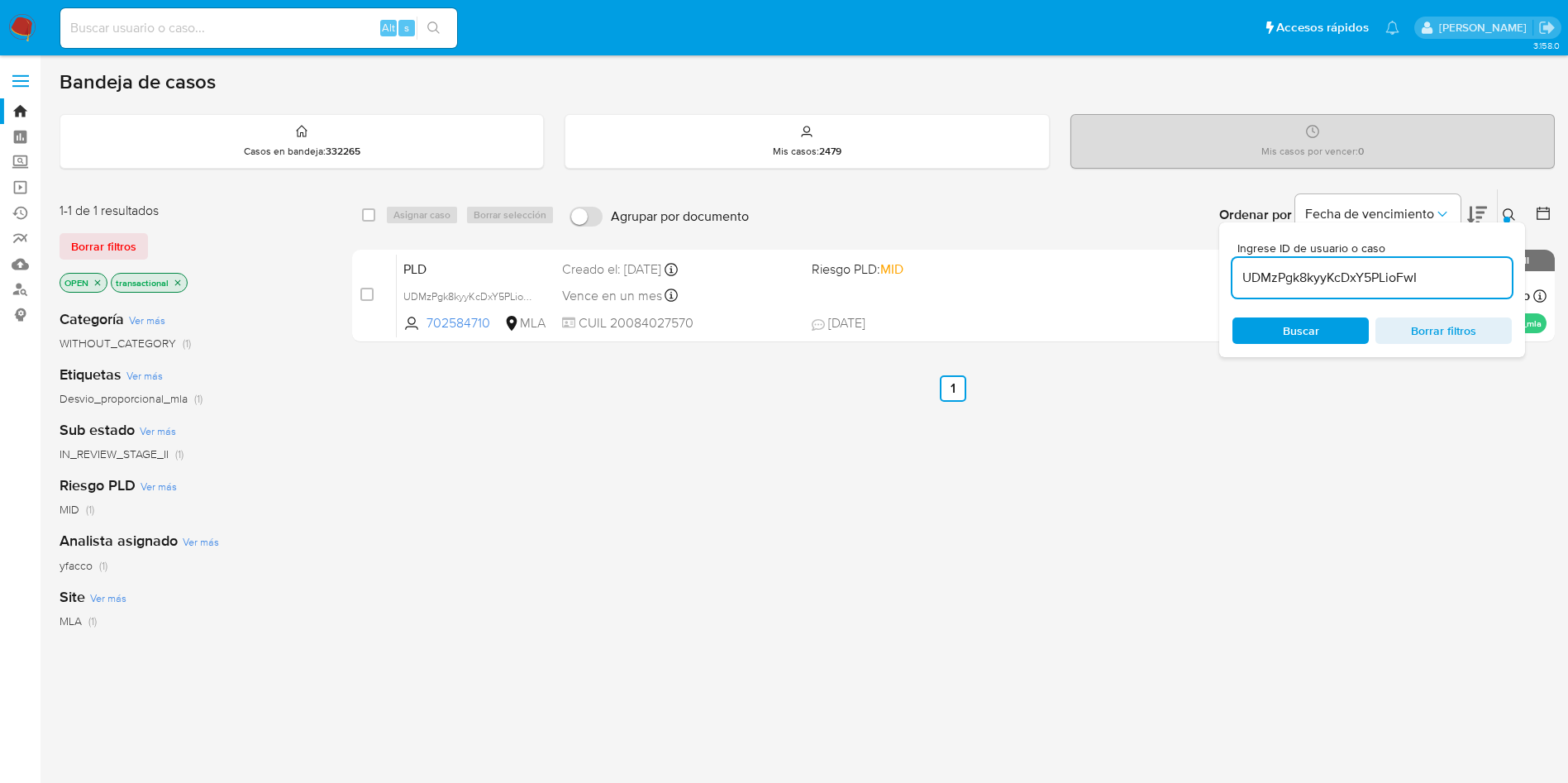
click at [1438, 286] on input "UDMzPgk8kyyKcDxY5PLioFwI" at bounding box center [1373, 277] width 279 height 21
click at [1456, 275] on input "UDMzPgk8kyyKcDxY5PLioFwI" at bounding box center [1373, 277] width 279 height 21
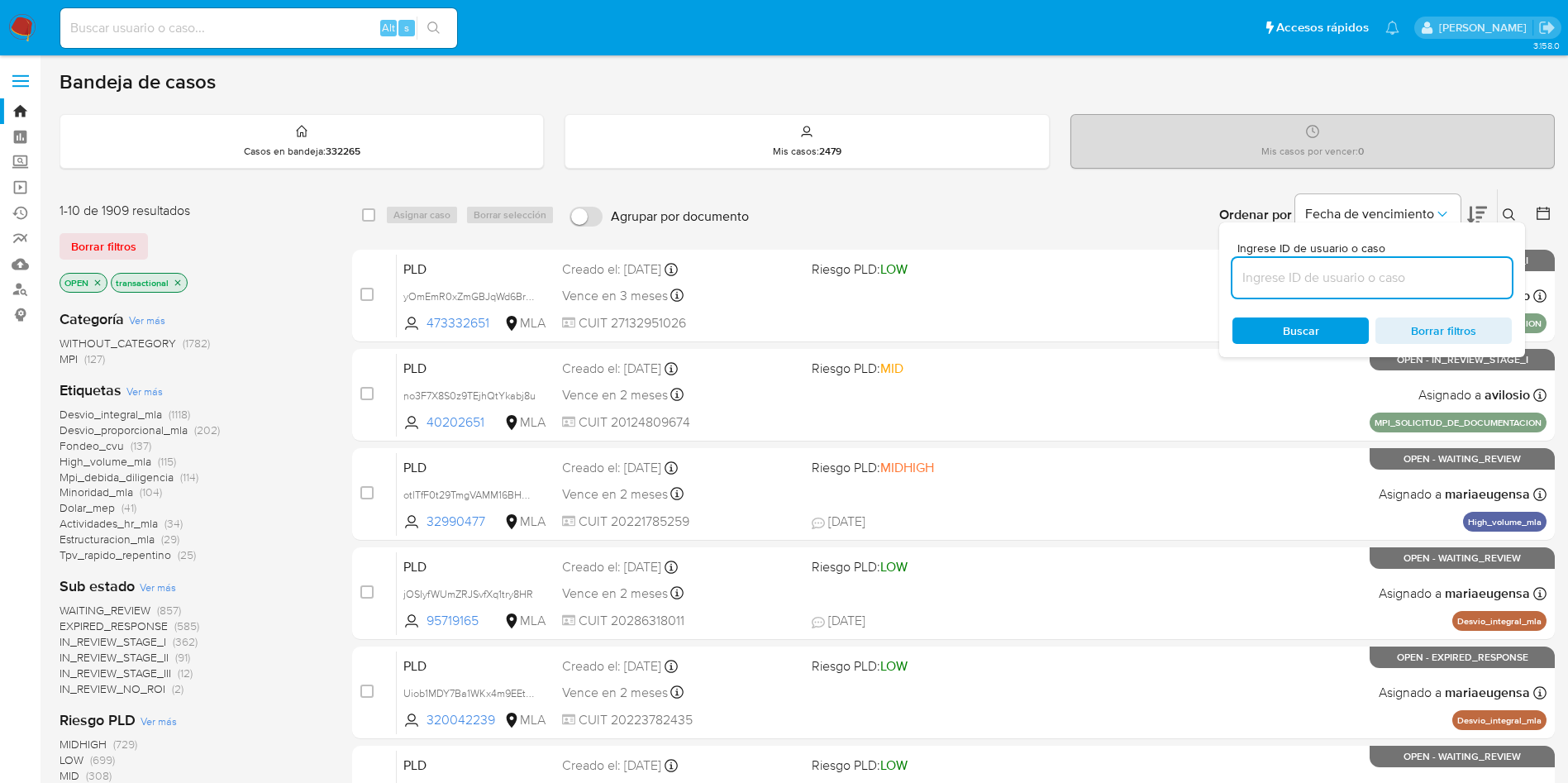
click at [1405, 284] on input at bounding box center [1373, 277] width 279 height 21
paste input "3rzyIO6EhXTDvKko6OzFERhb"
type input "3rzyIO6EhXTDvKko6OzFERhb"
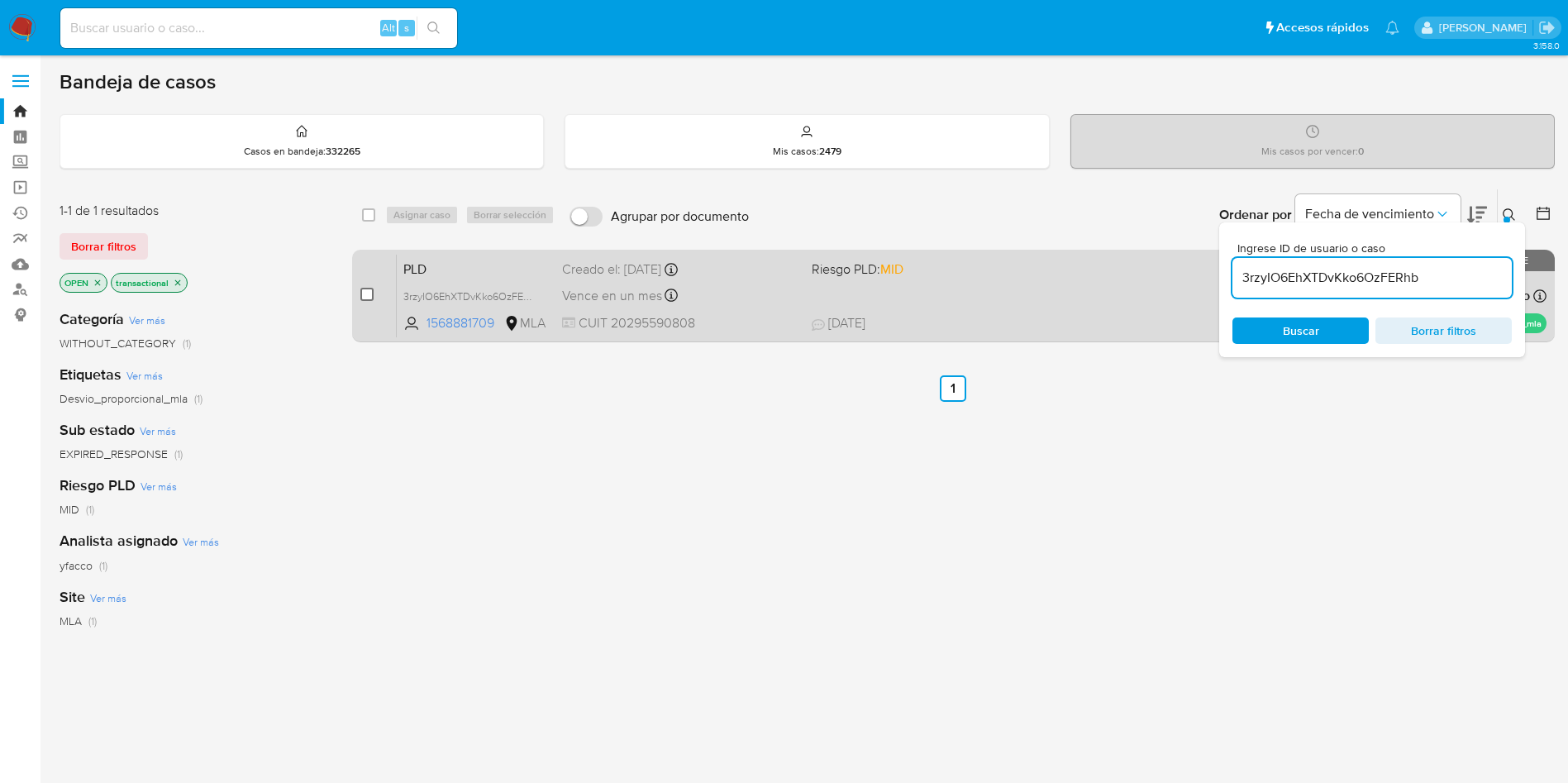
click at [361, 295] on input "checkbox" at bounding box center [366, 294] width 13 height 13
checkbox input "true"
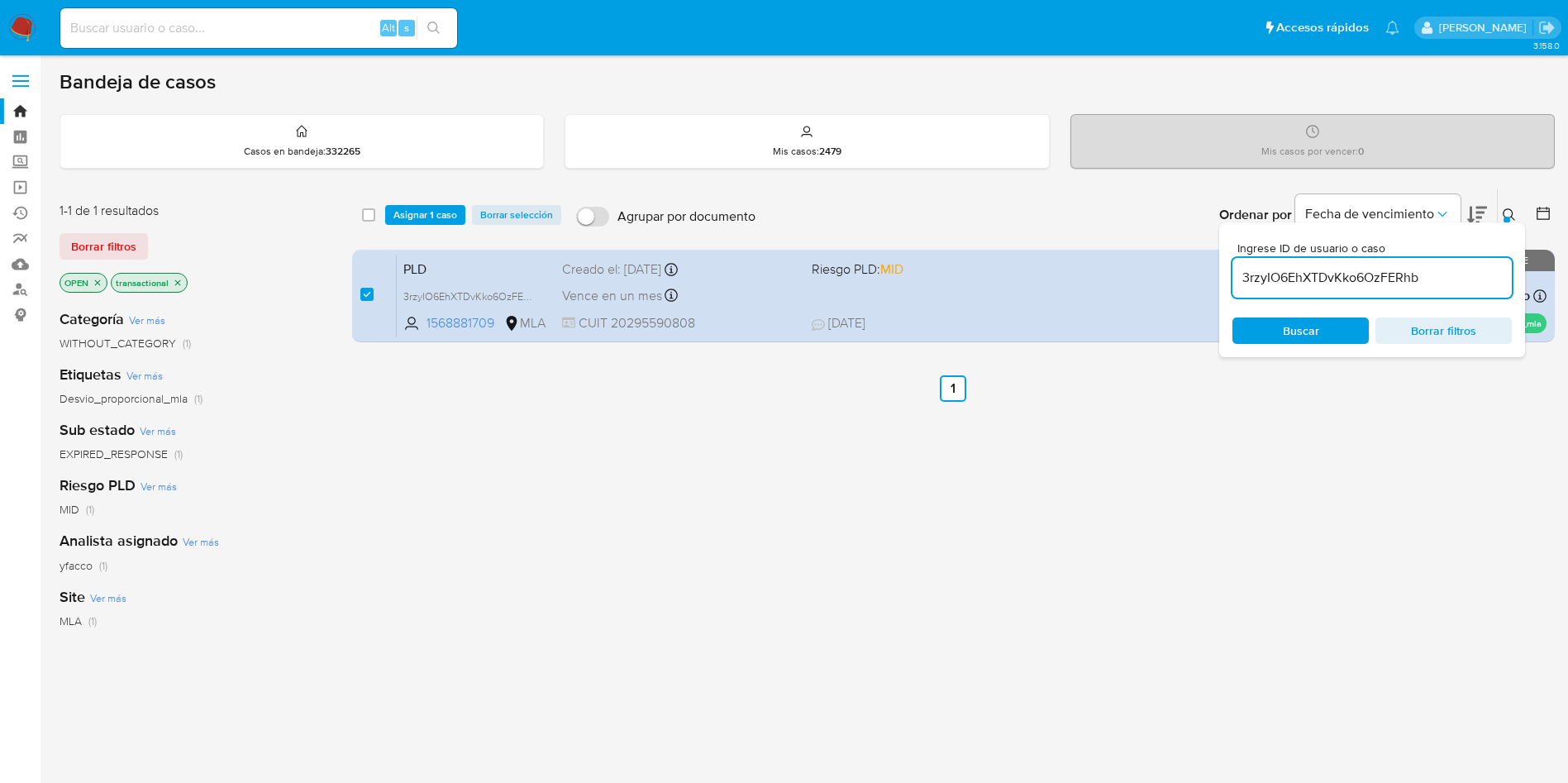
click at [453, 195] on div "select-all-cases-checkbox Asignar 1 caso Borrar selección Agrupar por documento…" at bounding box center [953, 215] width 1203 height 51
click at [409, 220] on span "Asignar 1 caso" at bounding box center [425, 214] width 63 height 16
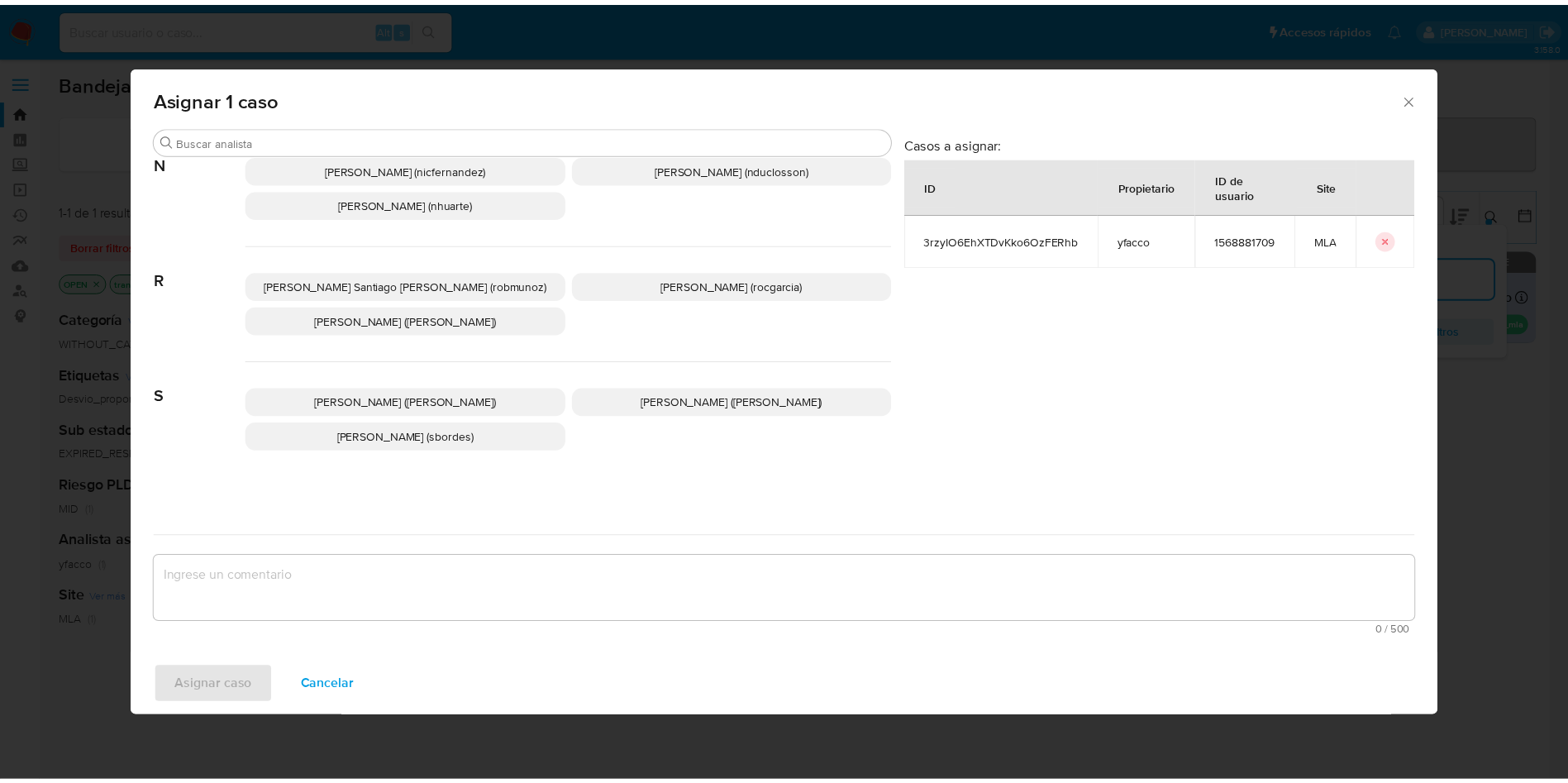
scroll to position [1466, 0]
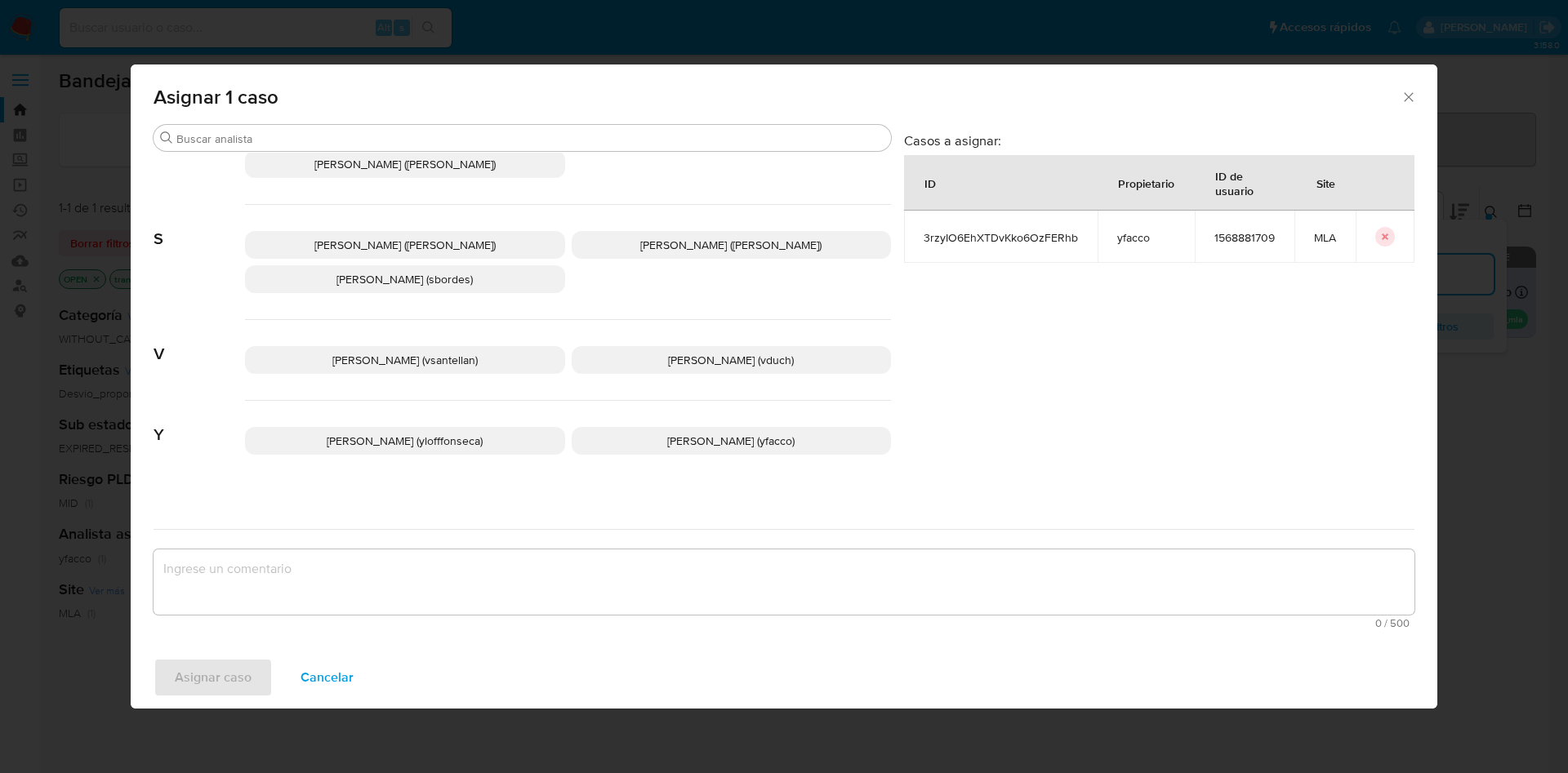
click at [674, 411] on div "Yanina Loff Fonseca (ylofffonseca) Yesica Paola Facco (yfacco)" at bounding box center [568, 440] width 646 height 80
click at [641, 432] on p "Yesica Paola Facco (yfacco)" at bounding box center [732, 440] width 320 height 28
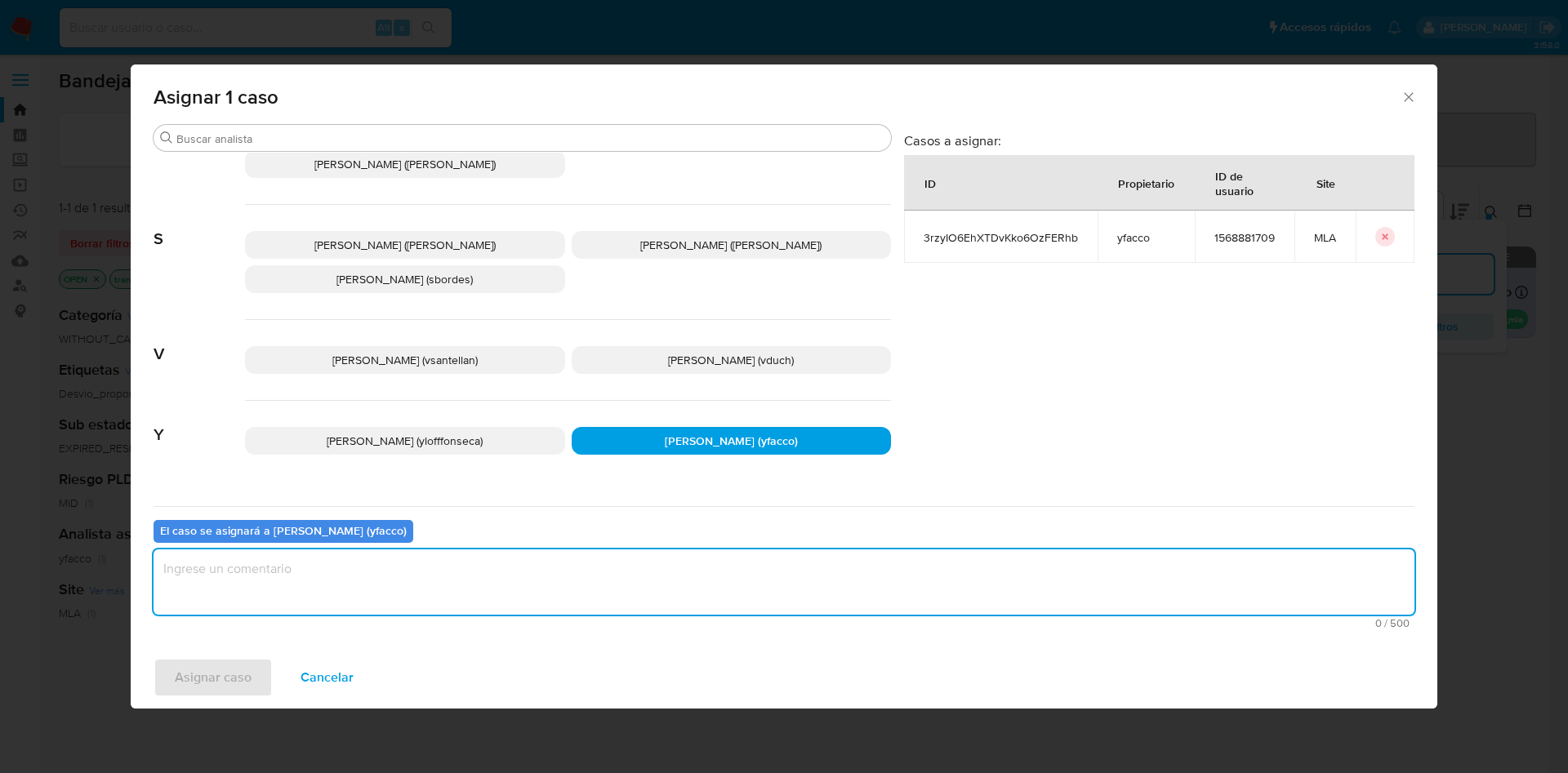
click at [500, 566] on textarea "assign-modal" at bounding box center [784, 582] width 1261 height 65
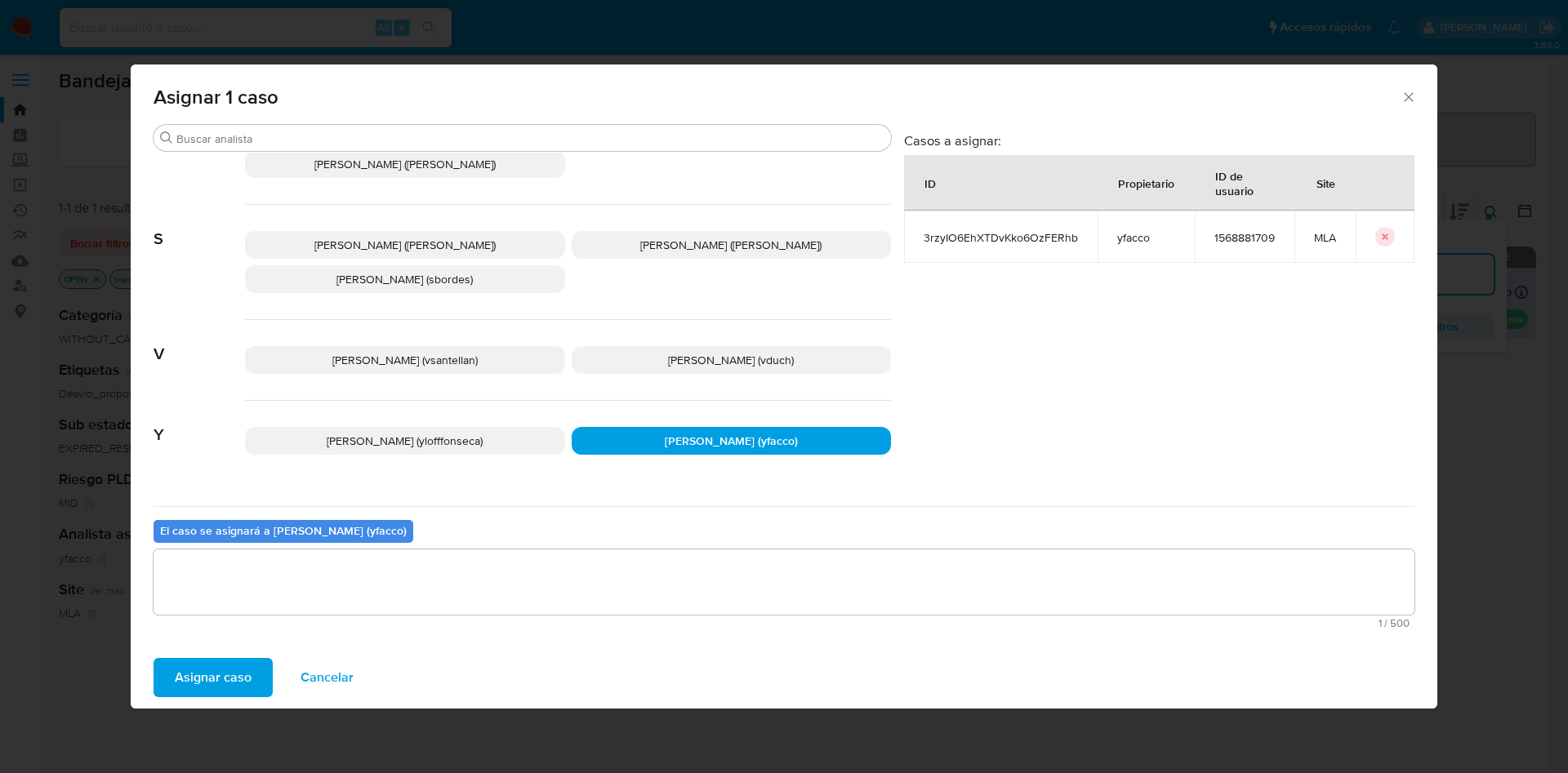
click at [213, 680] on span "Asignar caso" at bounding box center [213, 677] width 77 height 36
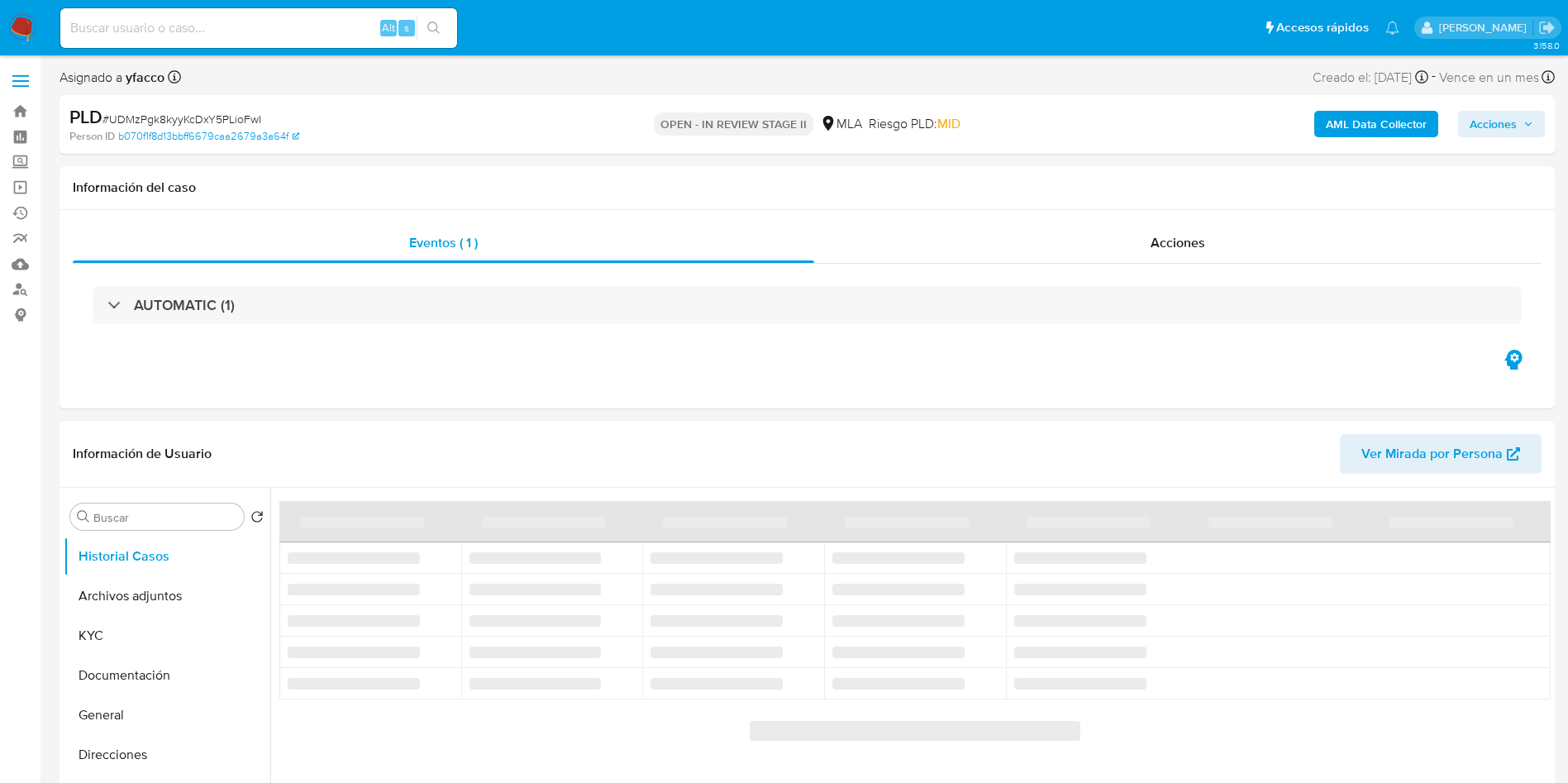
select select "10"
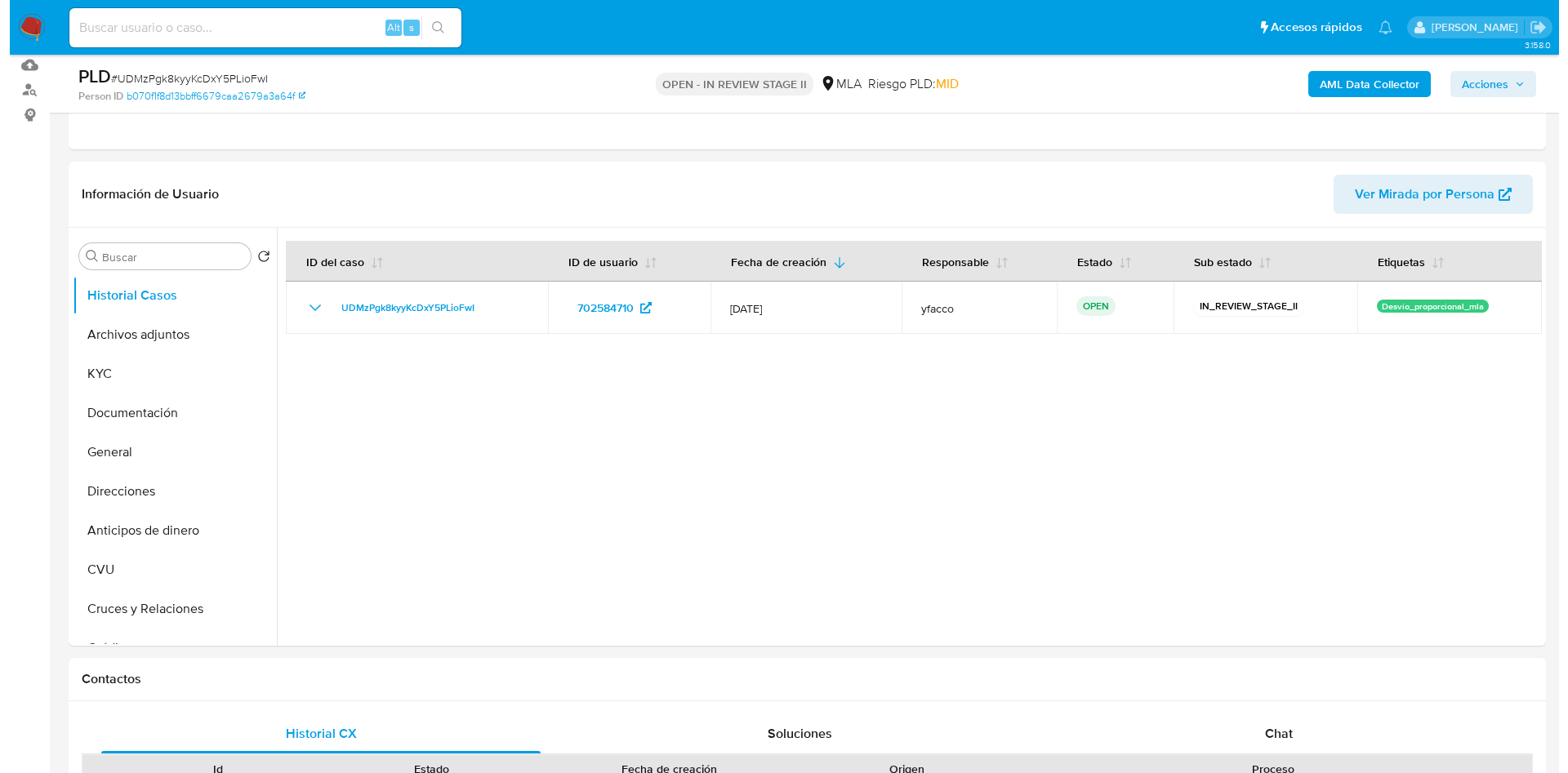
scroll to position [202, 0]
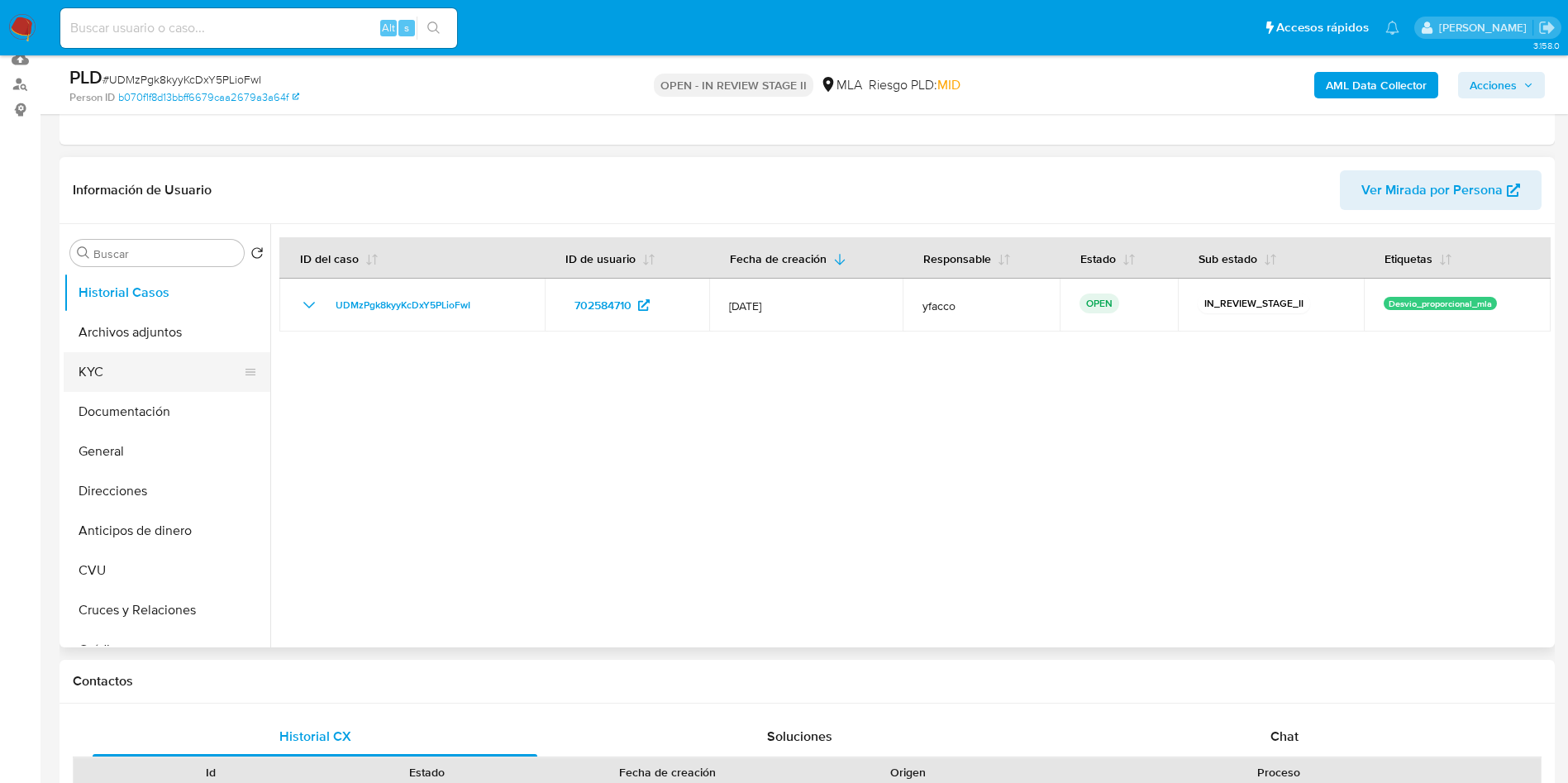
click at [170, 352] on button "KYC" at bounding box center [160, 372] width 194 height 39
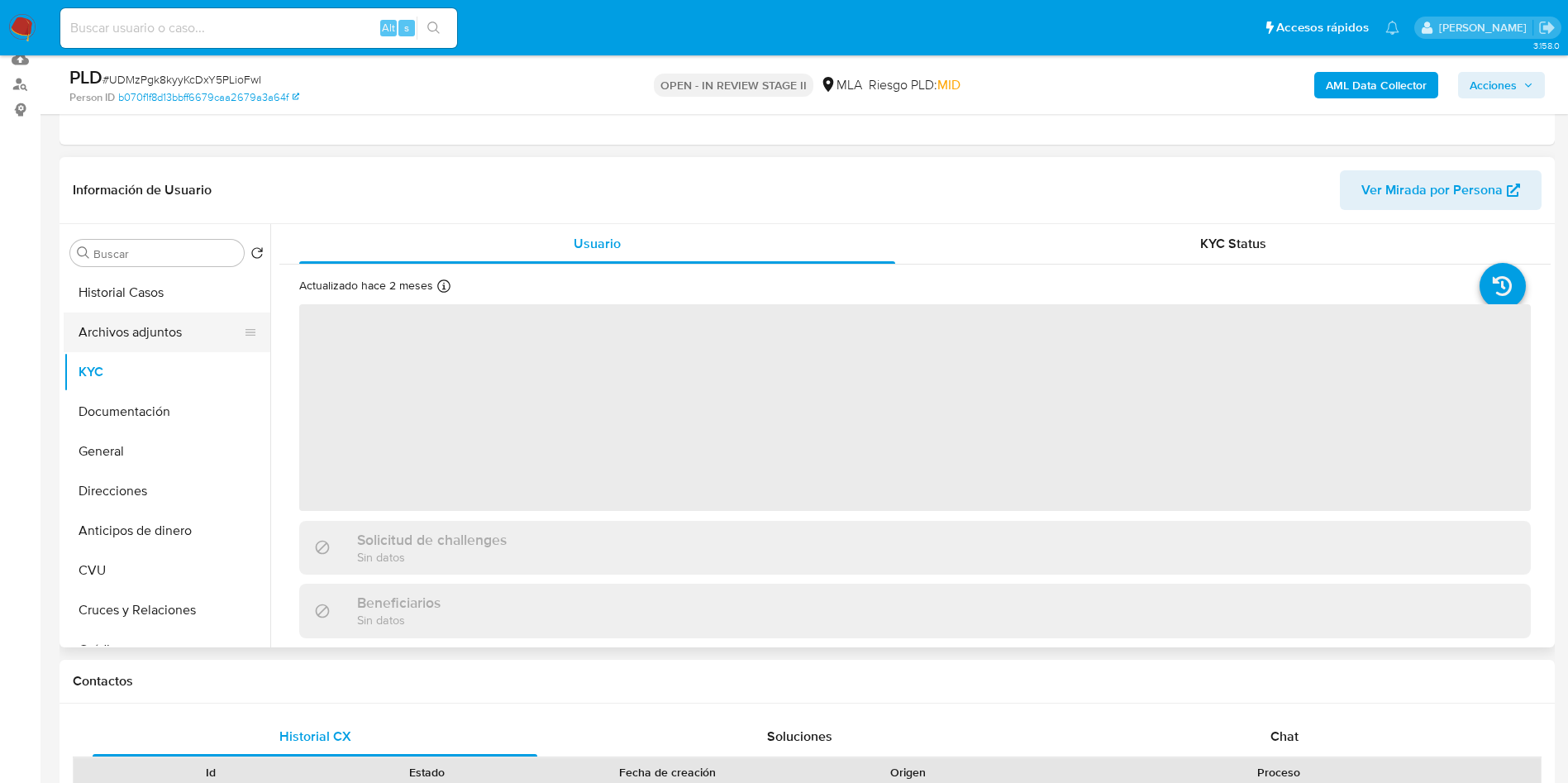
click at [166, 327] on button "Archivos adjuntos" at bounding box center [160, 332] width 194 height 39
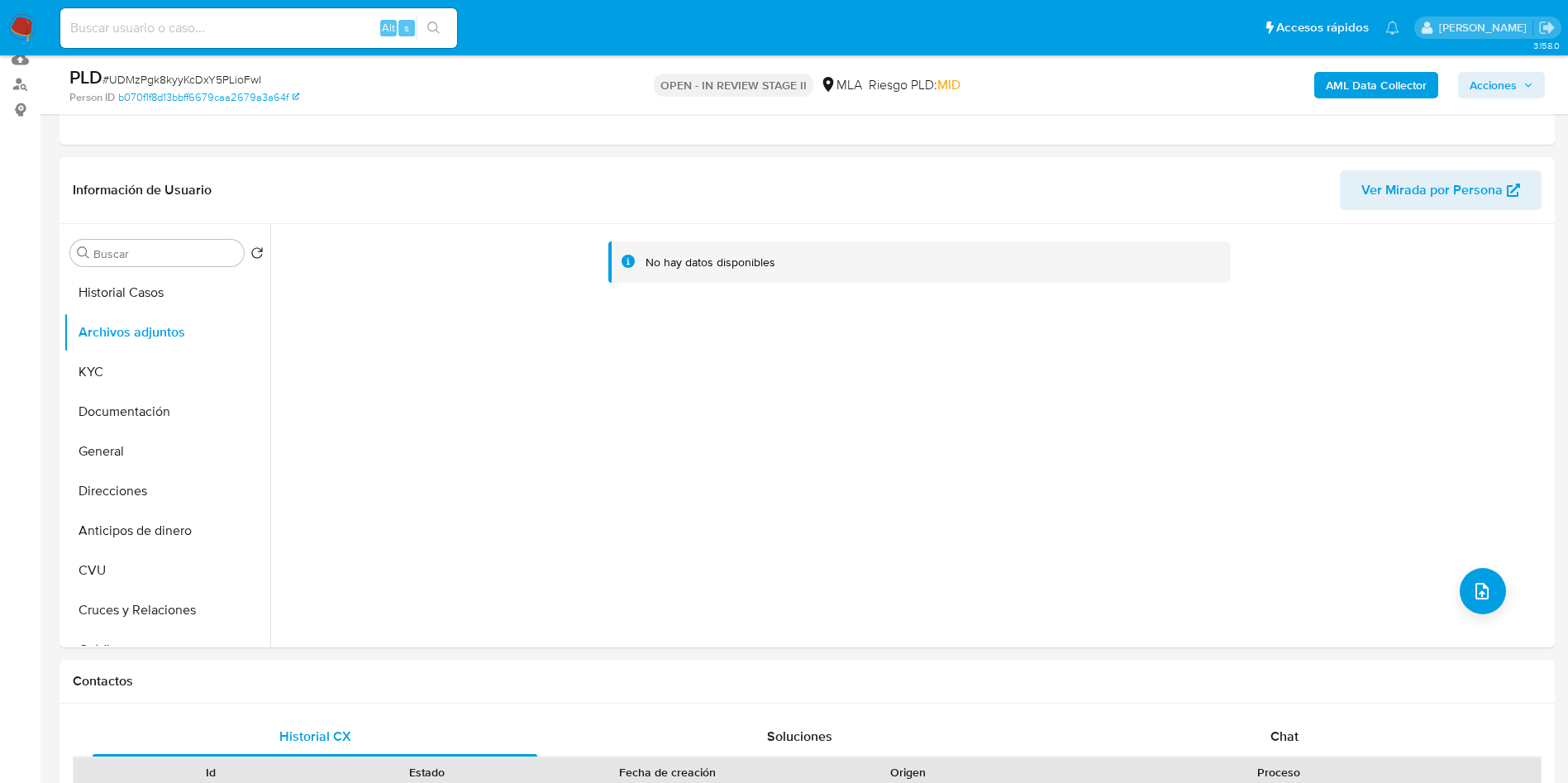
click at [1397, 86] on b "AML Data Collector" at bounding box center [1377, 85] width 101 height 27
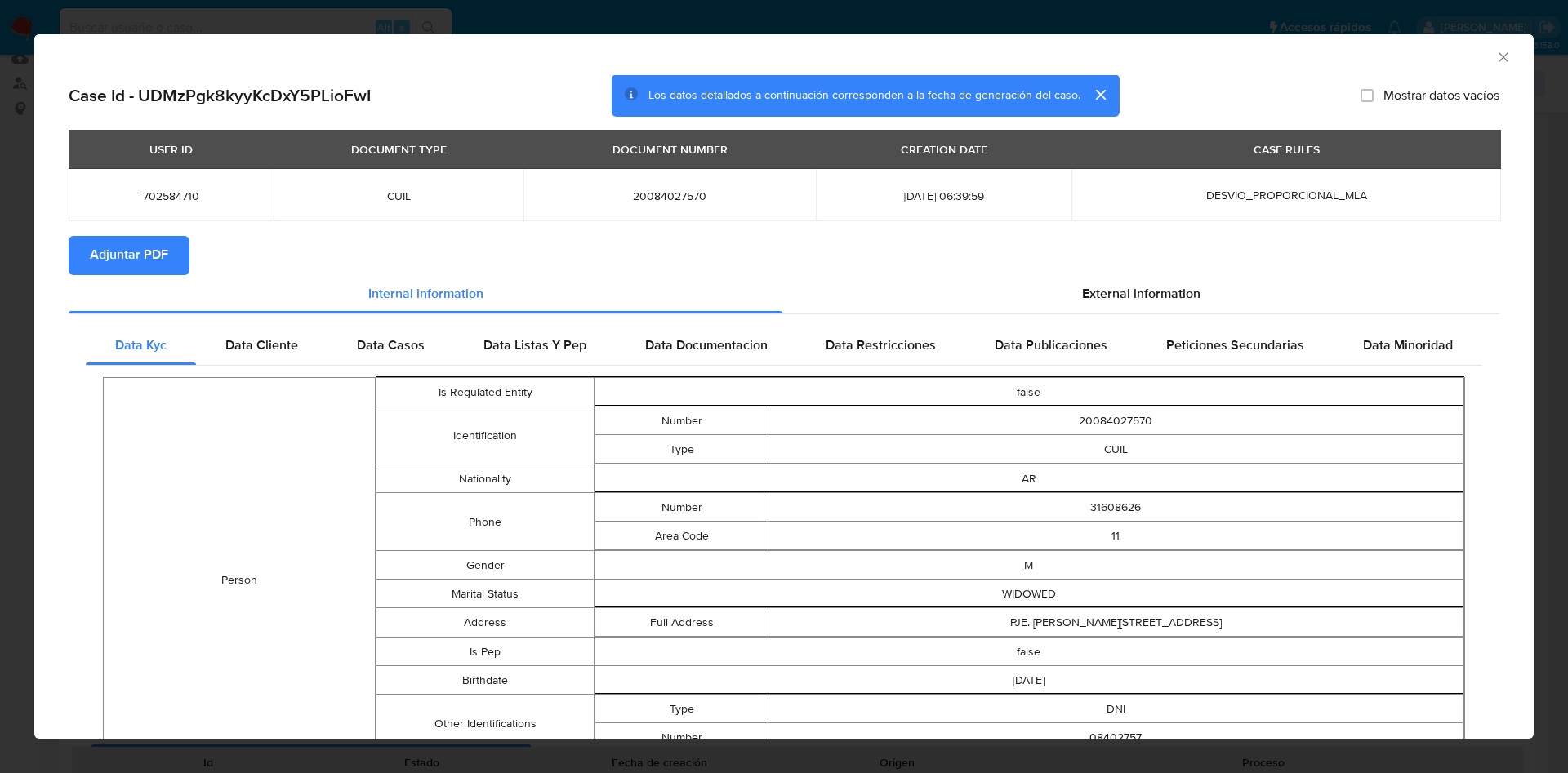
click at [162, 265] on span "Adjuntar PDF" at bounding box center [129, 256] width 79 height 36
click at [1495, 56] on icon "Cerrar ventana" at bounding box center [1503, 57] width 16 height 16
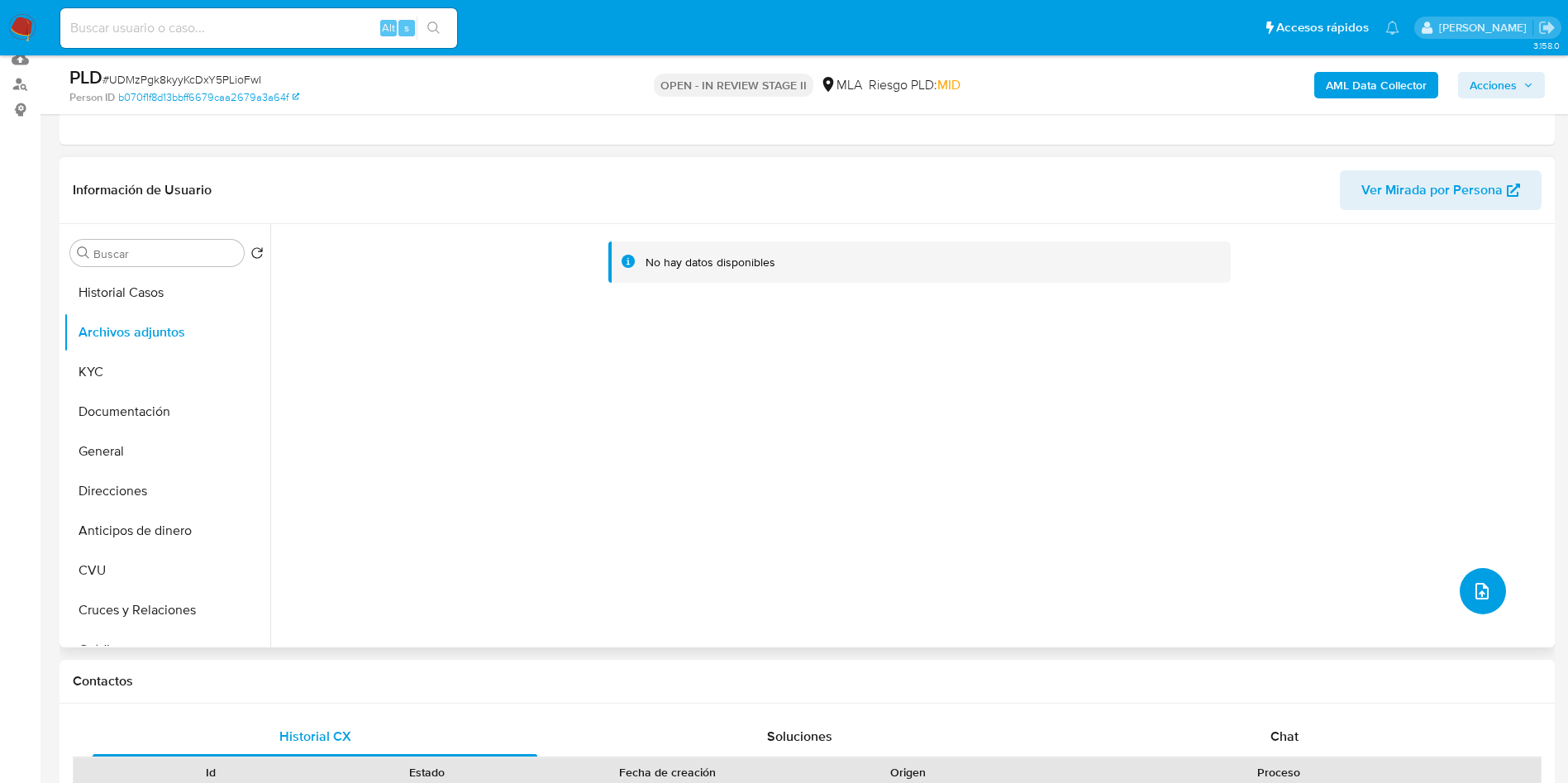
click at [1492, 586] on button "upload-file" at bounding box center [1483, 591] width 46 height 46
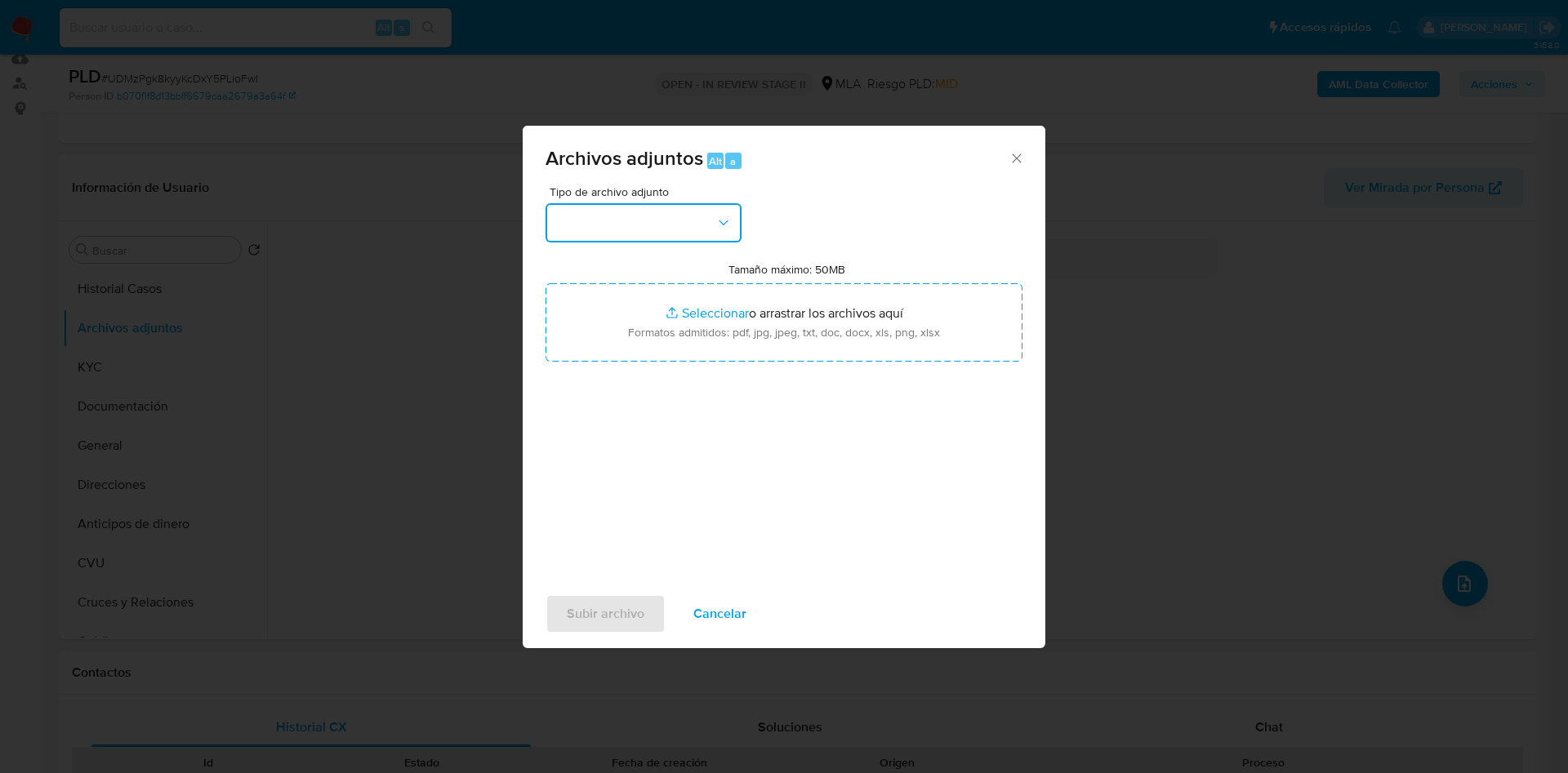
click at [665, 229] on button "button" at bounding box center [643, 223] width 196 height 39
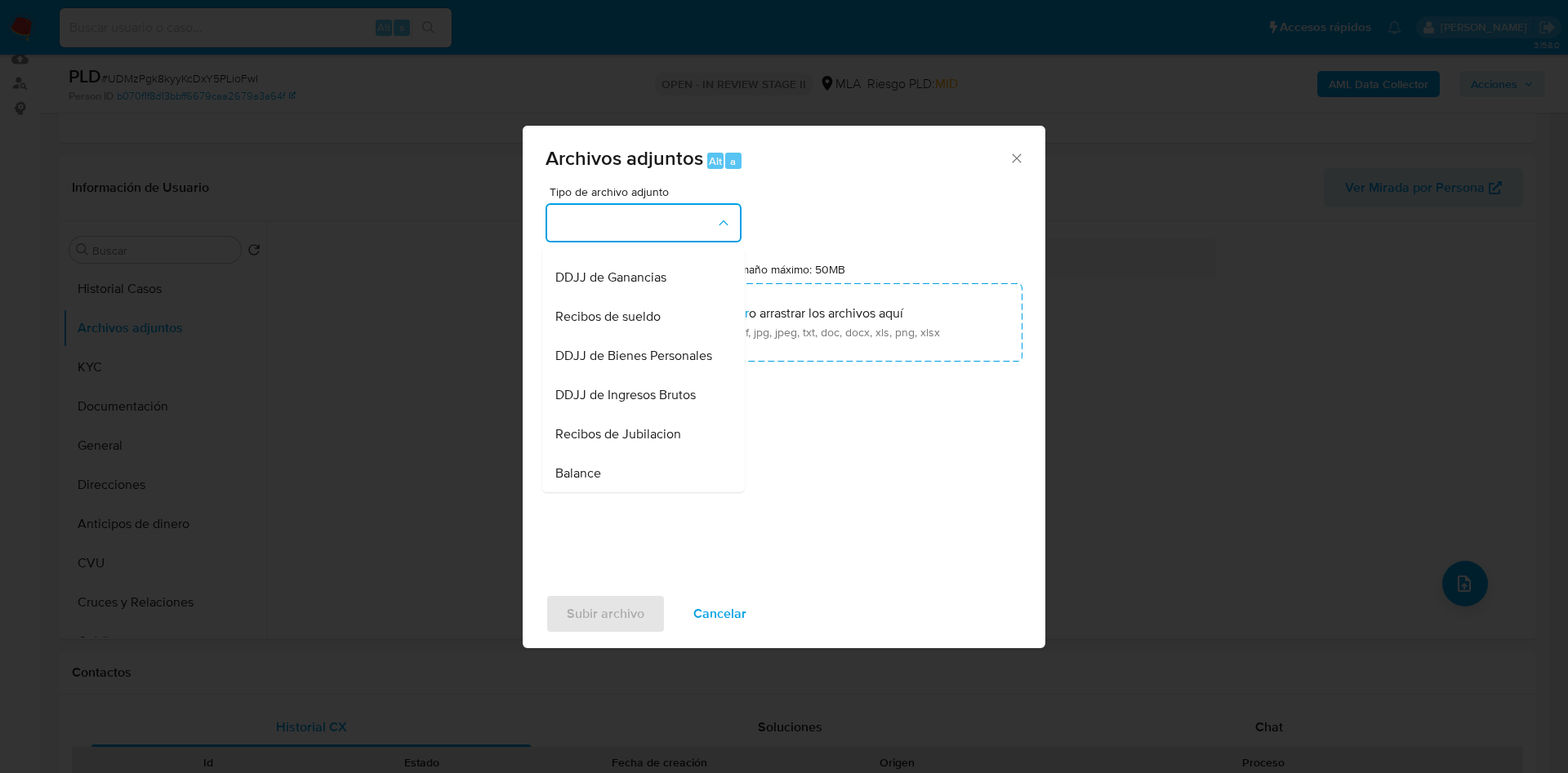
scroll to position [343, 0]
click at [665, 257] on div "OTROS" at bounding box center [639, 237] width 167 height 39
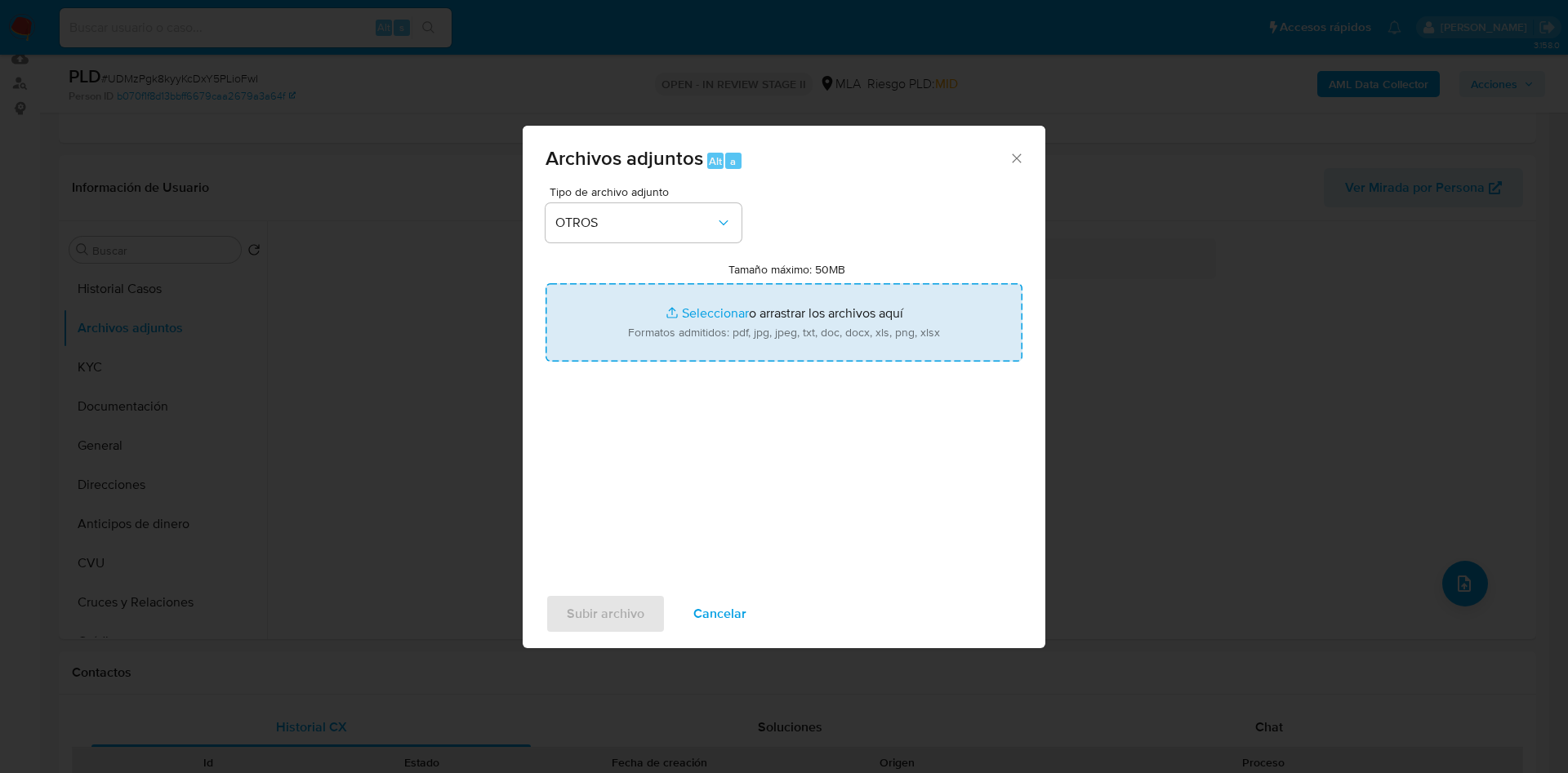
click at [688, 308] on input "Tamaño máximo: 50MB Seleccionar archivos" at bounding box center [784, 323] width 477 height 79
type input "C:\fakepath\Movimientos 702584710.xlsx"
click at [700, 314] on input "Tamaño máximo: 50MB Seleccionar archivos" at bounding box center [784, 323] width 477 height 79
type input "C:\fakepath\Caselog UDMzPgk8kyyKcDxY5PLioFwI_2025_07_18_15_30_32.docx"
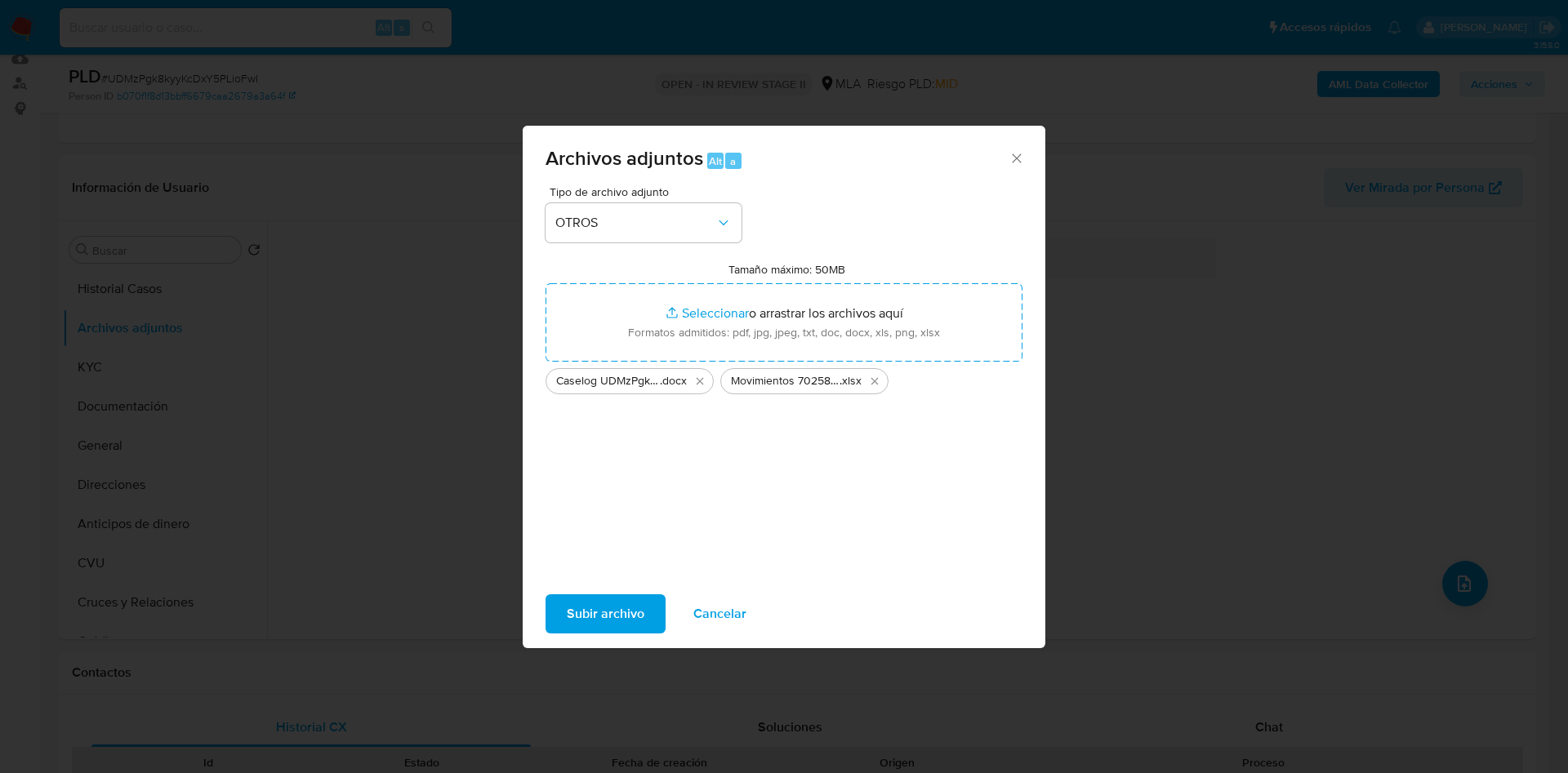
click at [588, 629] on span "Subir archivo" at bounding box center [606, 614] width 78 height 36
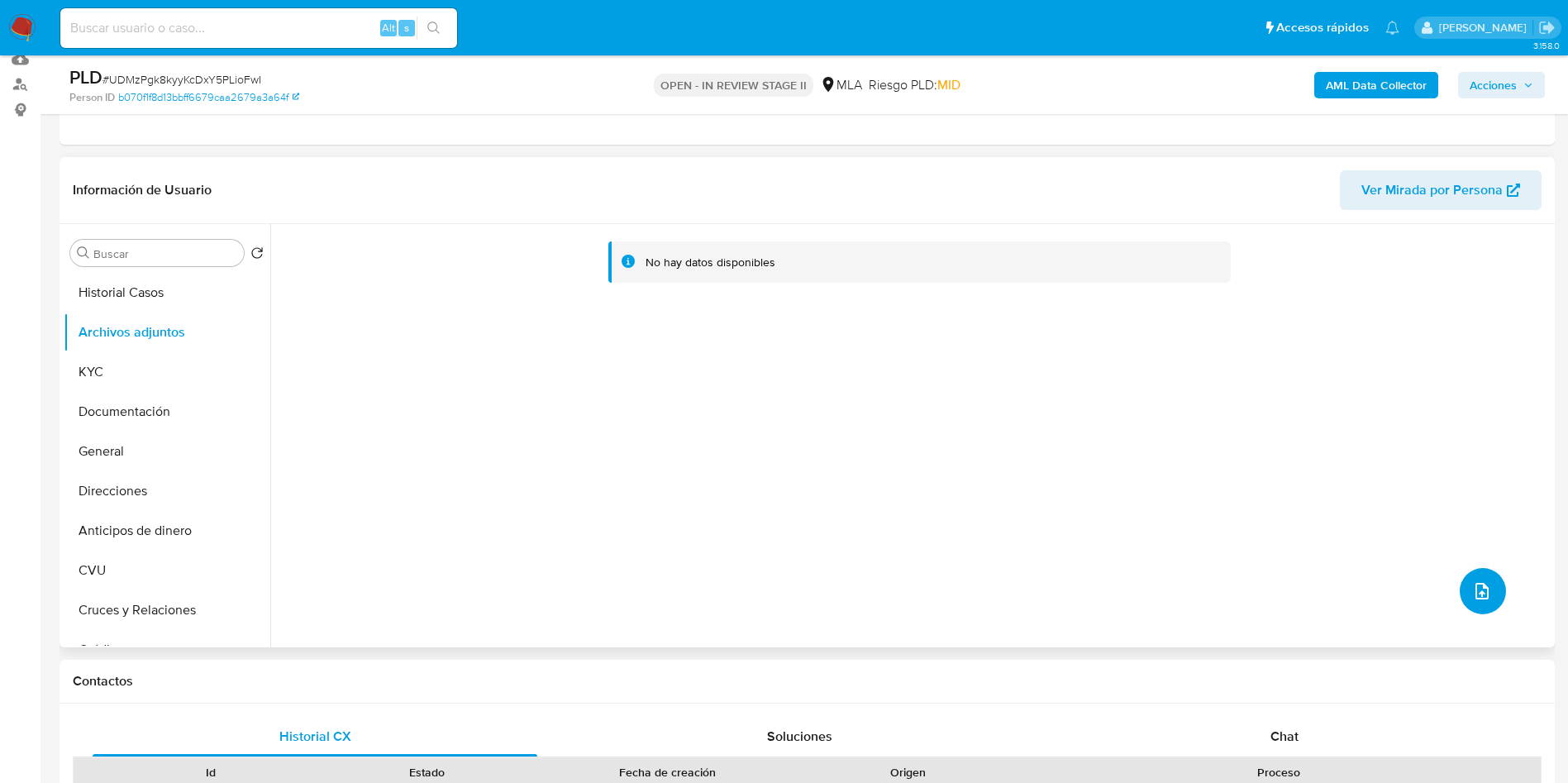
click at [1492, 600] on button "upload-file" at bounding box center [1483, 591] width 46 height 46
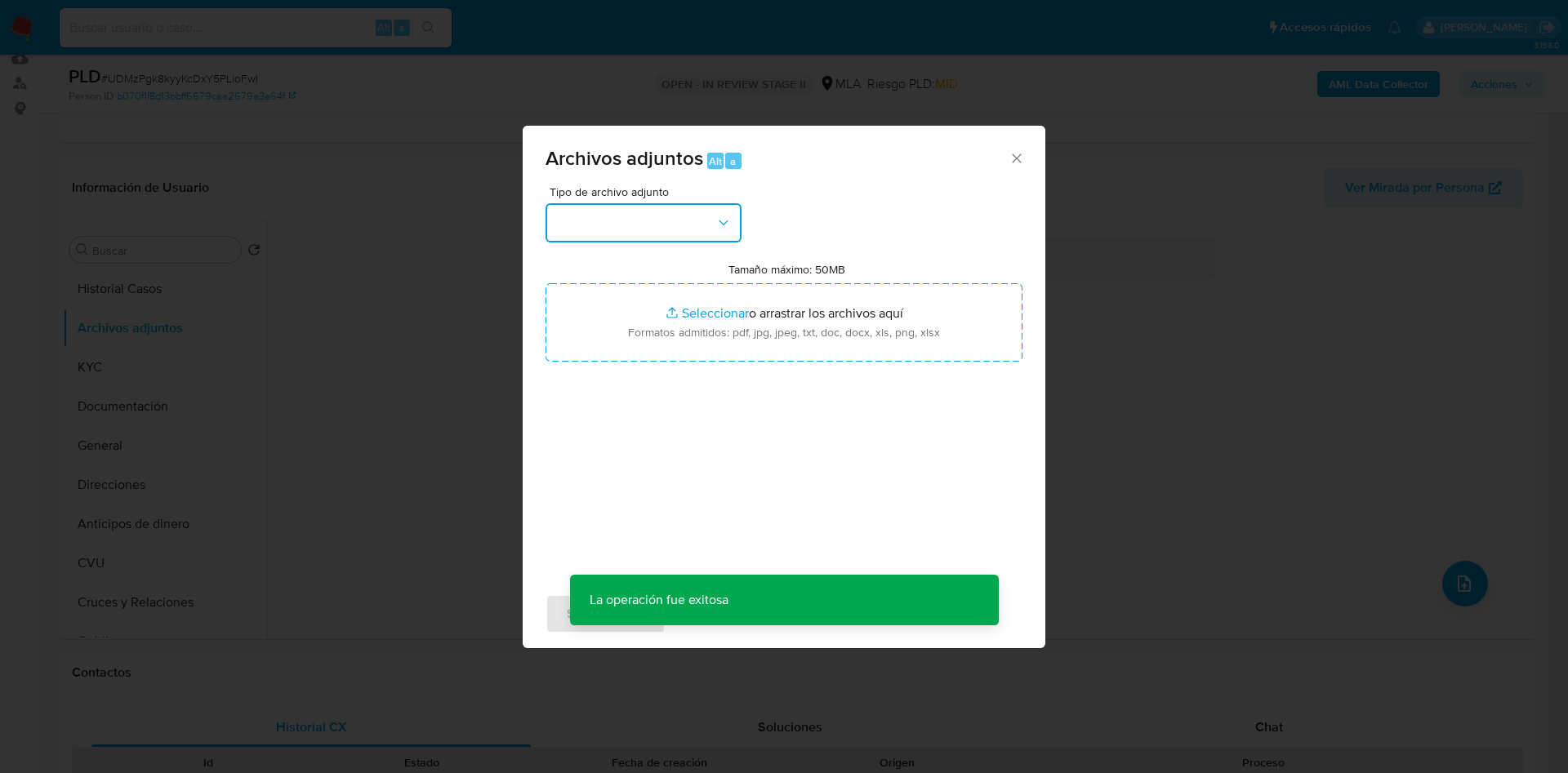
click at [679, 208] on button "button" at bounding box center [643, 223] width 196 height 39
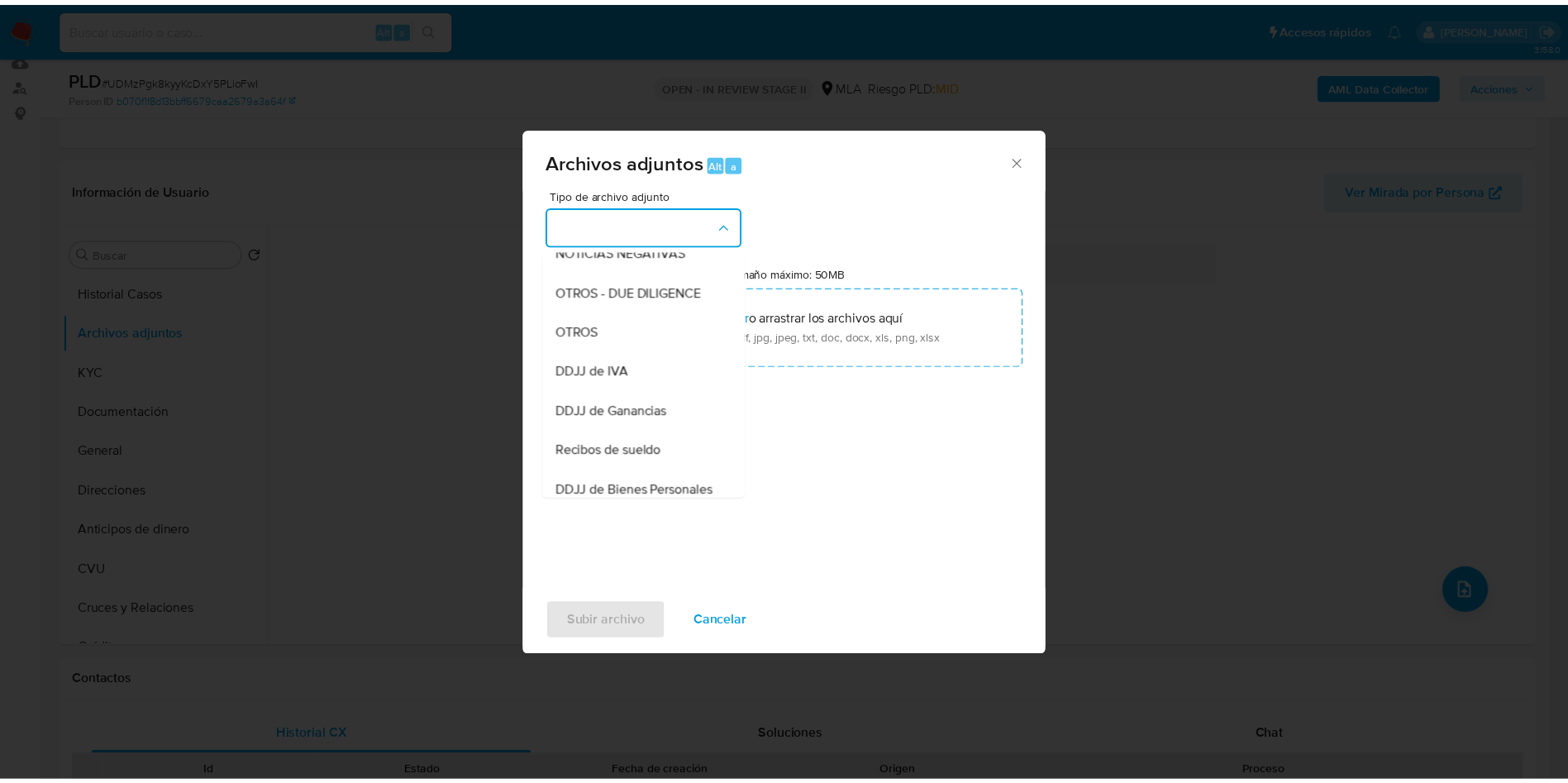
scroll to position [268, 0]
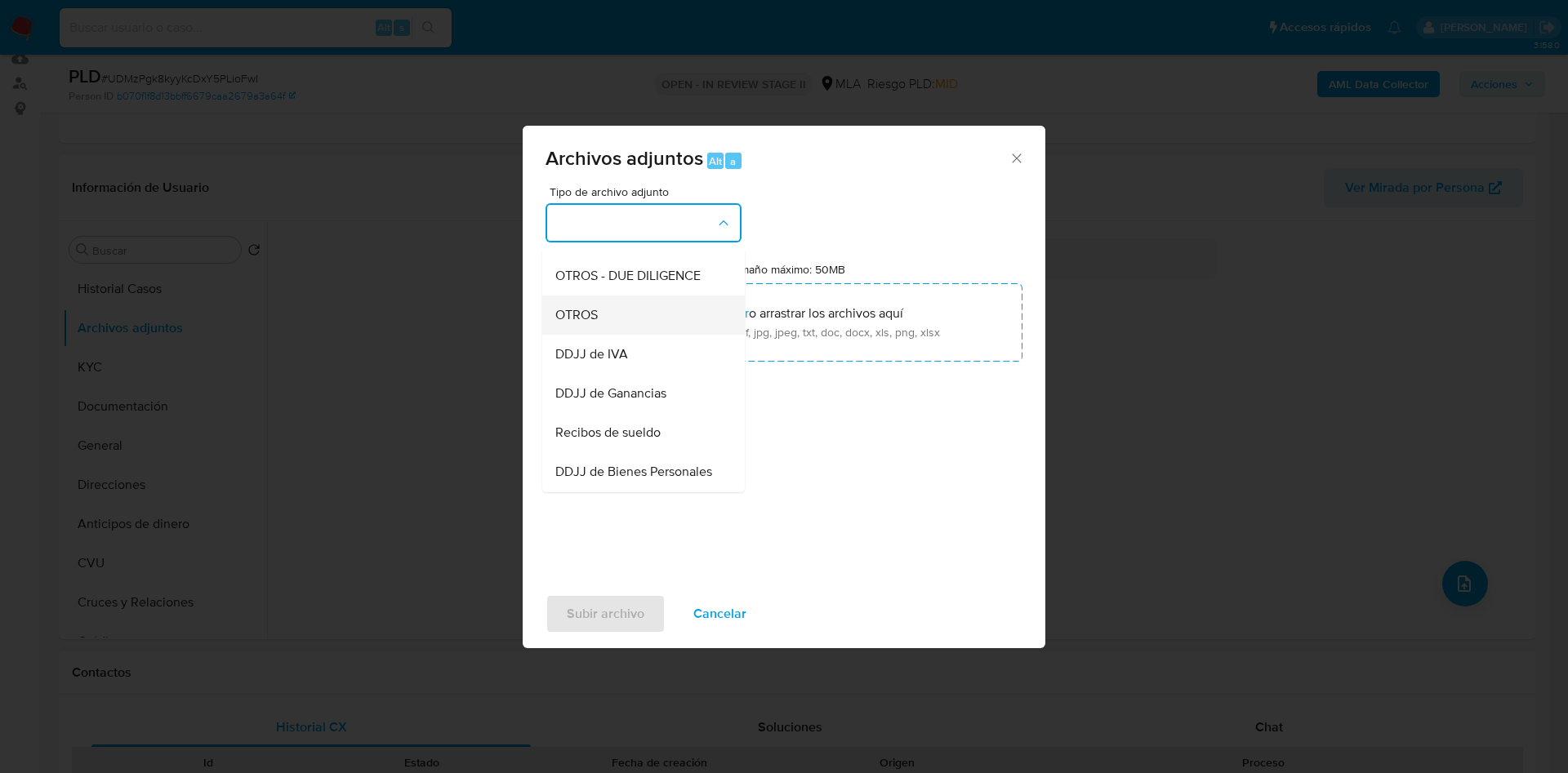
click at [623, 323] on div "OTROS" at bounding box center [639, 315] width 167 height 39
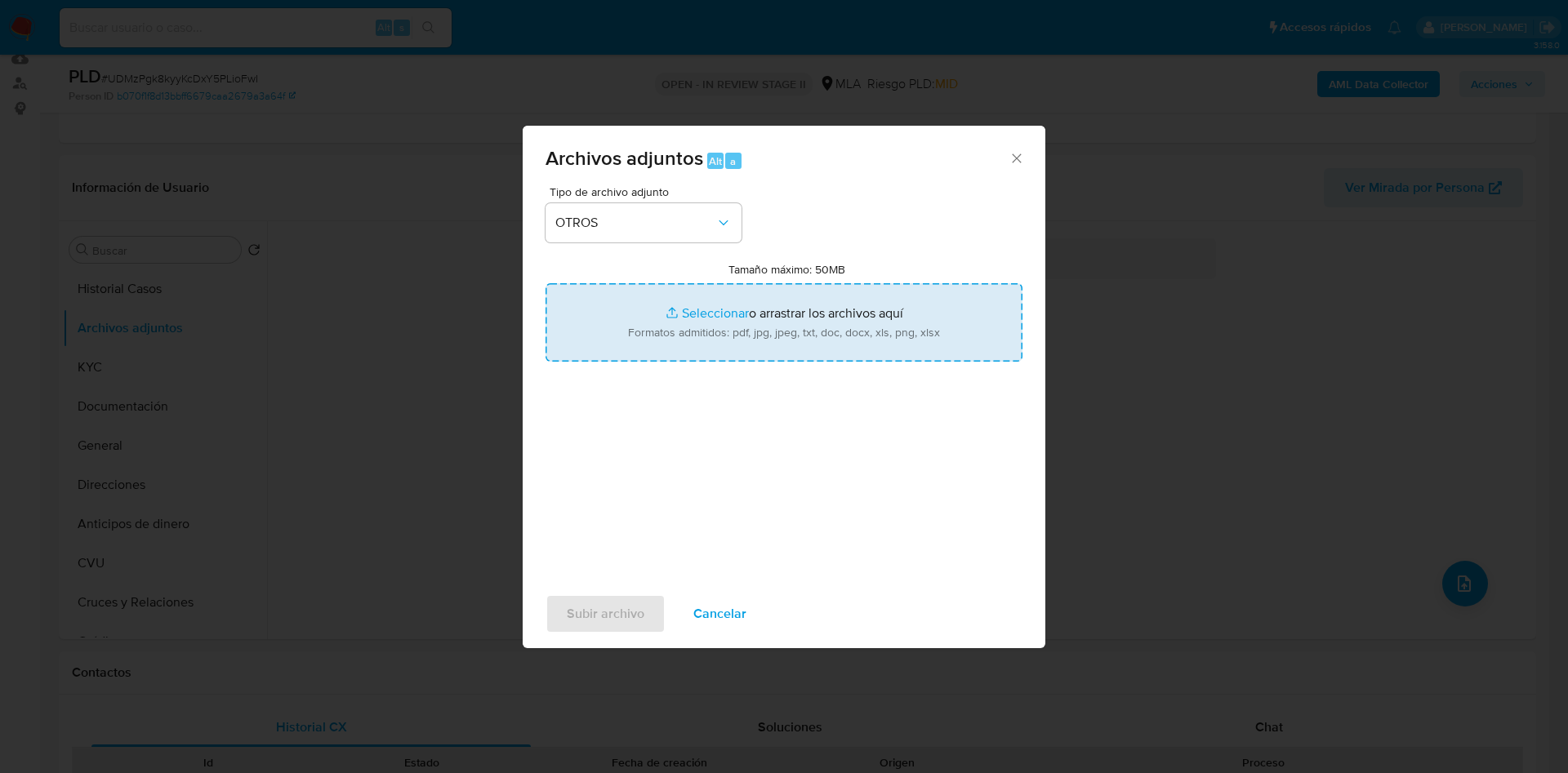
click at [691, 312] on input "Tamaño máximo: 50MB Seleccionar archivos" at bounding box center [784, 323] width 477 height 79
type input "C:\fakepath\José Alfredo Kierkegaard.pdf"
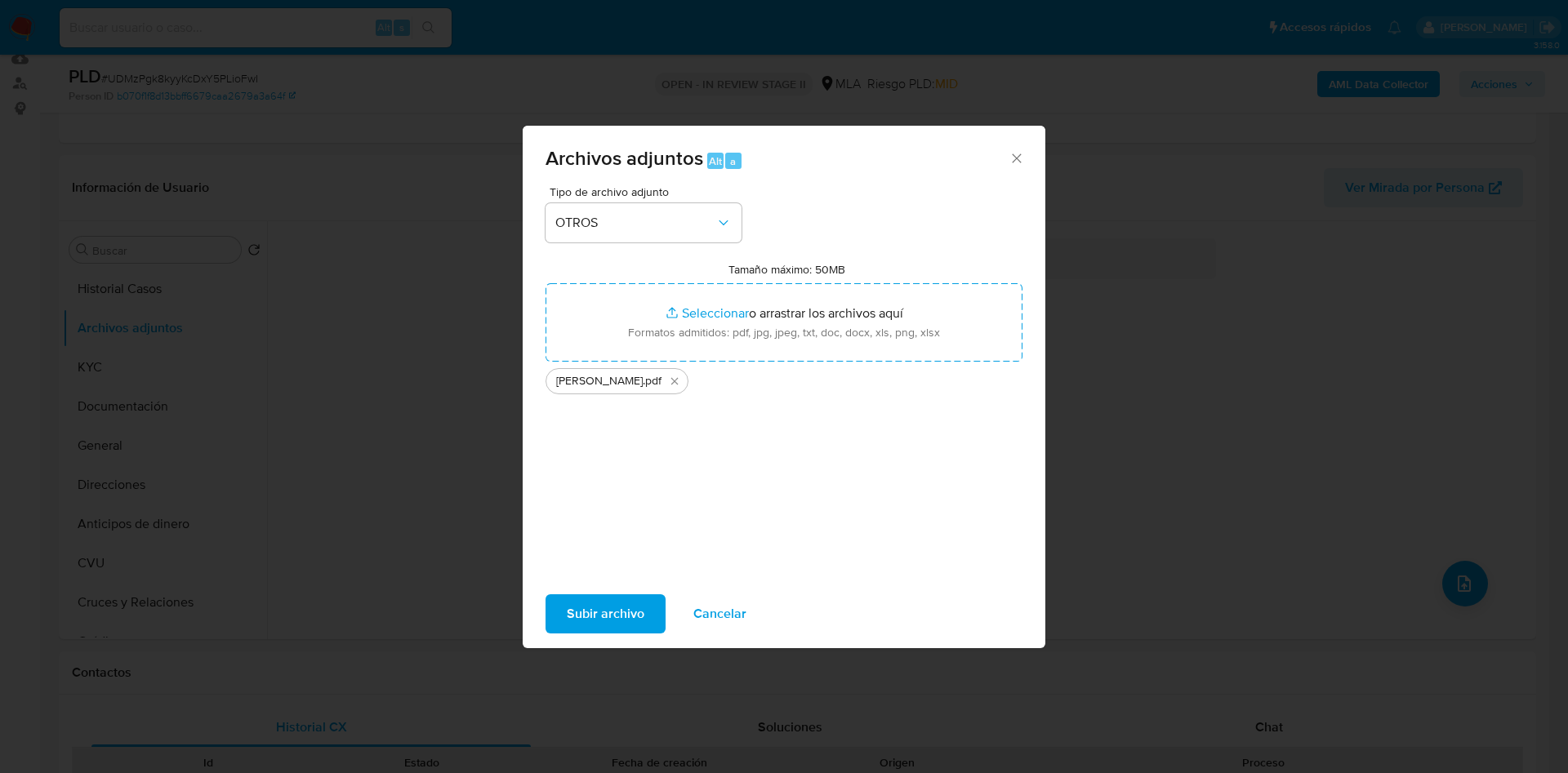
click at [608, 617] on span "Subir archivo" at bounding box center [606, 614] width 78 height 36
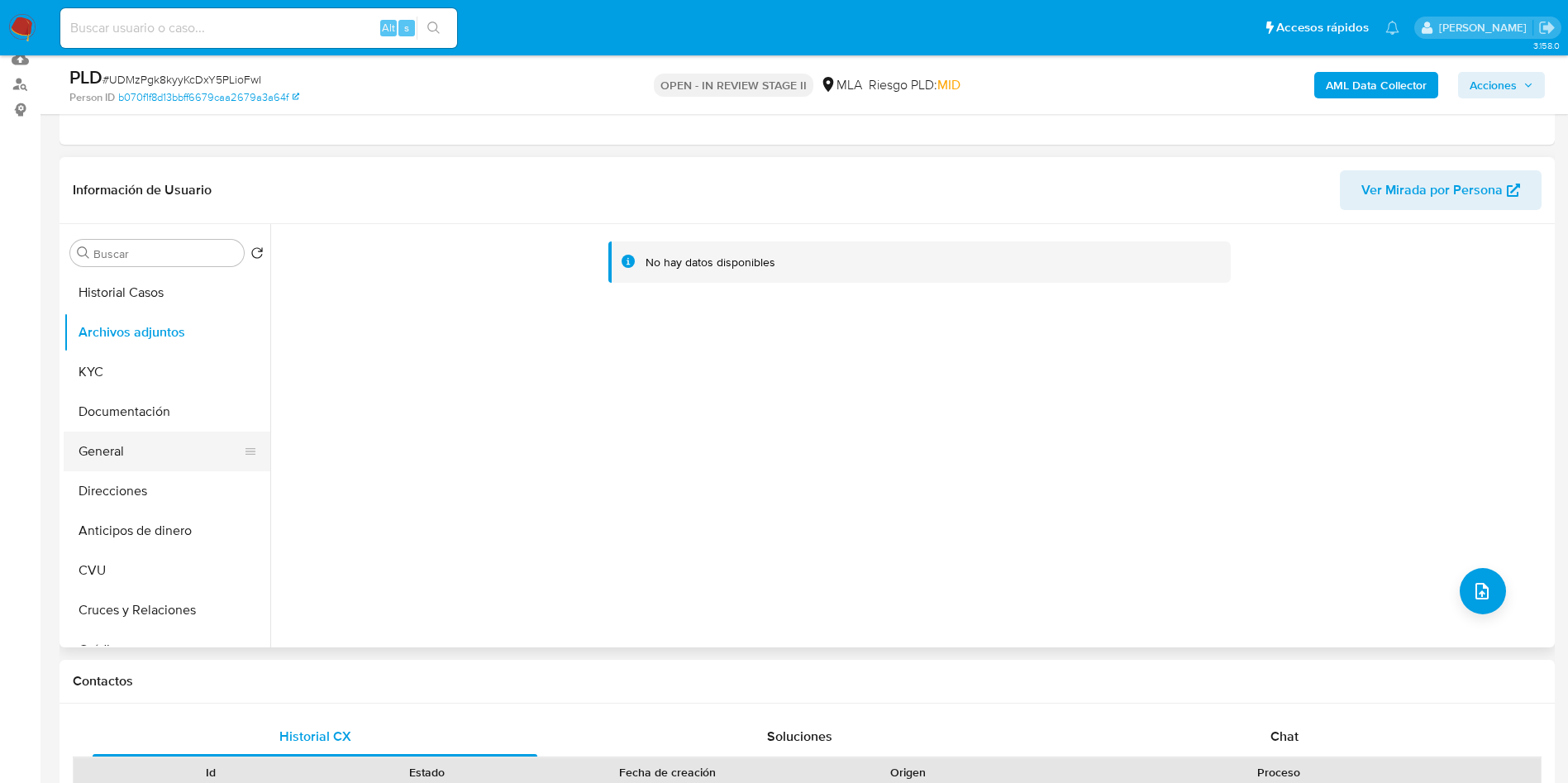
click at [144, 433] on button "General" at bounding box center [160, 451] width 194 height 39
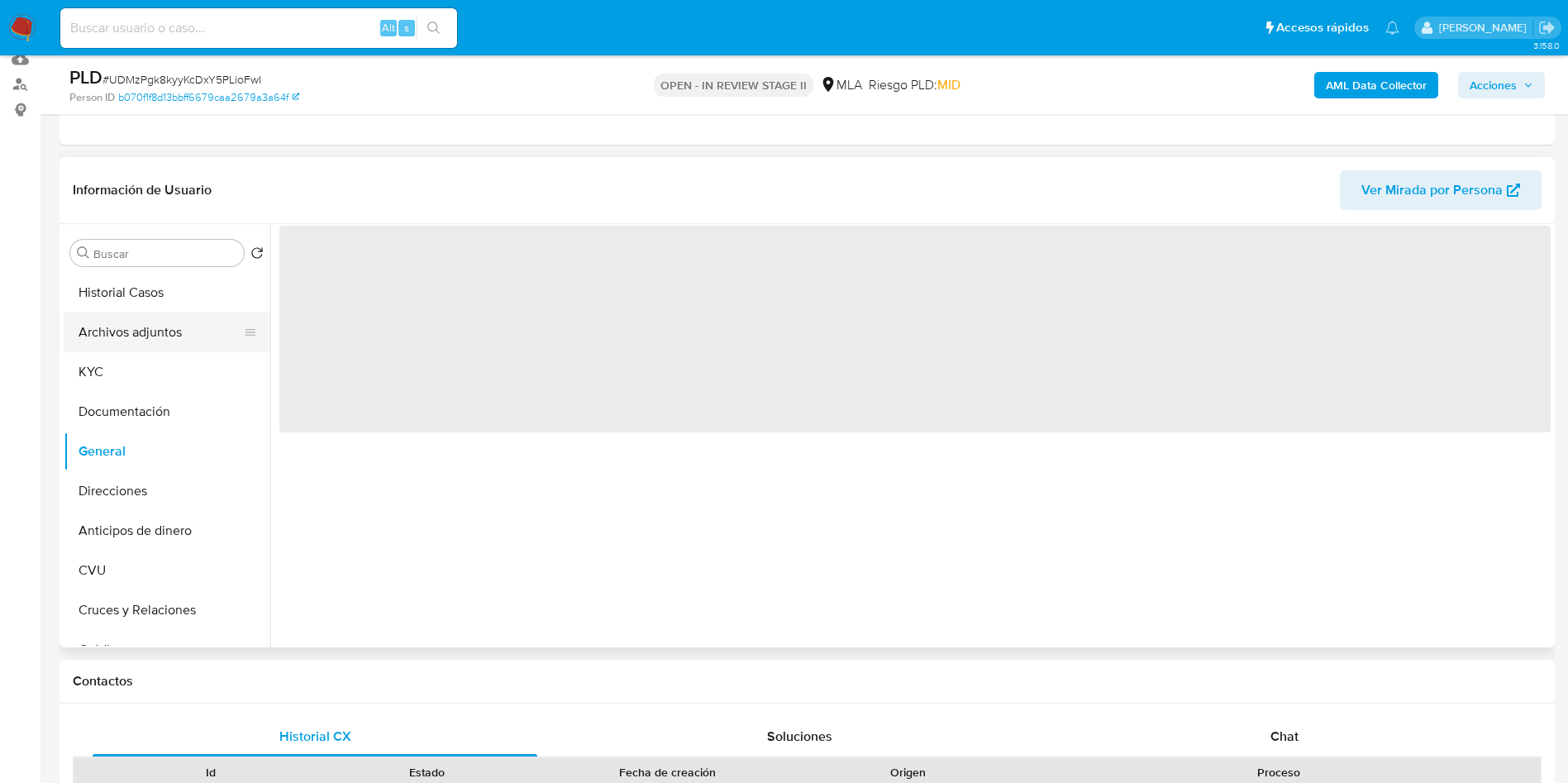
click at [142, 346] on button "Archivos adjuntos" at bounding box center [160, 332] width 194 height 39
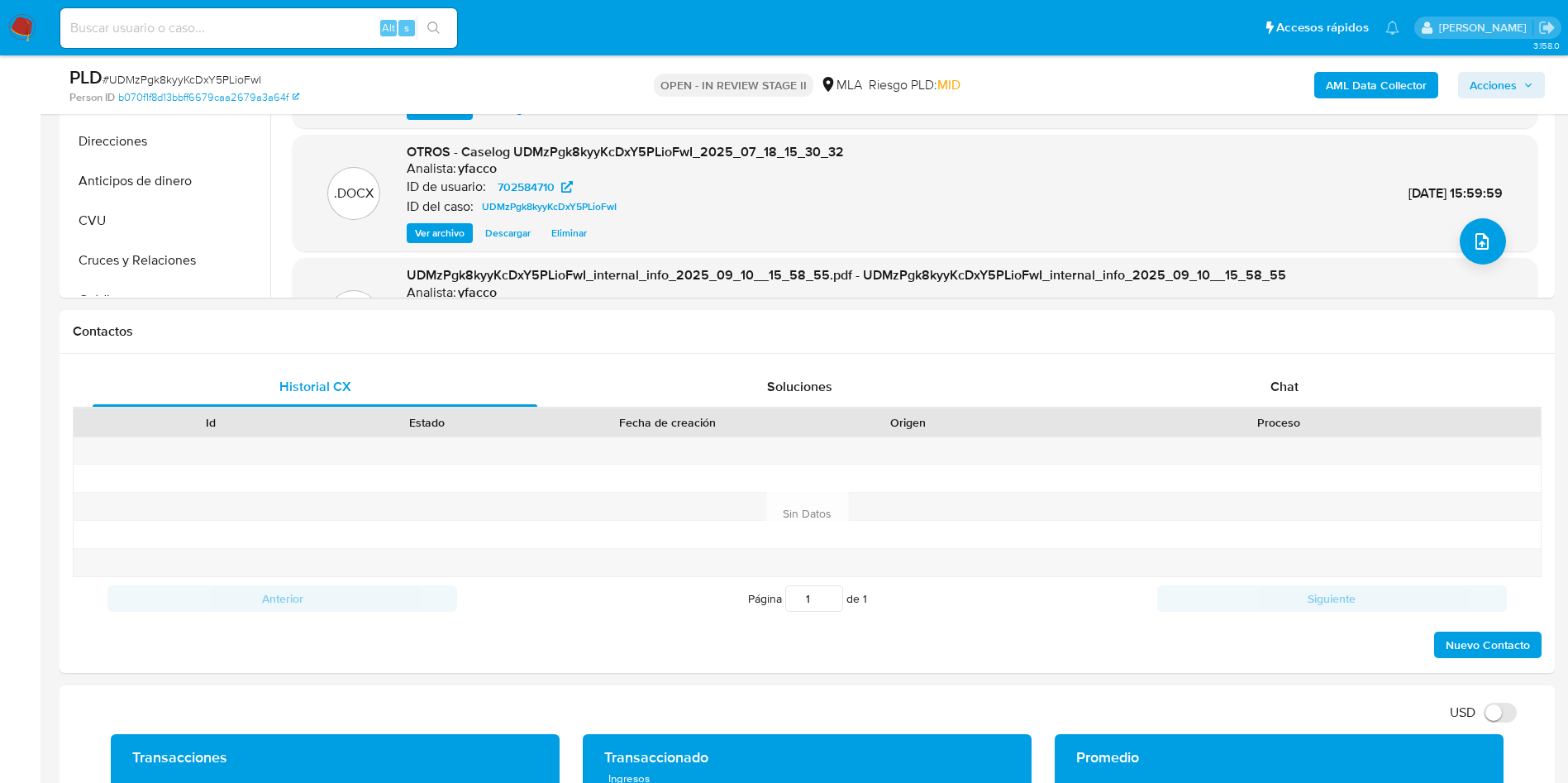
scroll to position [629, 0]
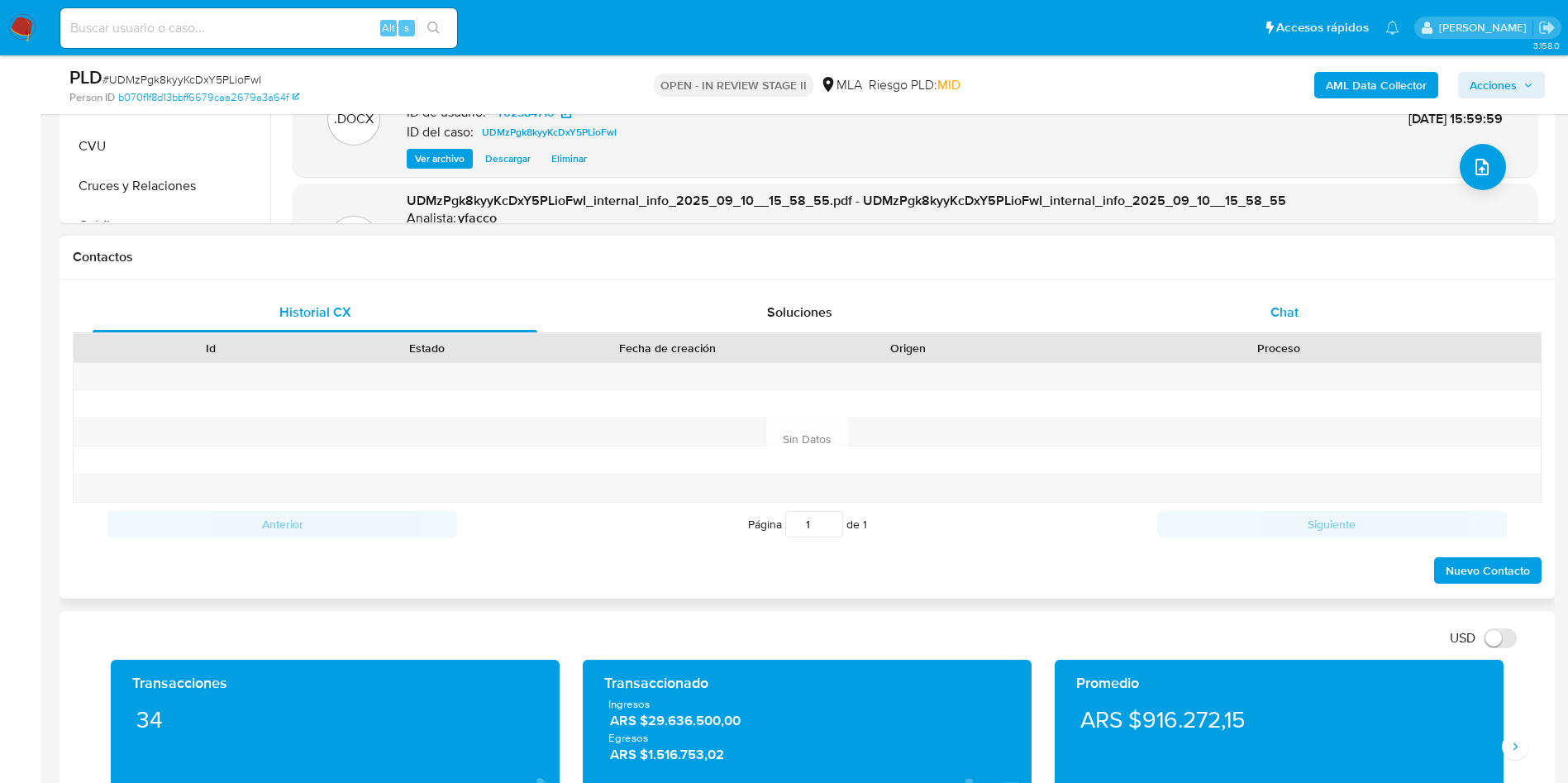
click at [1268, 312] on div "Chat" at bounding box center [1284, 312] width 445 height 39
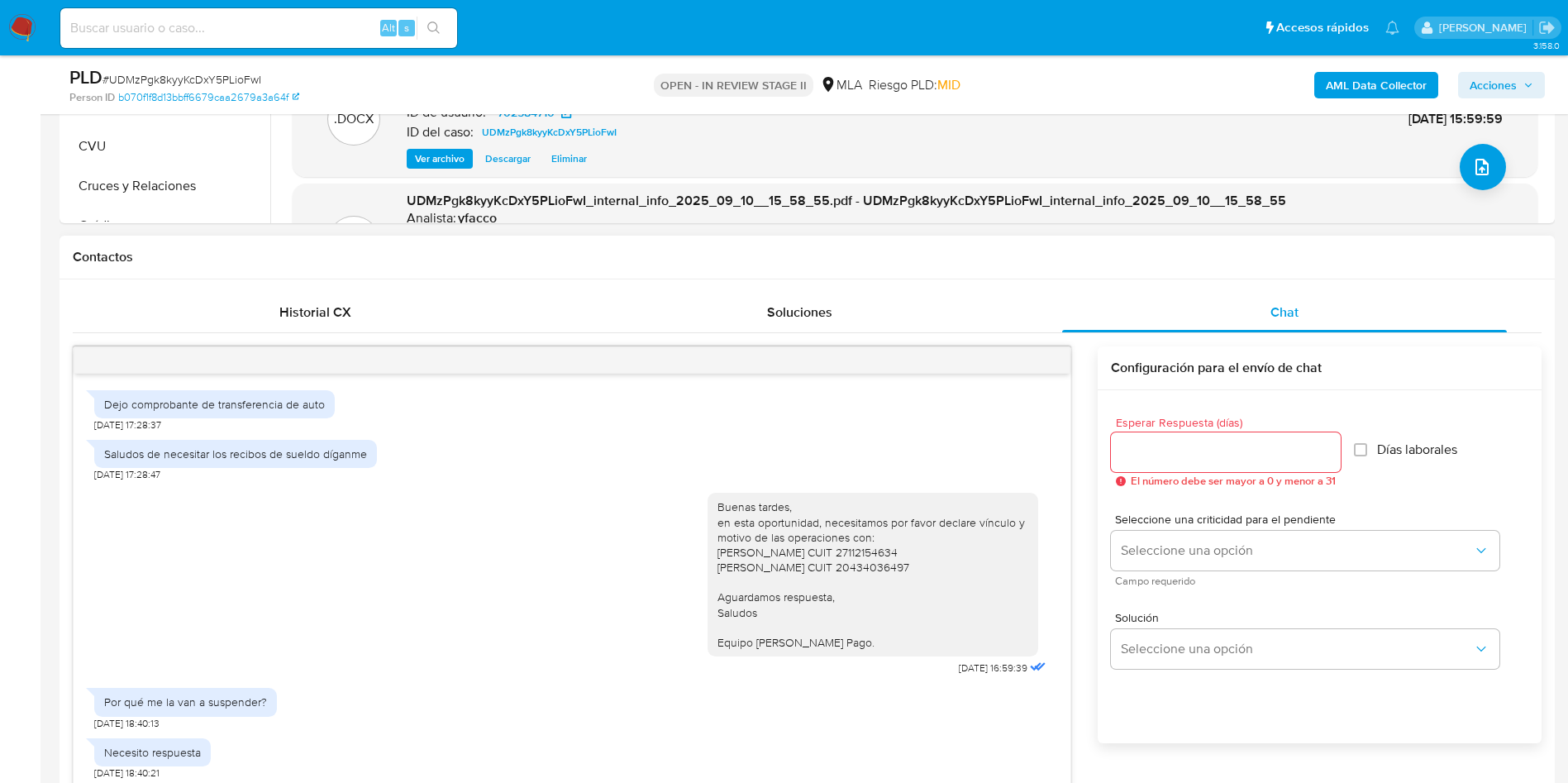
scroll to position [645, 0]
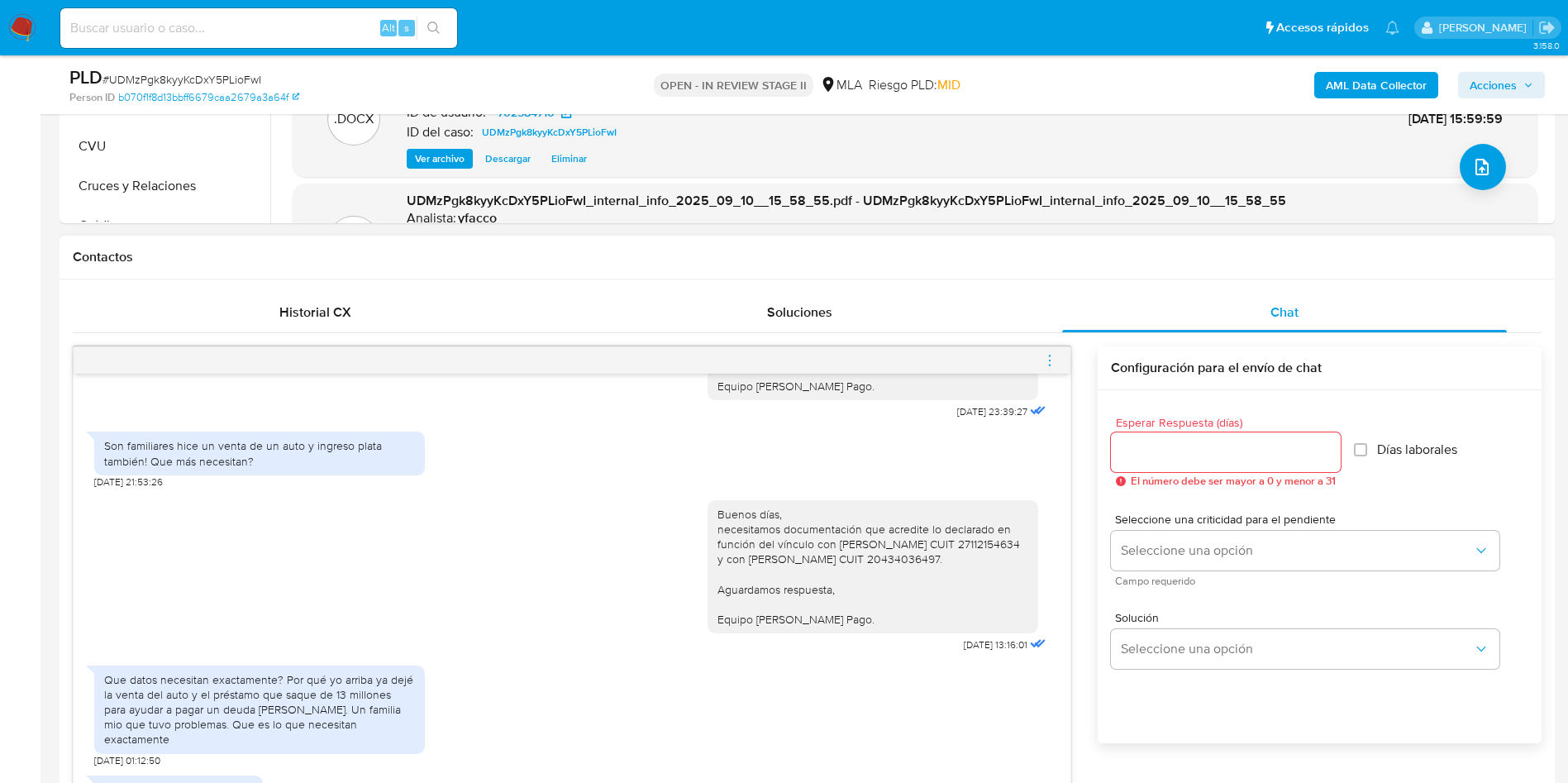
click at [1047, 366] on icon "menu-action" at bounding box center [1049, 360] width 15 height 15
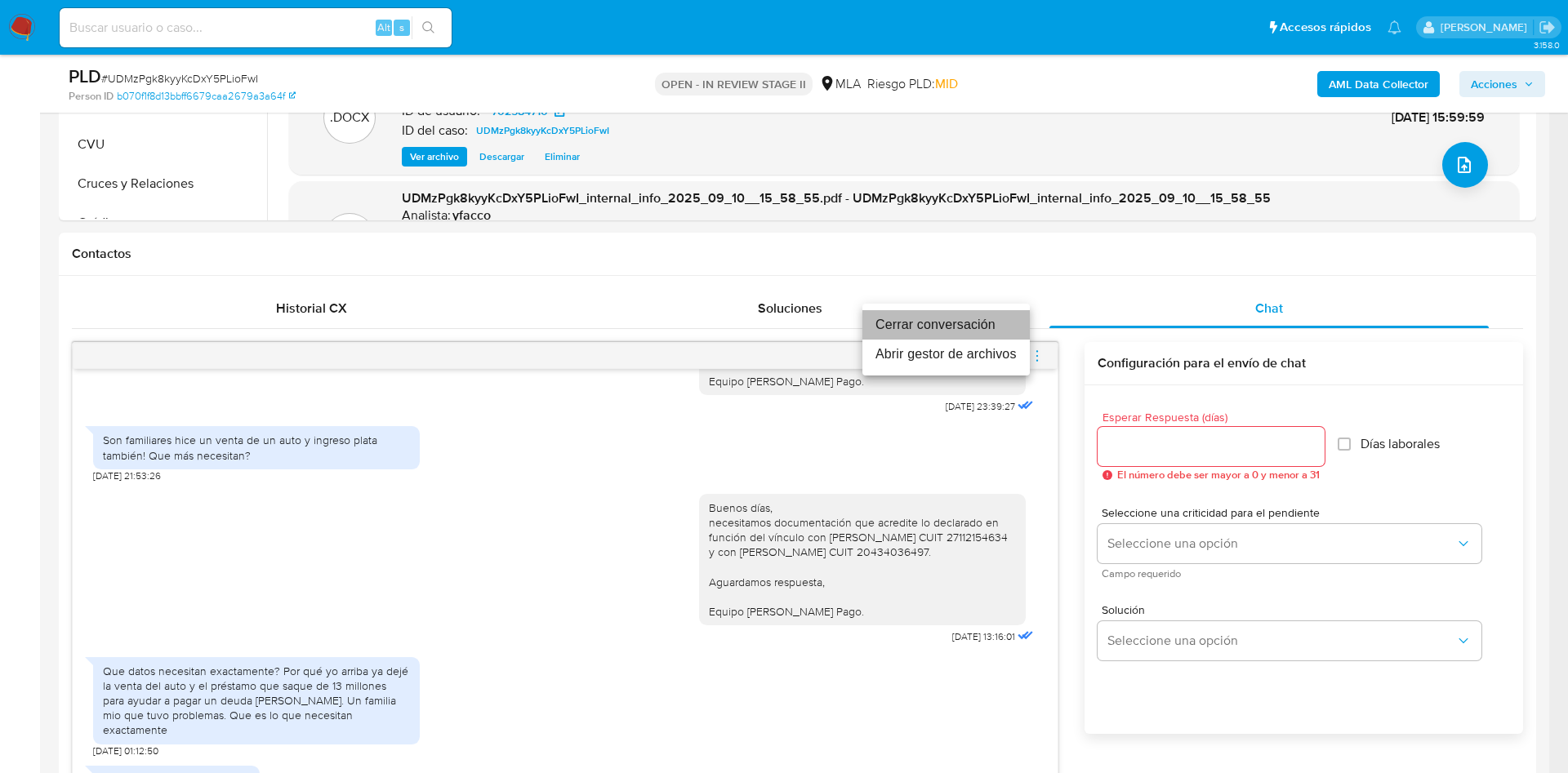
click at [920, 323] on li "Cerrar conversación" at bounding box center [946, 324] width 168 height 30
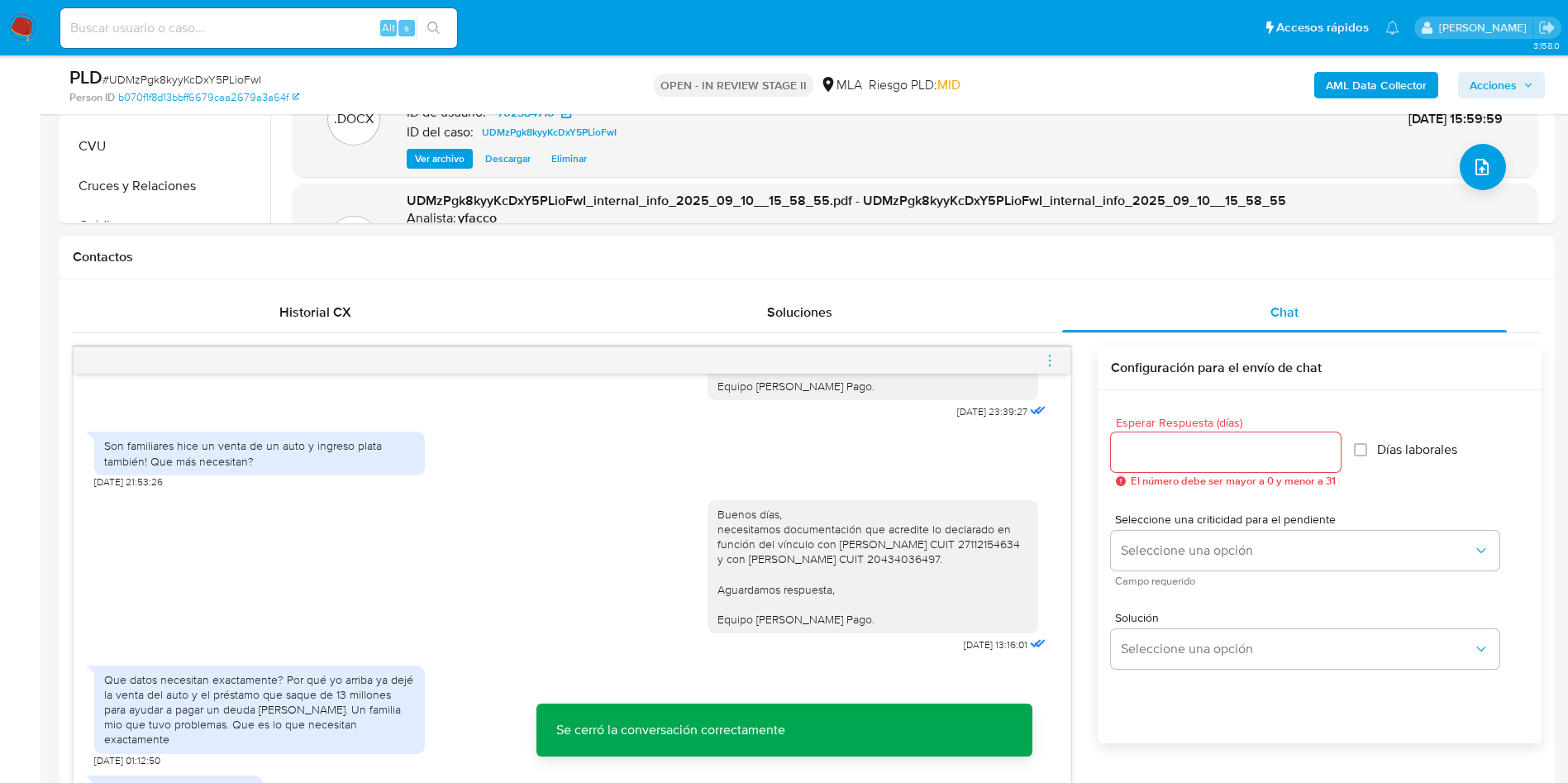
click at [1485, 97] on span "Acciones" at bounding box center [1493, 85] width 47 height 27
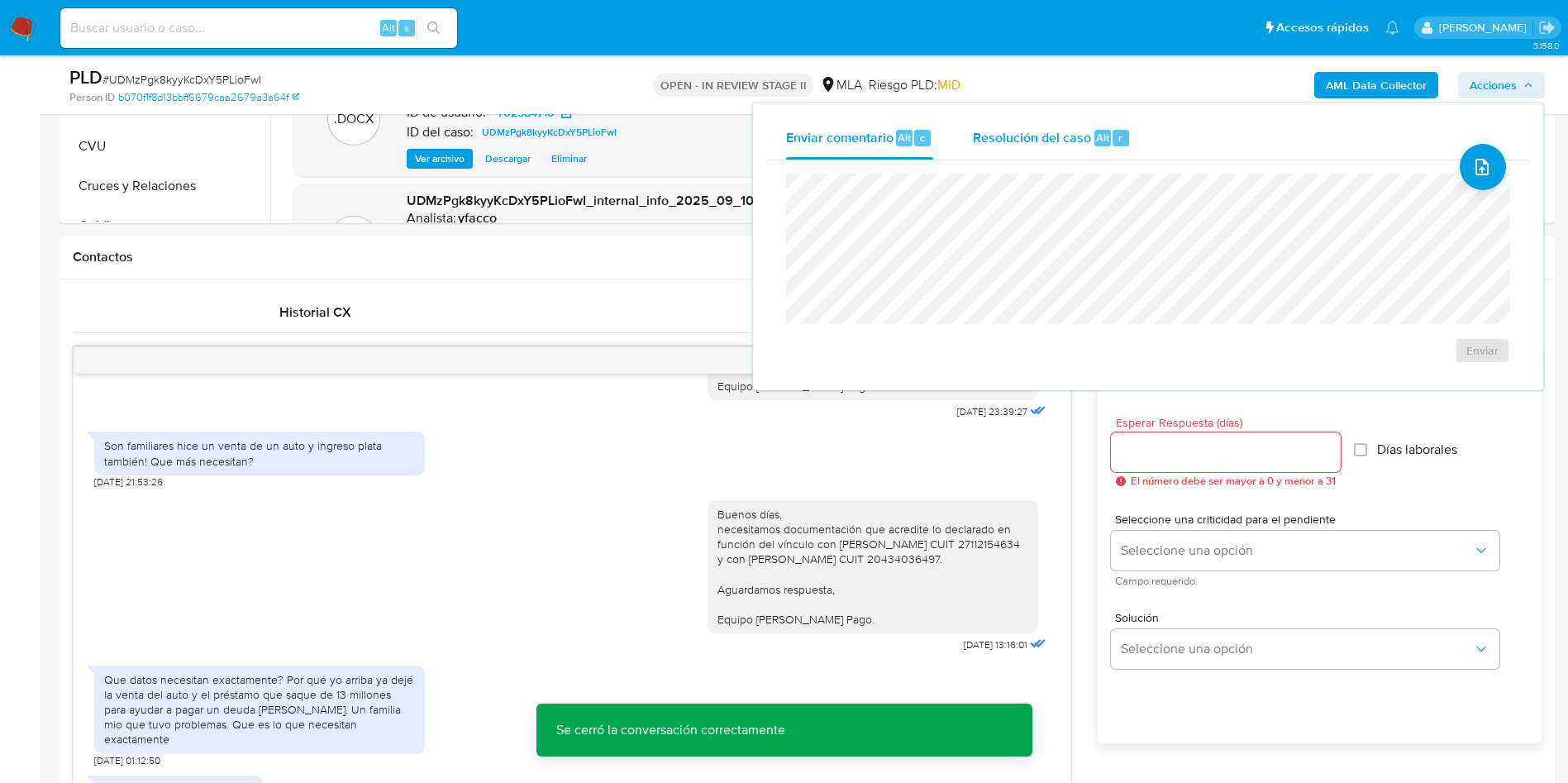
click at [1086, 137] on span "Resolución del caso" at bounding box center [1032, 136] width 118 height 19
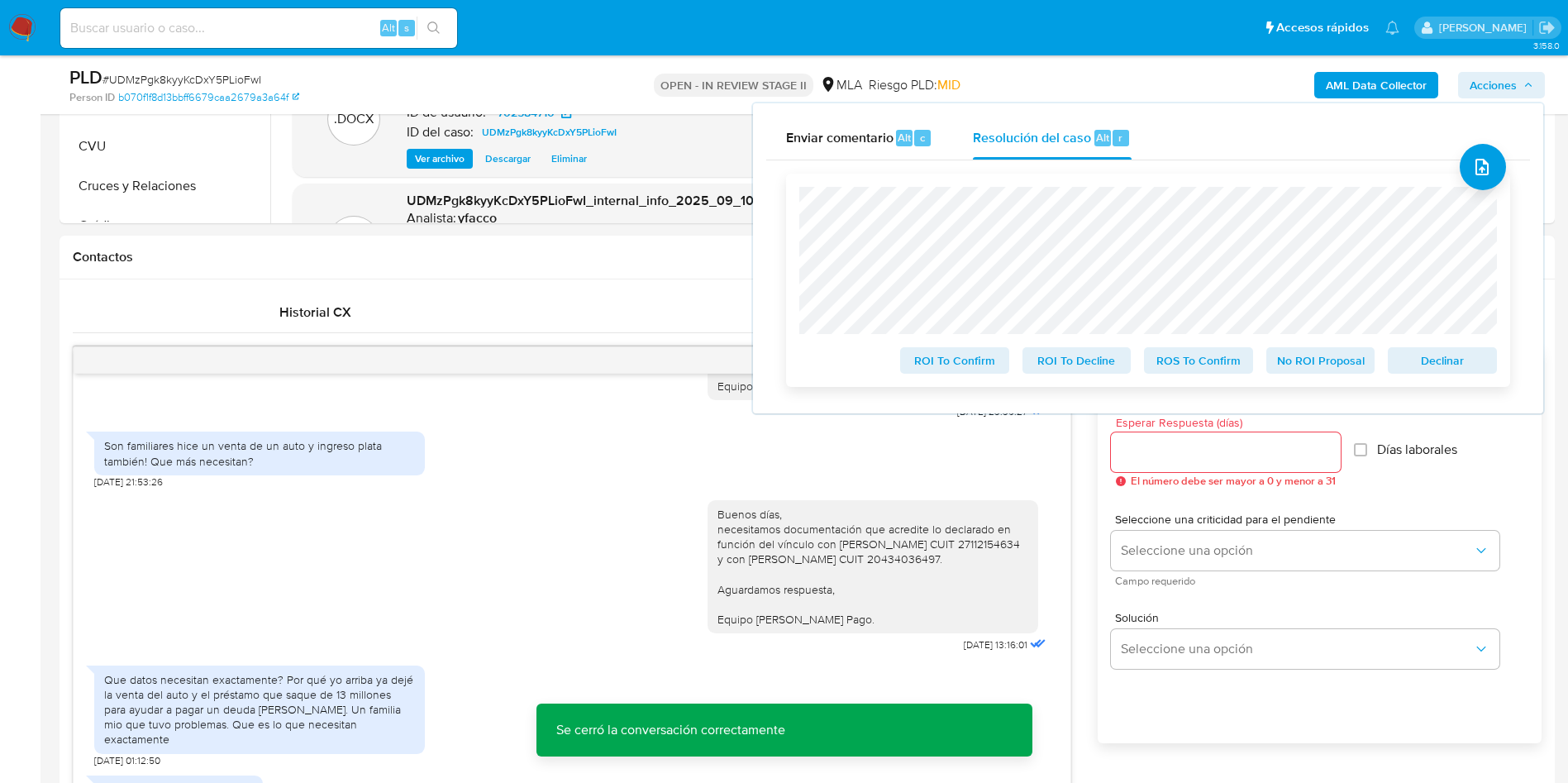
click at [1318, 362] on span "No ROI Proposal" at bounding box center [1321, 360] width 86 height 23
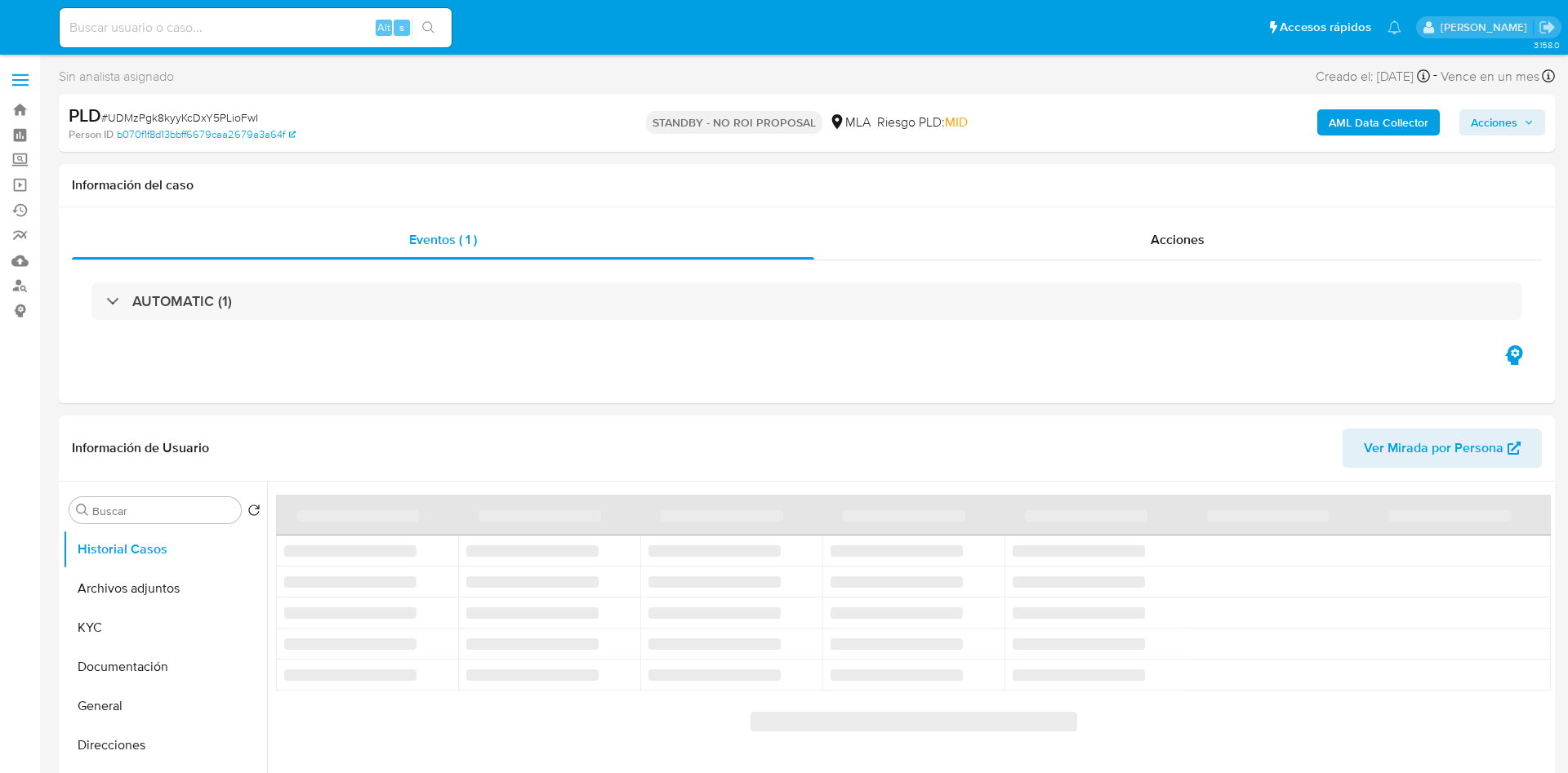
select select "10"
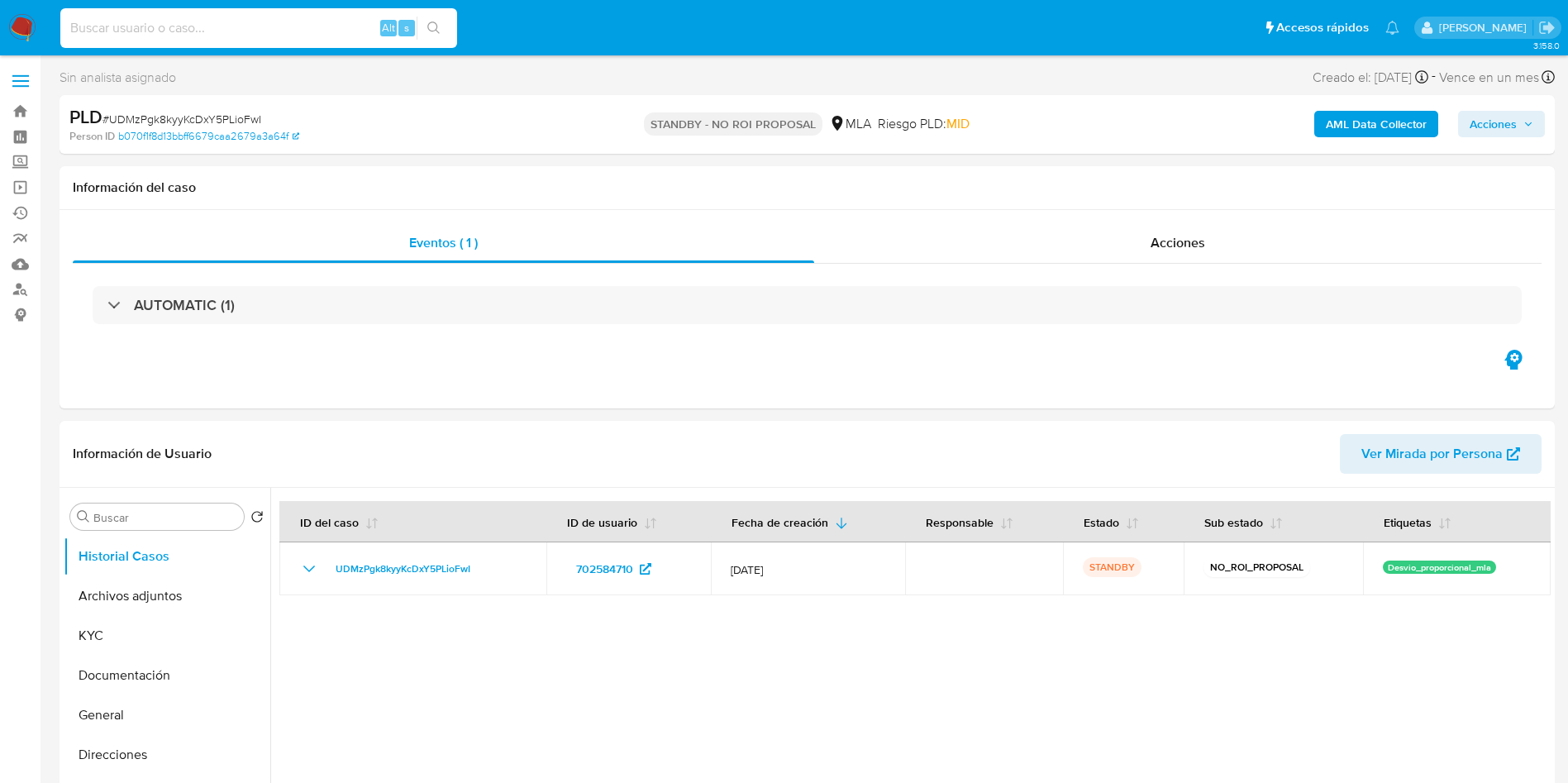
click at [346, 34] on input at bounding box center [258, 27] width 397 height 21
paste input "3rzyIO6EhXTDvKko6OzFERhb"
type input "3rzyIO6EhXTDvKko6OzFERhb"
select select "10"
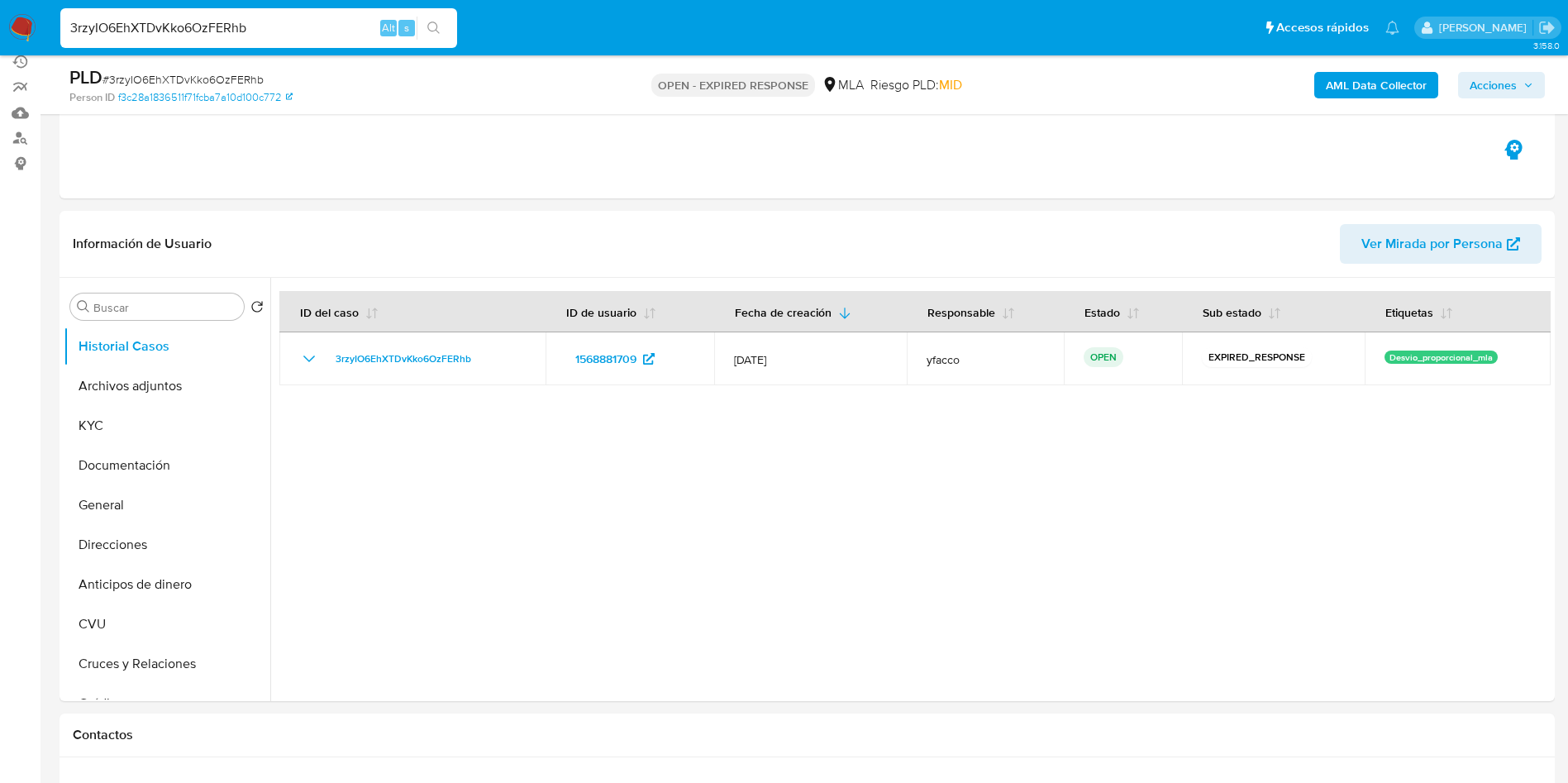
scroll to position [166, 0]
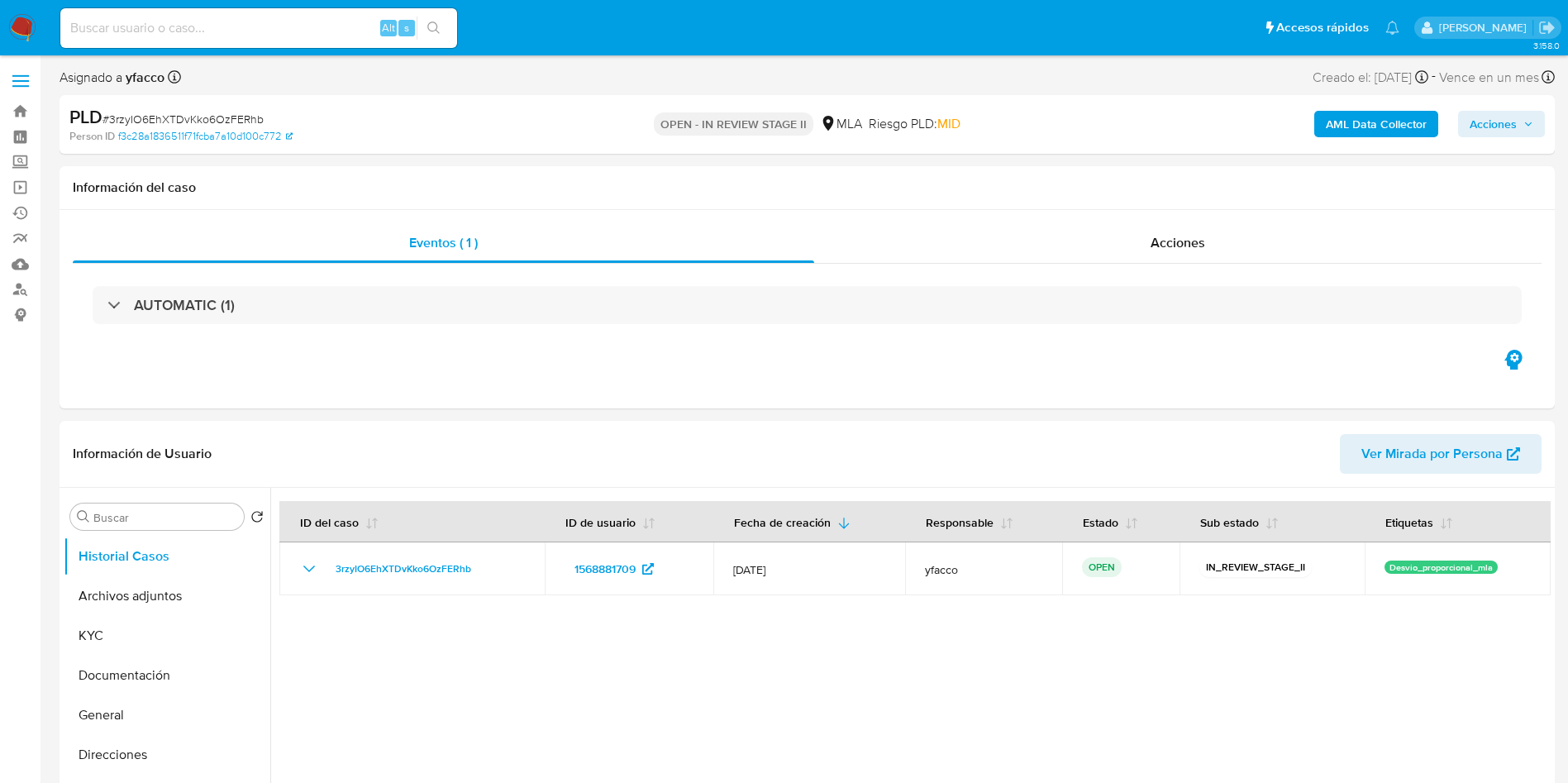
select select "10"
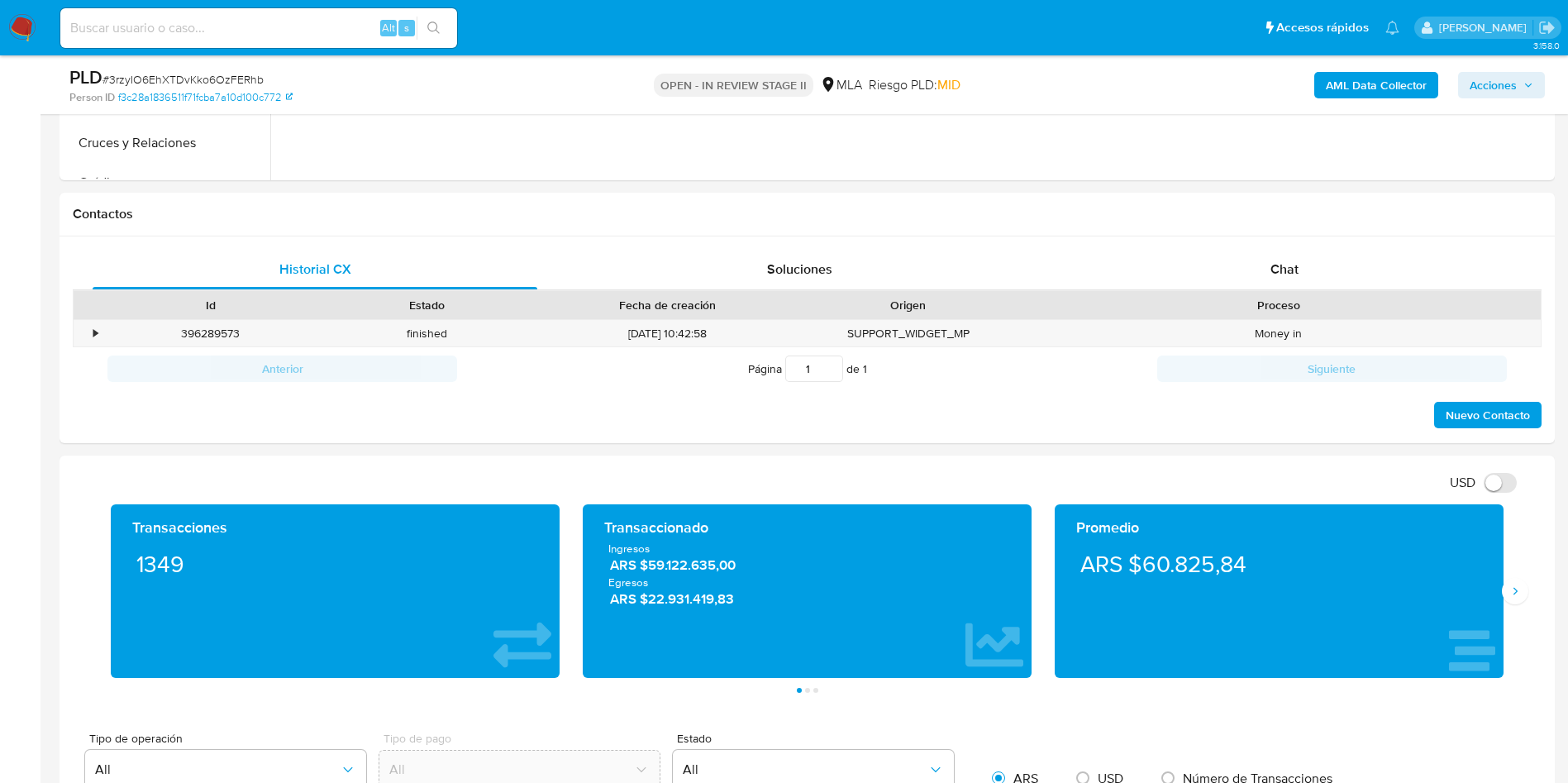
scroll to position [698, 0]
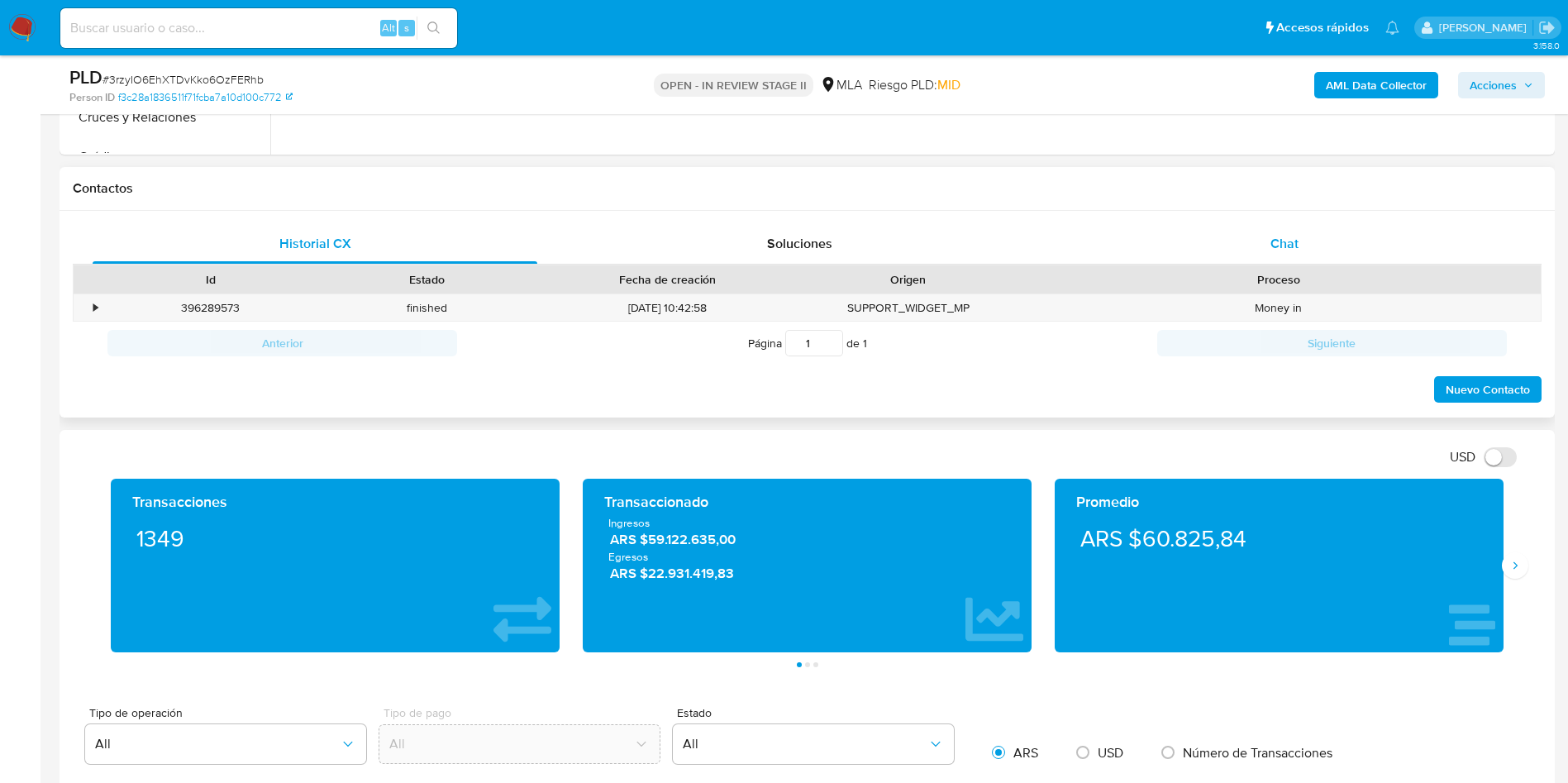
click at [1317, 244] on div "Chat" at bounding box center [1284, 244] width 445 height 39
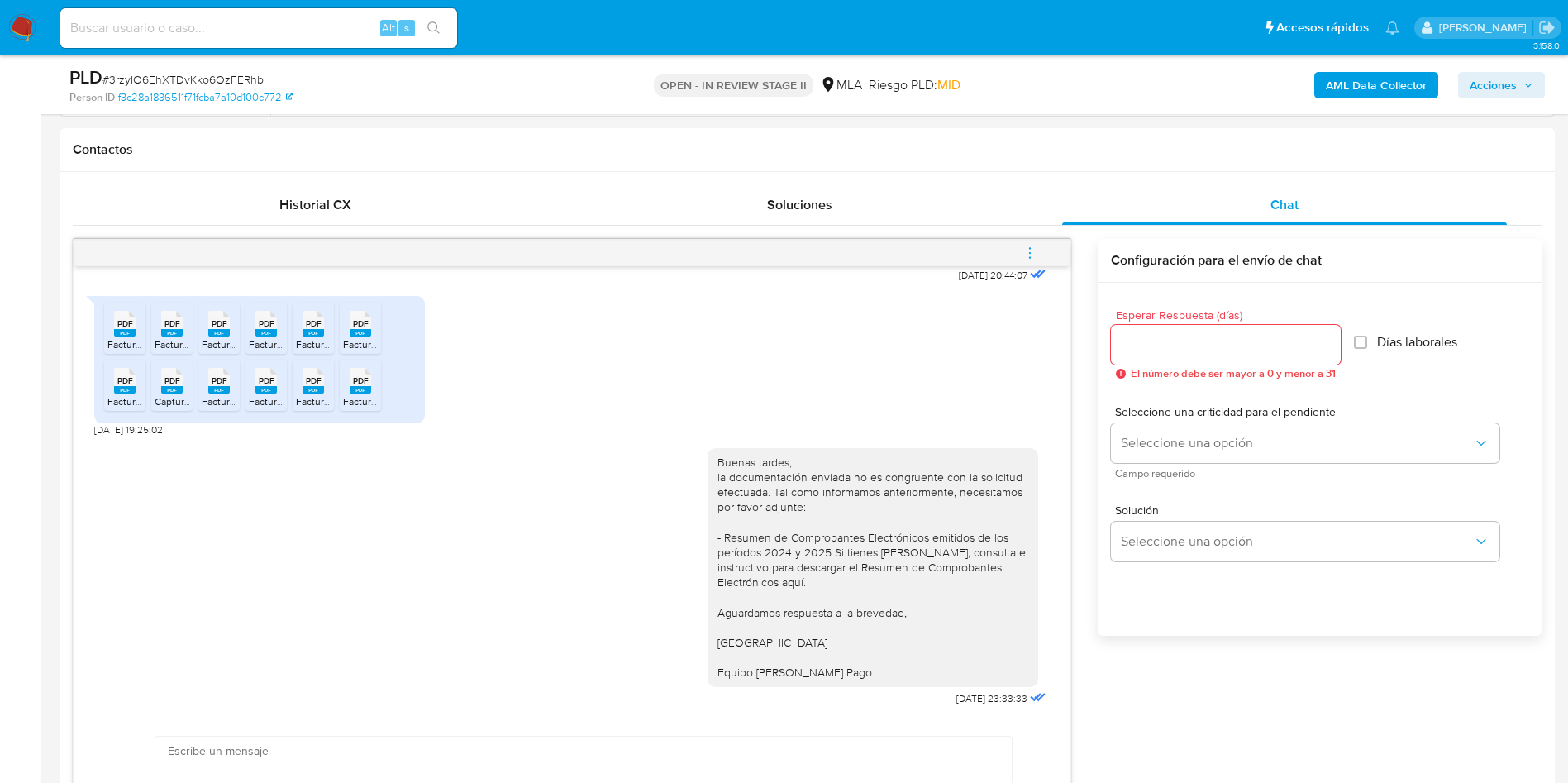
scroll to position [745, 0]
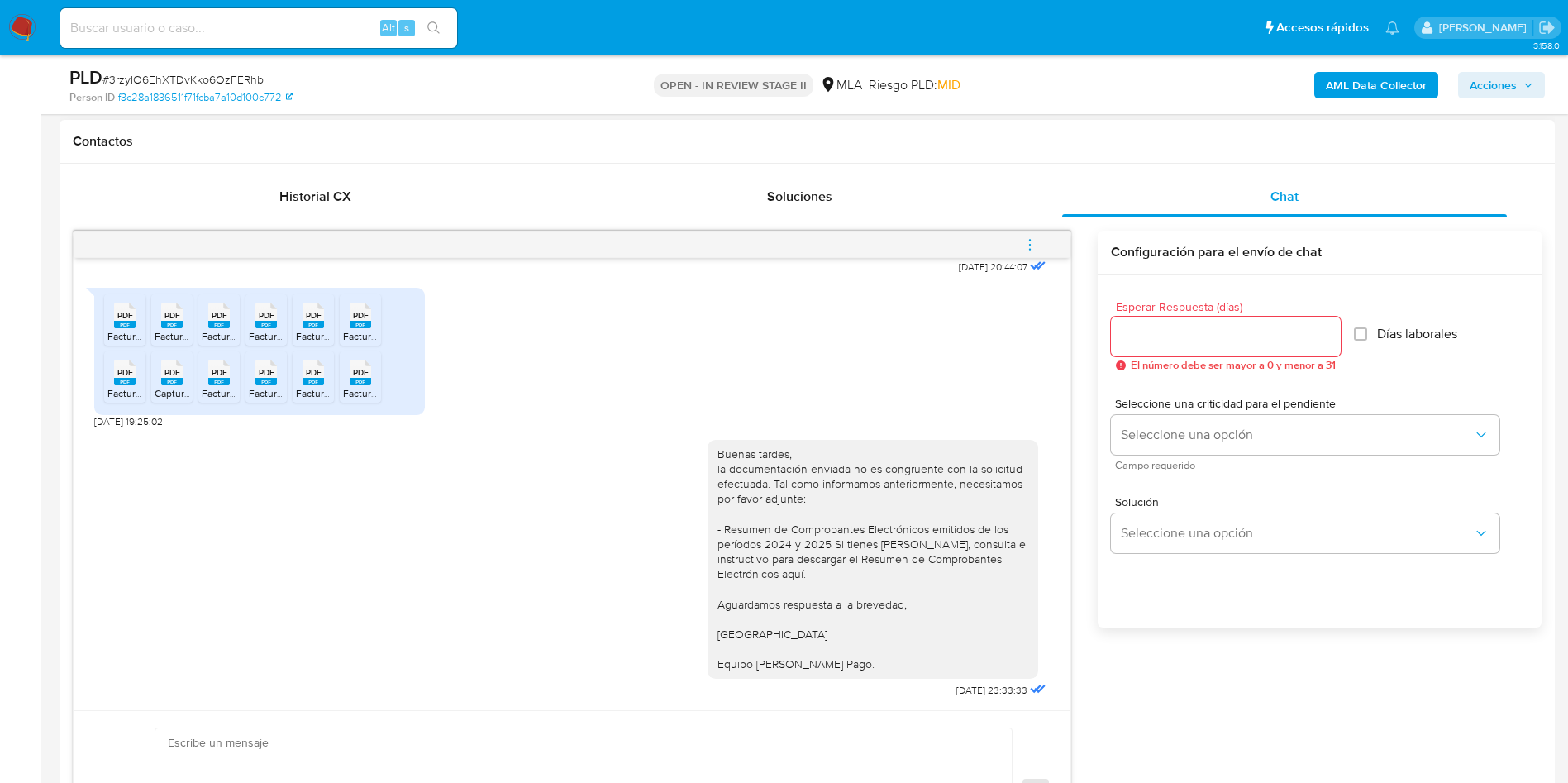
click at [1034, 243] on icon "menu-action" at bounding box center [1030, 244] width 15 height 15
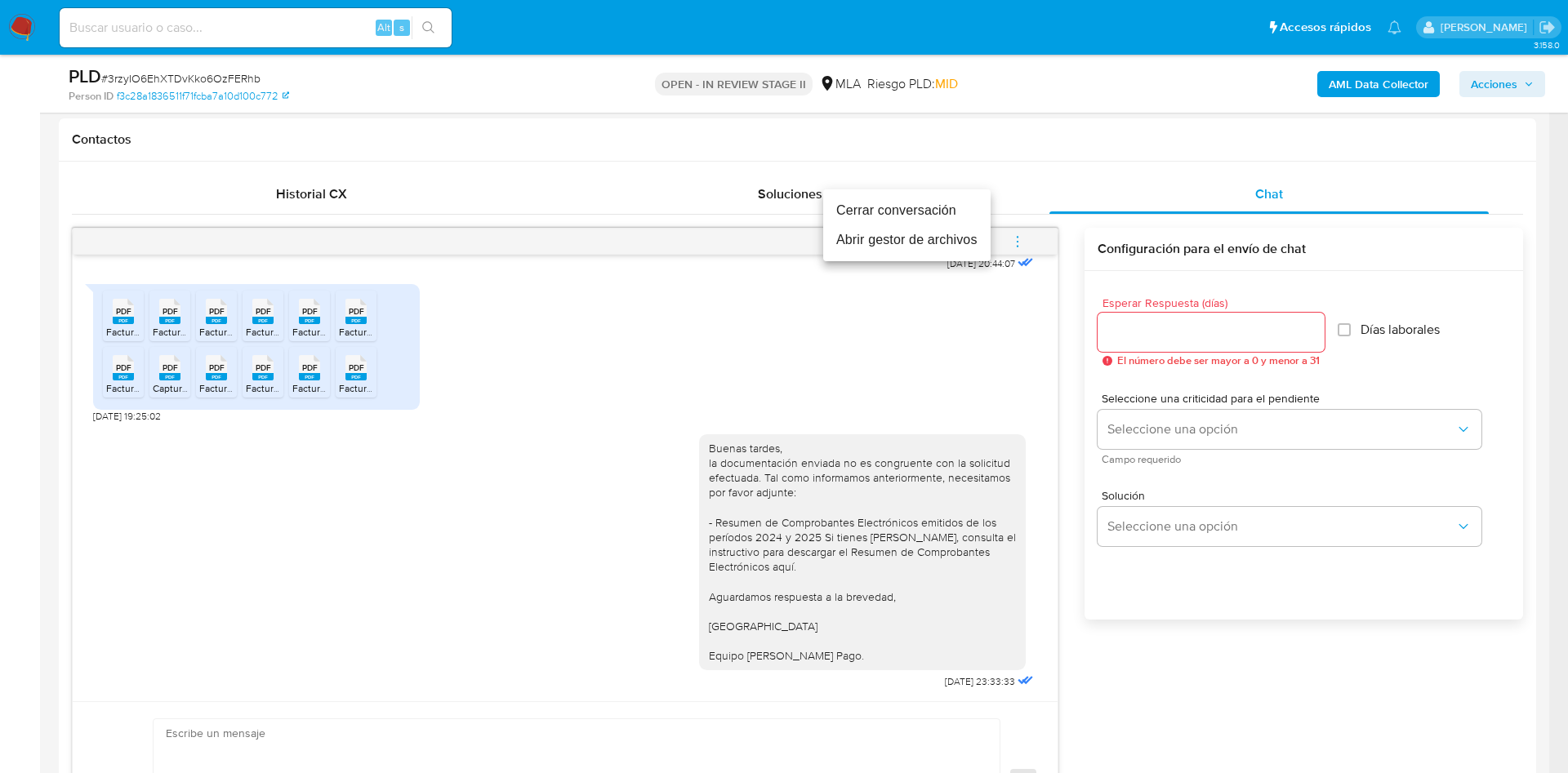
click at [920, 203] on li "Cerrar conversación" at bounding box center [907, 210] width 168 height 30
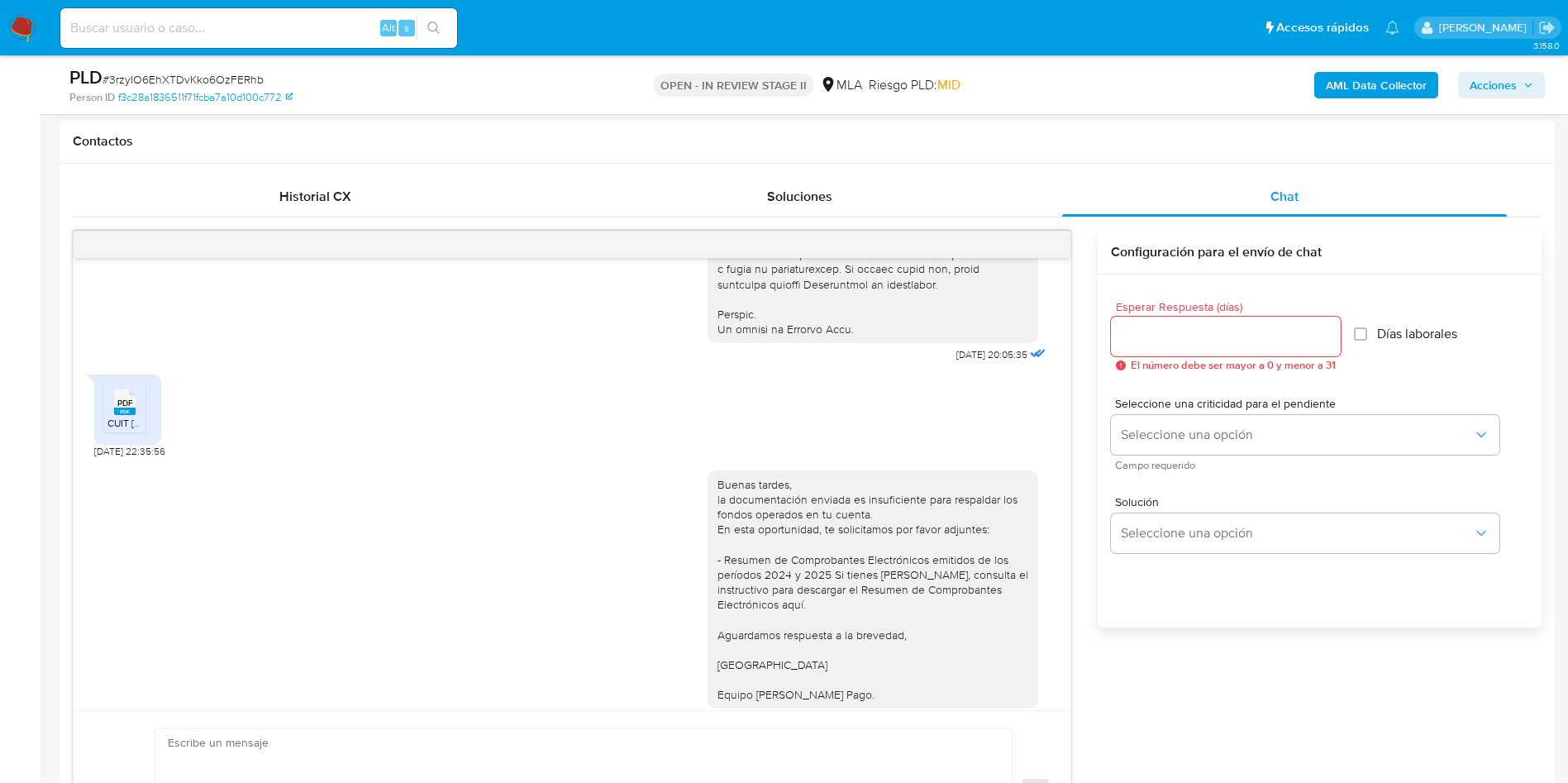
scroll to position [861, 0]
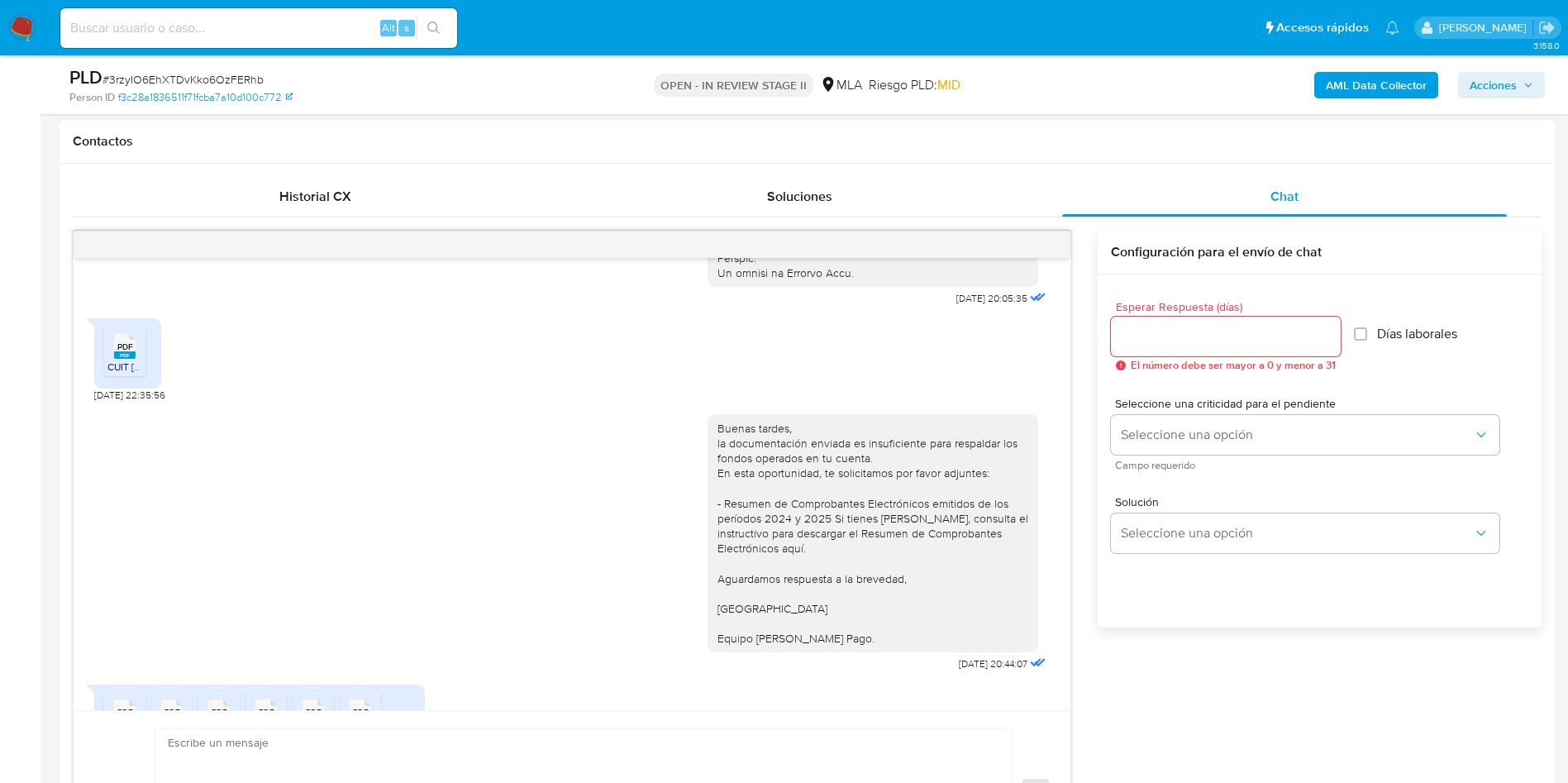
click at [122, 352] on span "PDF" at bounding box center [125, 346] width 15 height 11
drag, startPoint x: 708, startPoint y: 536, endPoint x: 813, endPoint y: 547, distance: 105.6
click at [813, 547] on div "Buenas tardes, la documentación enviada es insuficiente para respaldar los fond…" at bounding box center [873, 533] width 311 height 226
copy div "Resumen de Comprobantes Electrónicos emitidos de los períodos 2024 y 2025"
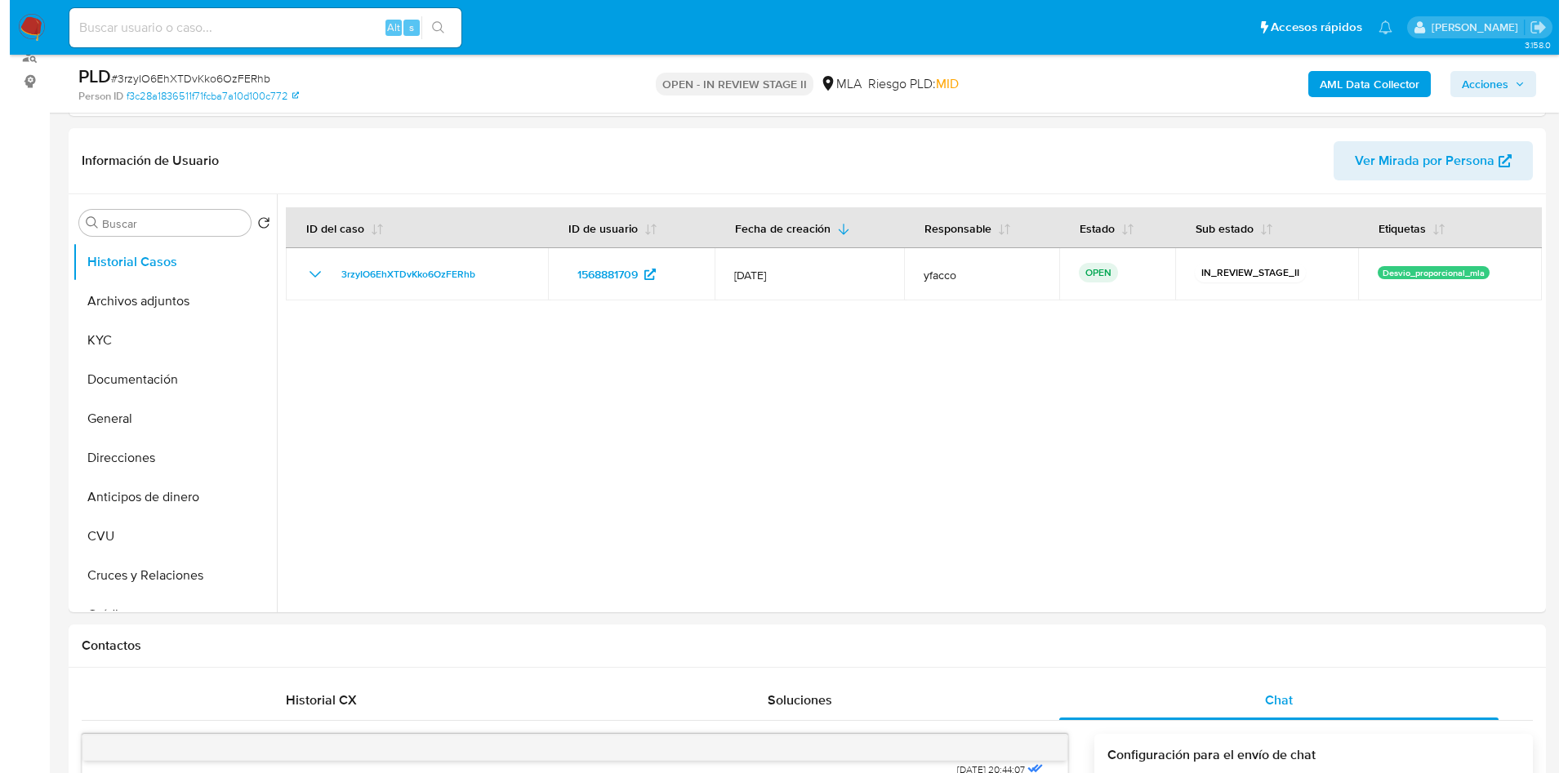
scroll to position [205, 0]
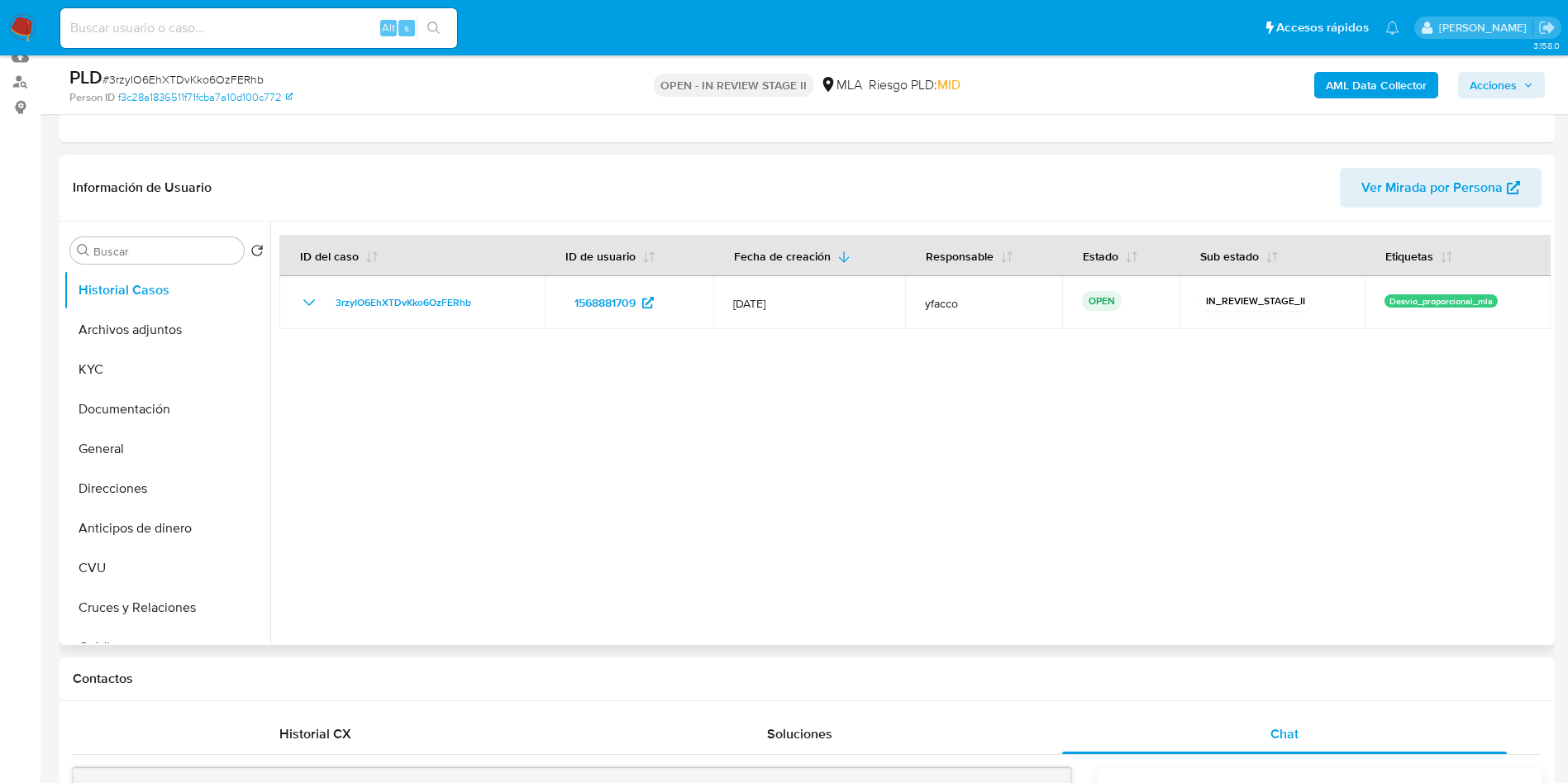
click at [952, 448] on div at bounding box center [910, 433] width 1281 height 424
click at [1343, 75] on b "AML Data Collector" at bounding box center [1377, 85] width 101 height 27
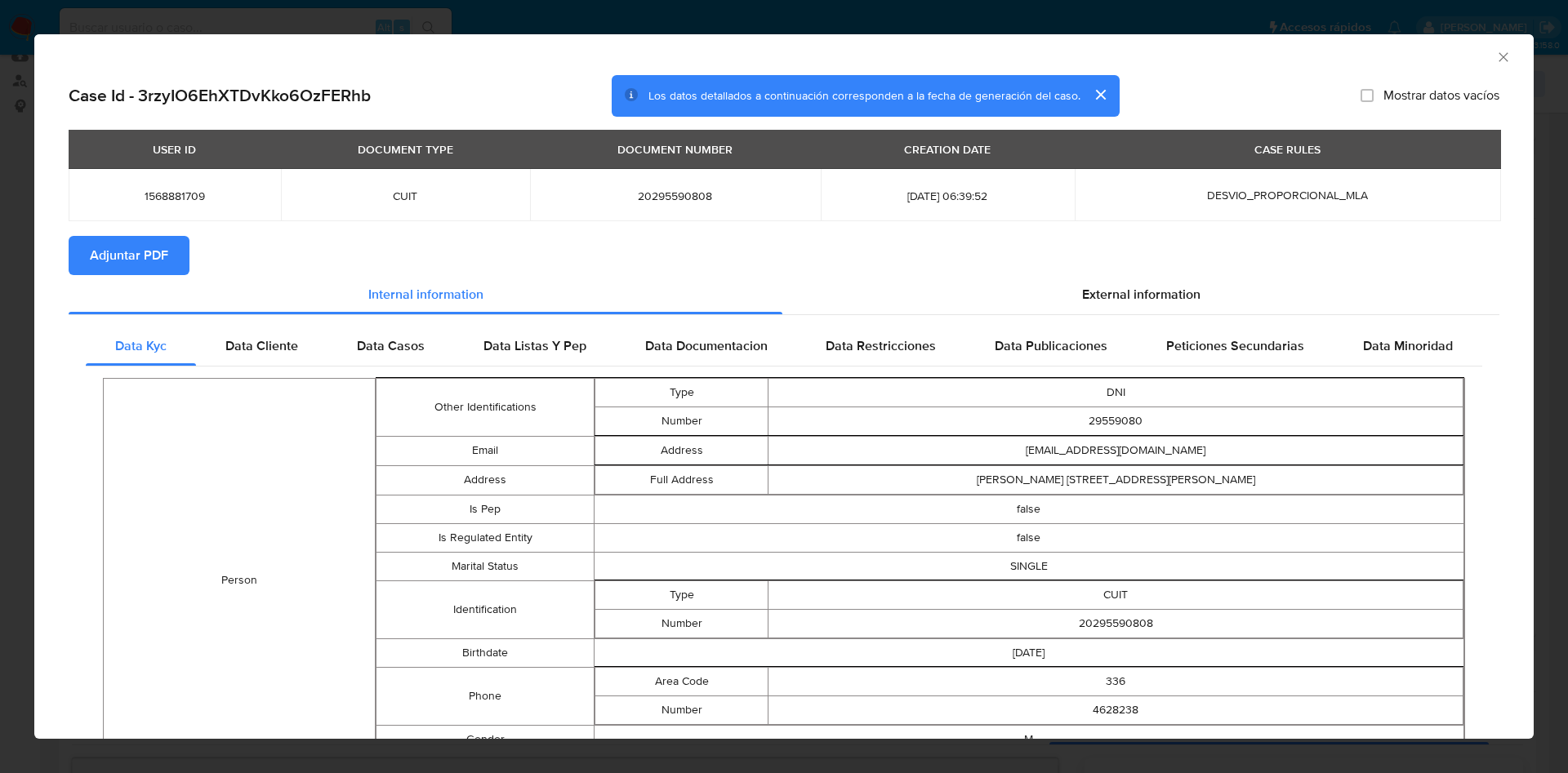
click at [149, 244] on span "Adjuntar PDF" at bounding box center [129, 256] width 79 height 36
click at [1495, 57] on icon "Cerrar ventana" at bounding box center [1503, 57] width 16 height 16
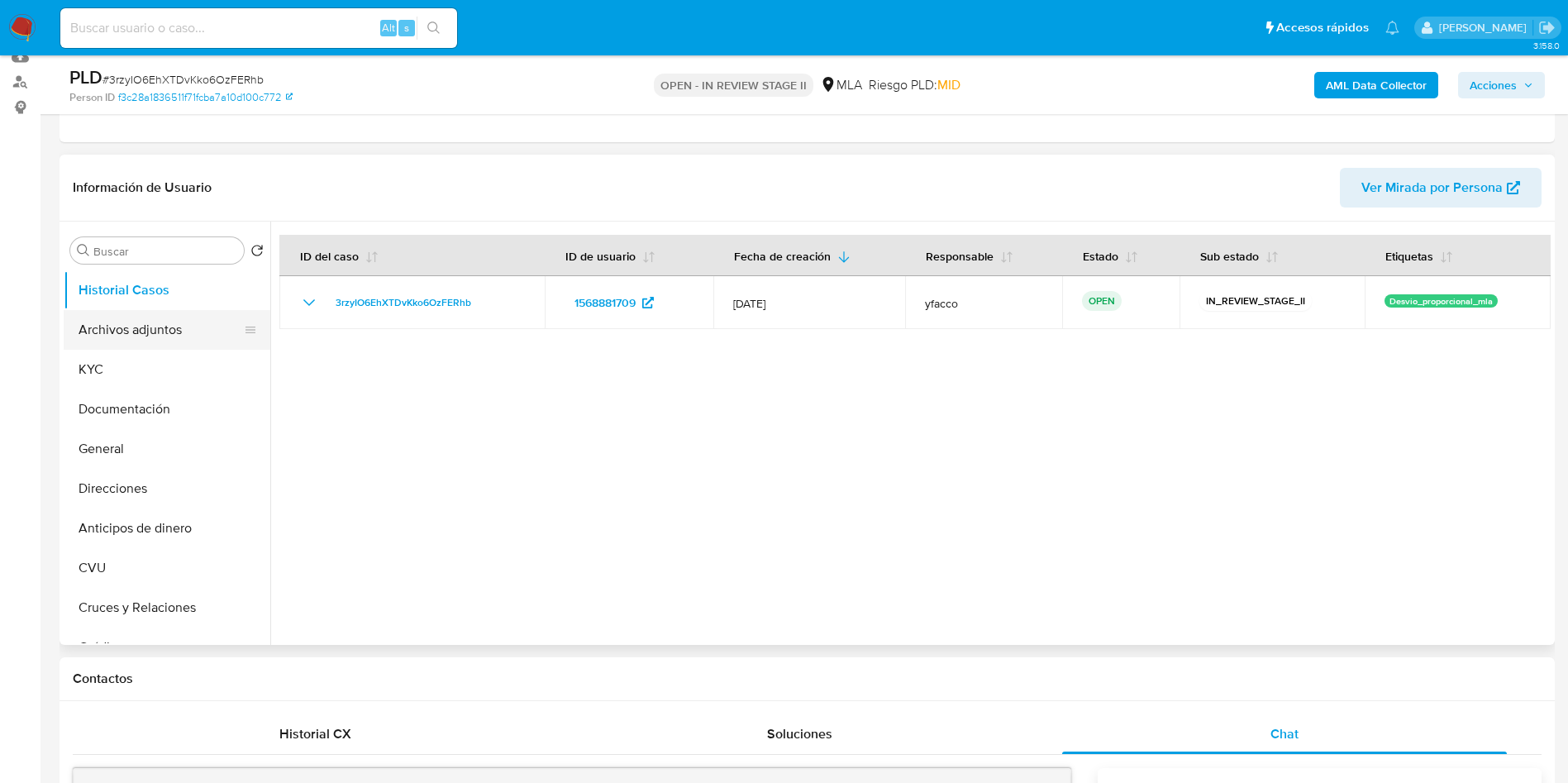
click at [173, 333] on button "Archivos adjuntos" at bounding box center [160, 330] width 194 height 39
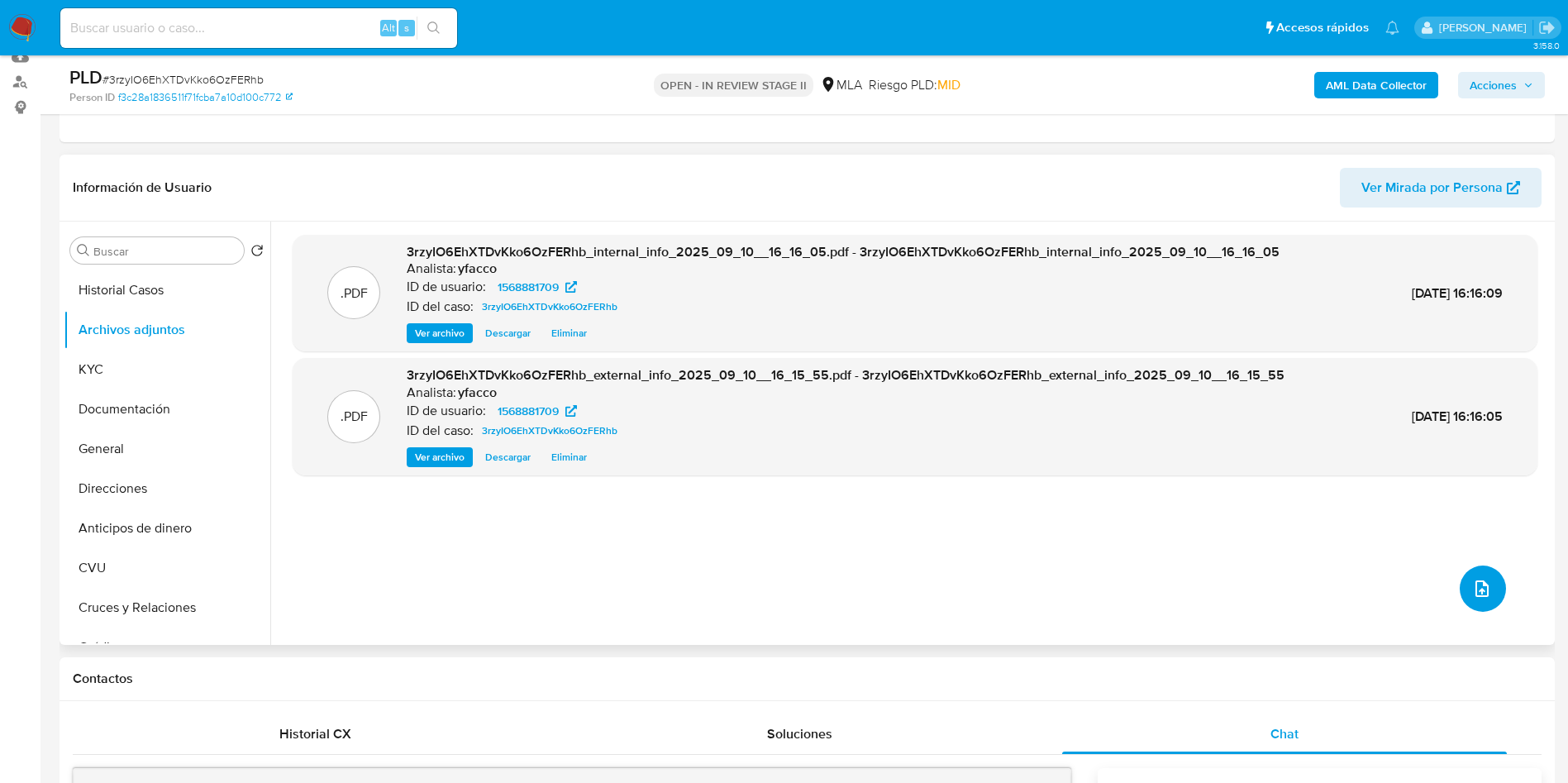
click at [1475, 600] on button "upload-file" at bounding box center [1483, 589] width 46 height 46
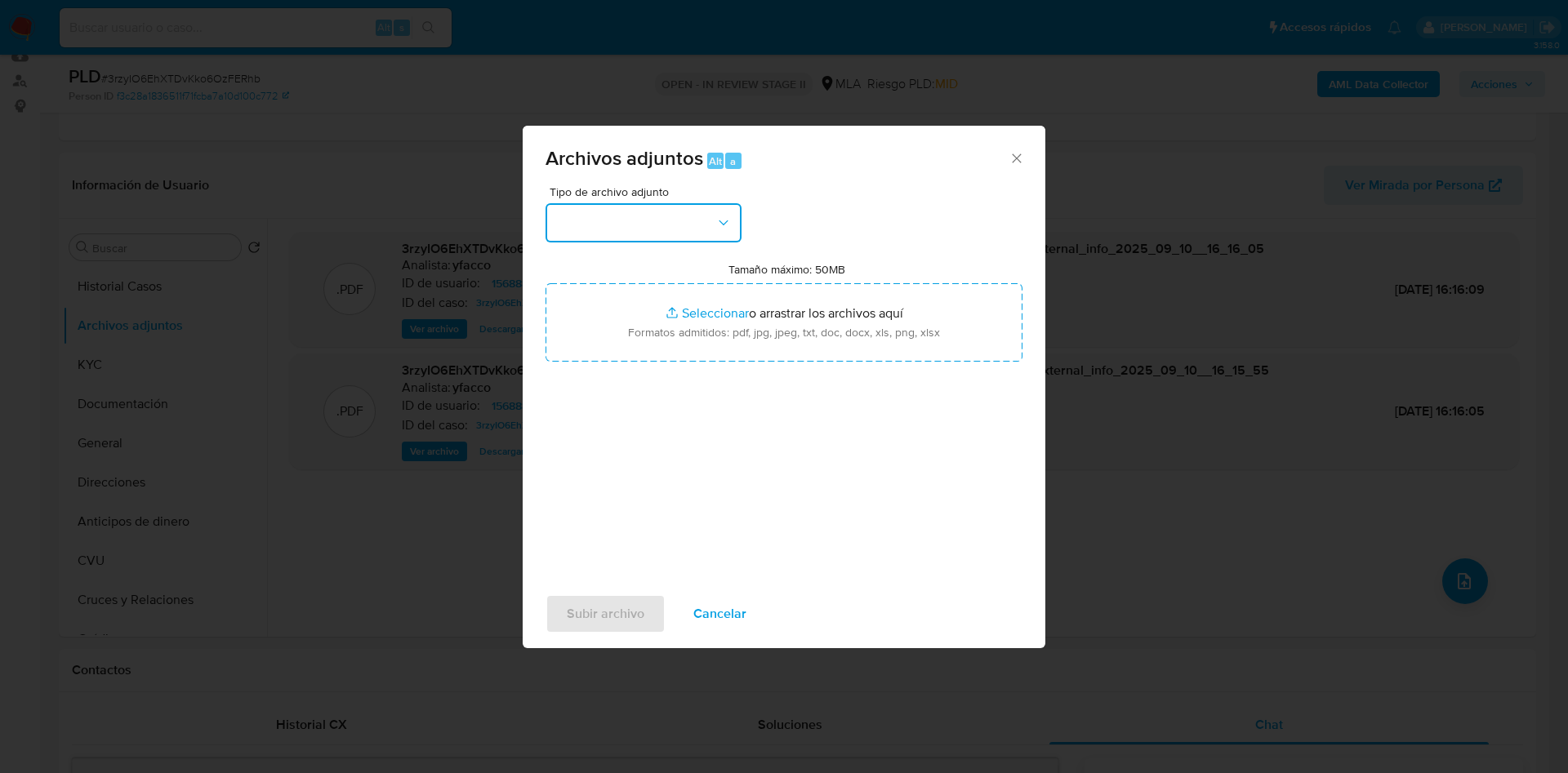
click at [653, 221] on button "button" at bounding box center [643, 223] width 196 height 39
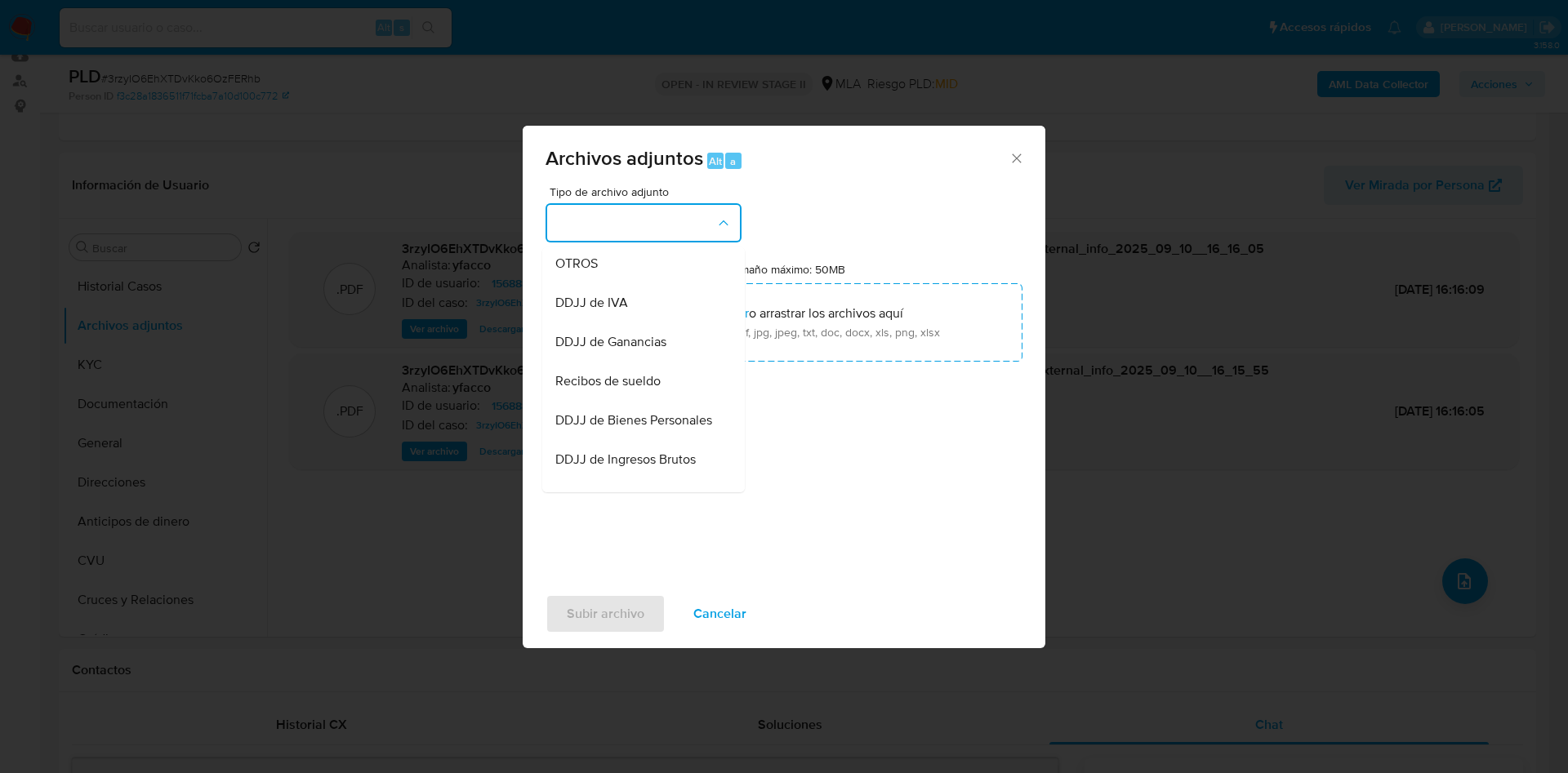
scroll to position [321, 0]
click at [641, 279] on div "OTROS" at bounding box center [639, 259] width 167 height 39
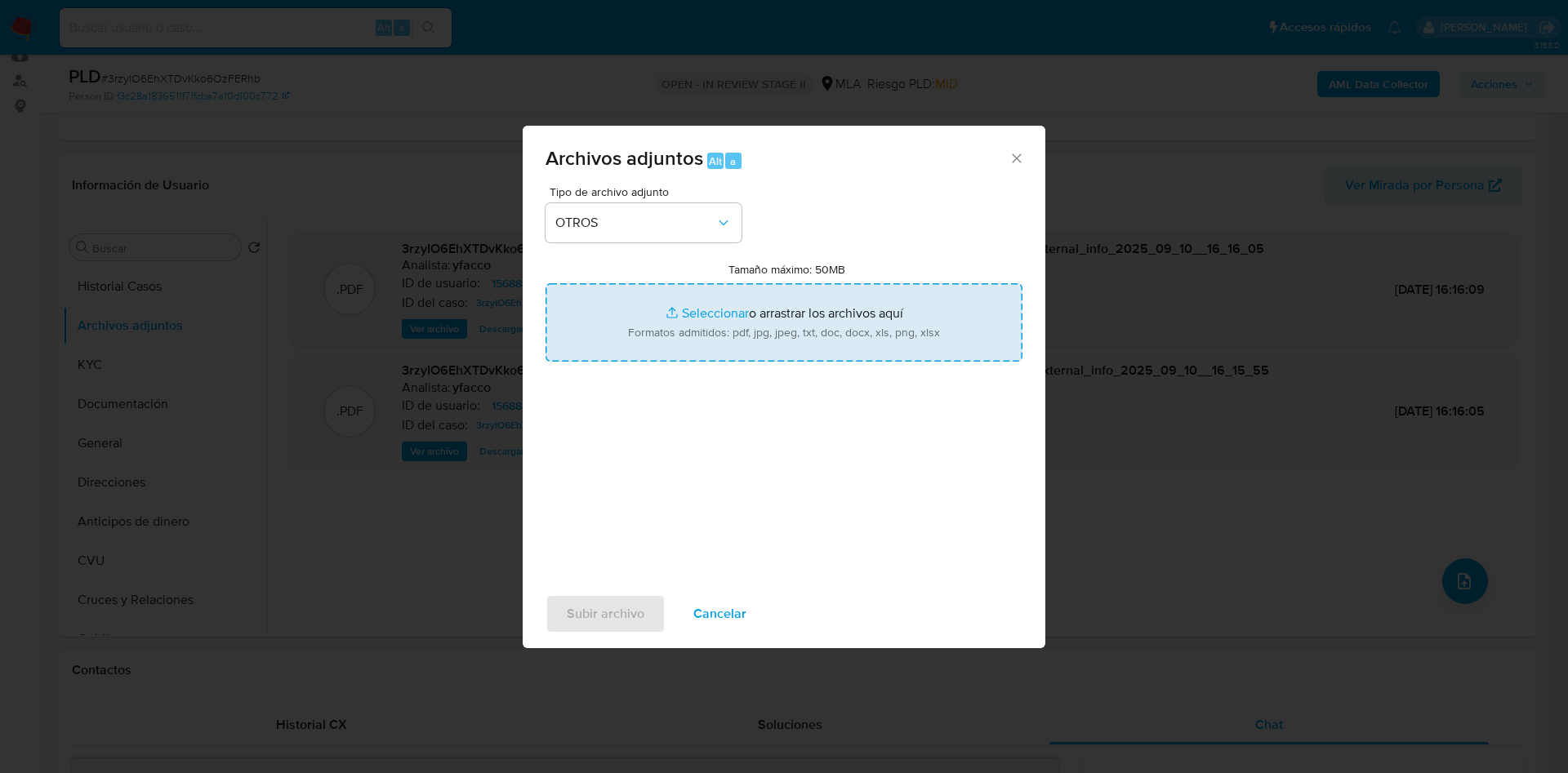
click at [703, 319] on input "Tamaño máximo: 50MB Seleccionar archivos" at bounding box center [784, 323] width 477 height 79
type input "C:\fakepath\Caselog 3rzyIO6EhXTDvKko6OzFERhb_2025_07_18_06_35_38.docx"
click at [725, 308] on input "Tamaño máximo: 50MB Seleccionar archivos" at bounding box center [784, 323] width 477 height 79
type input "C:\fakepath\Movimientos 1568881709.xlsx"
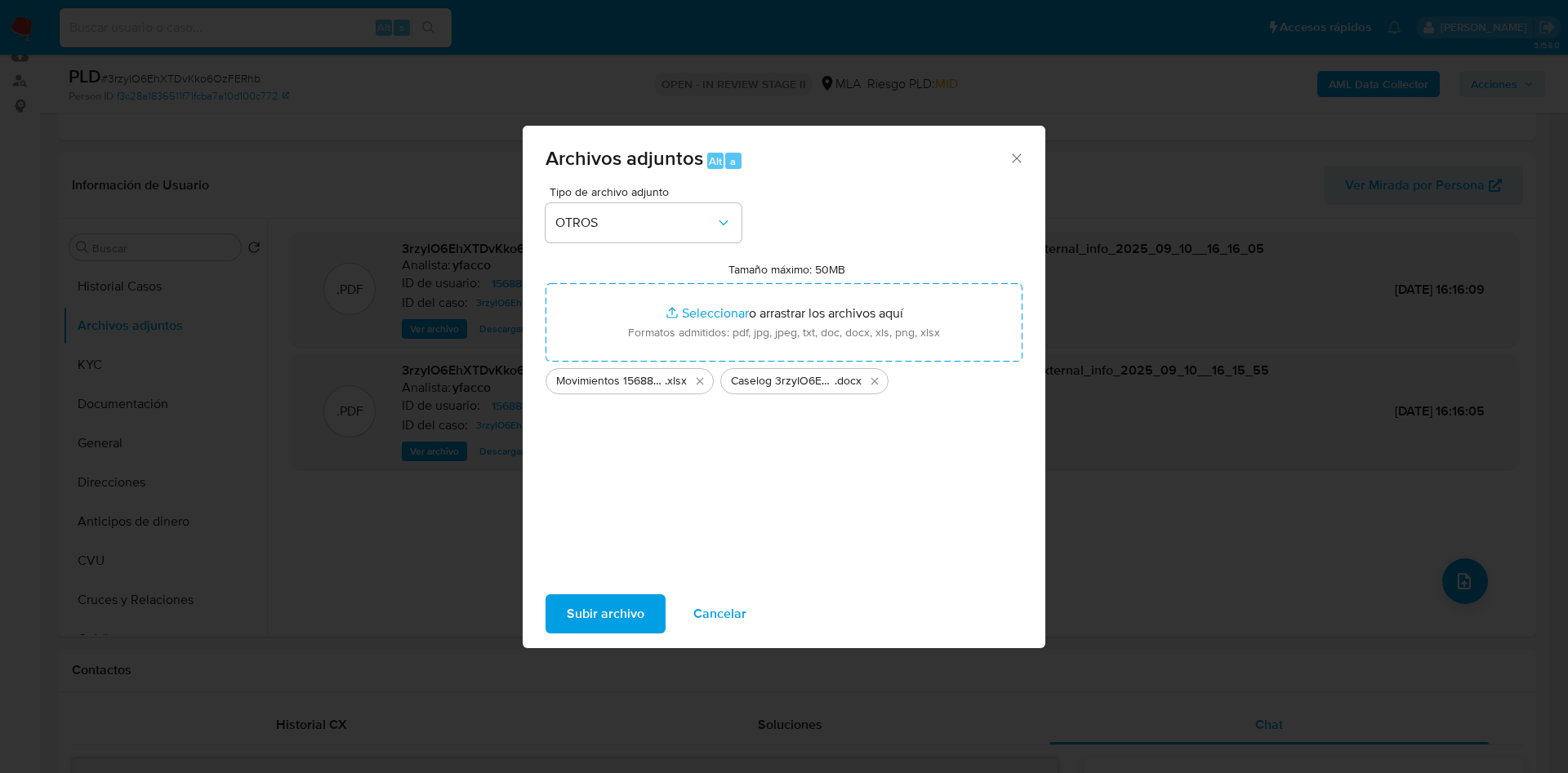
click at [588, 603] on span "Subir archivo" at bounding box center [606, 614] width 78 height 36
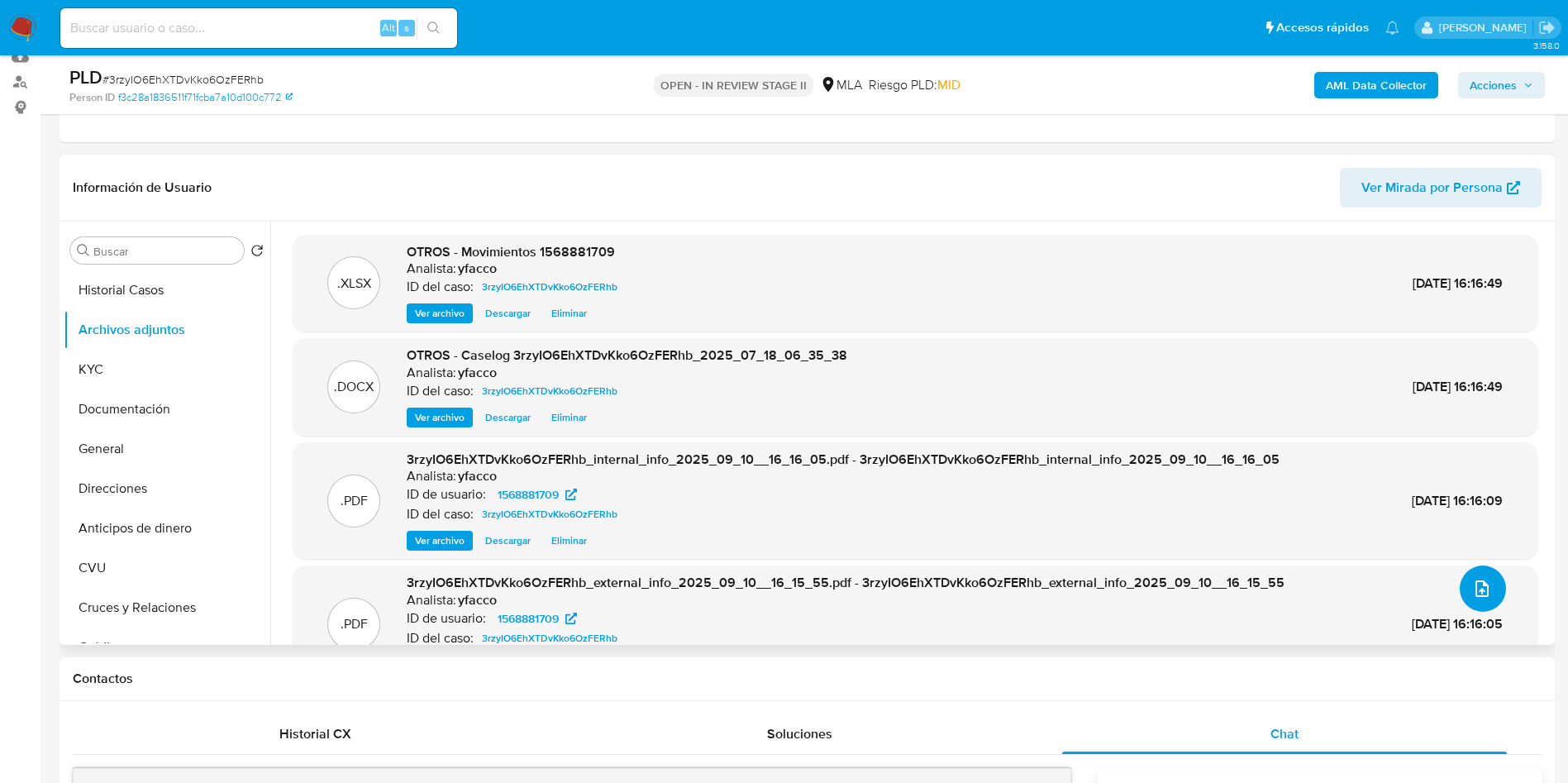
click at [1469, 605] on button "upload-file" at bounding box center [1483, 589] width 46 height 46
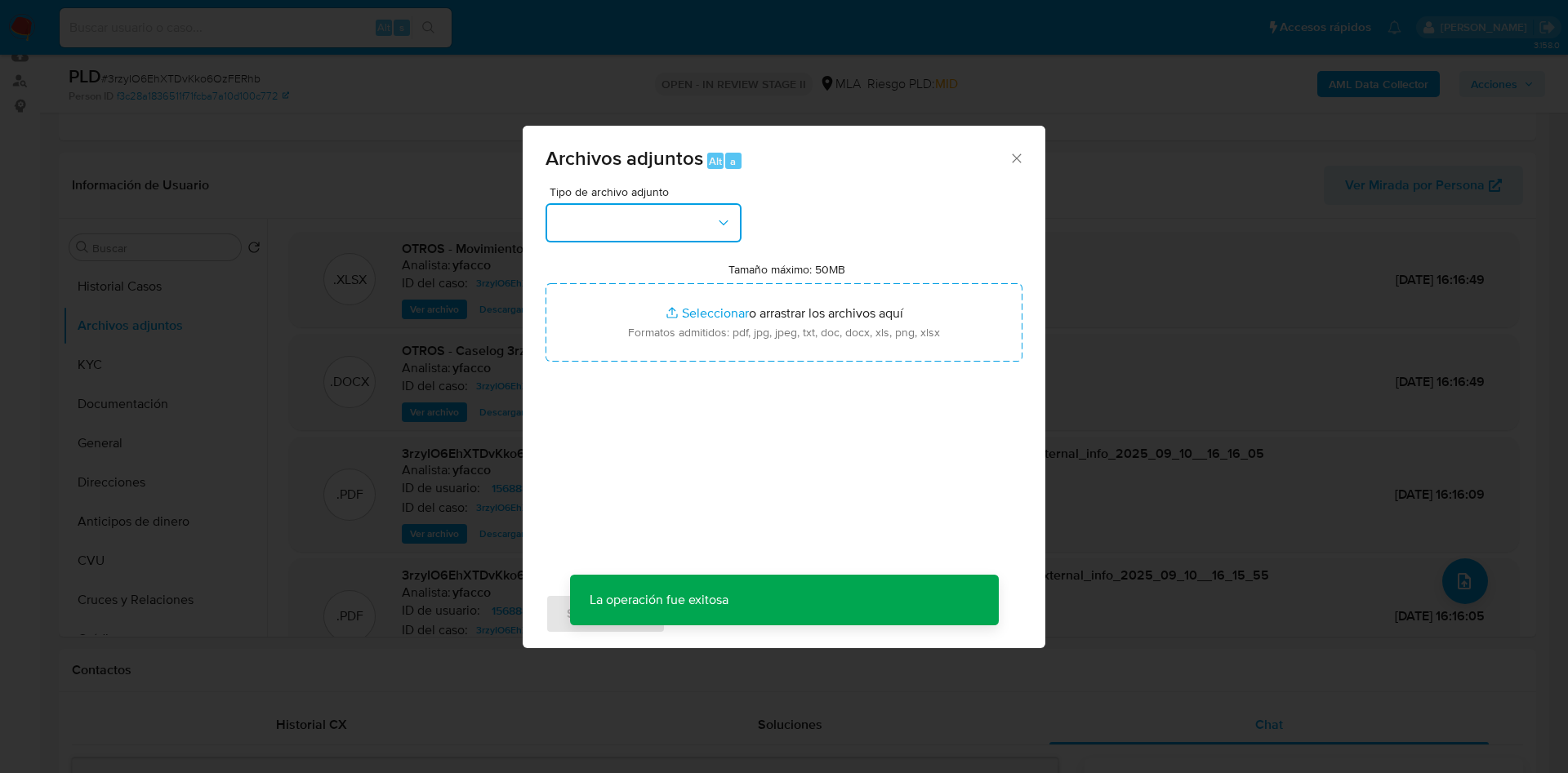
click at [718, 213] on button "button" at bounding box center [643, 223] width 196 height 39
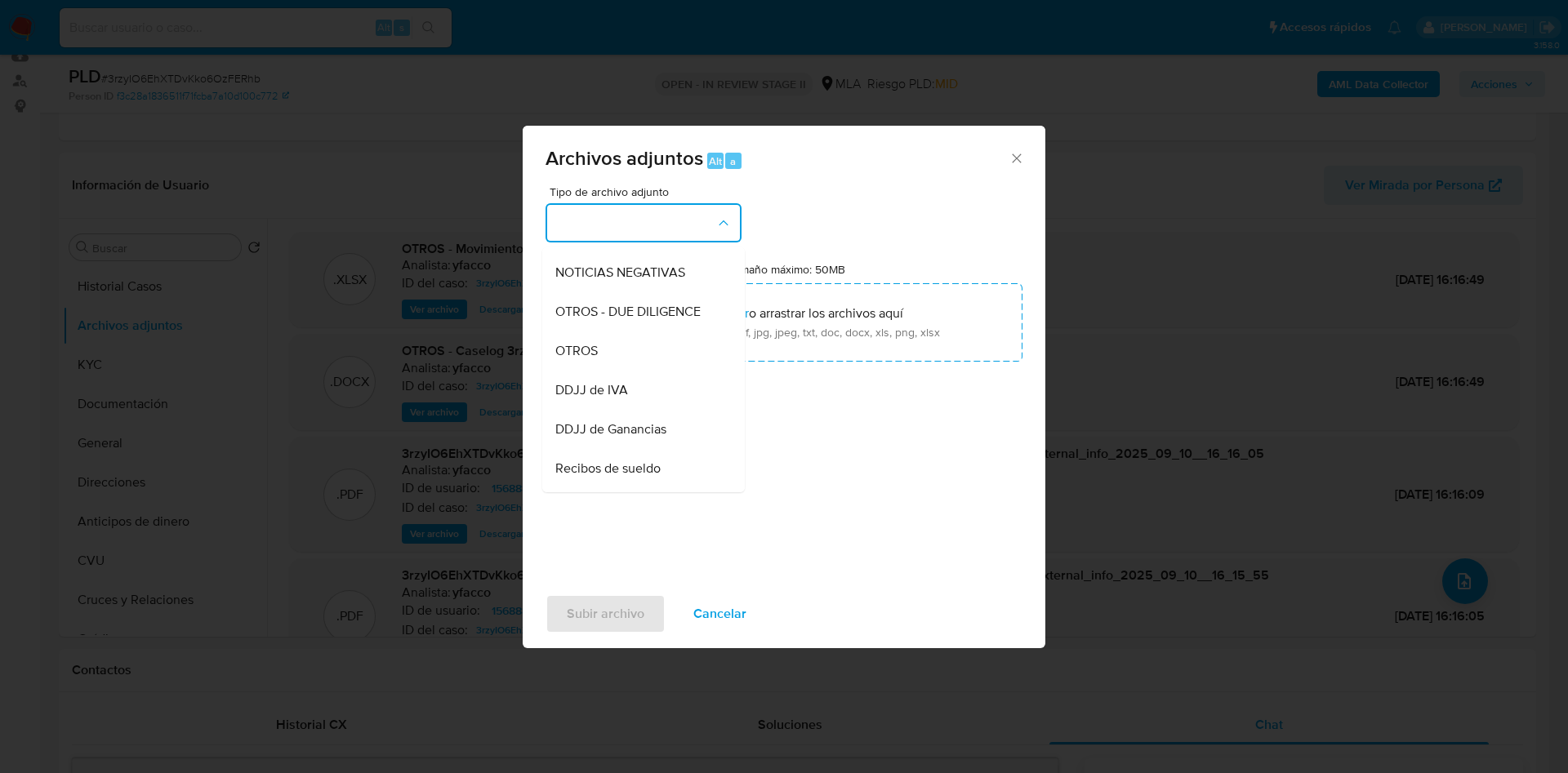
scroll to position [234, 0]
click at [638, 356] on div "OTROS" at bounding box center [639, 347] width 167 height 39
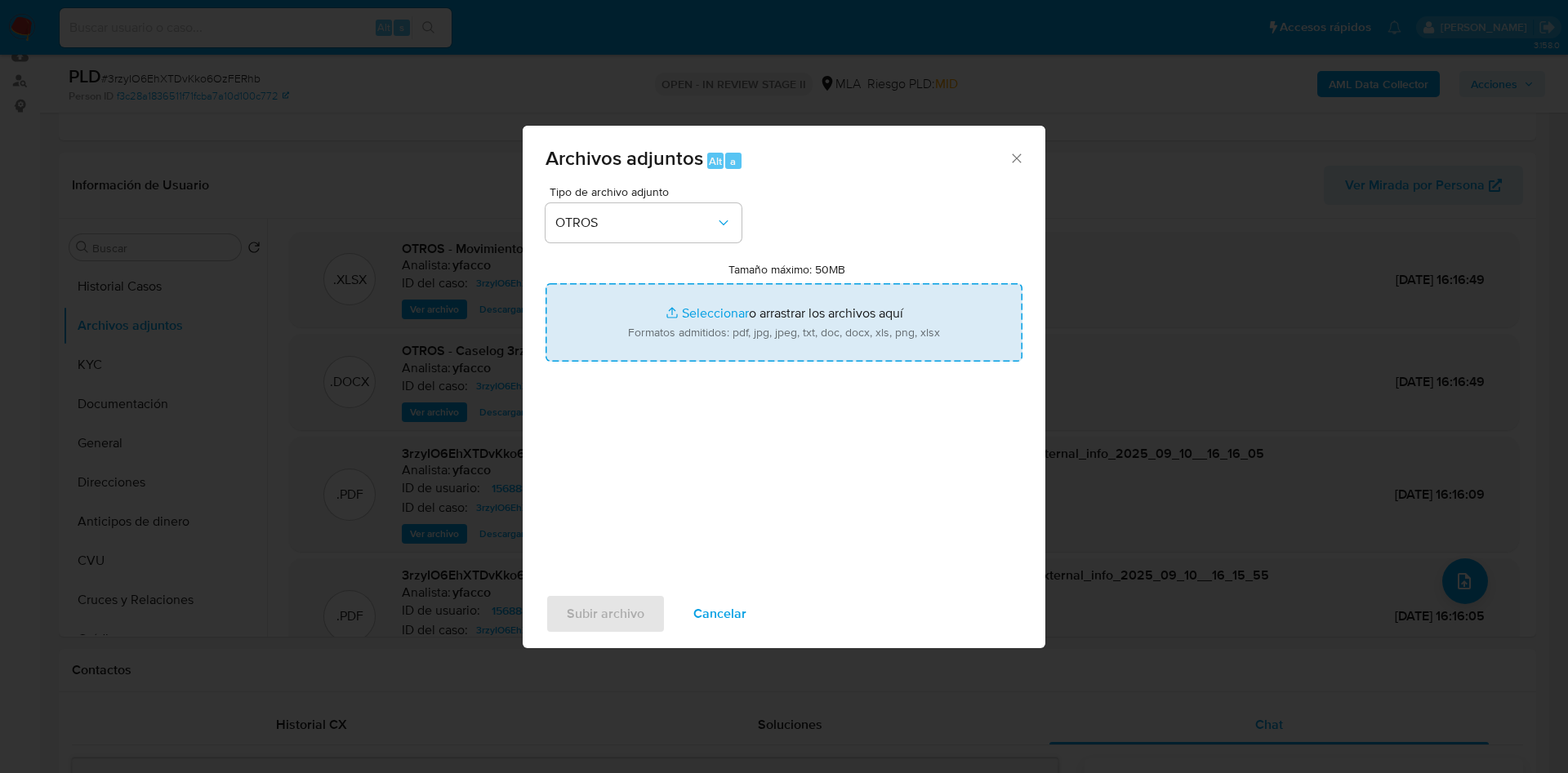
click at [695, 314] on input "Tamaño máximo: 50MB Seleccionar archivos" at bounding box center [784, 323] width 477 height 79
type input "C:\fakepath\Ignacio Sebastian Chaparro.pdf"
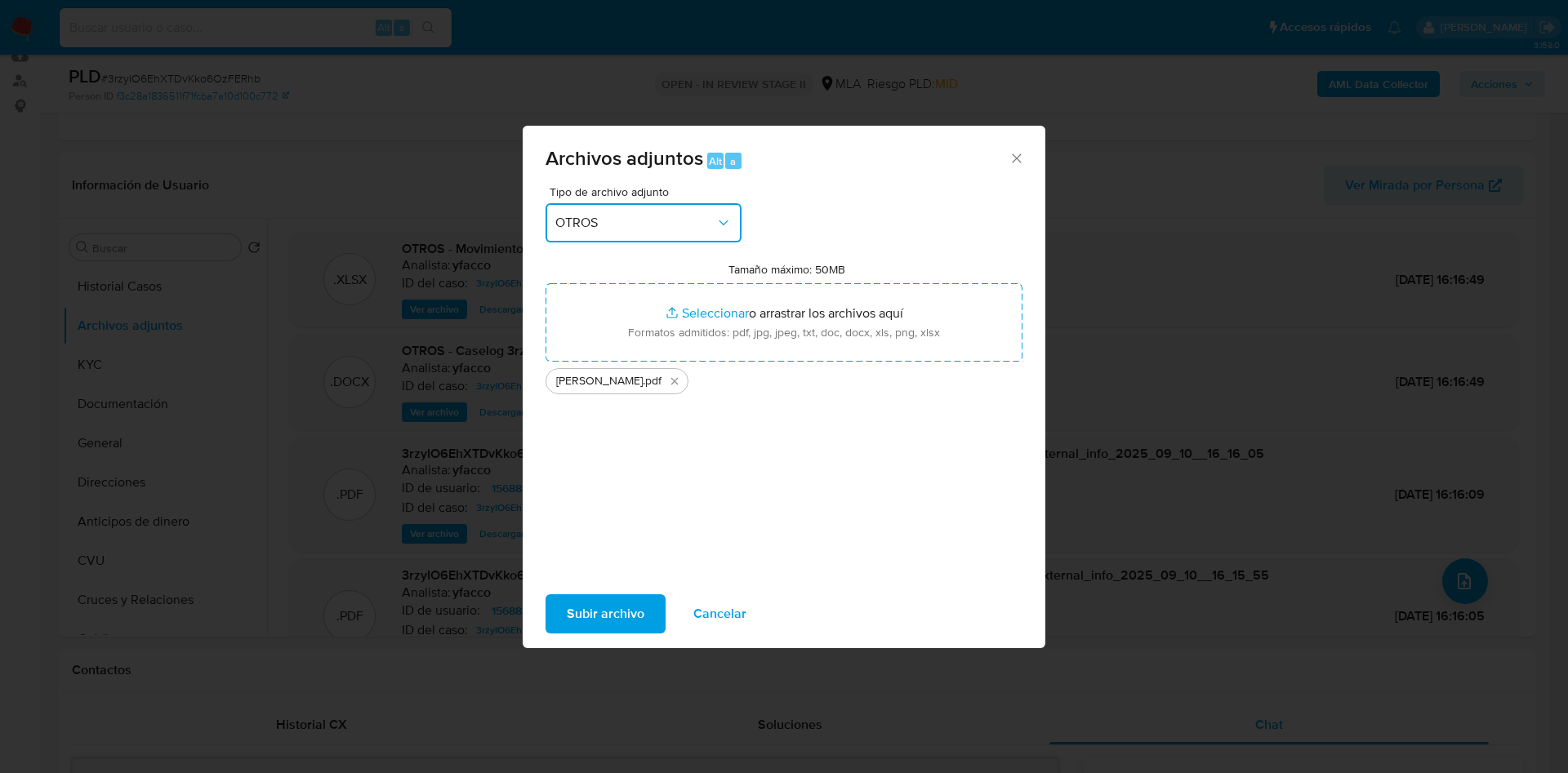
click at [673, 226] on span "OTROS" at bounding box center [635, 223] width 160 height 16
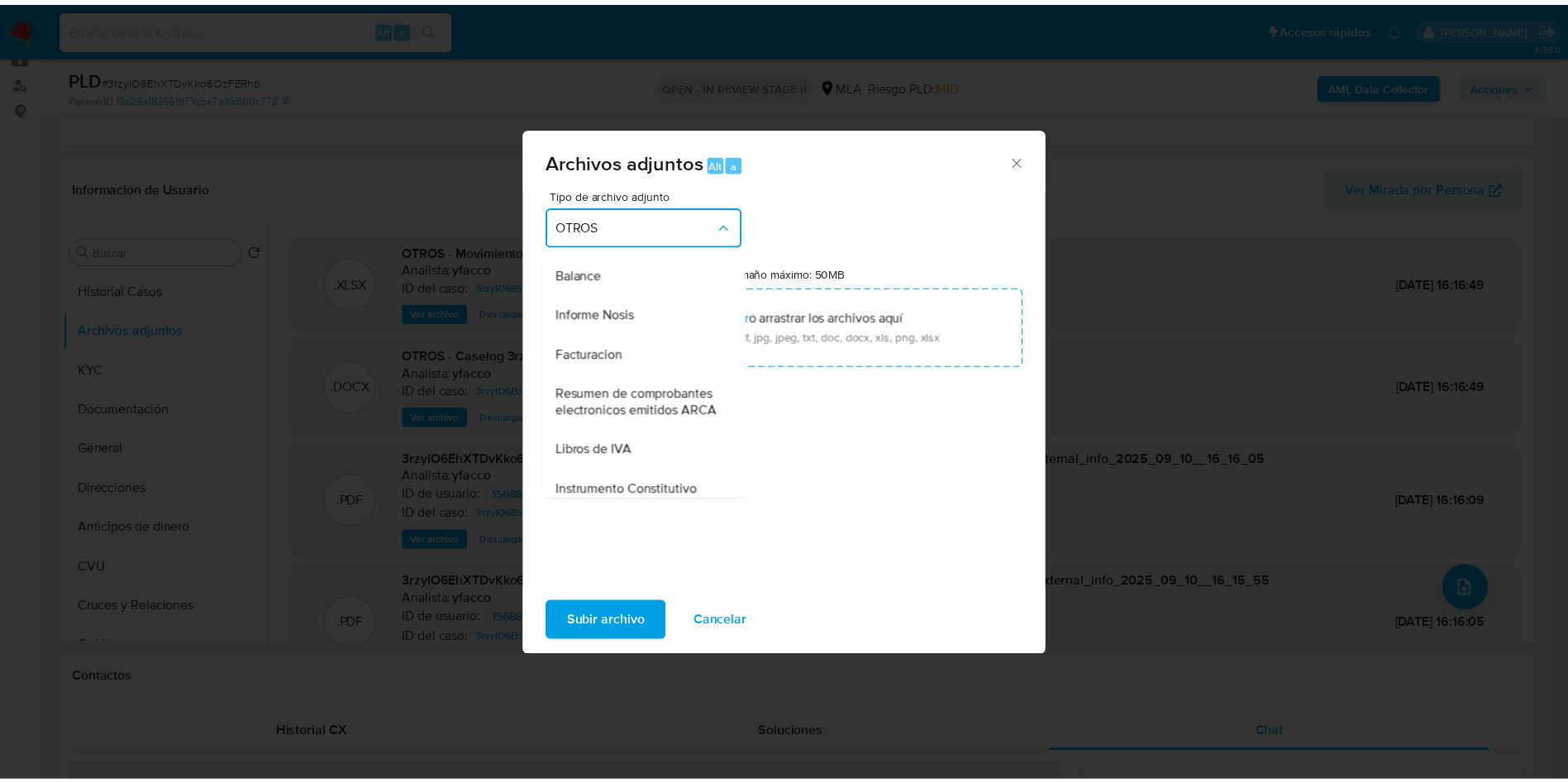
scroll to position [620, 0]
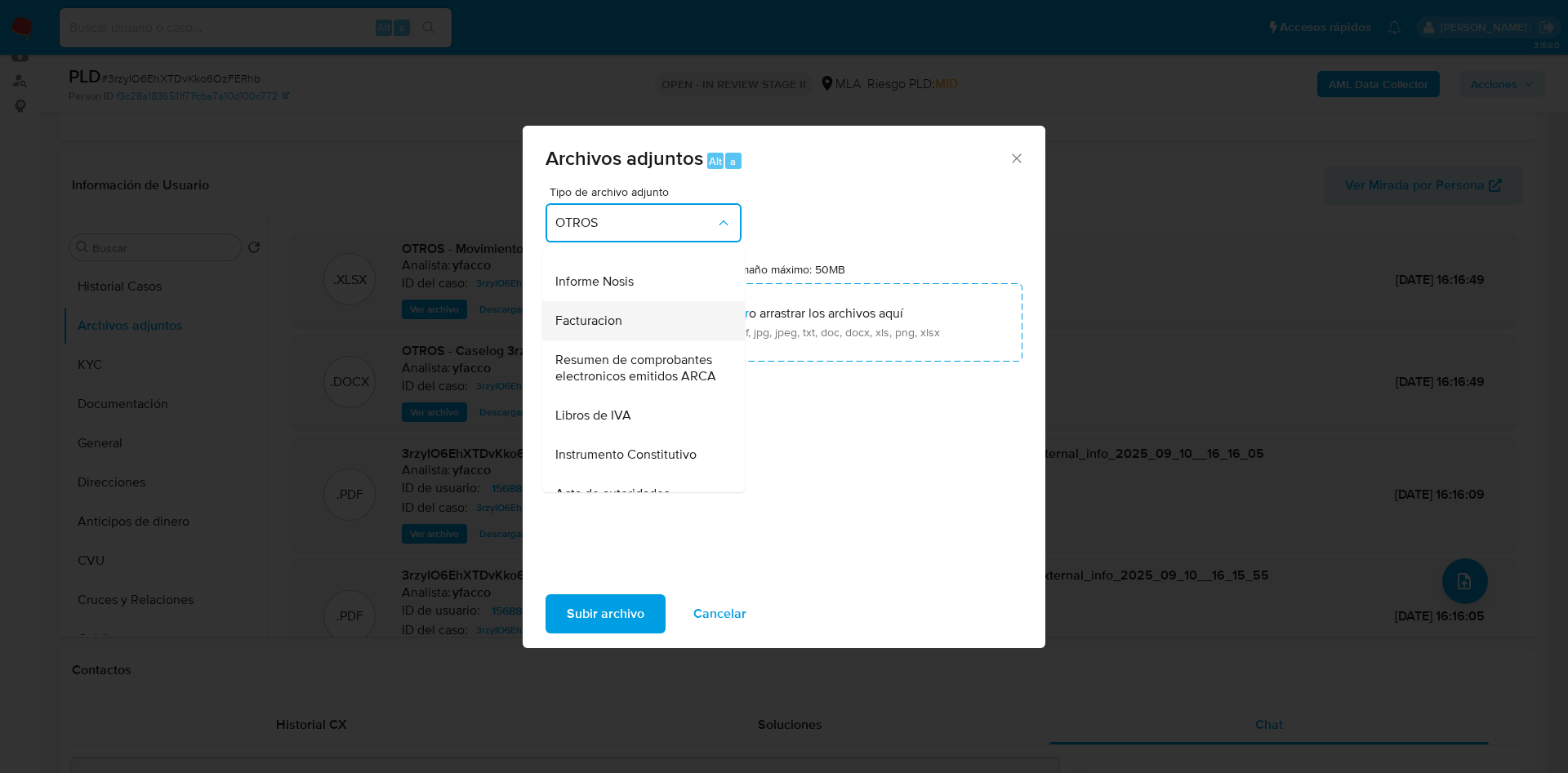
click at [636, 340] on div "Facturacion" at bounding box center [639, 321] width 167 height 39
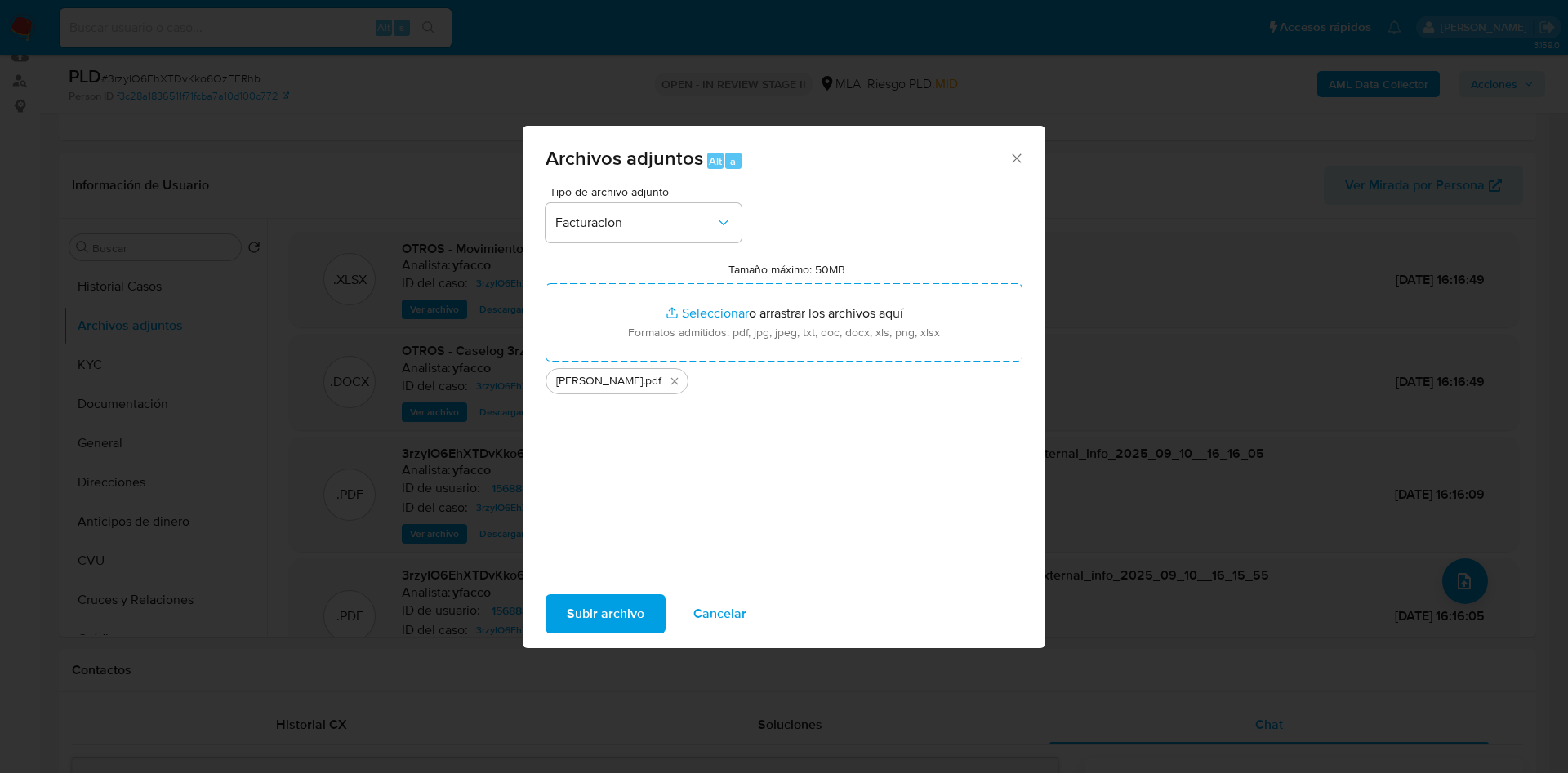
click at [623, 608] on span "Subir archivo" at bounding box center [606, 614] width 78 height 36
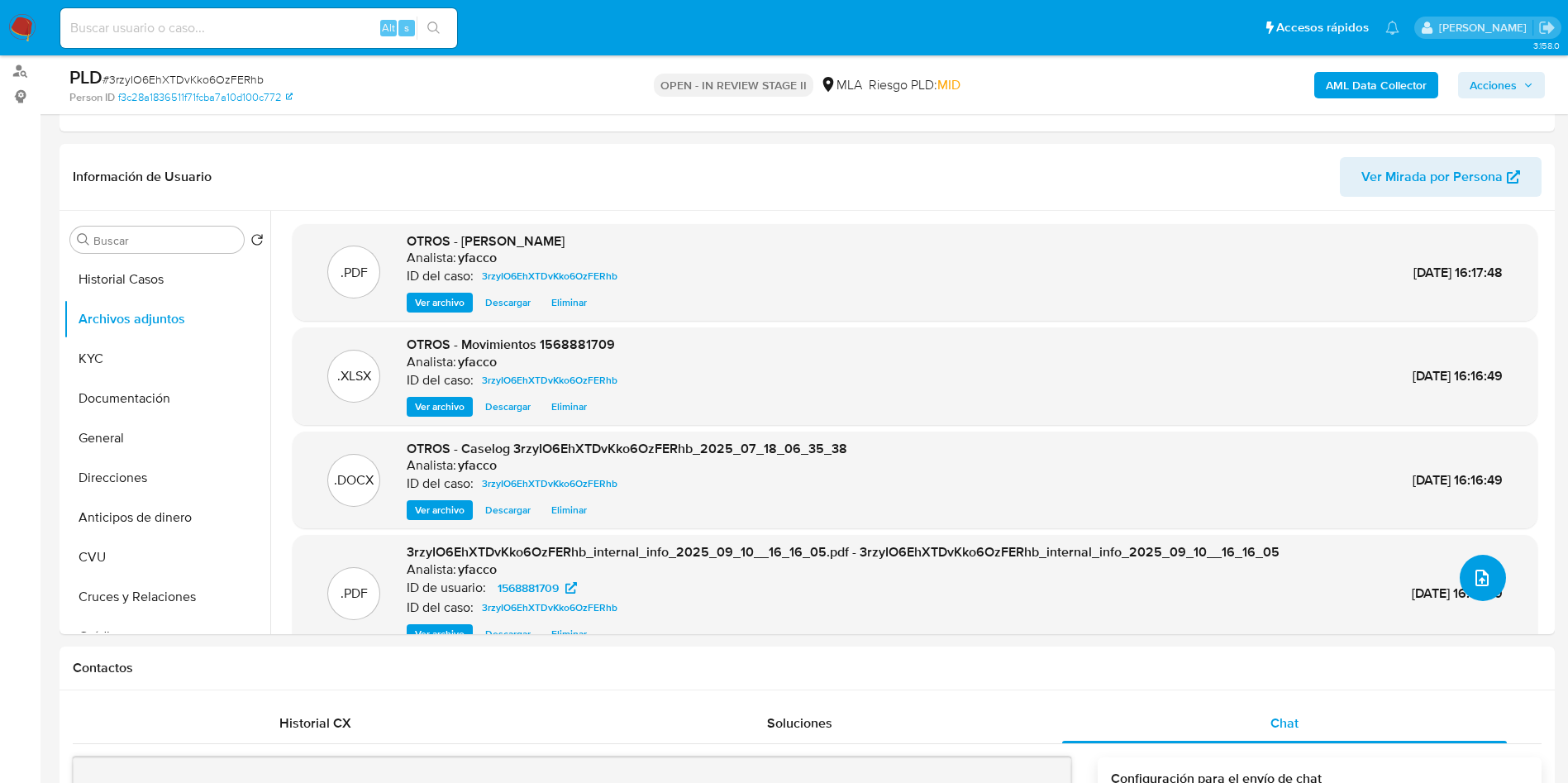
scroll to position [176, 0]
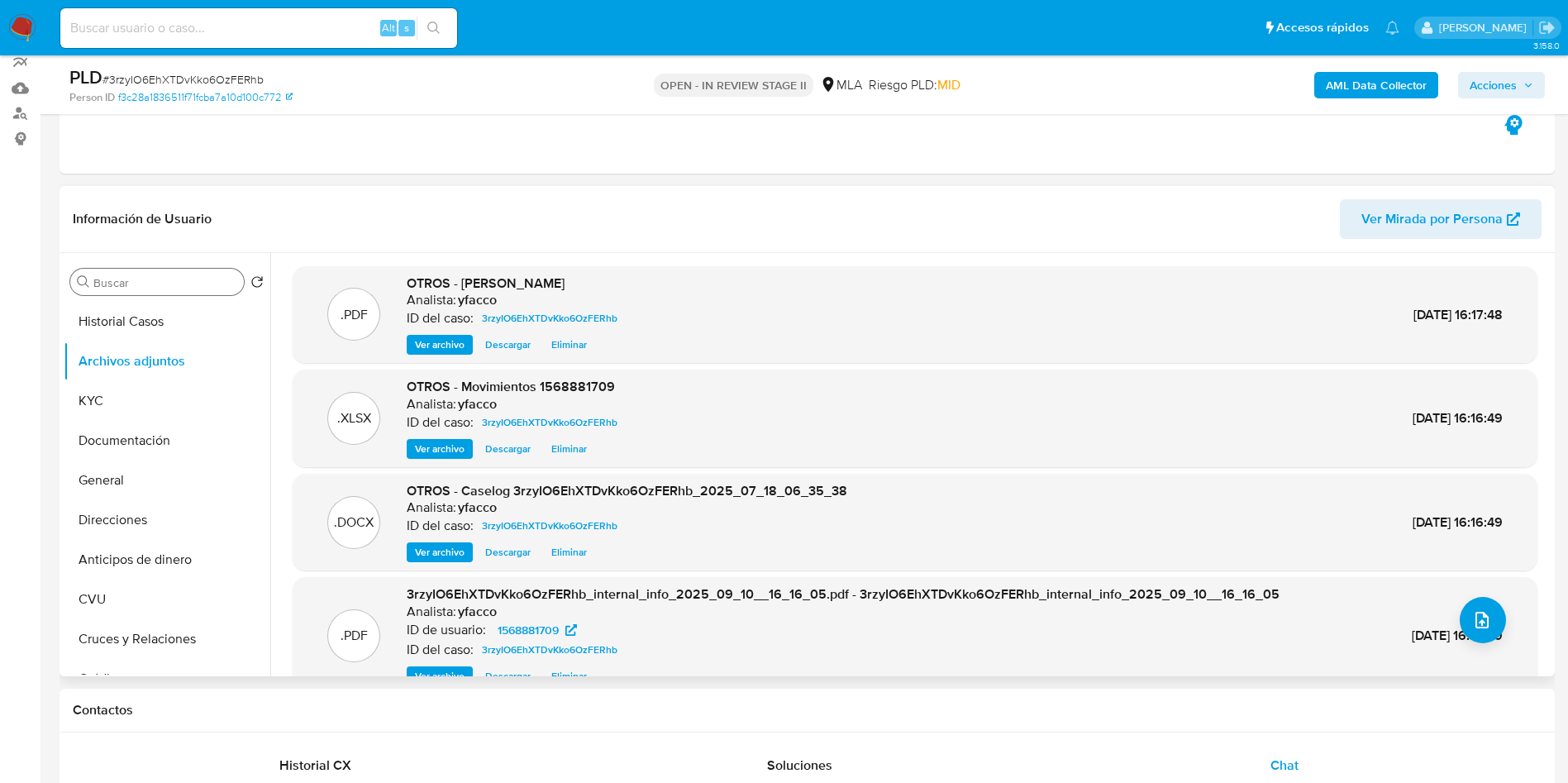
click at [173, 271] on div "Buscar" at bounding box center [157, 281] width 173 height 27
click at [159, 279] on input "Buscar" at bounding box center [165, 282] width 144 height 15
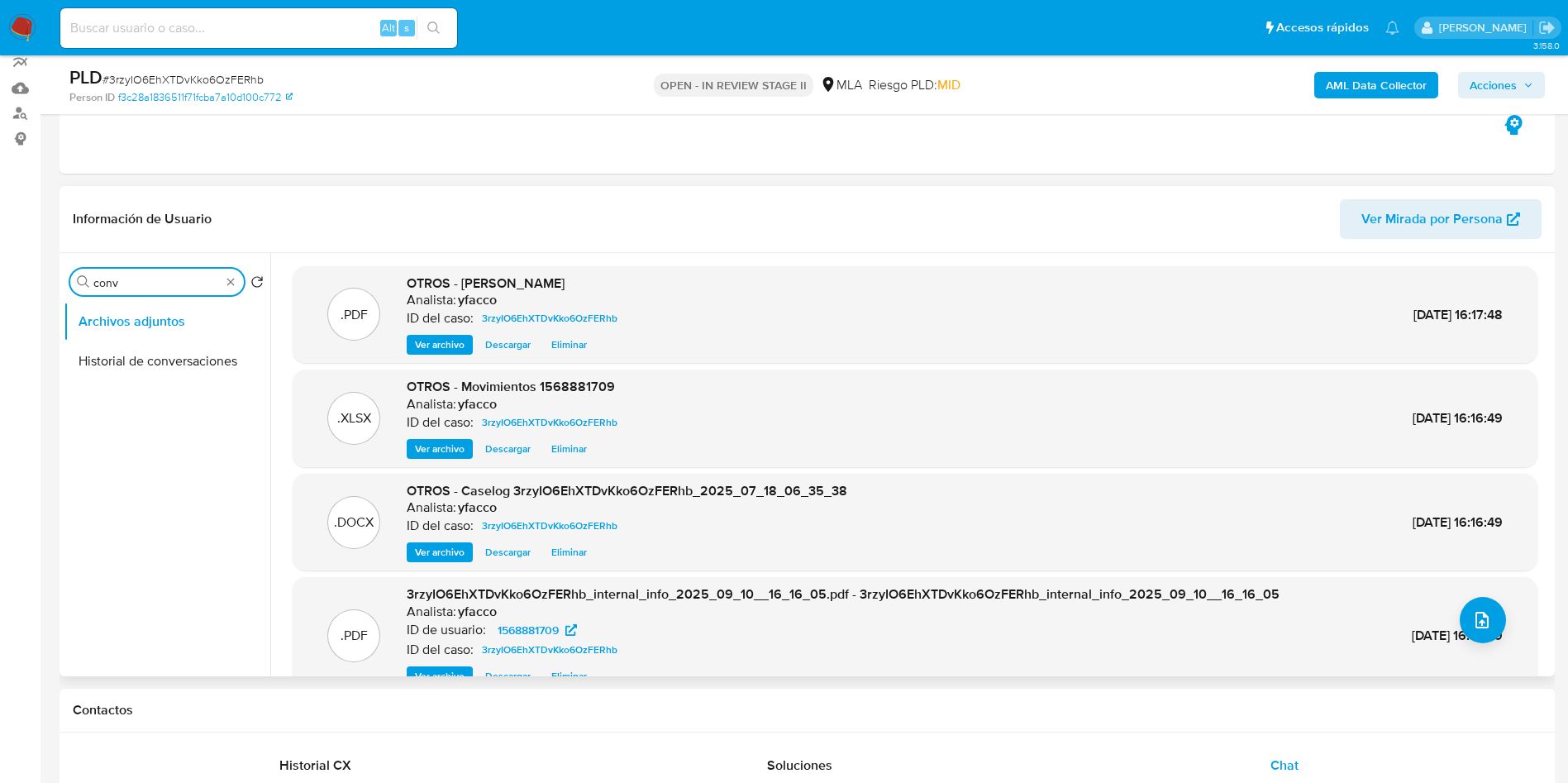
type input "conv"
click at [170, 390] on ul "Archivos adjuntos Historial de conversaciones" at bounding box center [166, 488] width 207 height 373
click at [167, 382] on ul "Archivos adjuntos Historial de conversaciones" at bounding box center [166, 488] width 207 height 373
click at [167, 368] on button "Historial de conversaciones" at bounding box center [160, 361] width 194 height 39
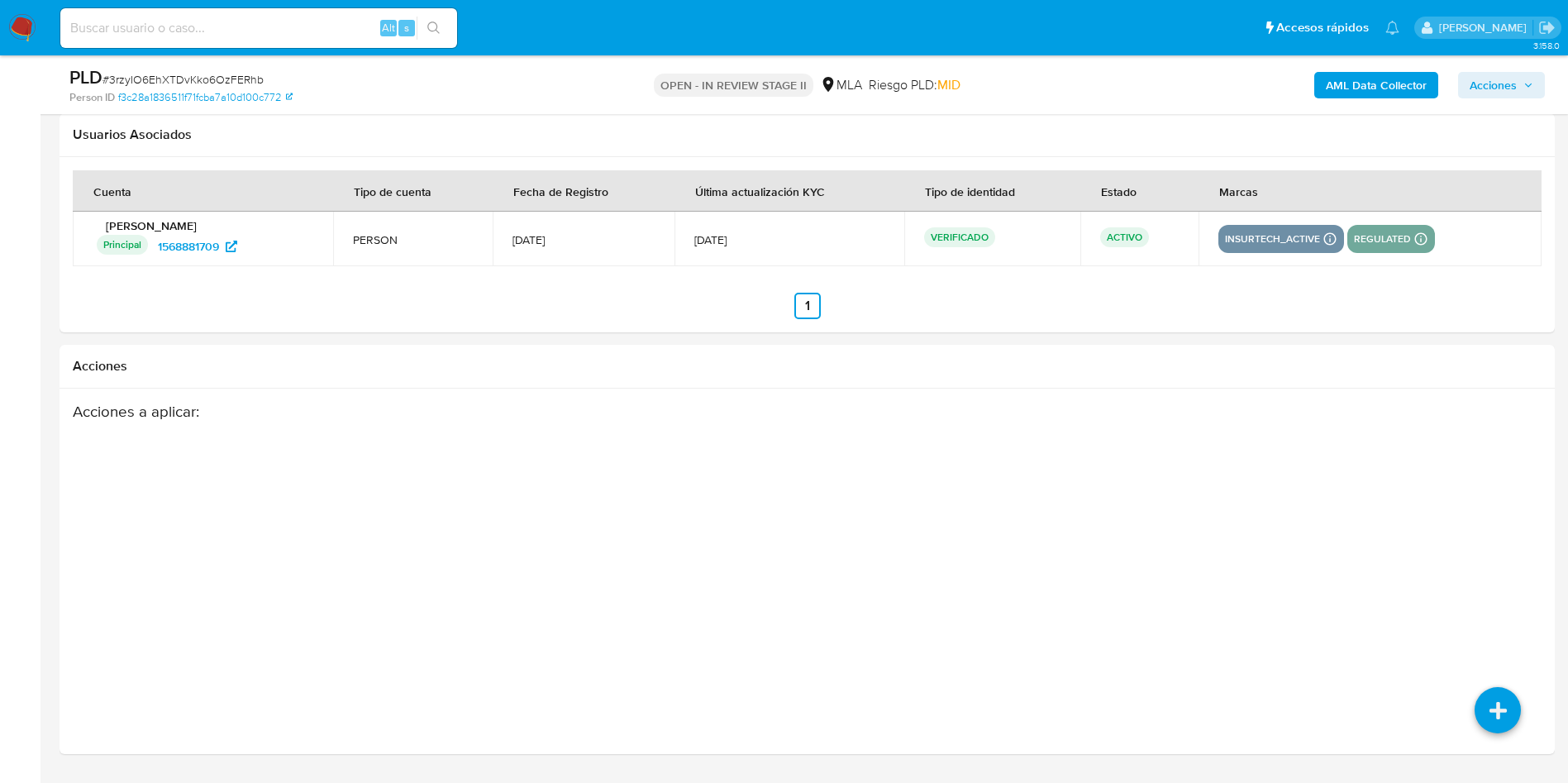
scroll to position [2924, 0]
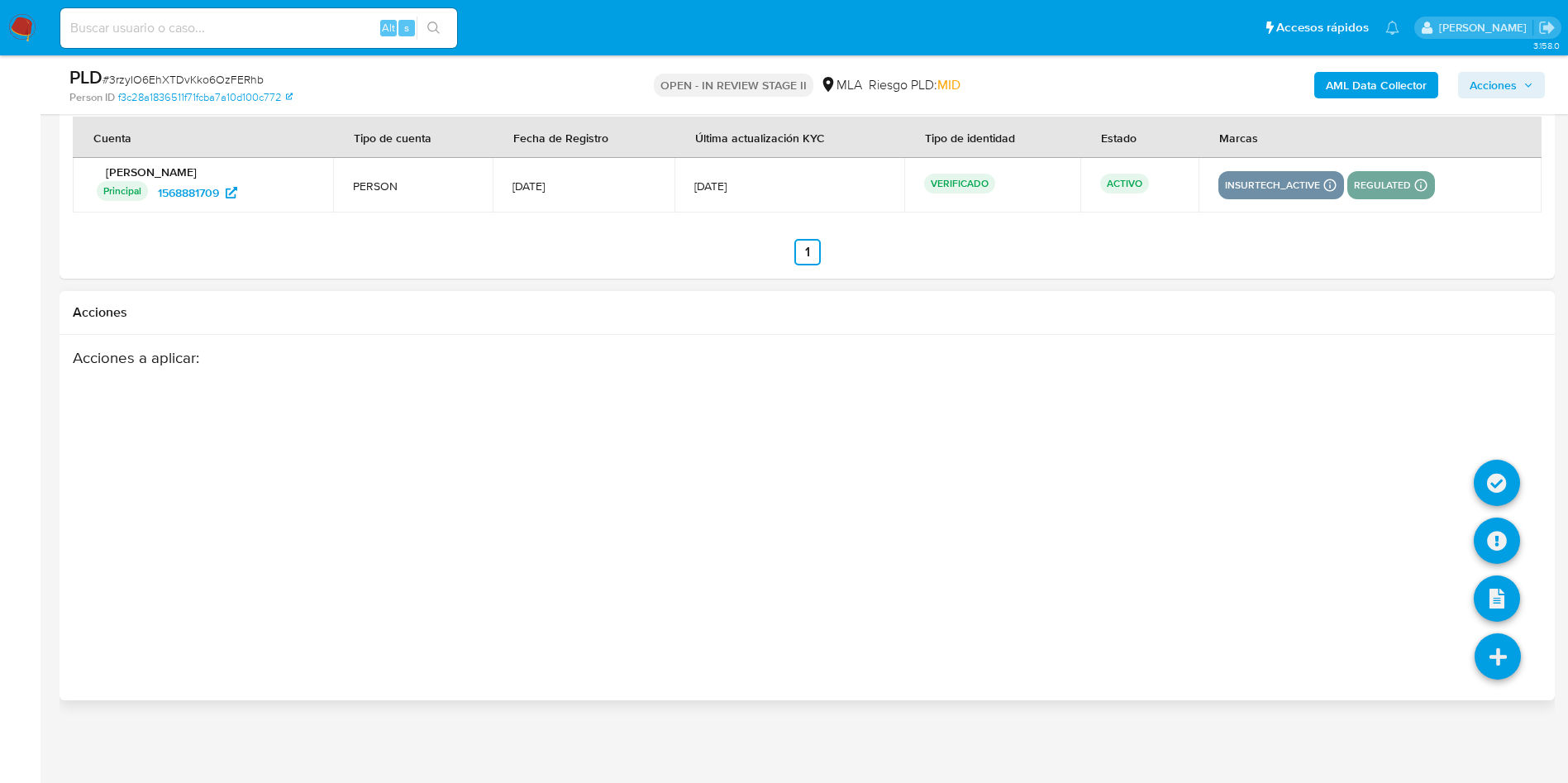
click at [1489, 662] on icon at bounding box center [1498, 657] width 46 height 46
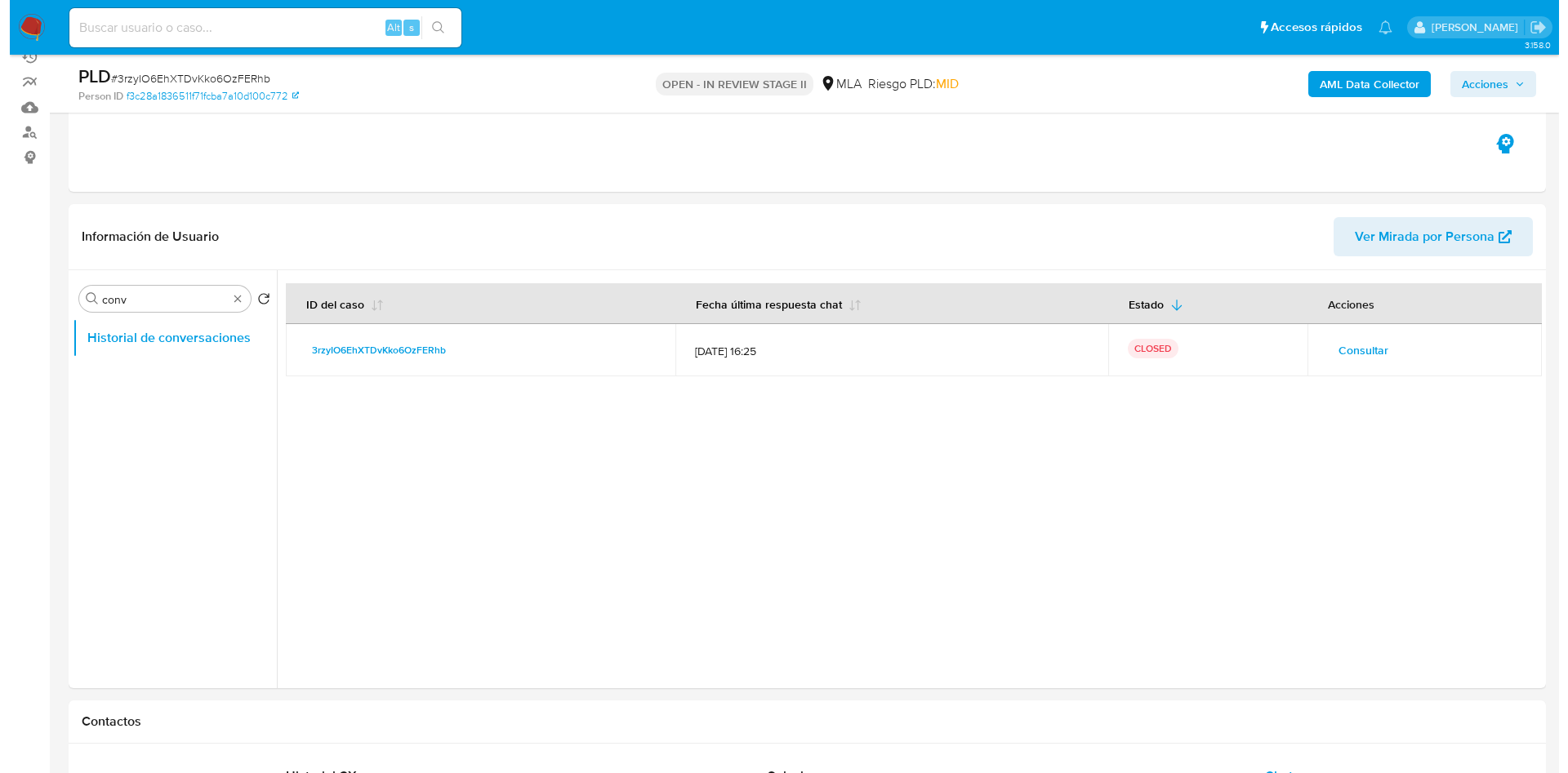
scroll to position [125, 0]
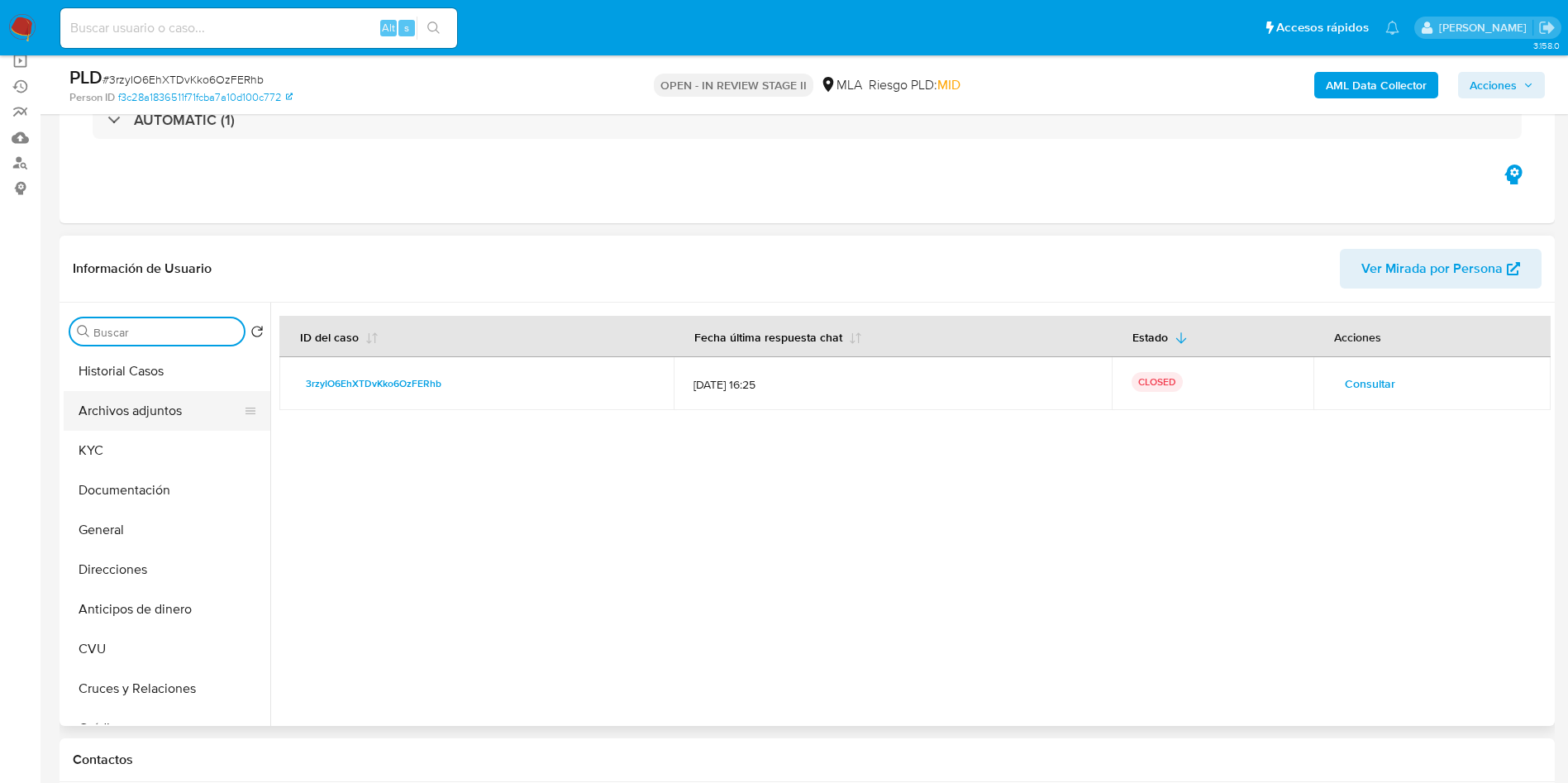
click at [169, 414] on button "Archivos adjuntos" at bounding box center [160, 411] width 194 height 39
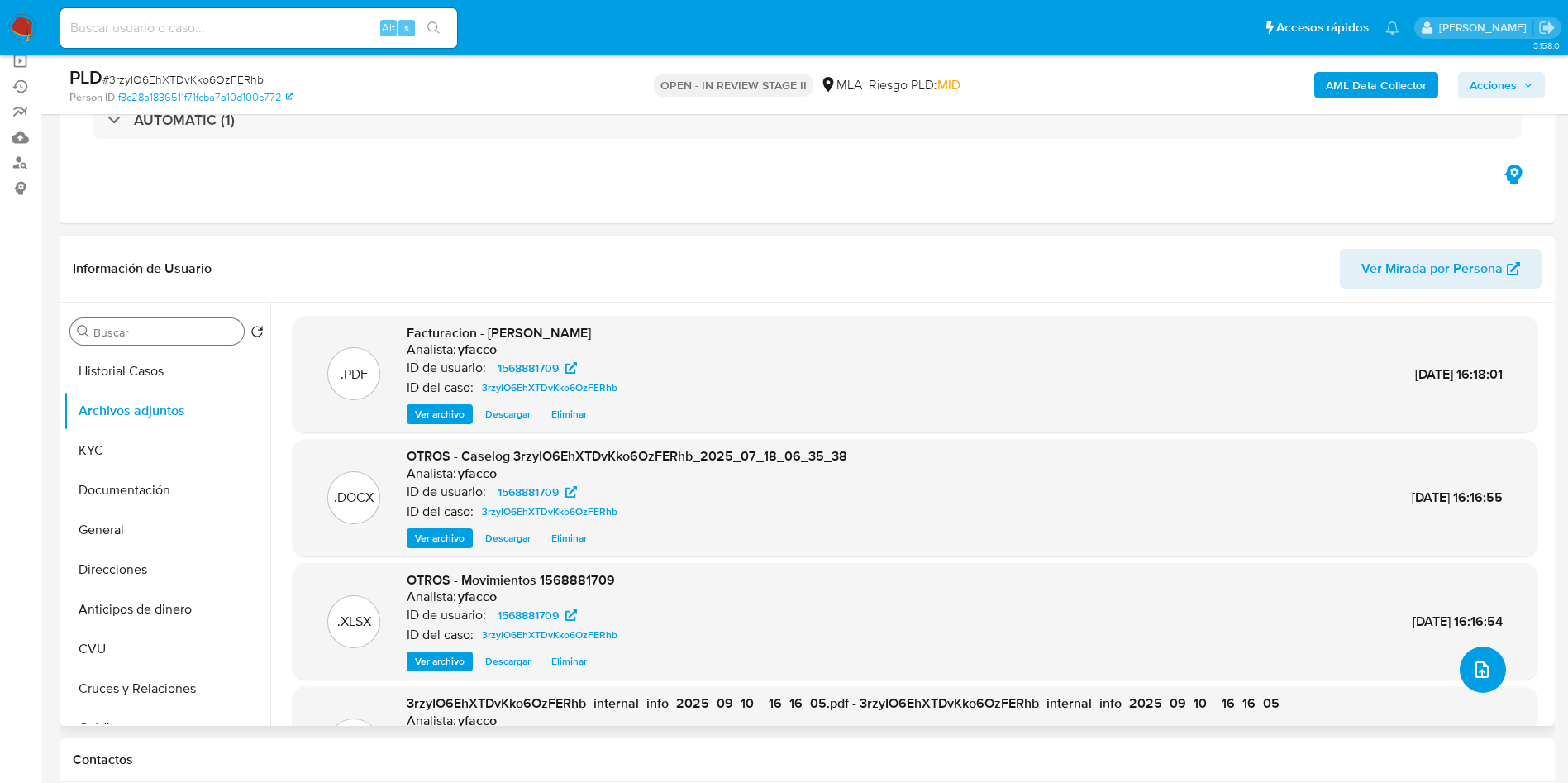
click at [1480, 687] on button "upload-file" at bounding box center [1483, 670] width 46 height 46
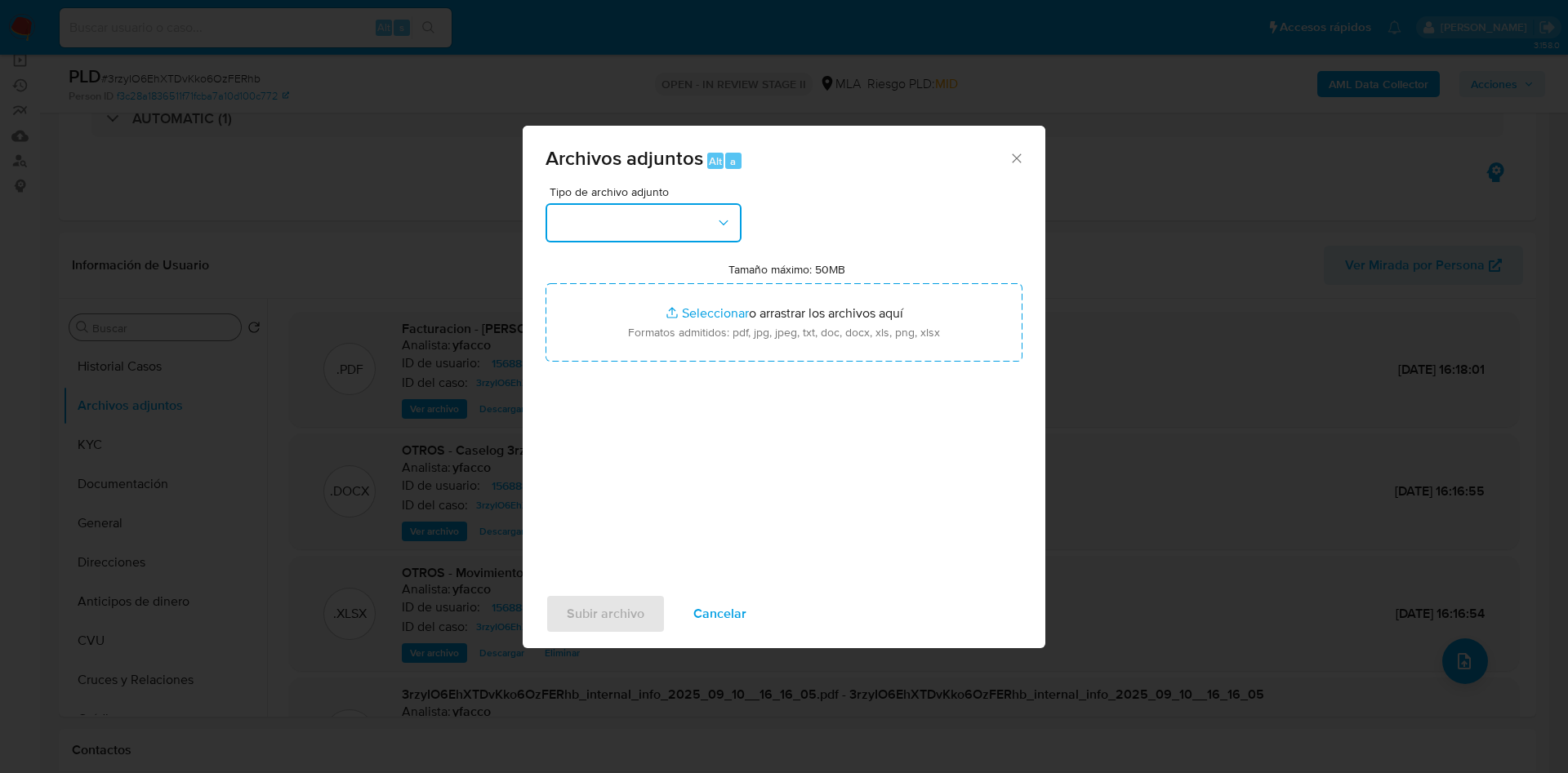
click at [699, 226] on button "button" at bounding box center [643, 223] width 196 height 39
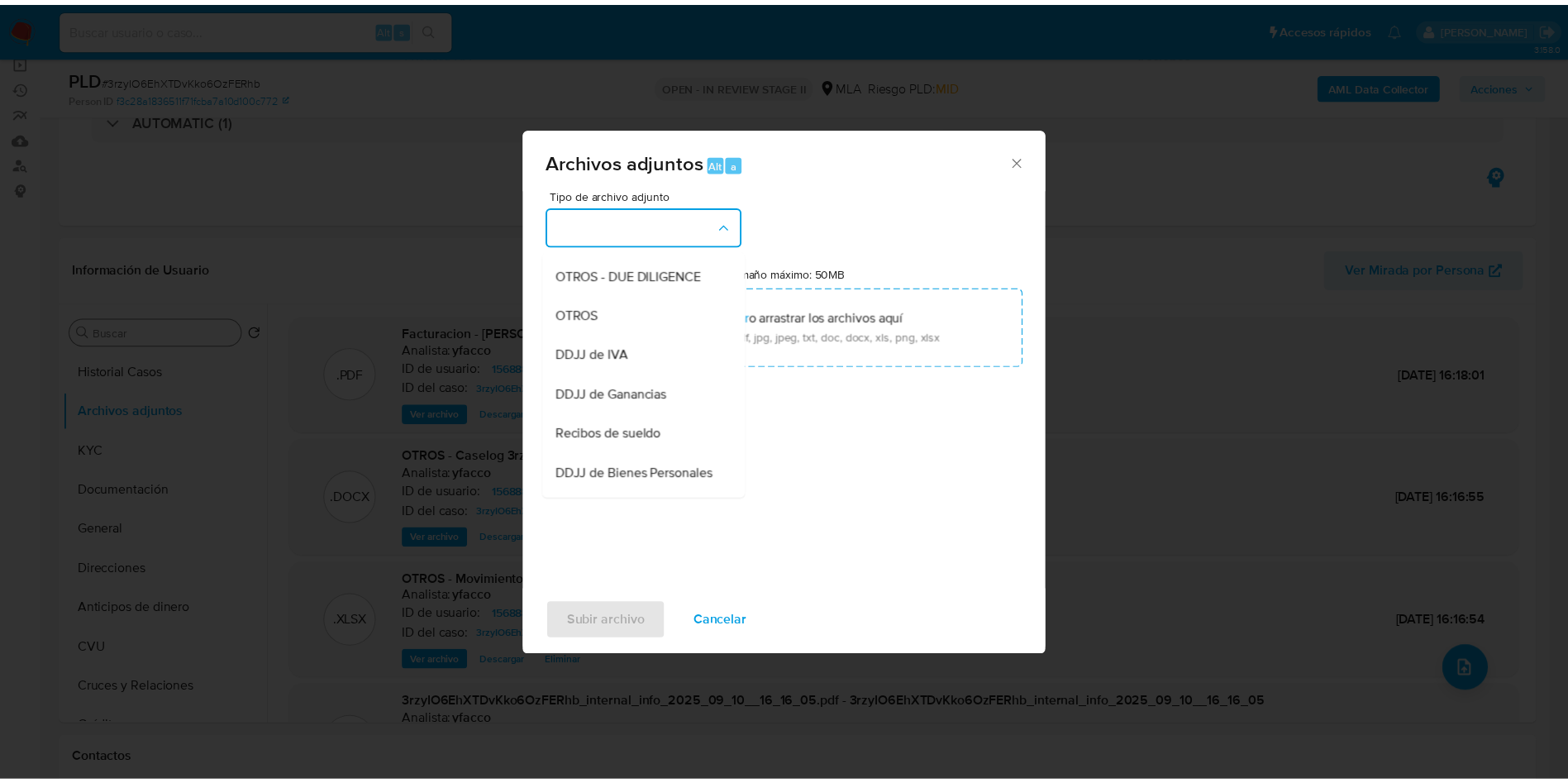
scroll to position [310, 0]
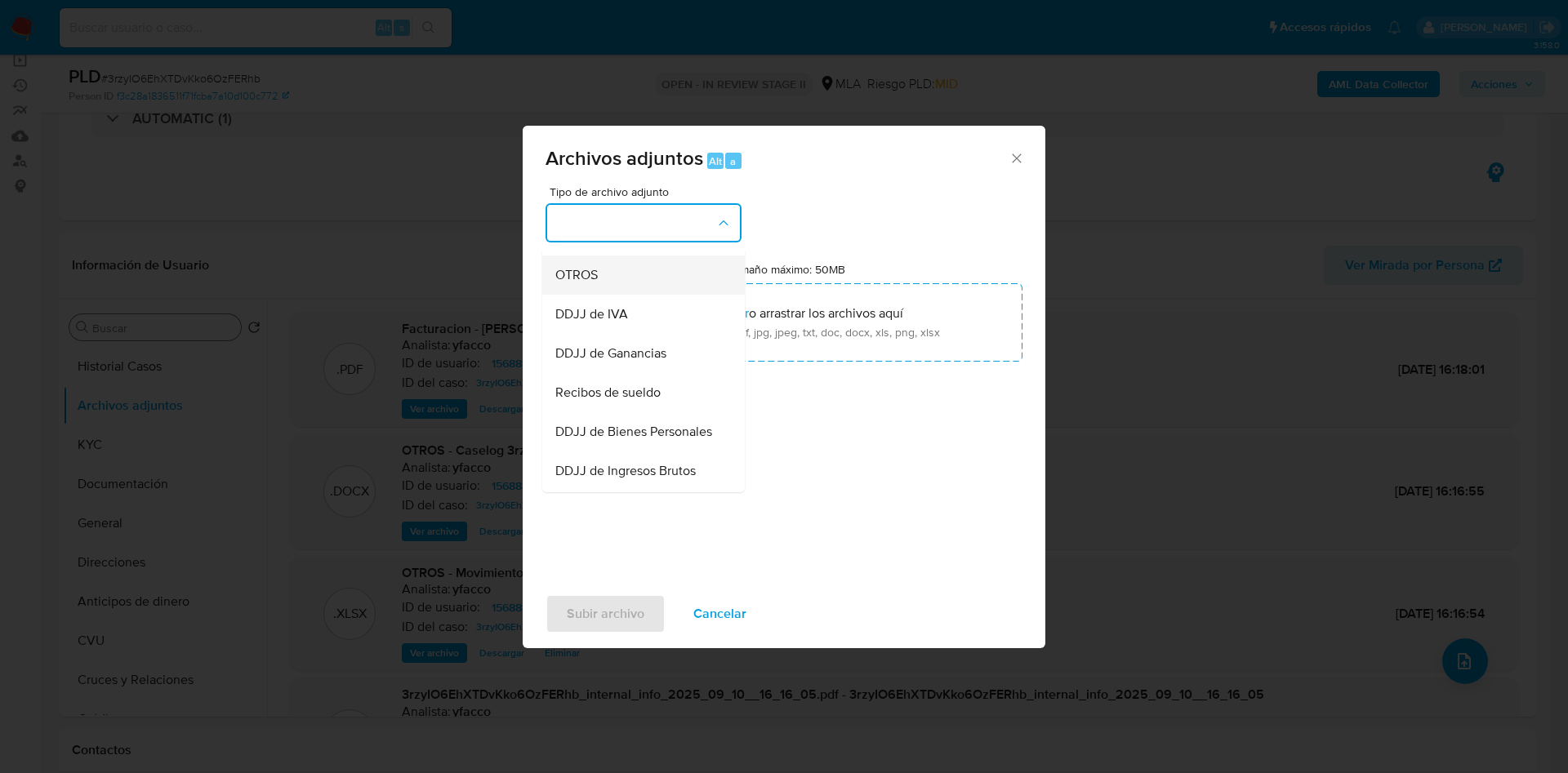
click at [623, 292] on div "OTROS" at bounding box center [639, 275] width 167 height 39
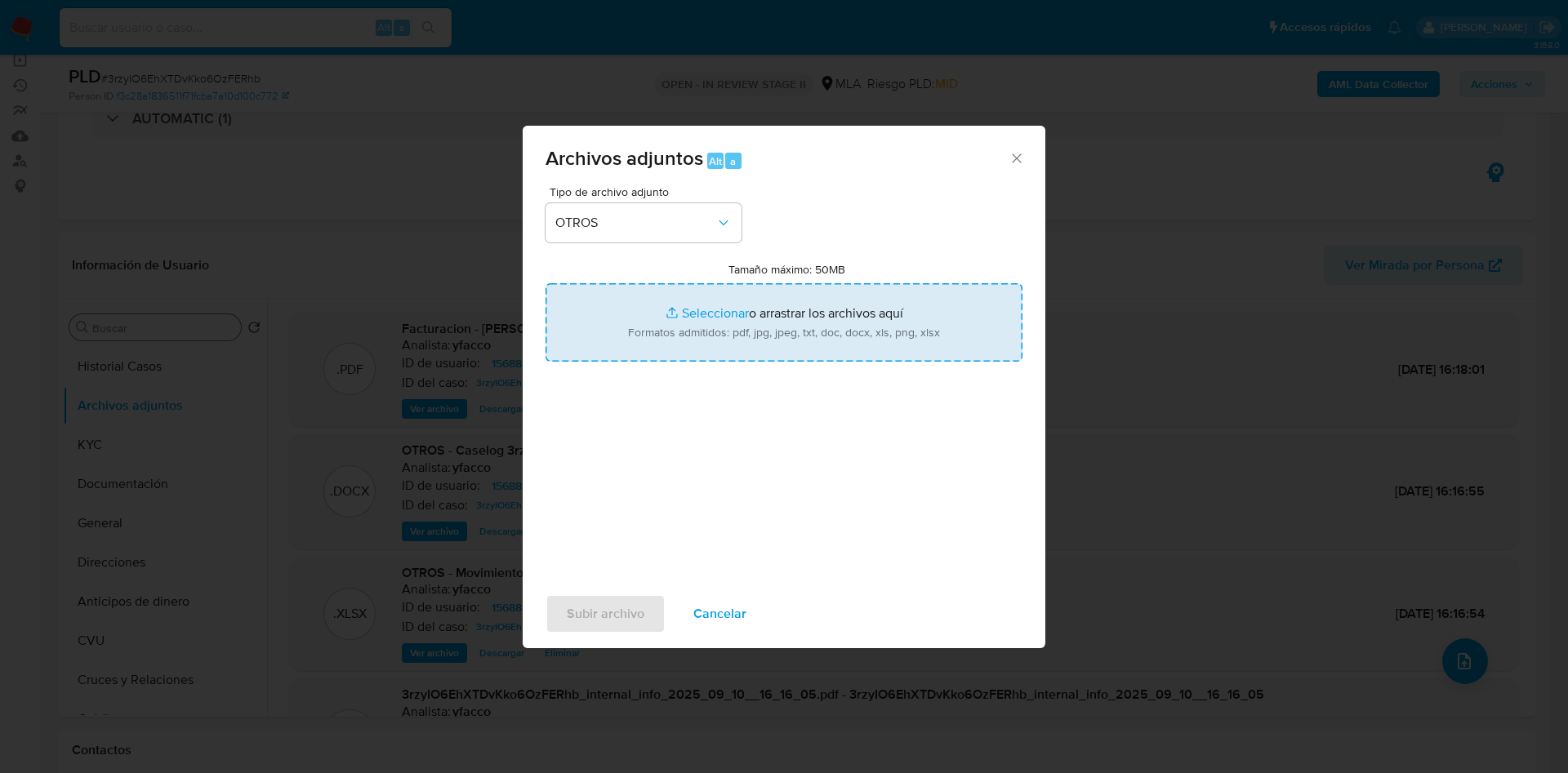
click at [709, 308] on input "Tamaño máximo: 50MB Seleccionar archivos" at bounding box center [784, 323] width 477 height 79
type input "C:\fakepath\Caselog 3rzyIO6EhXTDvKko6OzFERhb_2025_07_18_06_35_38 V2.docx"
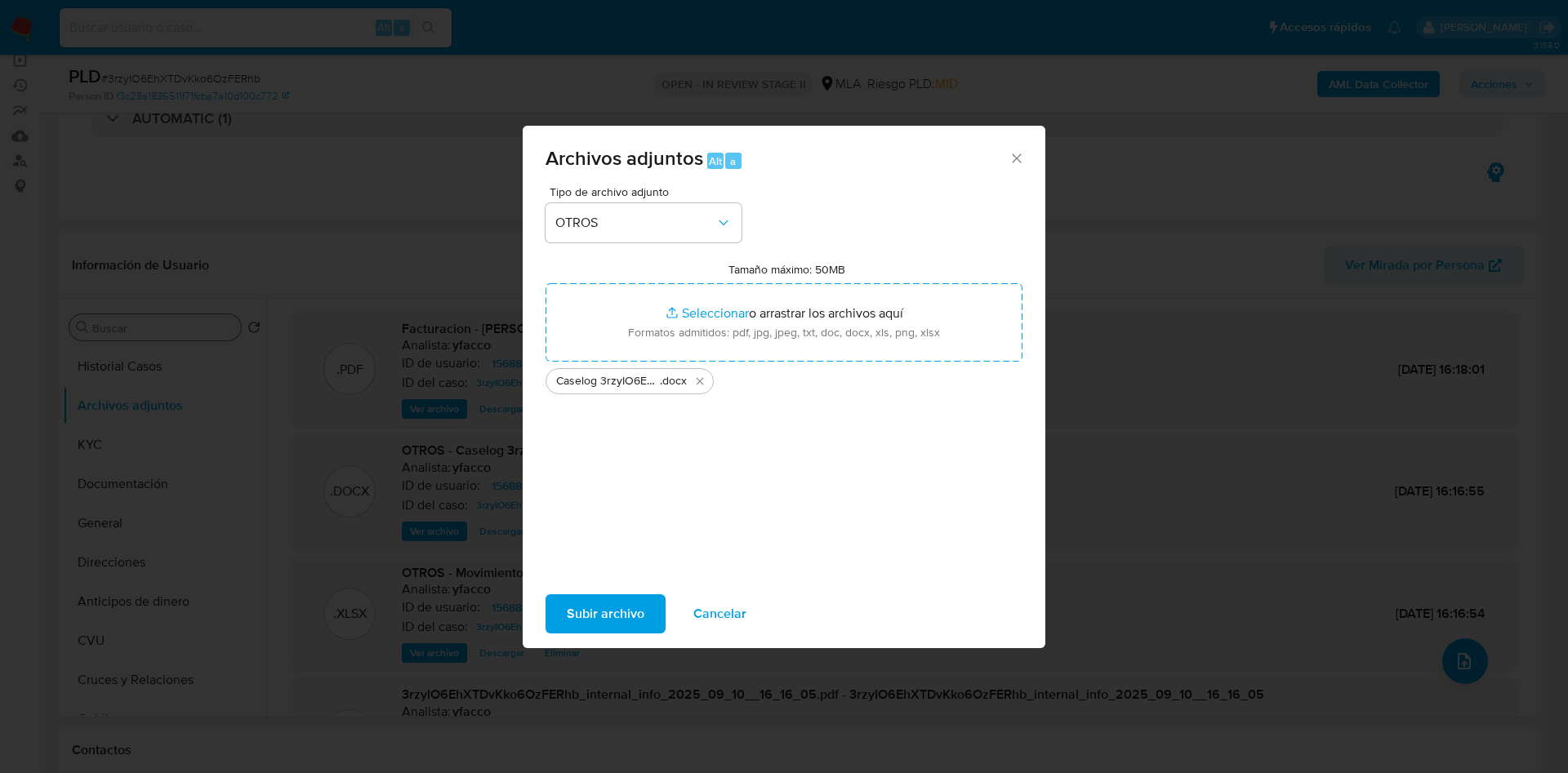
click at [596, 613] on span "Subir archivo" at bounding box center [606, 614] width 78 height 36
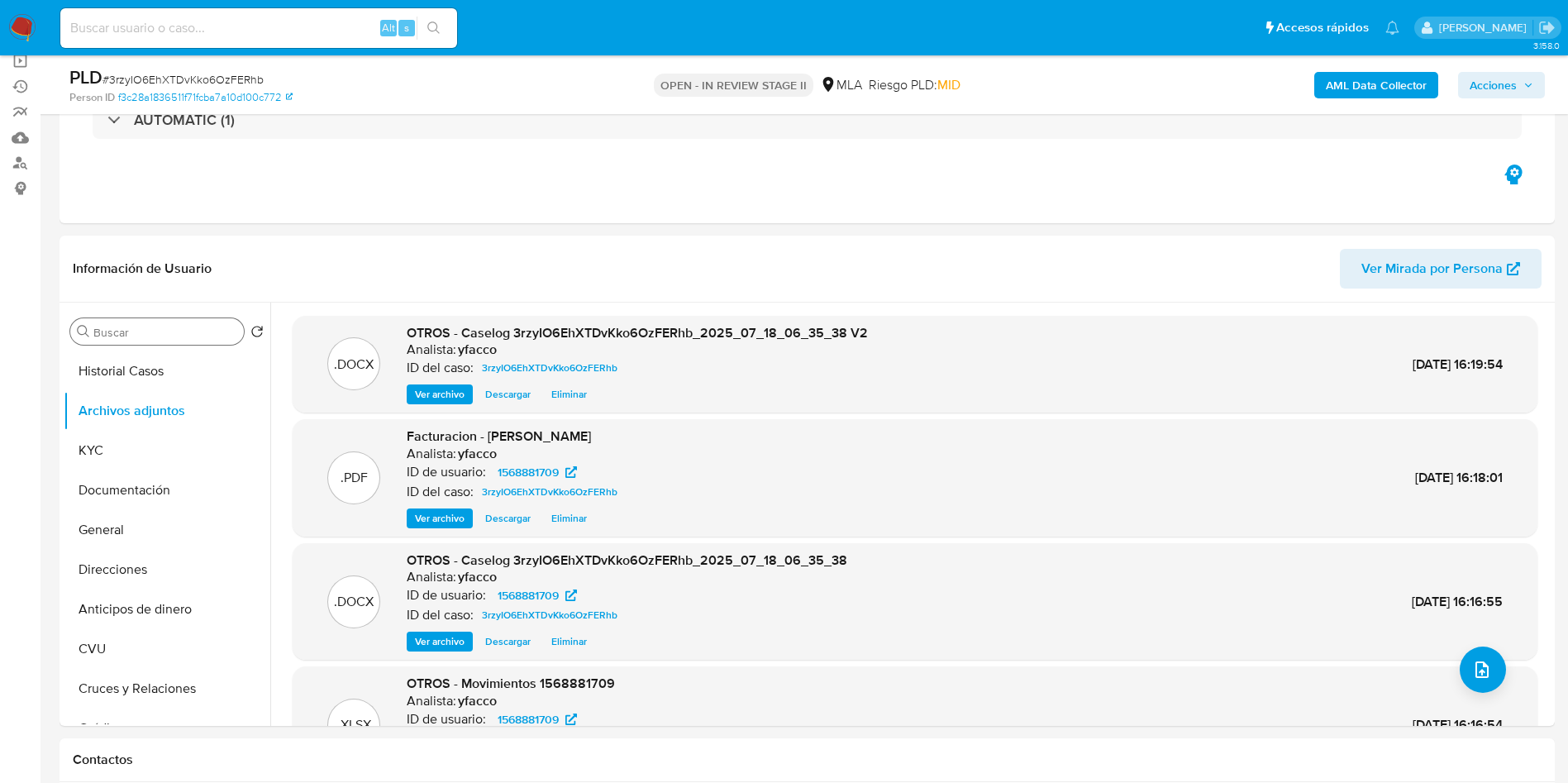
click at [156, 340] on div "Buscar" at bounding box center [157, 331] width 173 height 27
click at [147, 330] on input "Buscar" at bounding box center [165, 332] width 144 height 15
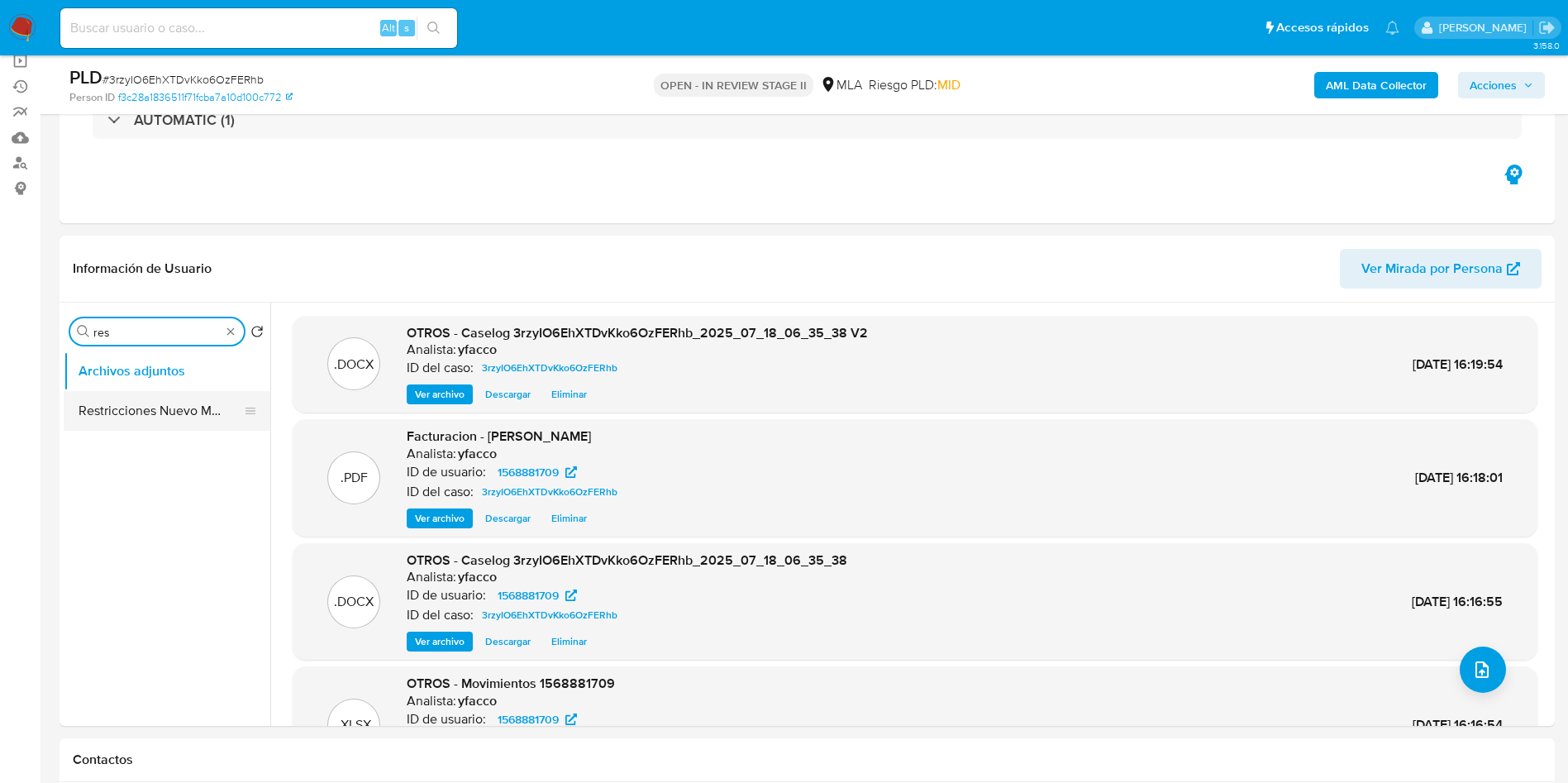
type input "res"
click at [171, 406] on button "Restricciones Nuevo Mundo" at bounding box center [160, 411] width 194 height 39
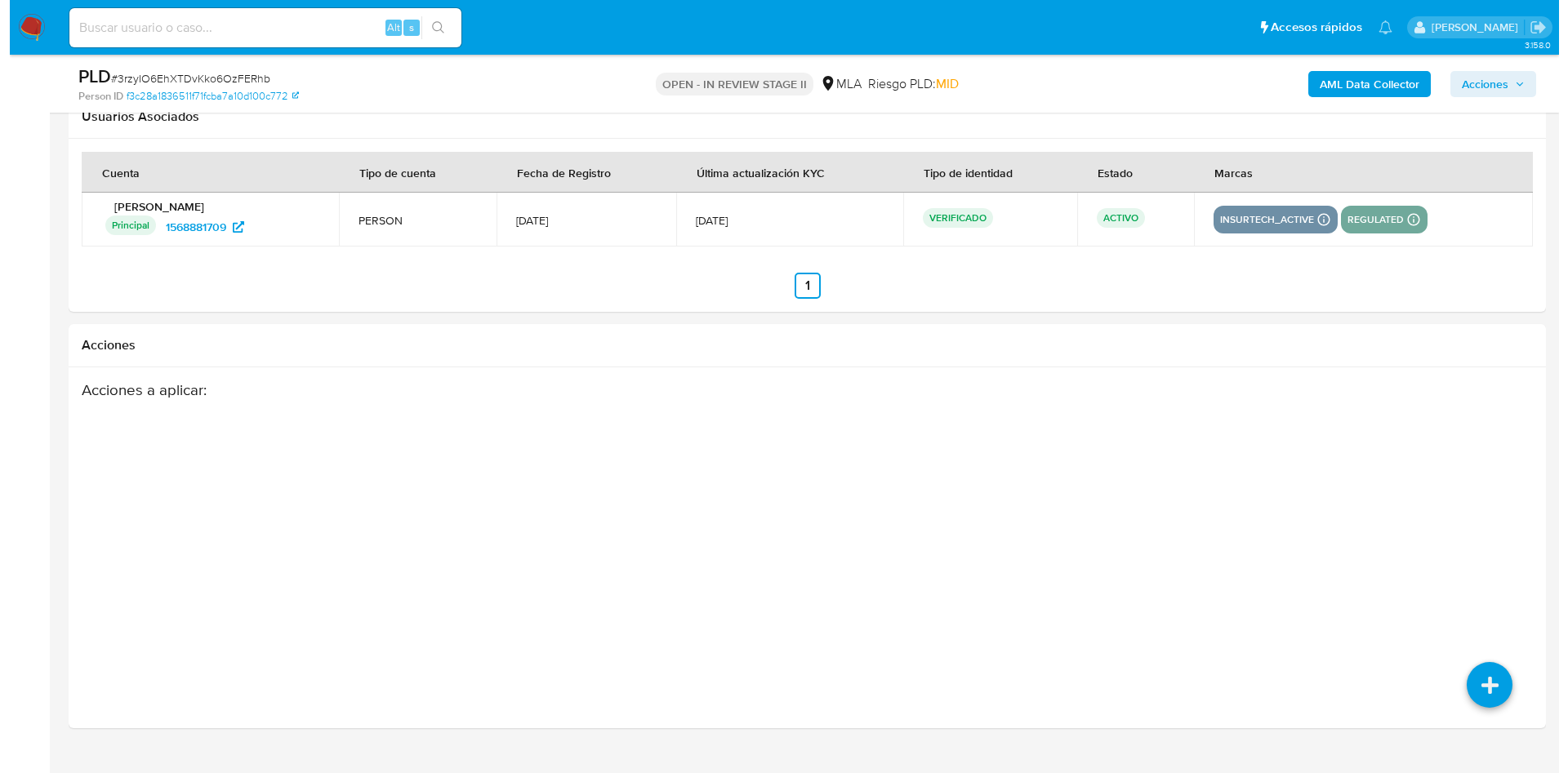
scroll to position [2886, 0]
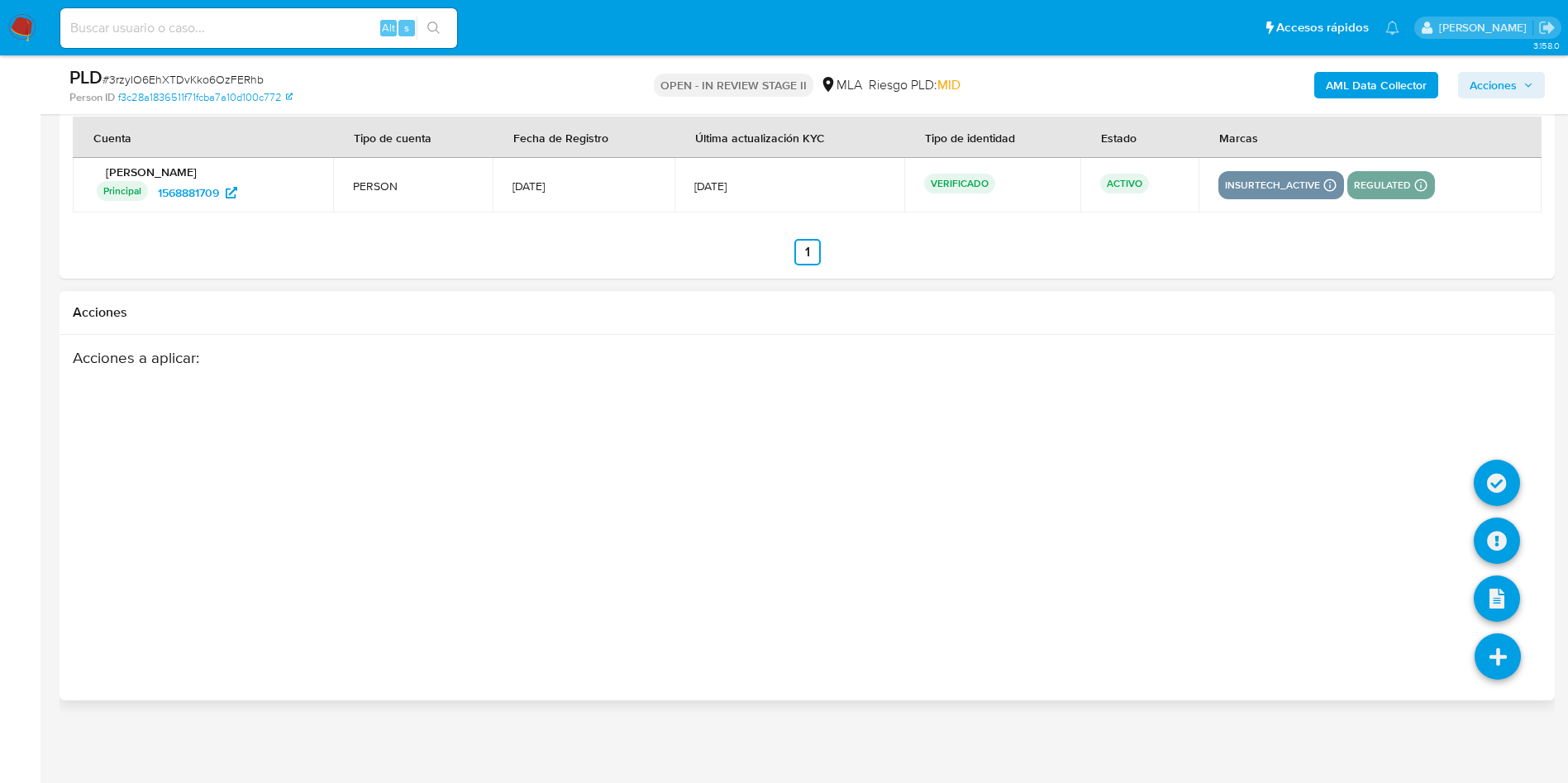
click at [1520, 670] on icon at bounding box center [1498, 657] width 46 height 46
click at [1489, 526] on icon at bounding box center [1497, 541] width 46 height 46
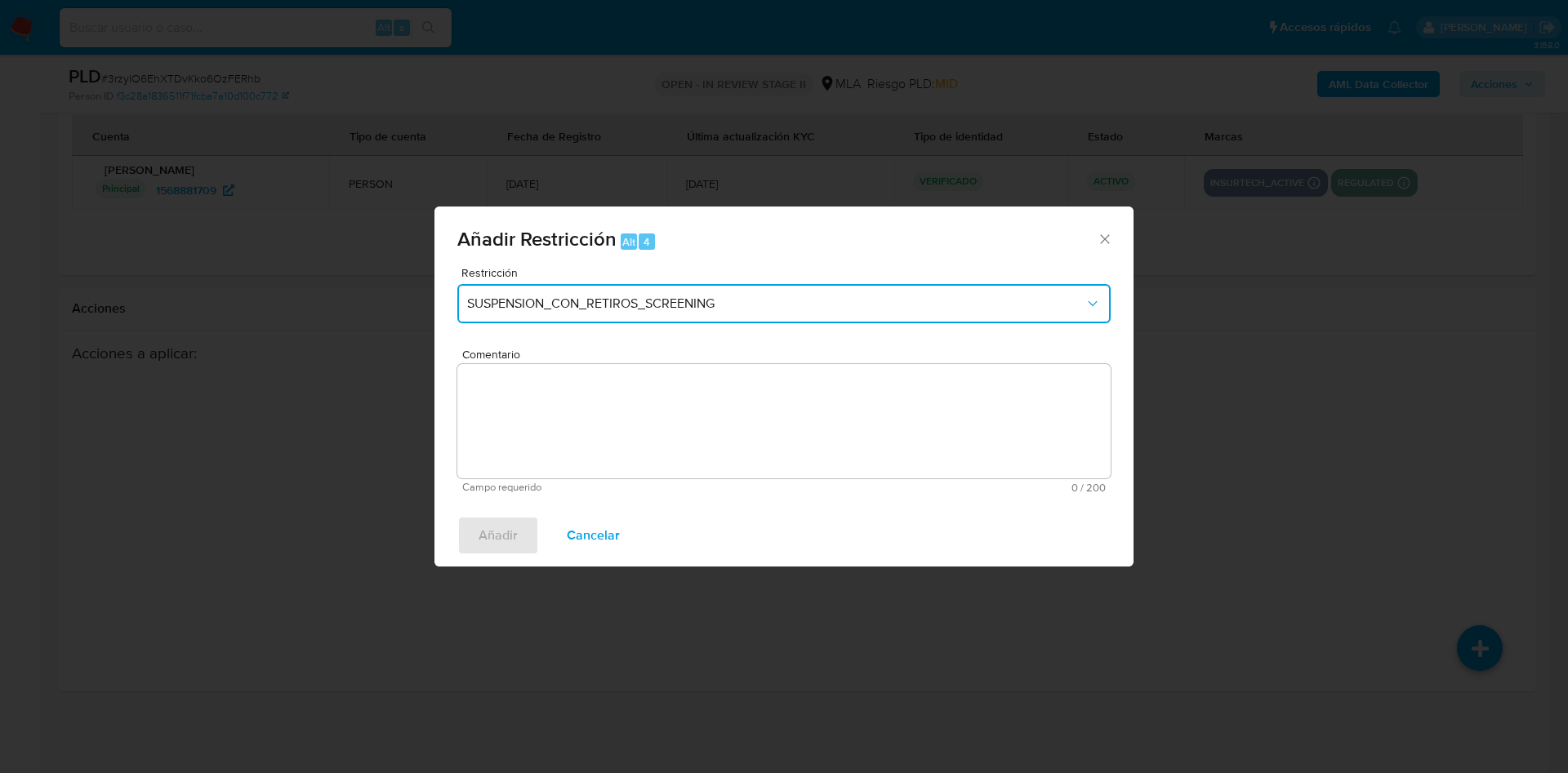
click at [691, 306] on span "SUSPENSION_CON_RETIROS_SCREENING" at bounding box center [776, 303] width 618 height 16
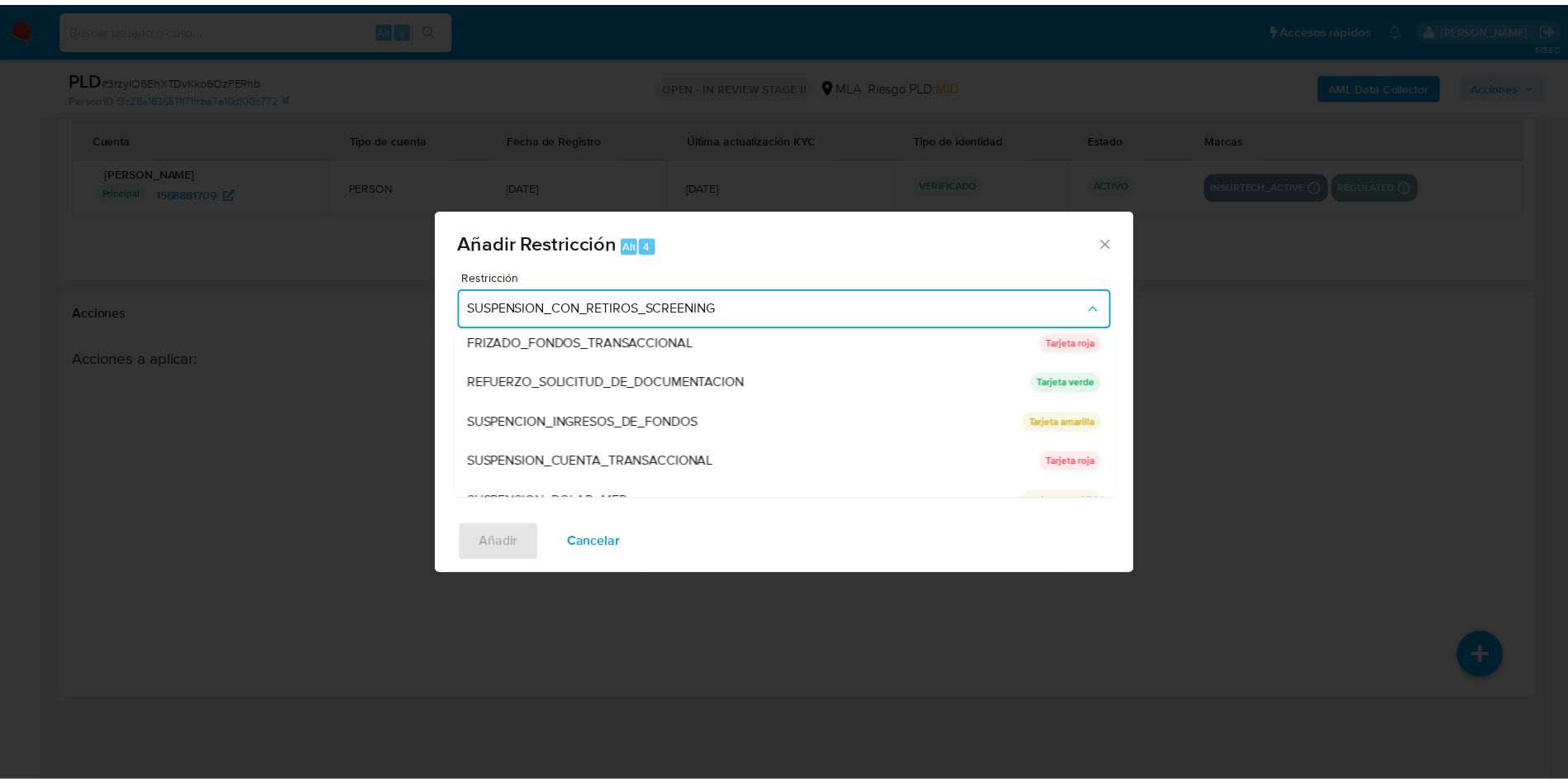
scroll to position [351, 0]
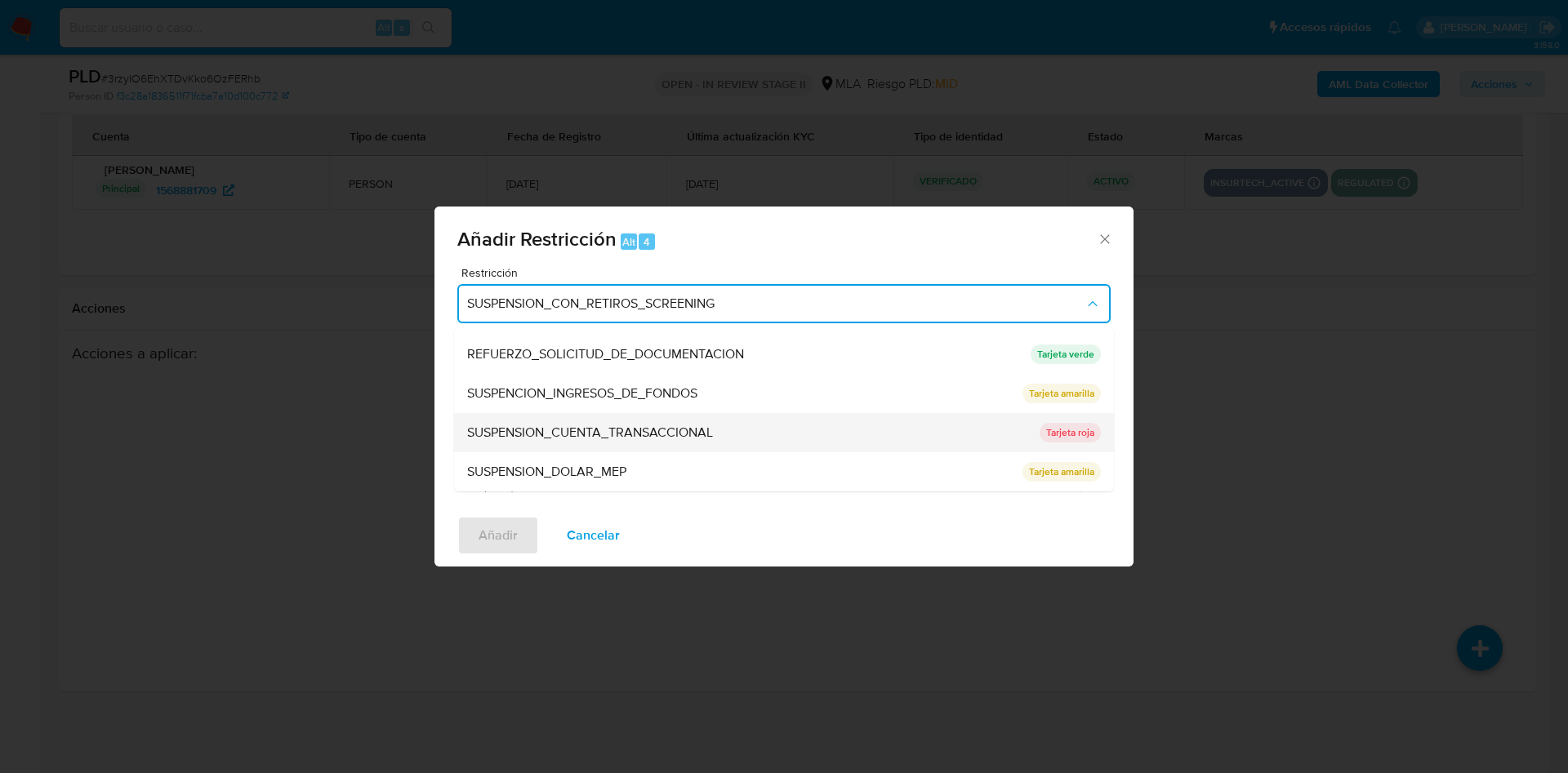
click at [622, 444] on div "SUSPENSION_CUENTA_TRANSACCIONAL" at bounding box center [749, 433] width 562 height 39
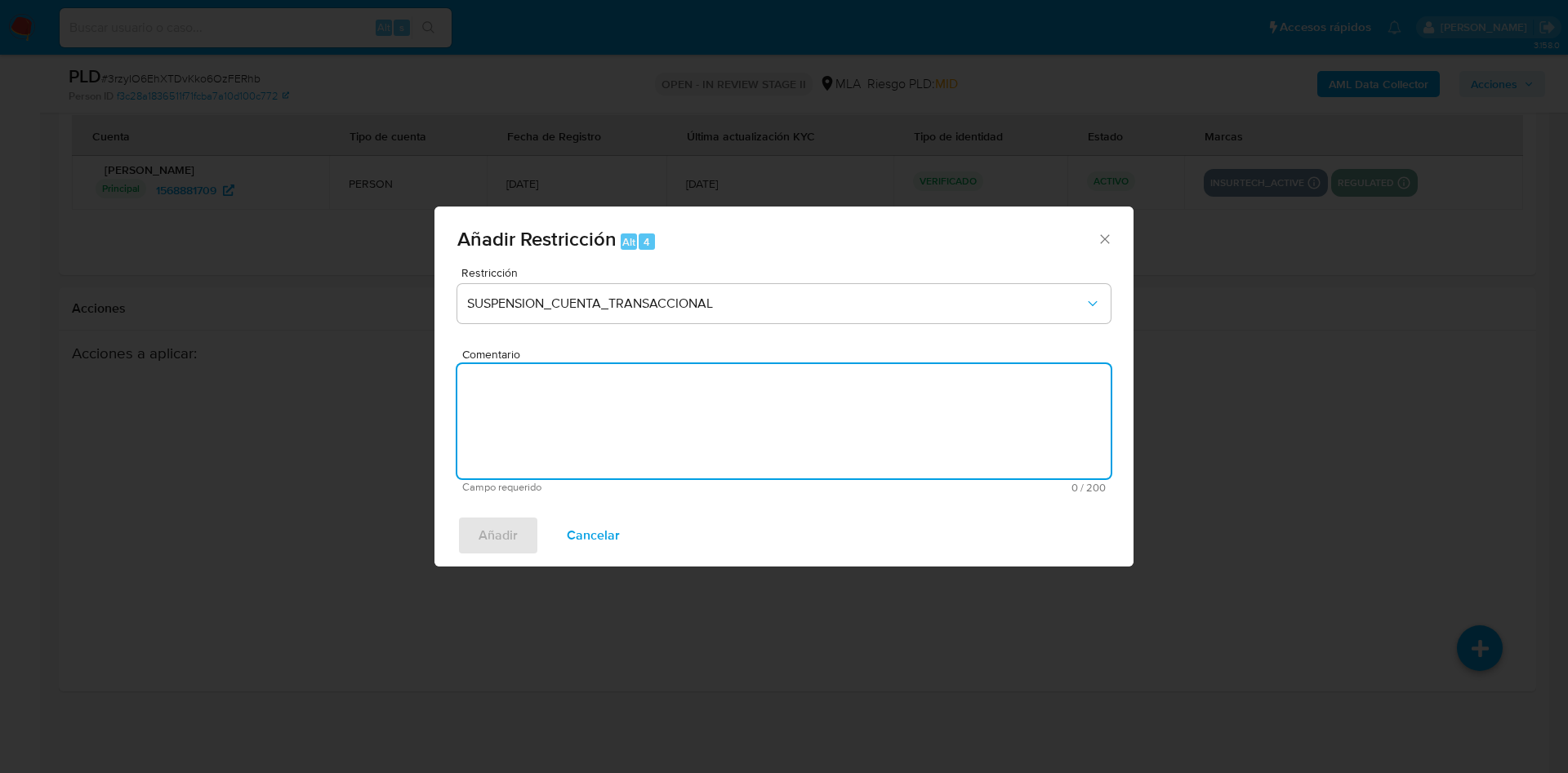
click at [622, 444] on textarea "Comentario" at bounding box center [784, 421] width 653 height 114
type textarea "AML"
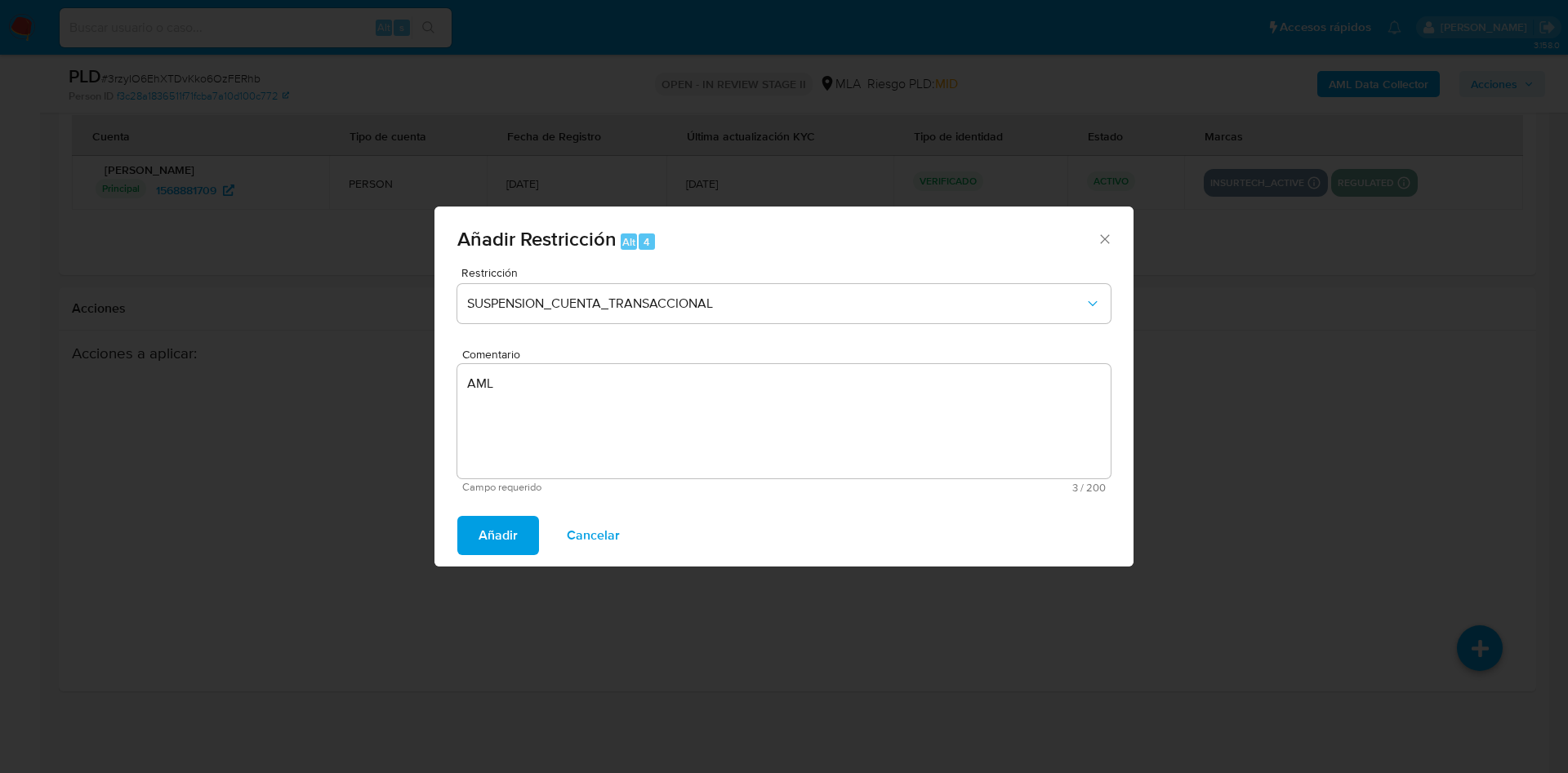
click at [512, 543] on span "Añadir" at bounding box center [498, 535] width 39 height 36
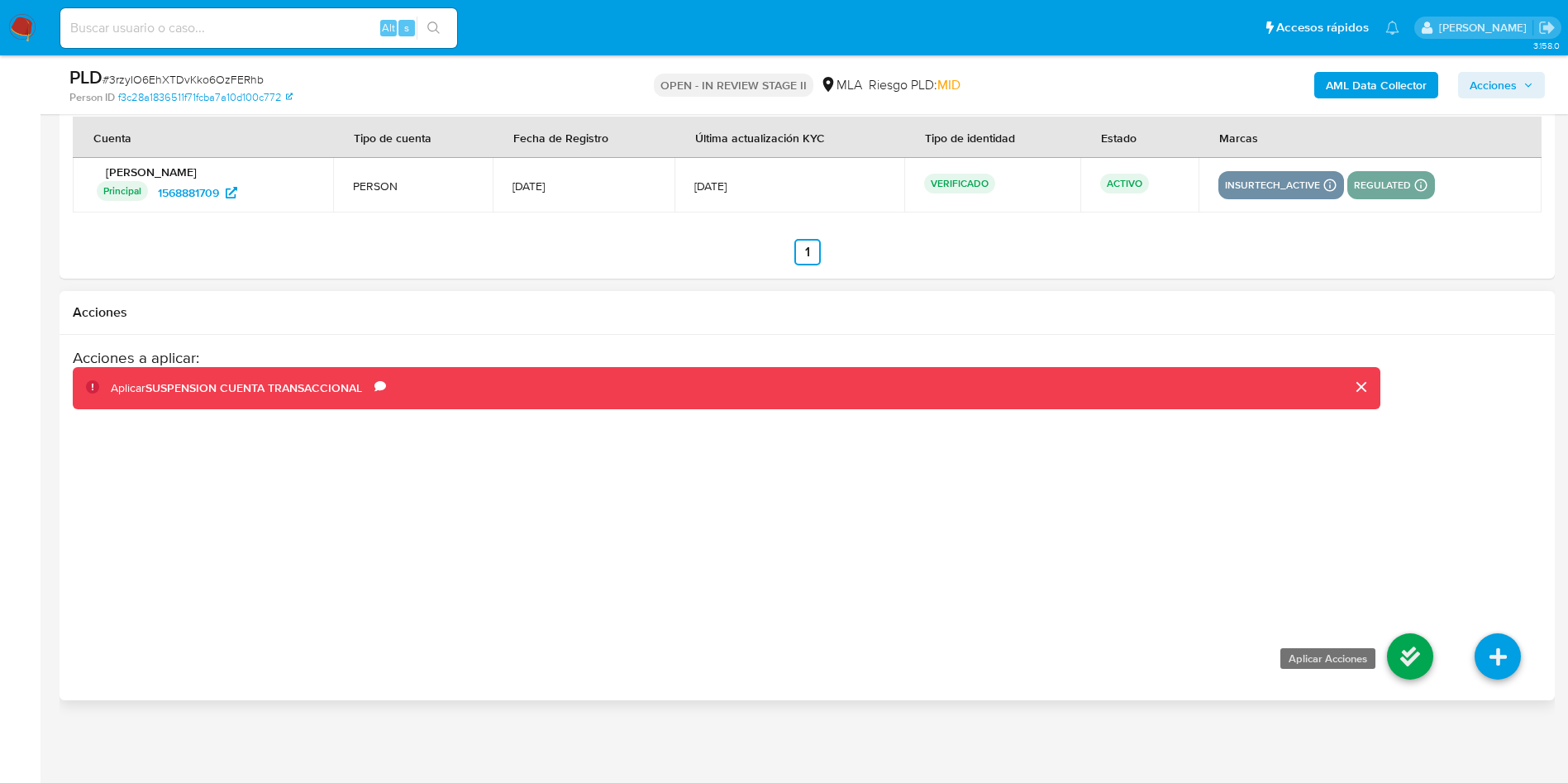
click at [1420, 659] on icon at bounding box center [1410, 657] width 46 height 46
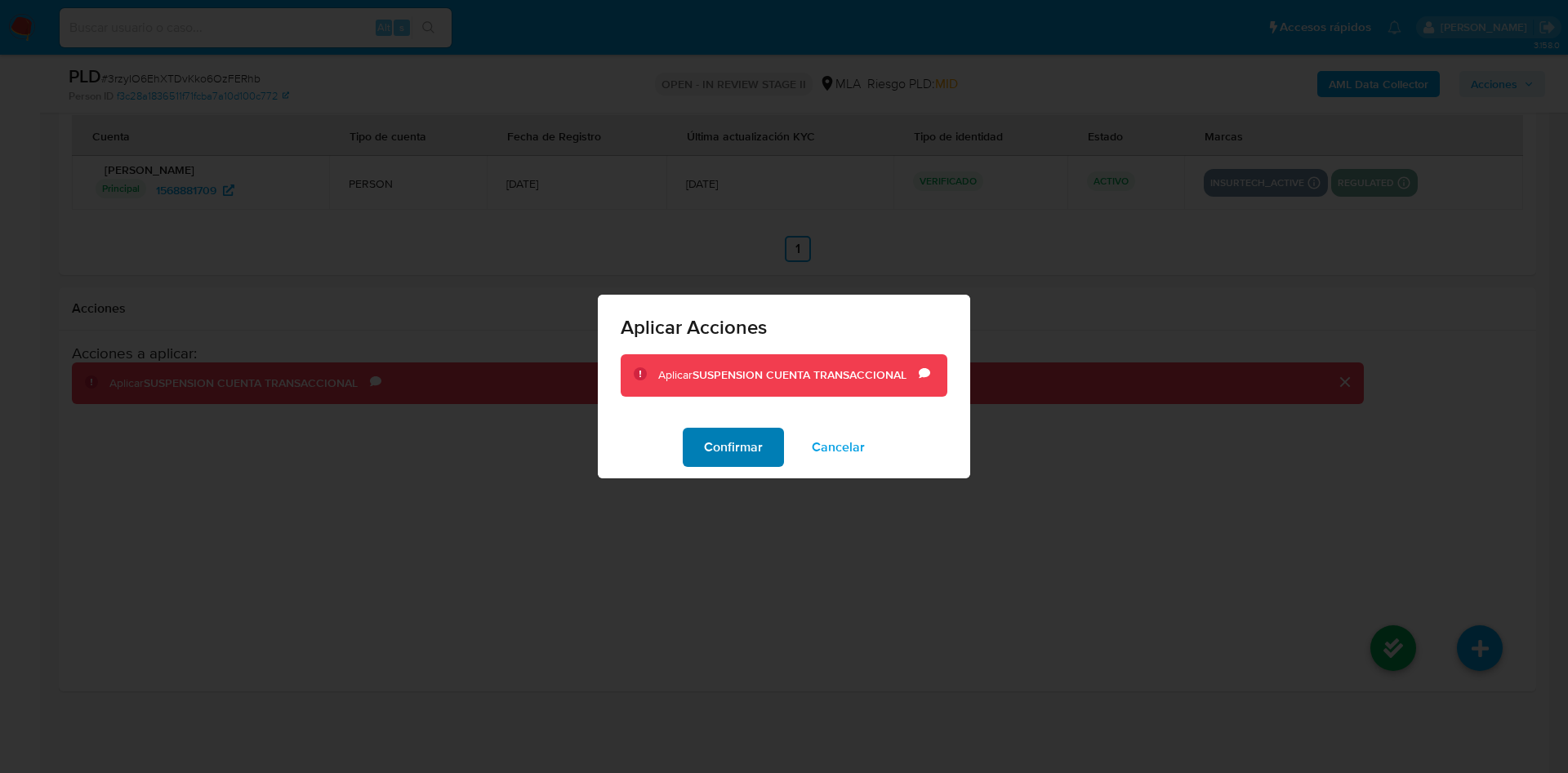
click at [739, 449] on span "Confirmar" at bounding box center [733, 447] width 58 height 36
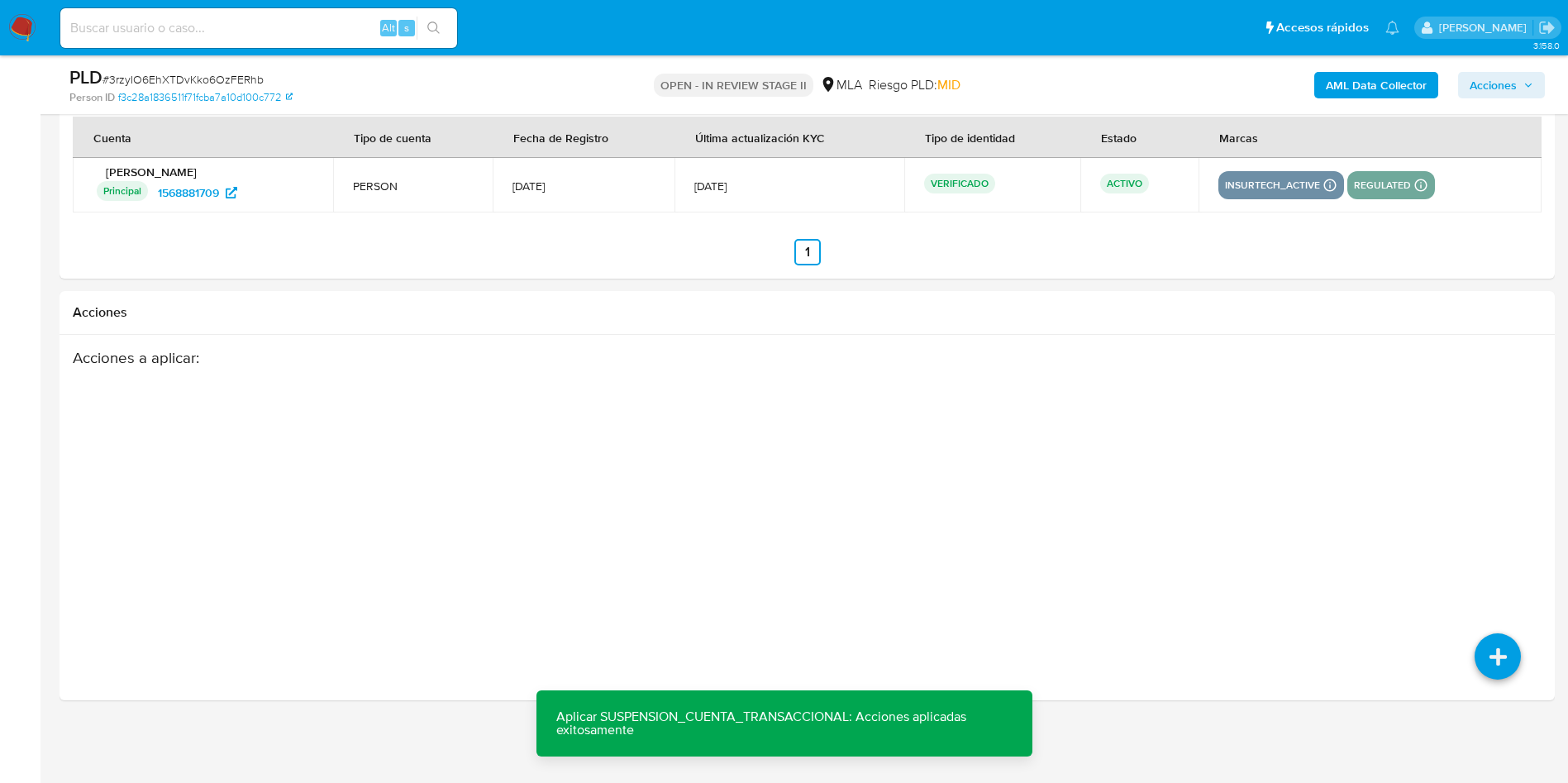
click at [1497, 88] on span "Acciones" at bounding box center [1493, 85] width 47 height 27
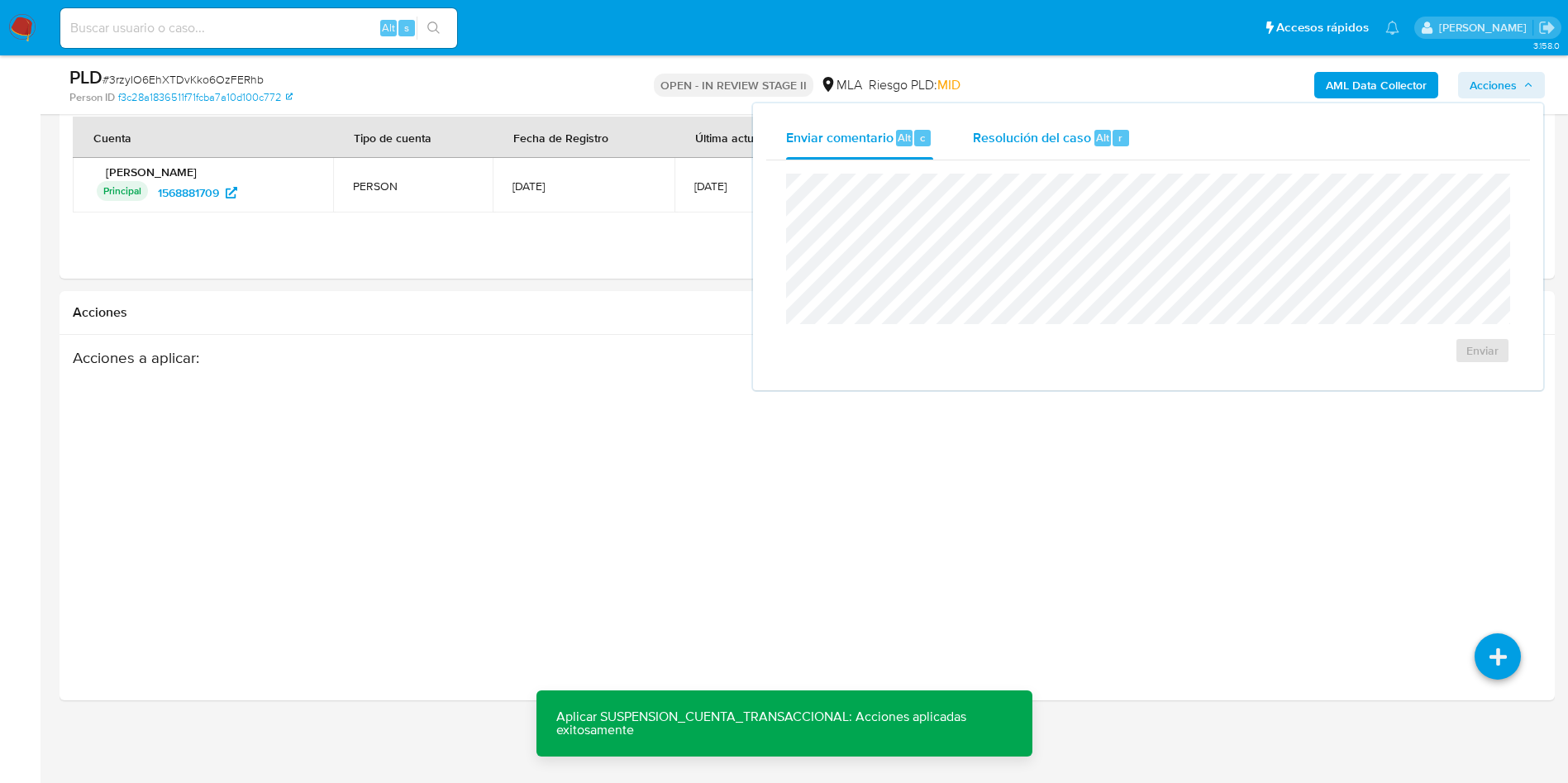
click at [1018, 147] on div "Resolución del caso Alt r" at bounding box center [1052, 138] width 158 height 43
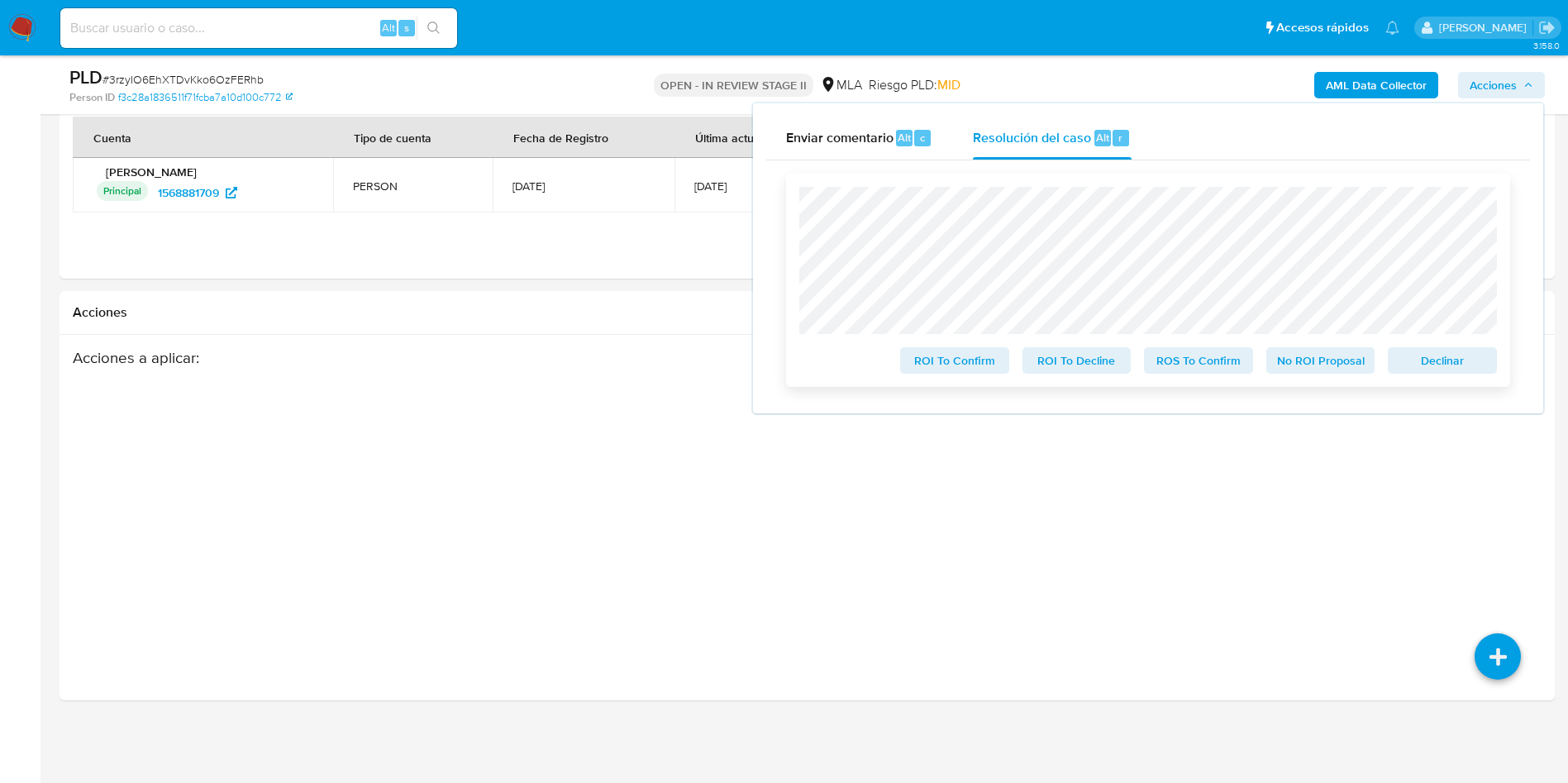
click at [1192, 364] on span "ROS To Confirm" at bounding box center [1199, 360] width 86 height 23
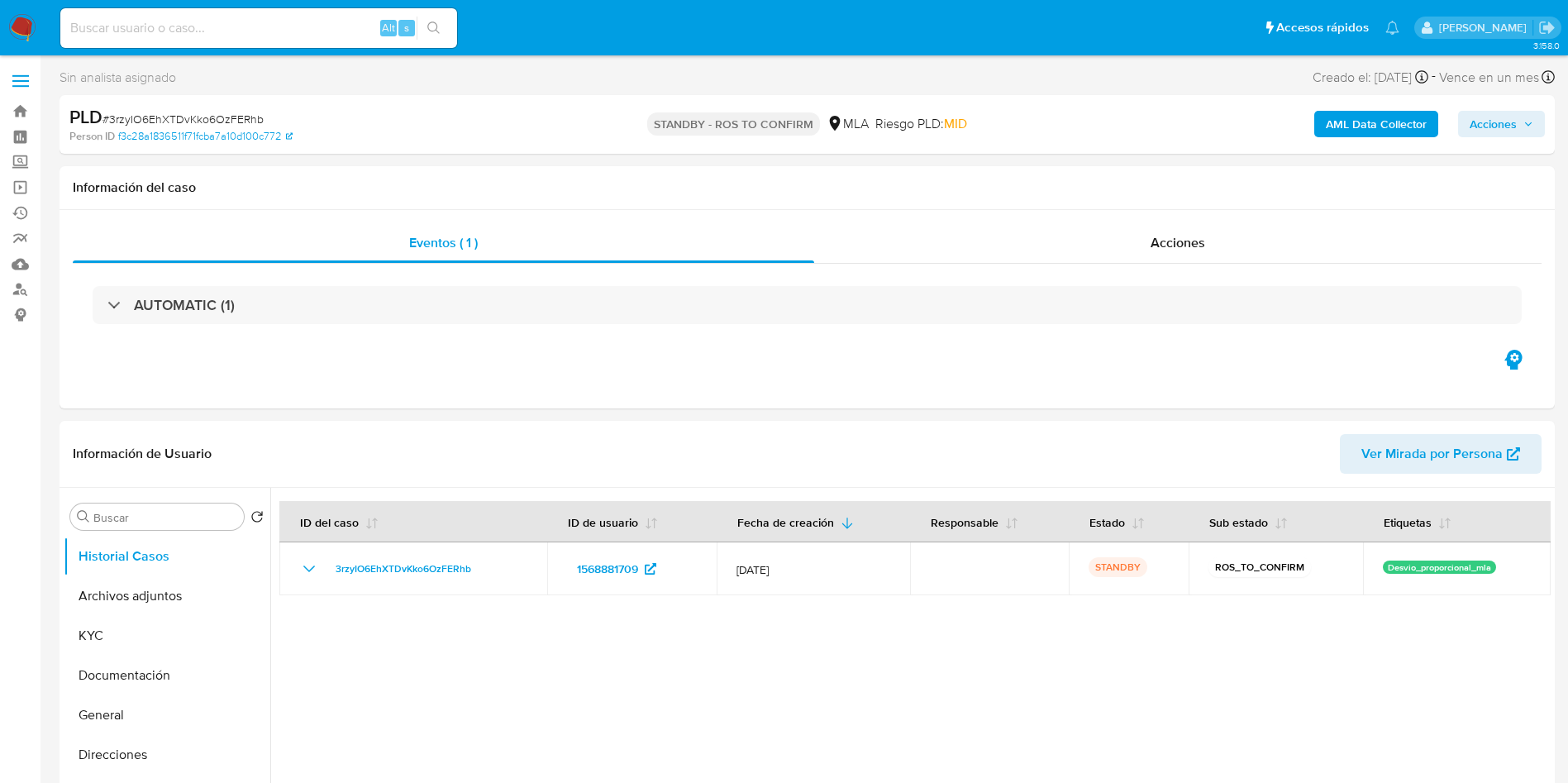
select select "10"
